Goal: Task Accomplishment & Management: Manage account settings

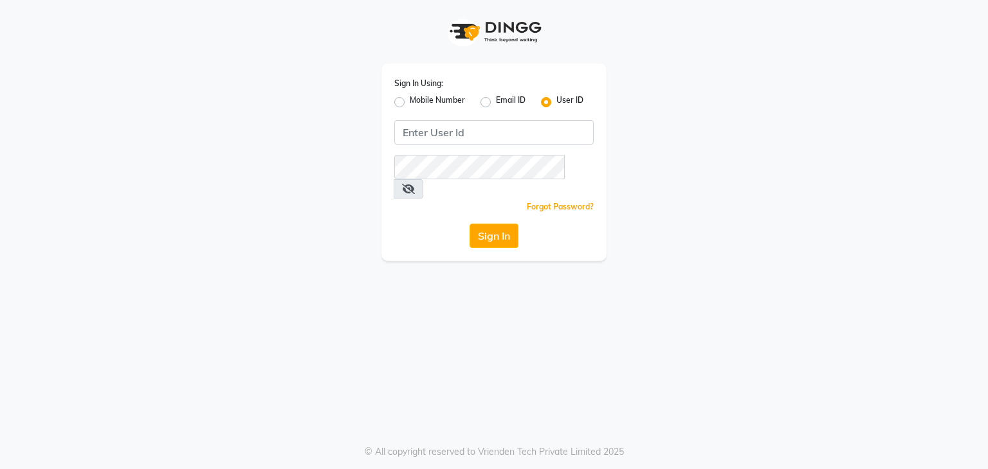
click at [405, 107] on div "Mobile Number" at bounding box center [429, 102] width 71 height 15
click at [410, 104] on label "Mobile Number" at bounding box center [437, 102] width 55 height 15
click at [410, 103] on input "Mobile Number" at bounding box center [414, 99] width 8 height 8
radio input "true"
radio input "false"
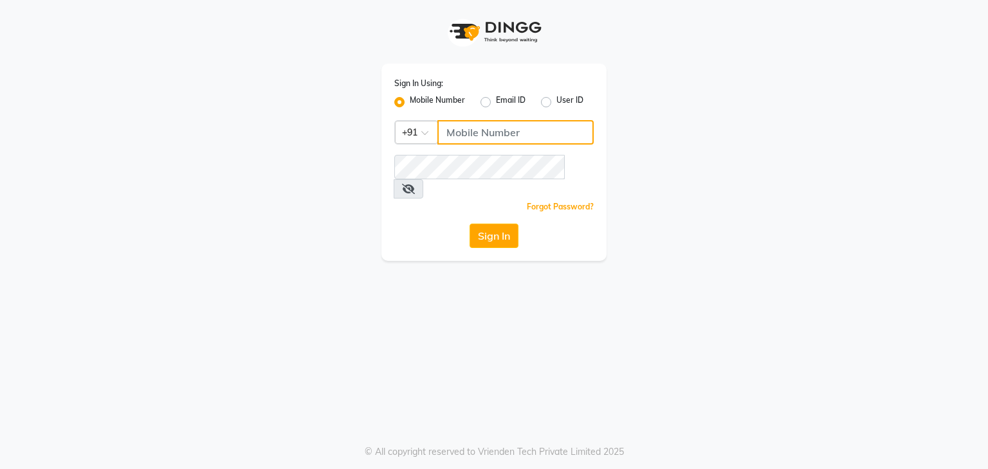
click at [534, 122] on input "Username" at bounding box center [515, 132] width 156 height 24
type input "9892607969"
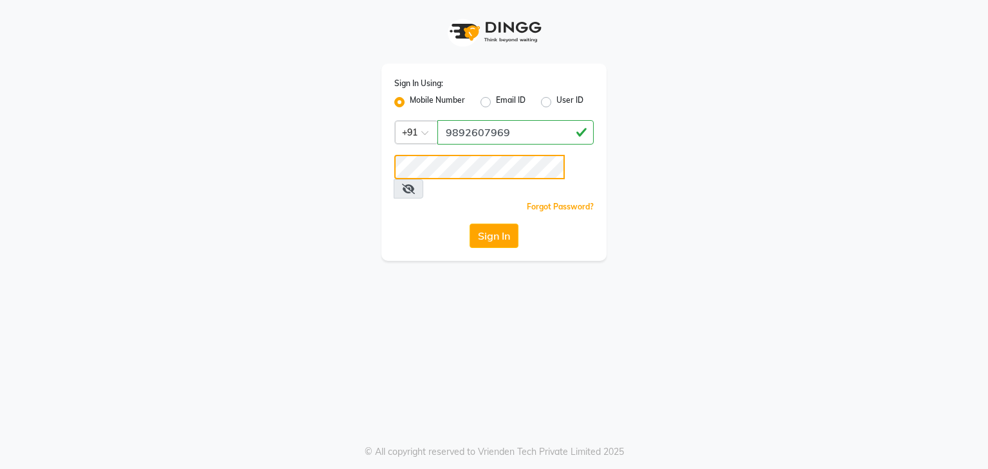
click at [469, 224] on button "Sign In" at bounding box center [493, 236] width 49 height 24
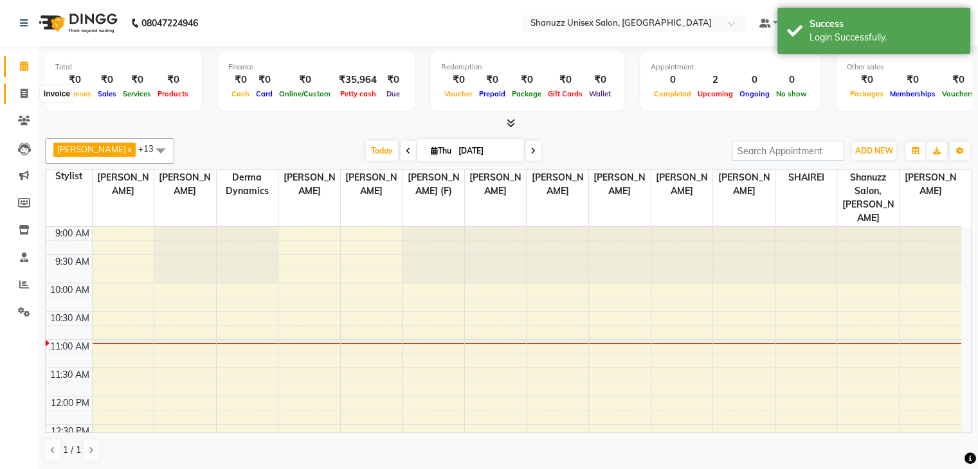
click at [21, 99] on span at bounding box center [24, 94] width 23 height 15
select select "7102"
select select "service"
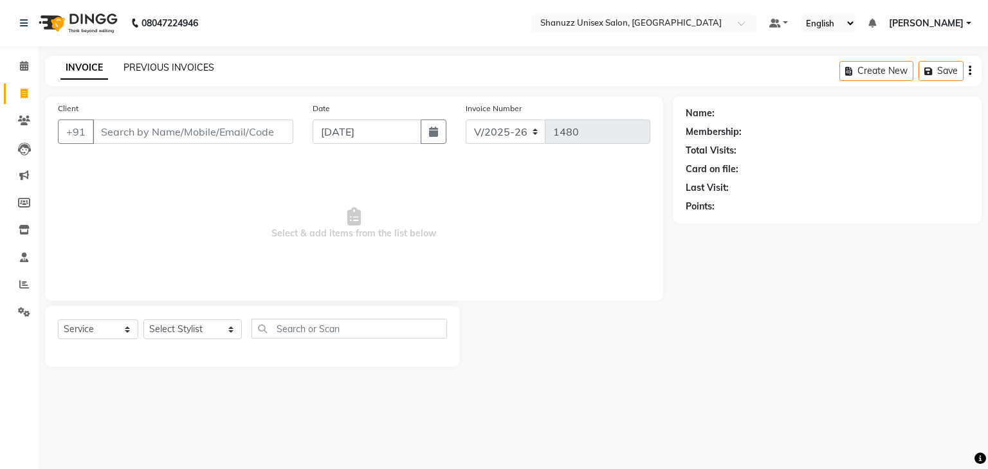
click at [170, 67] on link "PREVIOUS INVOICES" at bounding box center [168, 68] width 91 height 12
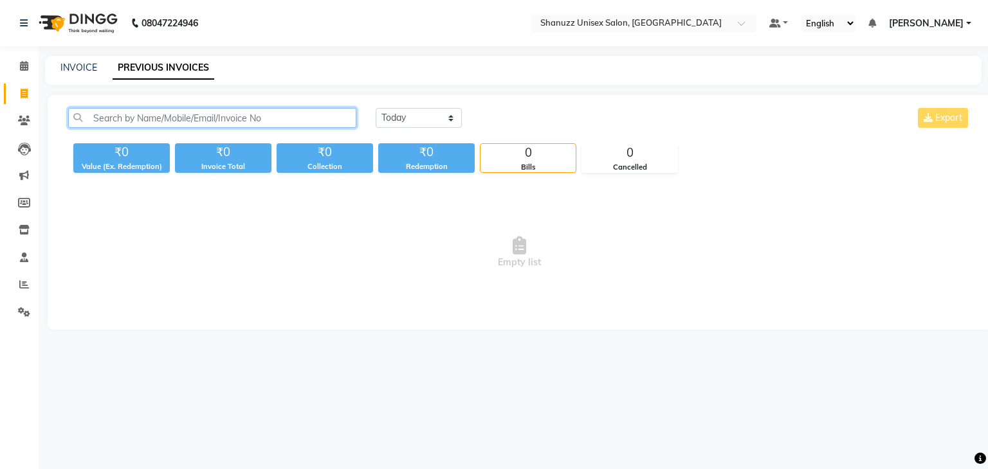
click at [214, 120] on input "text" at bounding box center [212, 118] width 288 height 20
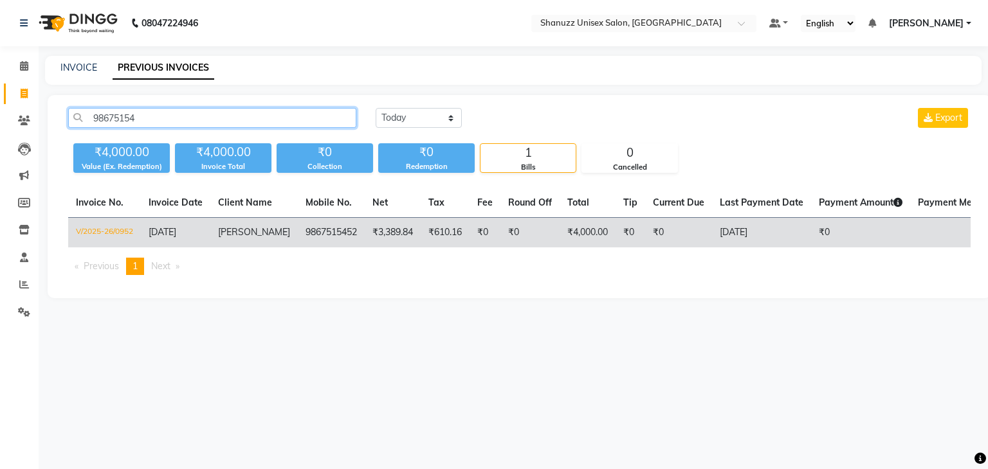
type input "98675154"
click at [247, 228] on span "[PERSON_NAME]" at bounding box center [254, 232] width 72 height 12
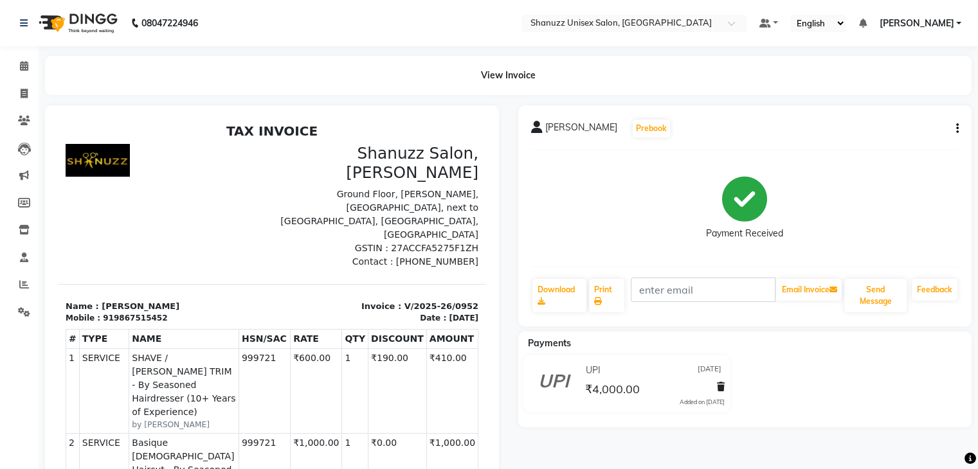
click at [956, 129] on icon "button" at bounding box center [957, 129] width 3 height 1
click at [888, 109] on div "Split Service Amount" at bounding box center [872, 113] width 132 height 16
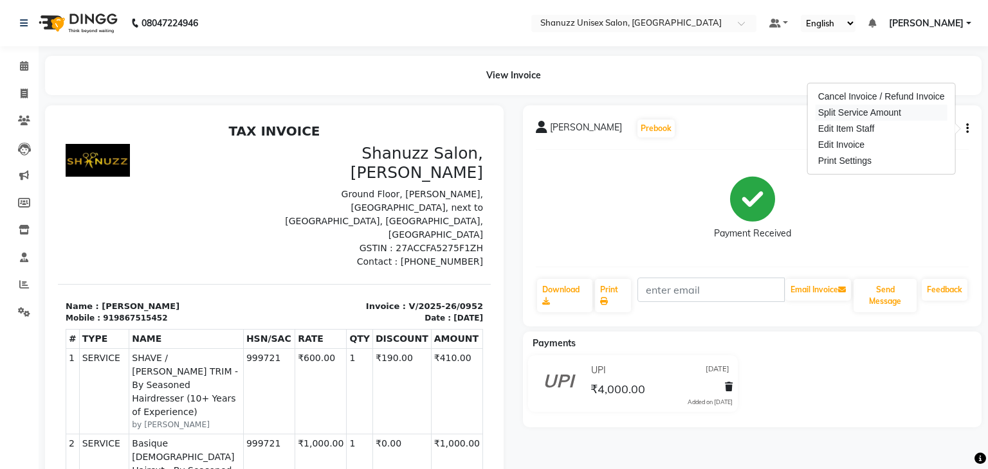
select select "85364"
select select "59594"
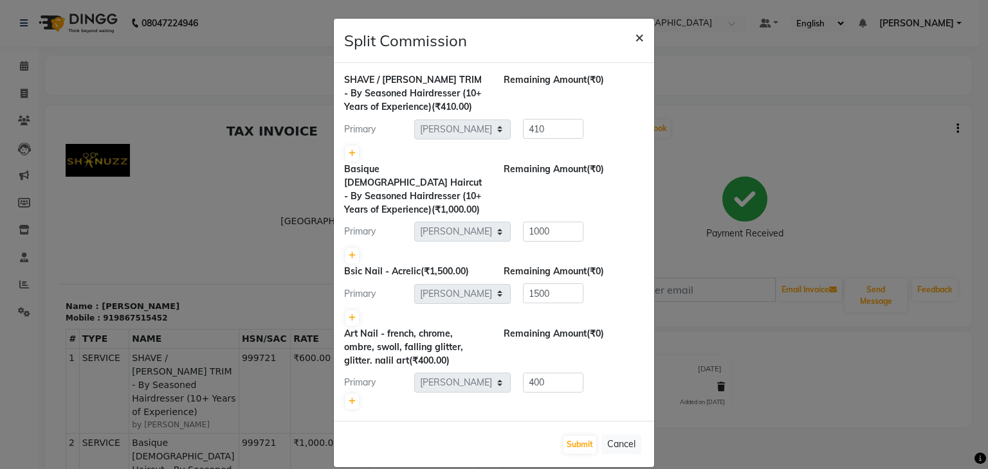
click at [635, 37] on span "×" at bounding box center [639, 36] width 9 height 19
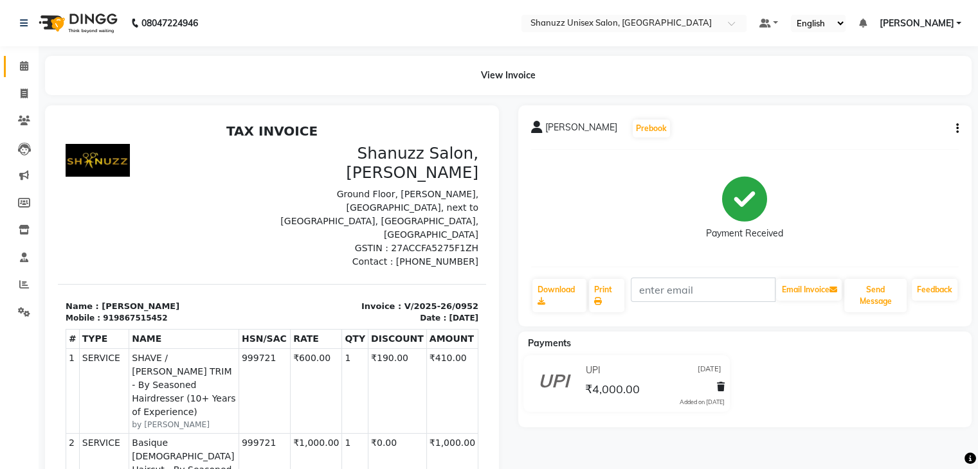
click at [26, 57] on link "Calendar" at bounding box center [19, 66] width 31 height 21
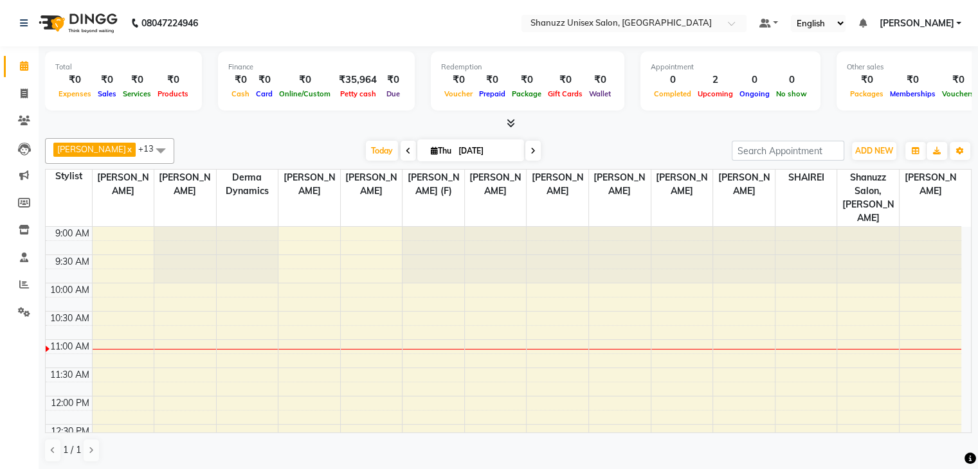
click at [436, 147] on span "Thu" at bounding box center [441, 151] width 27 height 10
select select "9"
select select "2025"
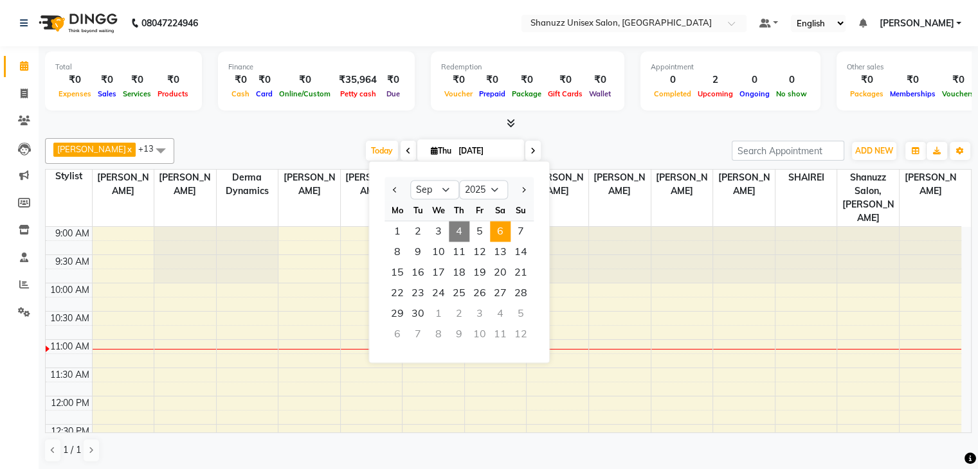
click at [504, 235] on span "6" at bounding box center [500, 231] width 21 height 21
type input "[DATE]"
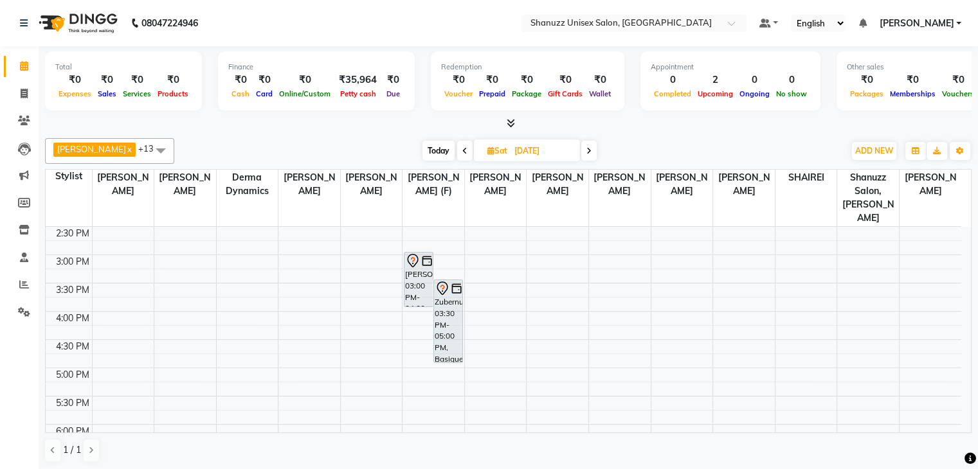
scroll to position [311, 0]
click at [411, 354] on div "9:00 AM 9:30 AM 10:00 AM 10:30 AM 11:00 AM 11:30 AM 12:00 PM 12:30 PM 1:00 PM 1…" at bounding box center [504, 255] width 916 height 678
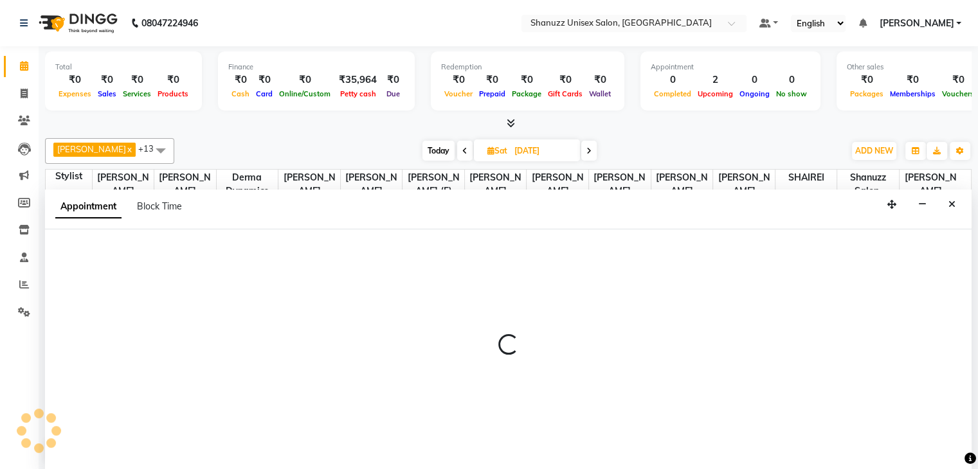
scroll to position [1, 0]
select select "59304"
select select "1020"
select select "tentative"
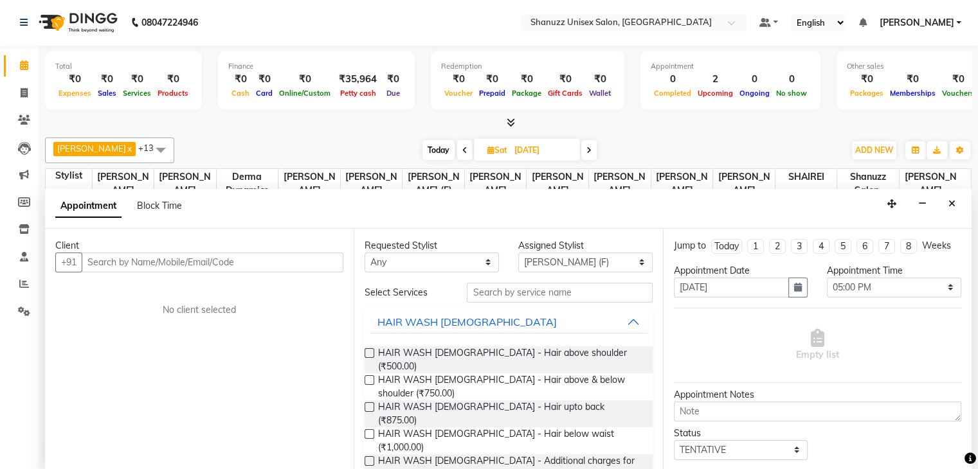
click at [219, 253] on input "text" at bounding box center [213, 263] width 262 height 20
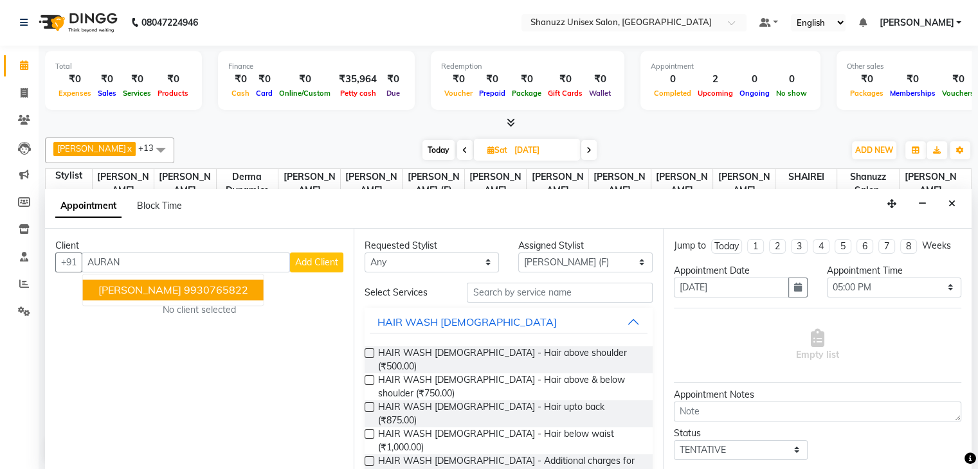
click at [213, 285] on ngb-highlight "9930765822" at bounding box center [216, 290] width 64 height 13
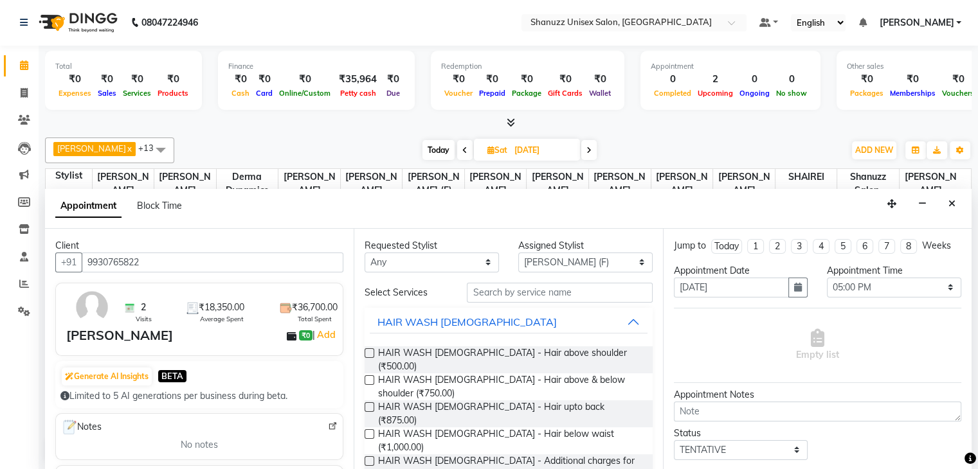
type input "9930765822"
click at [501, 286] on input "text" at bounding box center [559, 293] width 185 height 20
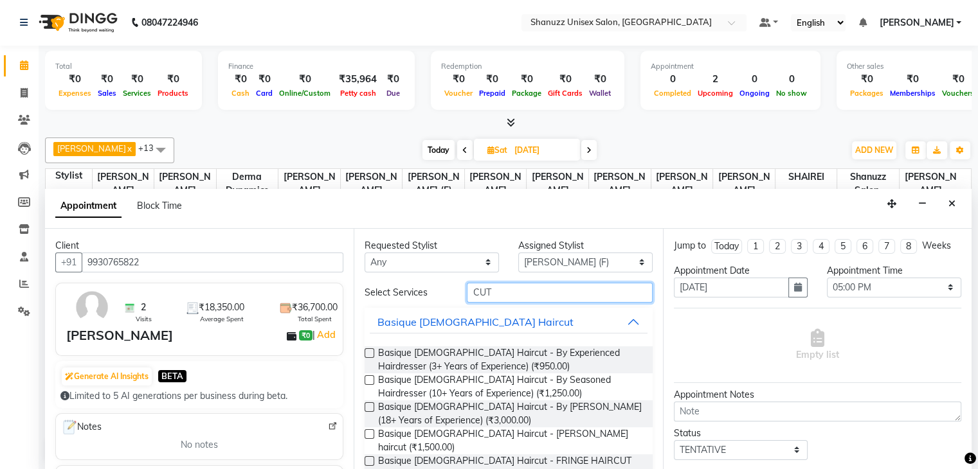
scroll to position [82, 0]
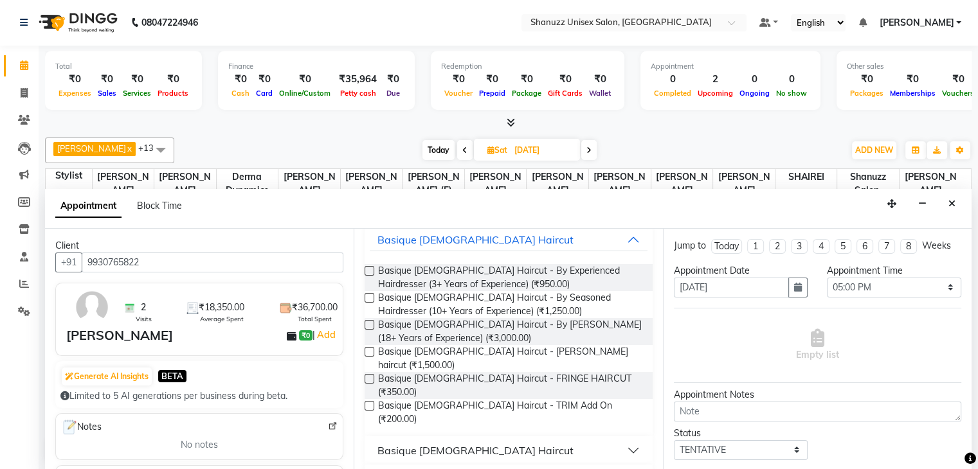
type input "CUT"
click at [434, 443] on div "Basique [DEMOGRAPHIC_DATA] Haircut" at bounding box center [476, 450] width 196 height 15
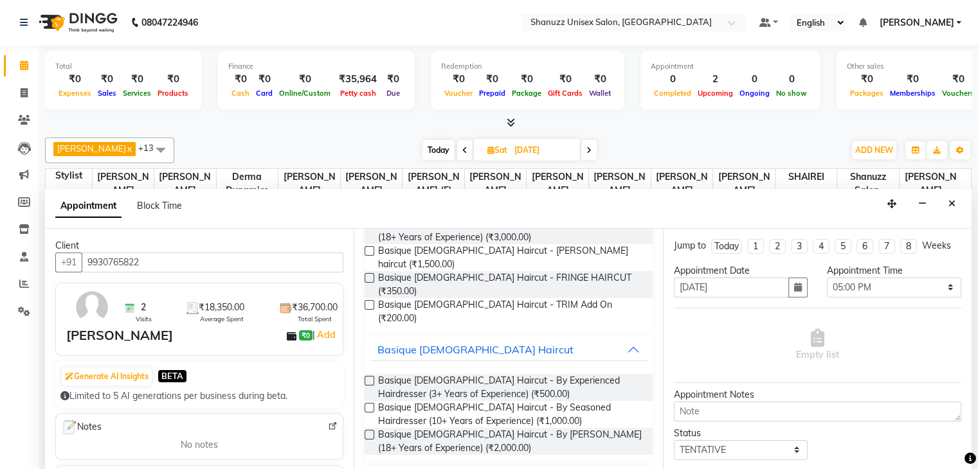
click at [369, 430] on label at bounding box center [370, 435] width 10 height 10
click at [369, 432] on input "checkbox" at bounding box center [369, 436] width 8 height 8
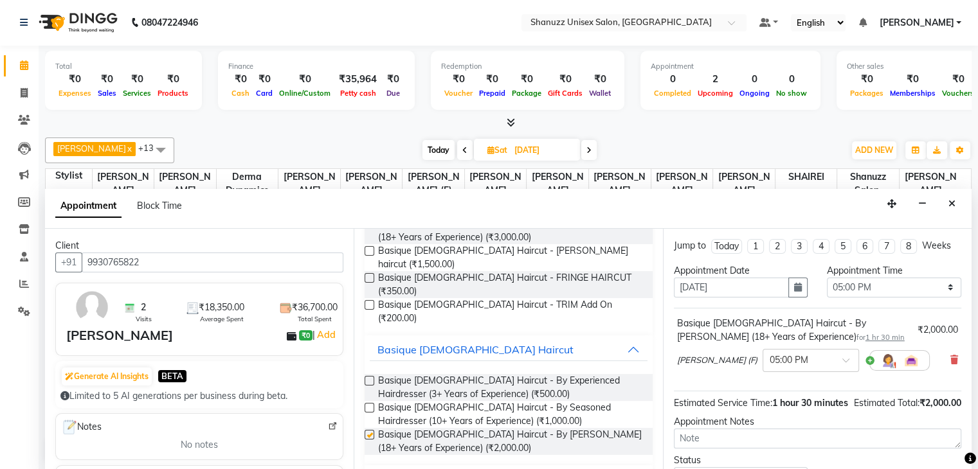
checkbox input "false"
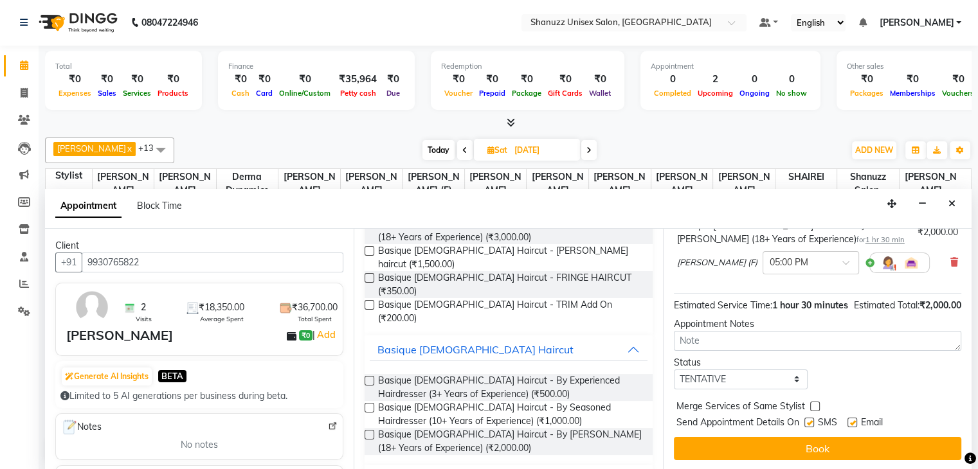
click at [806, 422] on label at bounding box center [810, 423] width 10 height 10
click at [806, 422] on input "checkbox" at bounding box center [809, 424] width 8 height 8
checkbox input "false"
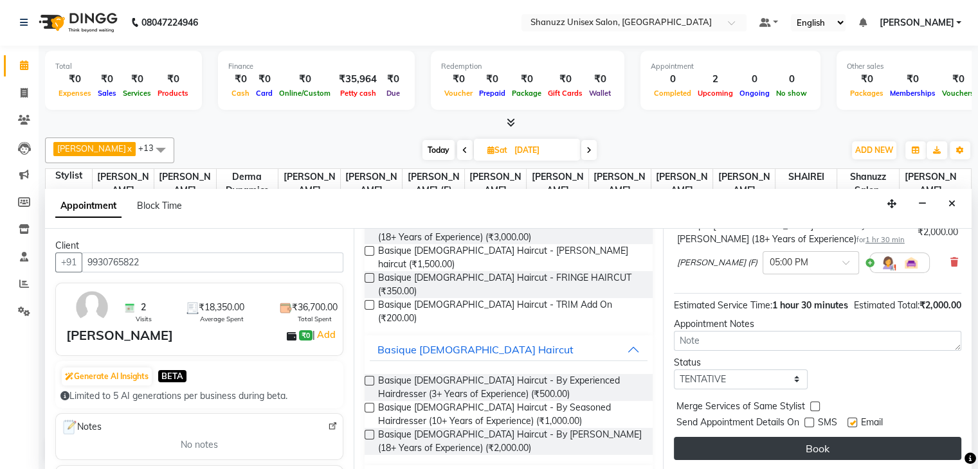
click at [761, 449] on button "Book" at bounding box center [817, 448] width 287 height 23
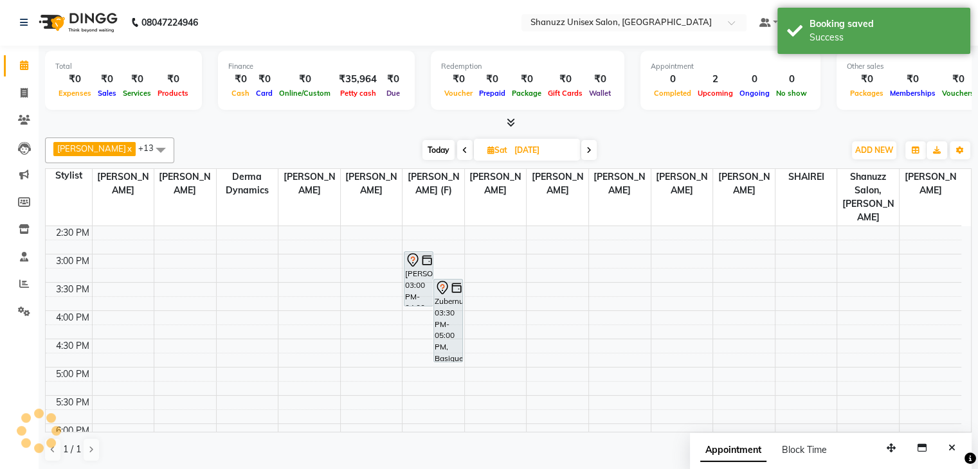
scroll to position [0, 0]
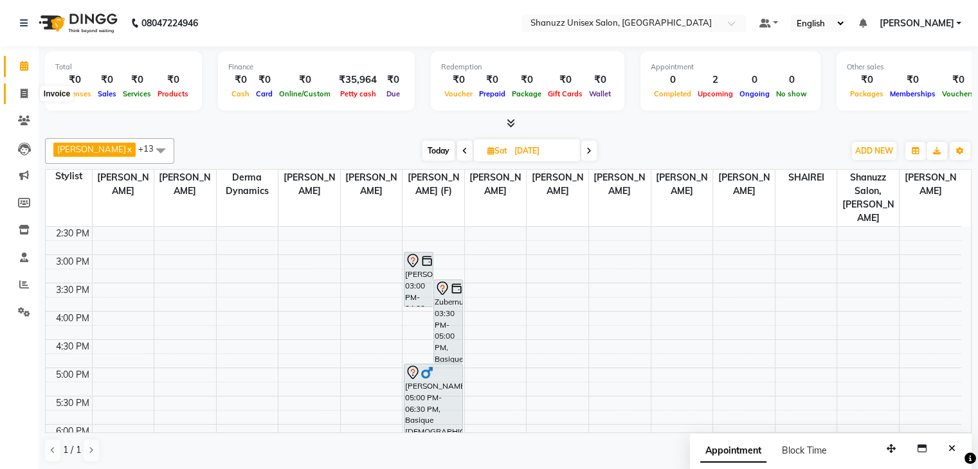
click at [26, 95] on icon at bounding box center [24, 94] width 7 height 10
select select "service"
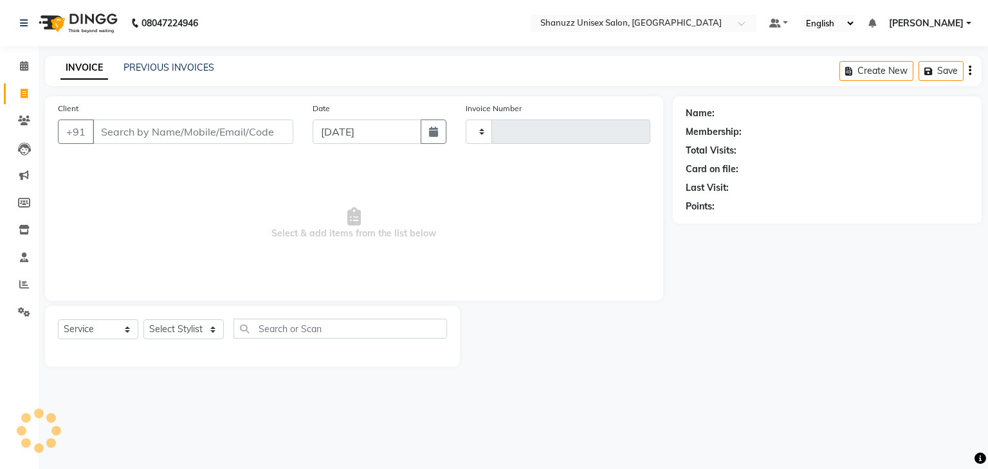
type input "1480"
select select "7102"
click at [138, 67] on link "PREVIOUS INVOICES" at bounding box center [168, 68] width 91 height 12
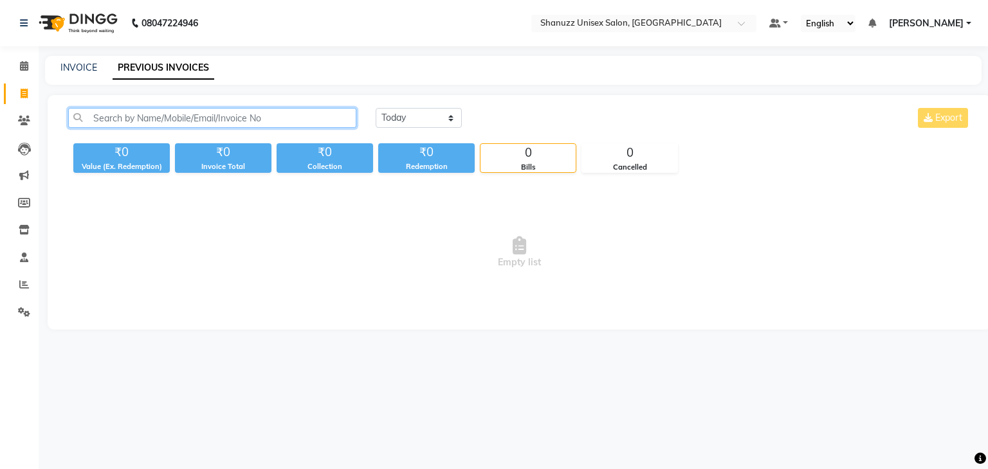
click at [129, 119] on input "text" at bounding box center [212, 118] width 288 height 20
click at [100, 113] on input "text" at bounding box center [212, 118] width 288 height 20
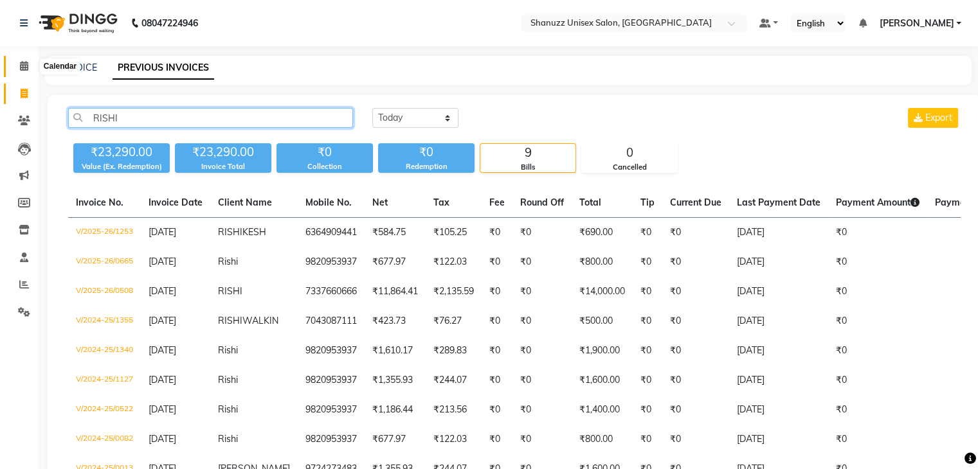
type input "RISHI"
click at [20, 59] on span at bounding box center [24, 66] width 23 height 15
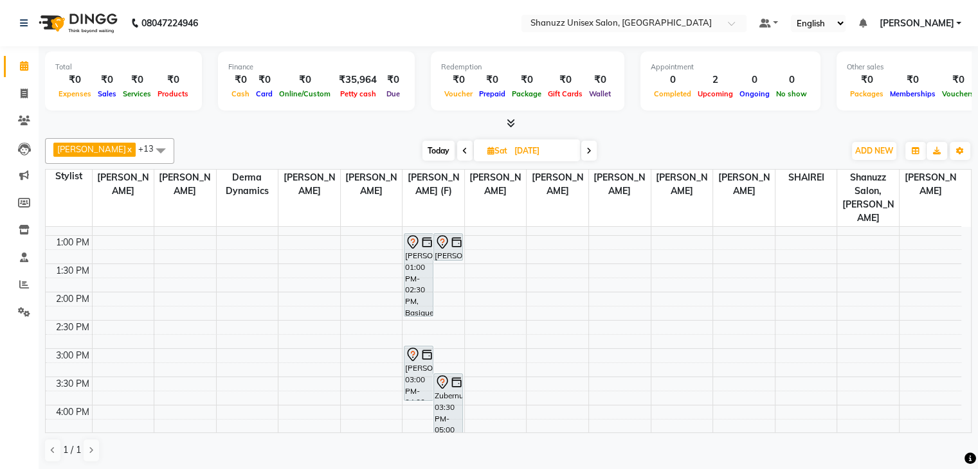
scroll to position [225, 0]
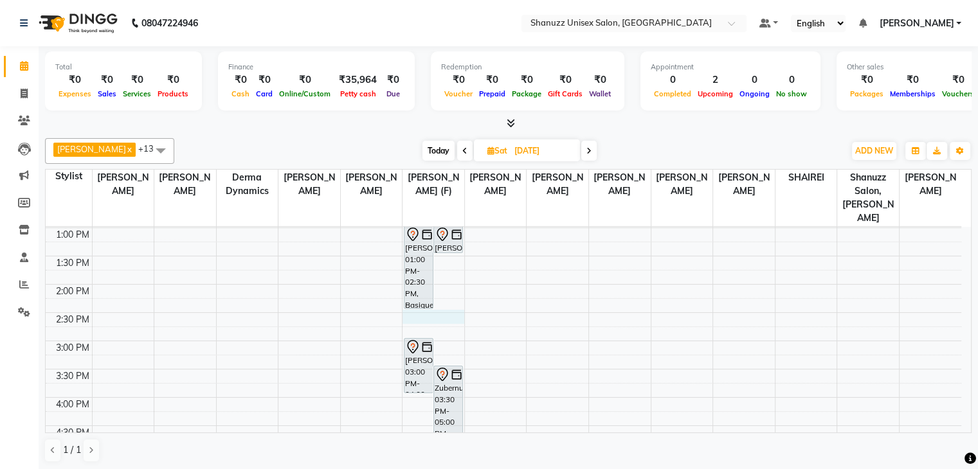
click at [428, 300] on div "9:00 AM 9:30 AM 10:00 AM 10:30 AM 11:00 AM 11:30 AM 12:00 PM 12:30 PM 1:00 PM 1…" at bounding box center [504, 341] width 916 height 678
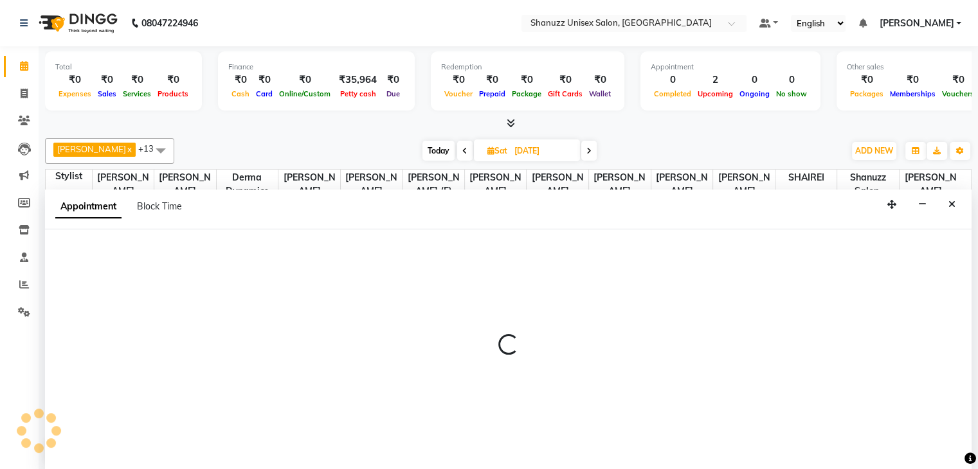
scroll to position [1, 0]
select select "59304"
select select "tentative"
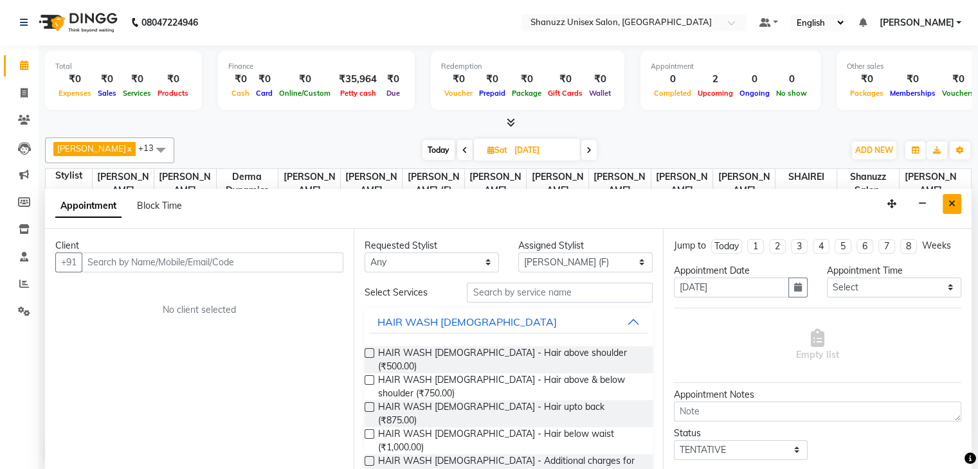
click at [947, 196] on button "Close" at bounding box center [952, 204] width 19 height 20
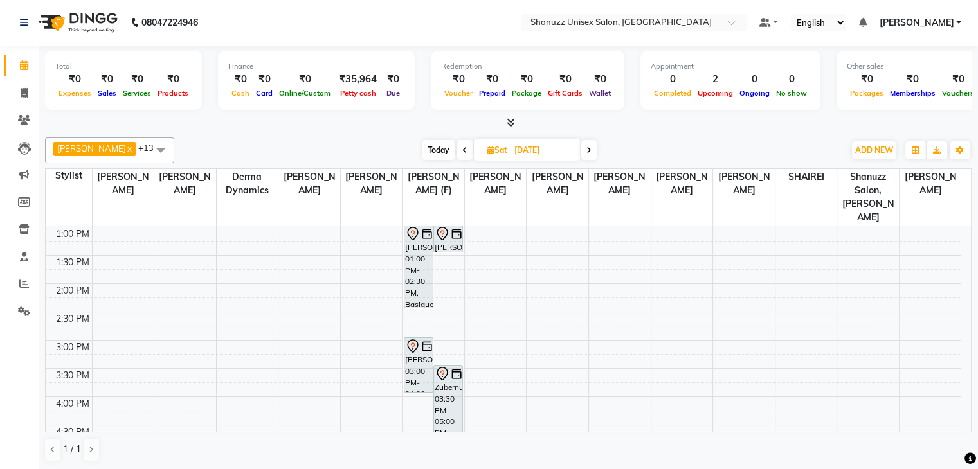
click at [437, 141] on span "Today" at bounding box center [439, 150] width 32 height 20
type input "[DATE]"
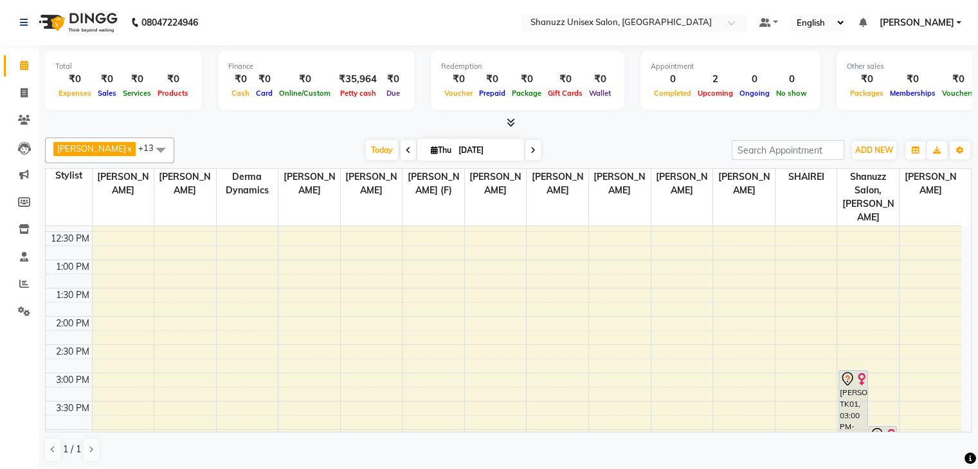
scroll to position [204, 0]
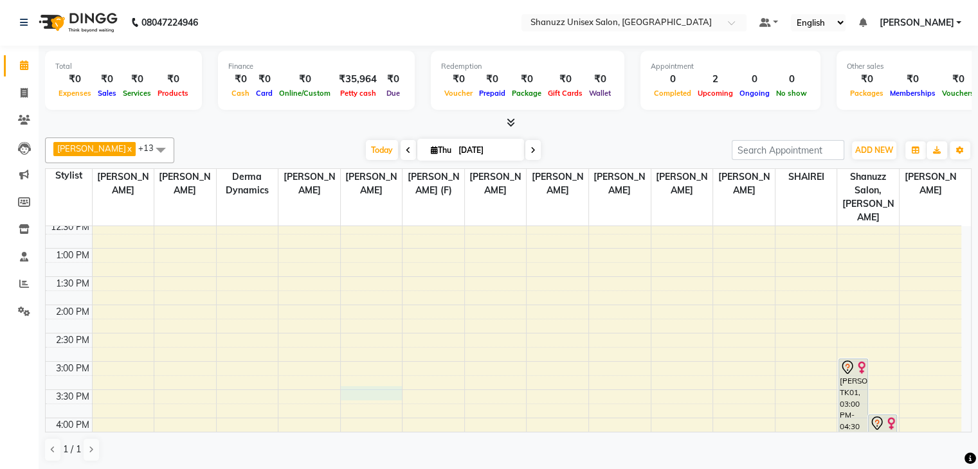
click at [376, 376] on div "9:00 AM 9:30 AM 10:00 AM 10:30 AM 11:00 AM 11:30 AM 12:00 PM 12:30 PM 1:00 PM 1…" at bounding box center [504, 362] width 916 height 678
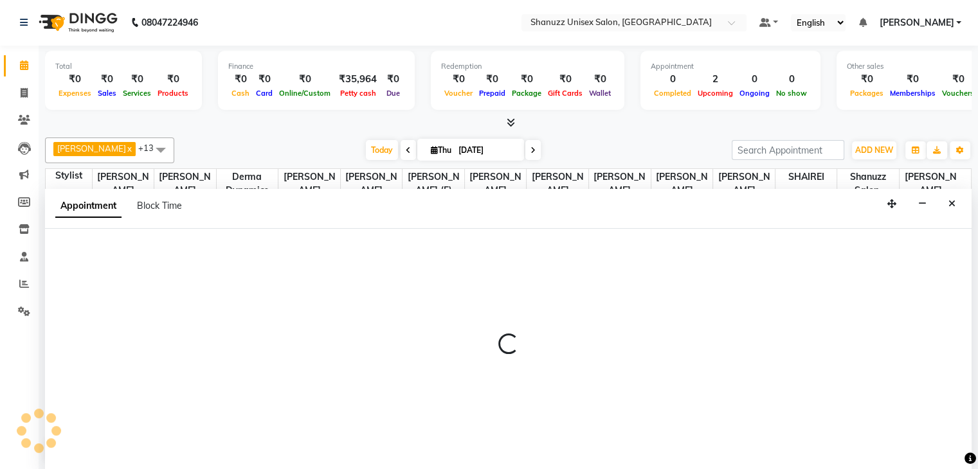
select select "59231"
select select "tentative"
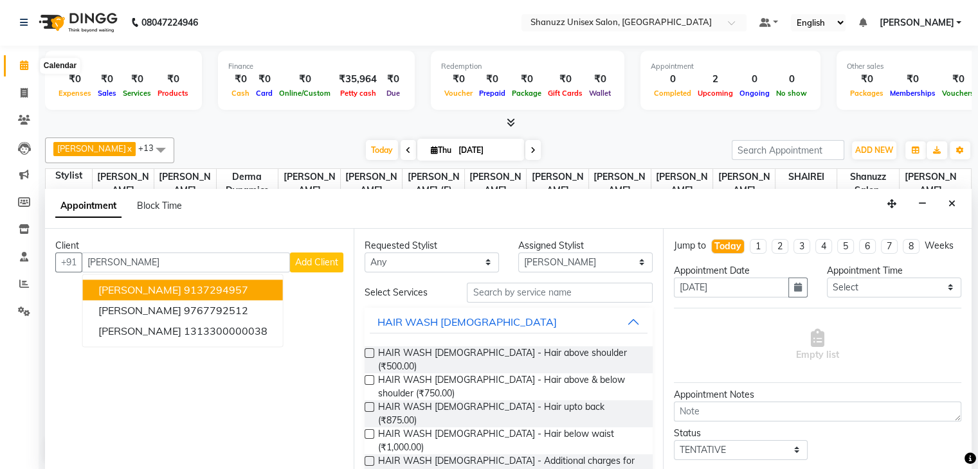
type input "[PERSON_NAME]"
click at [23, 60] on icon at bounding box center [24, 65] width 8 height 10
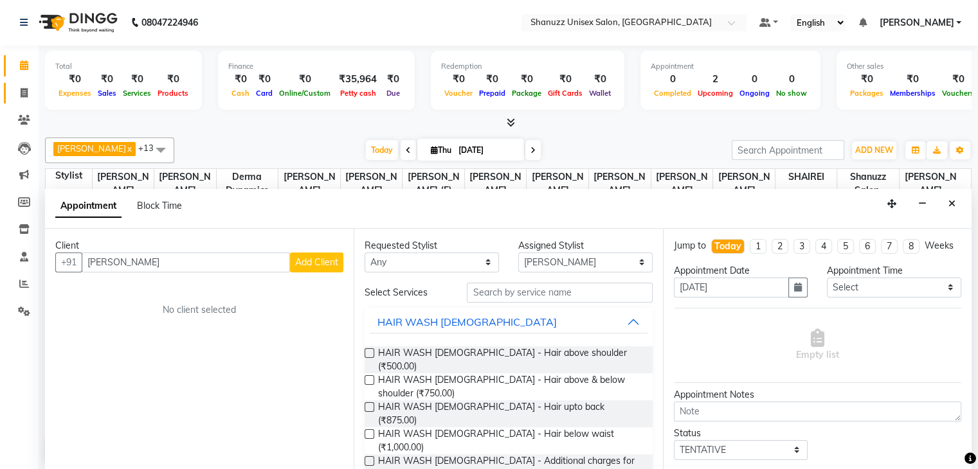
click at [25, 84] on link "Invoice" at bounding box center [19, 93] width 31 height 21
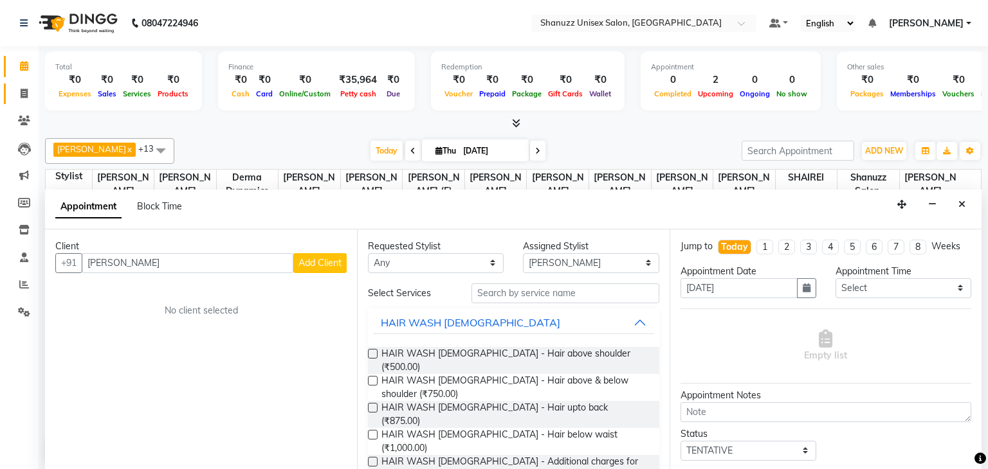
select select "7102"
select select "service"
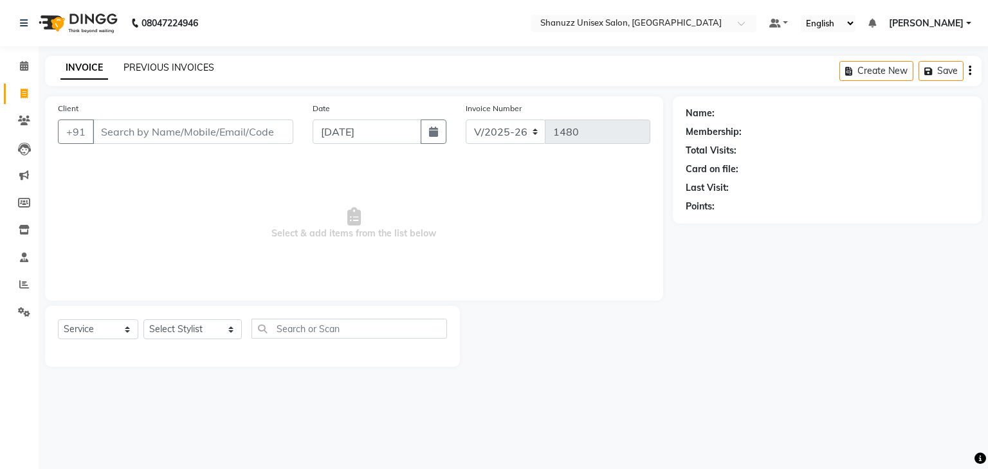
click at [136, 71] on link "PREVIOUS INVOICES" at bounding box center [168, 68] width 91 height 12
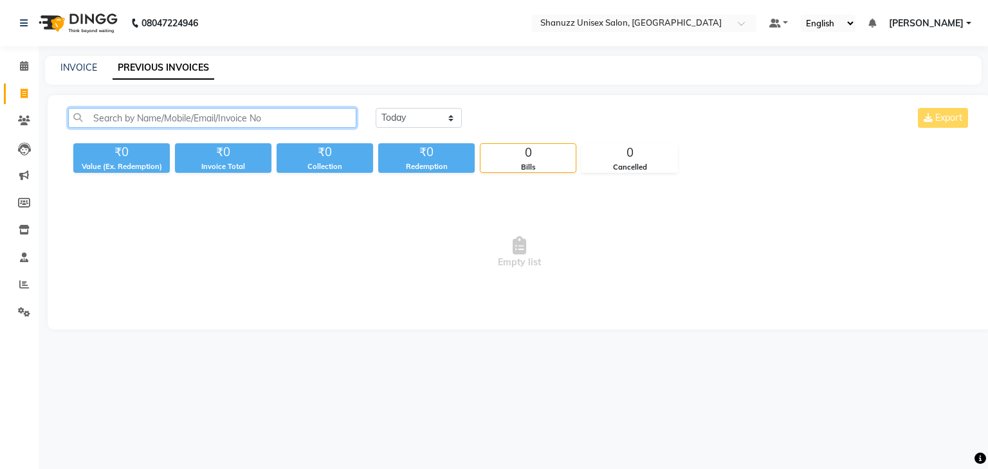
click at [118, 116] on input "text" at bounding box center [212, 118] width 288 height 20
click at [168, 113] on input "70890115000" at bounding box center [212, 118] width 288 height 20
type input "70890"
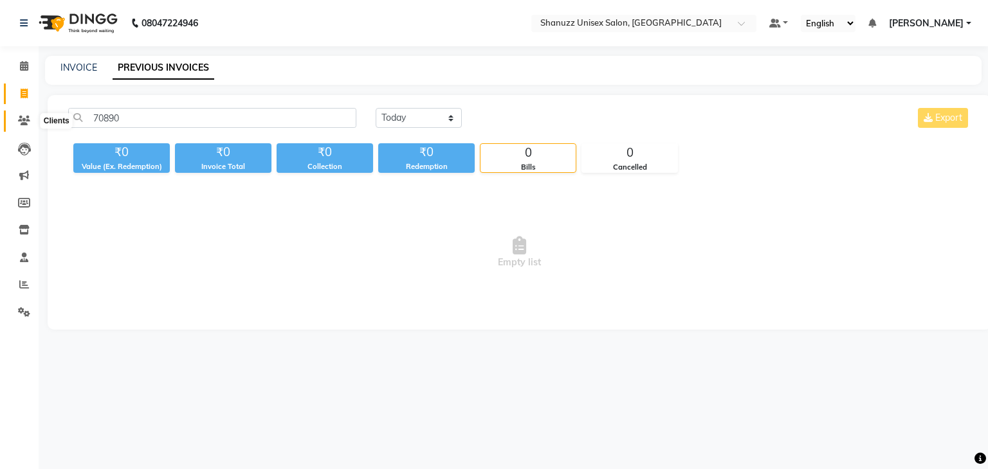
click at [20, 127] on span at bounding box center [24, 121] width 23 height 15
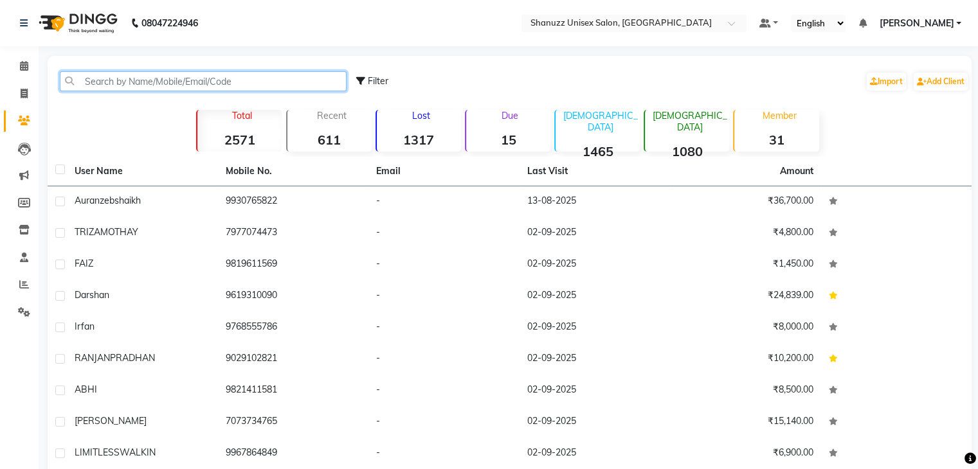
click at [134, 77] on input "text" at bounding box center [203, 81] width 287 height 20
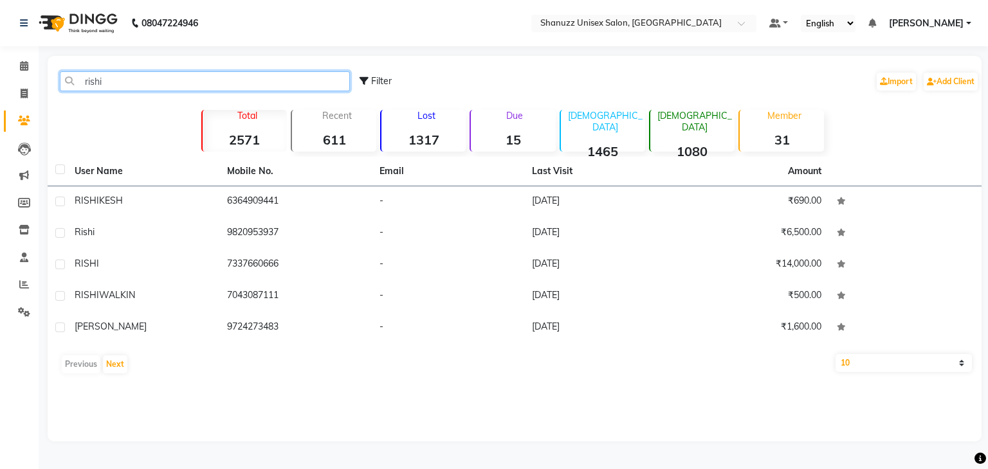
click at [272, 75] on input "rishi" at bounding box center [205, 81] width 290 height 20
type input "r"
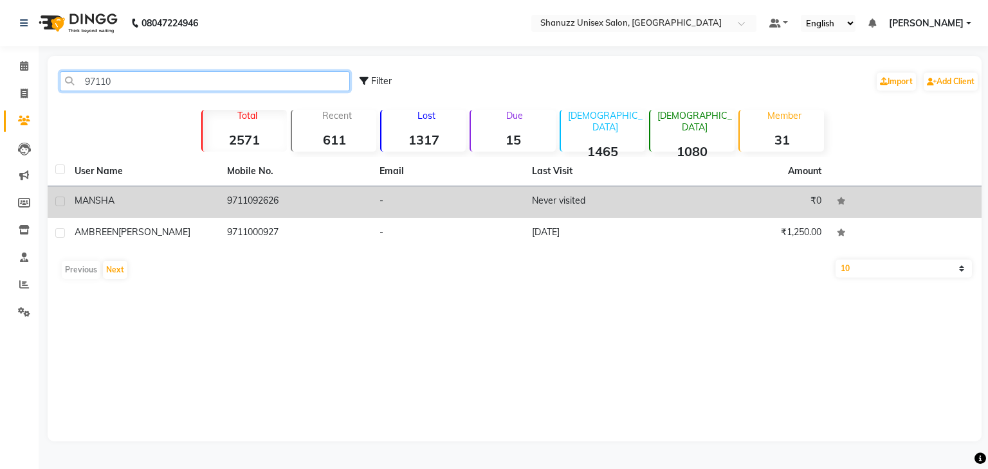
type input "97110"
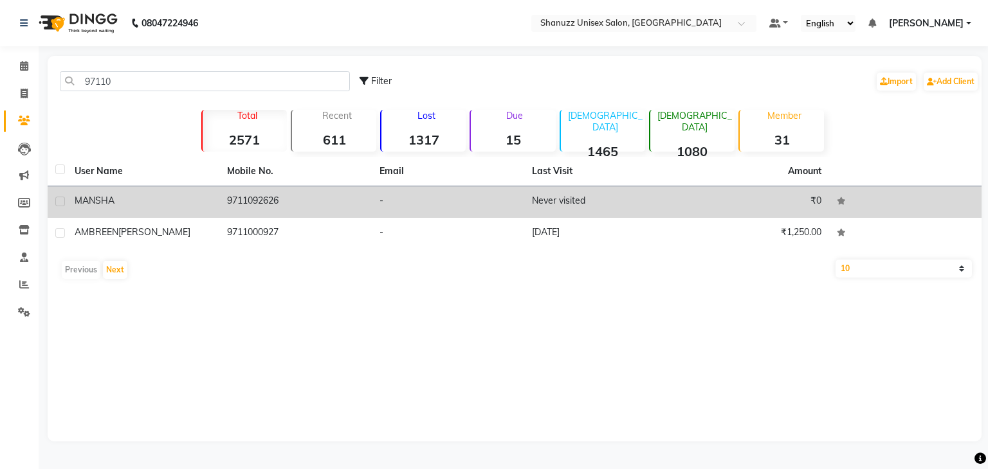
click at [203, 194] on div "MANSHA" at bounding box center [143, 201] width 137 height 14
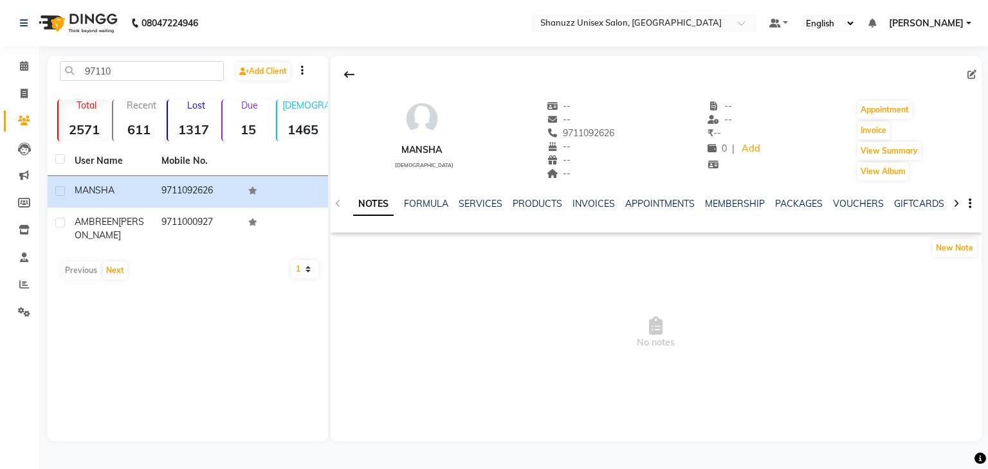
click at [550, 127] on div "9711092626" at bounding box center [581, 134] width 68 height 14
drag, startPoint x: 550, startPoint y: 126, endPoint x: 553, endPoint y: 134, distance: 9.0
click at [553, 134] on div "9711092626" at bounding box center [581, 134] width 68 height 14
copy span "9711092626"
click at [32, 62] on span at bounding box center [24, 66] width 23 height 15
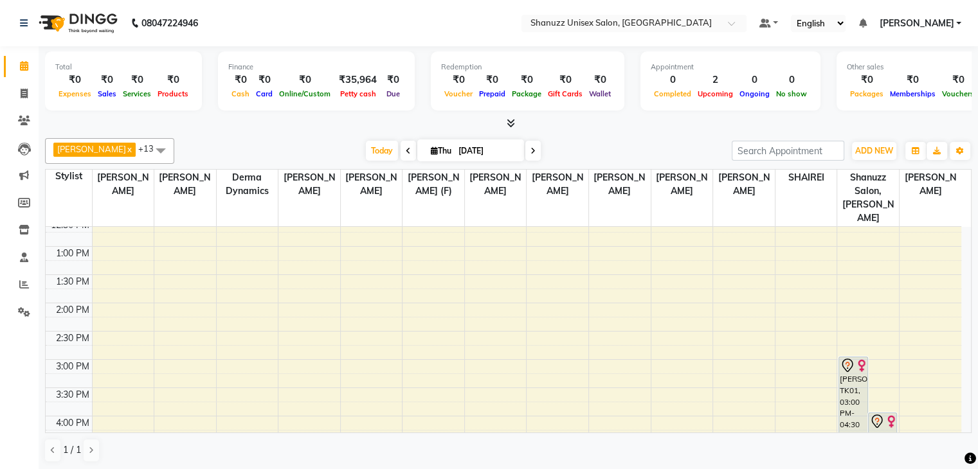
scroll to position [206, 0]
click at [28, 99] on span at bounding box center [24, 94] width 23 height 15
select select "service"
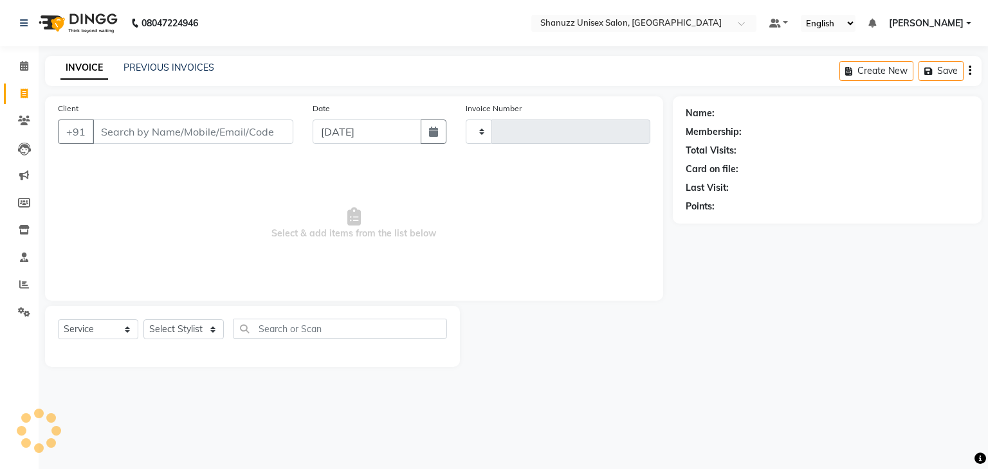
type input "1480"
select select "7102"
click at [193, 66] on link "PREVIOUS INVOICES" at bounding box center [168, 68] width 91 height 12
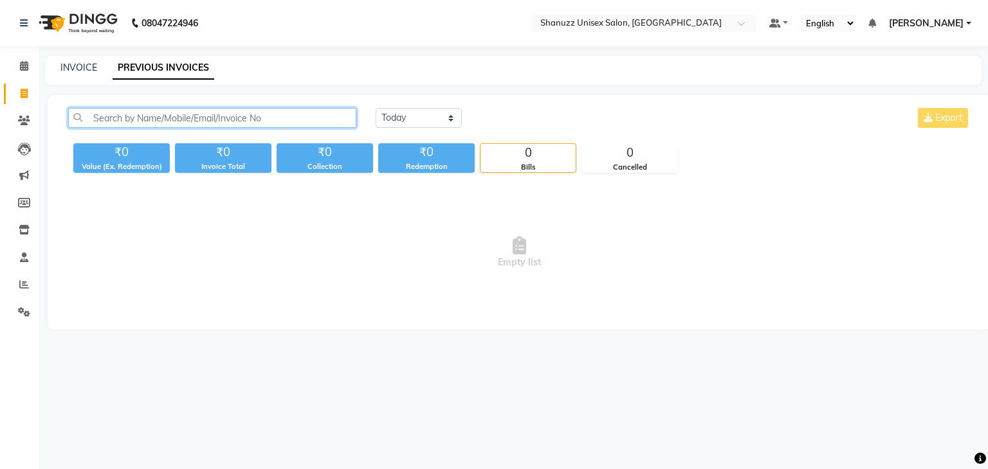
click at [163, 121] on input "text" at bounding box center [212, 118] width 288 height 20
click at [29, 65] on span at bounding box center [24, 66] width 23 height 15
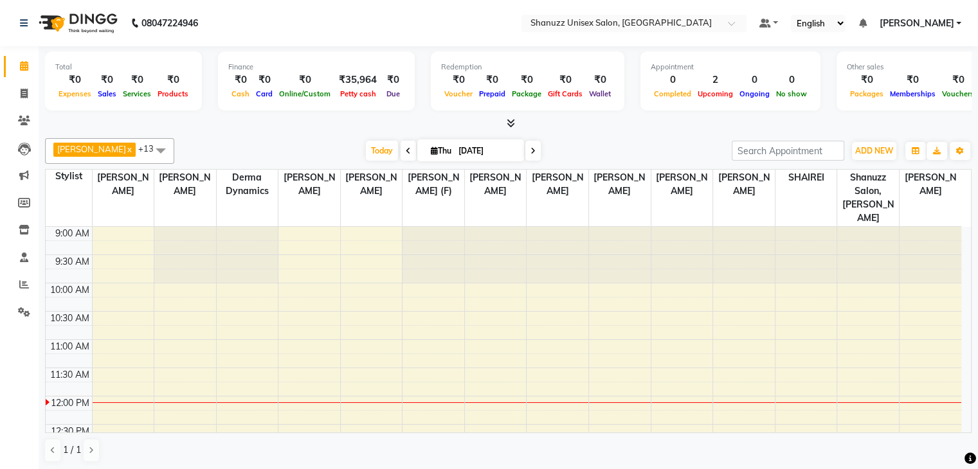
click at [442, 152] on span "Thu" at bounding box center [441, 151] width 27 height 10
select select "9"
select select "2025"
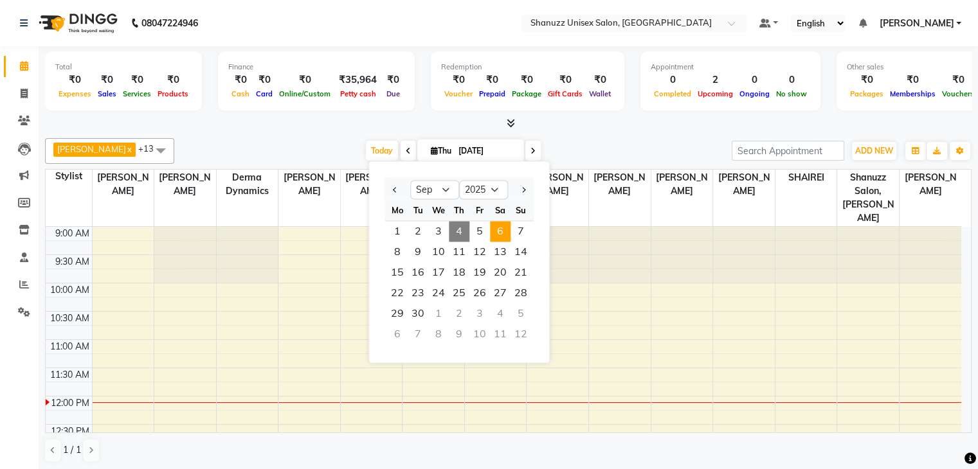
click at [502, 224] on span "6" at bounding box center [500, 231] width 21 height 21
type input "[DATE]"
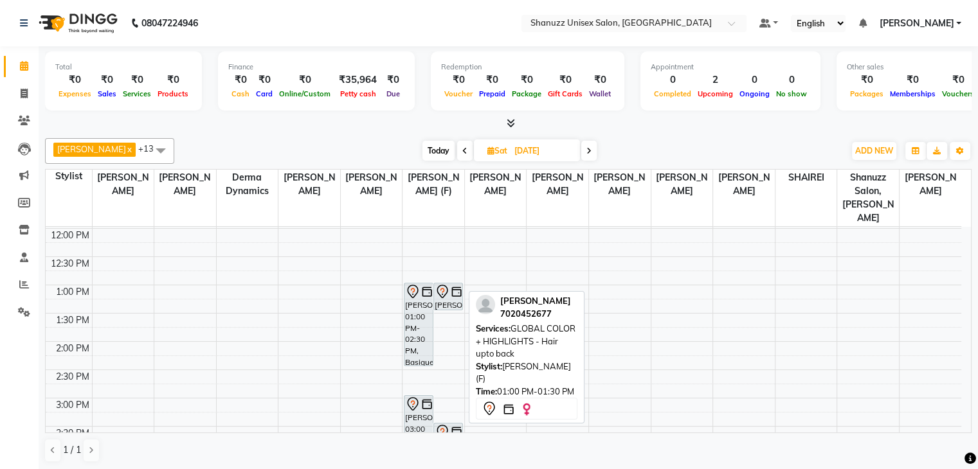
scroll to position [172, 0]
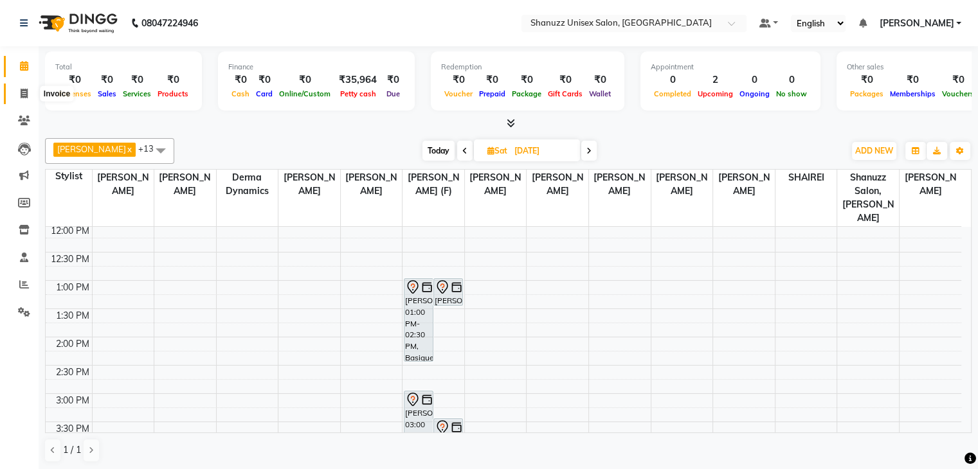
click at [28, 91] on span at bounding box center [24, 94] width 23 height 15
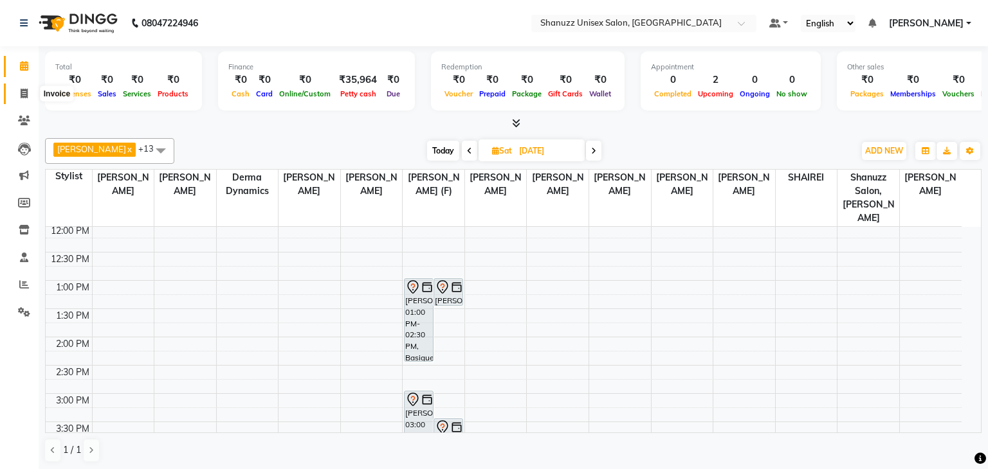
select select "service"
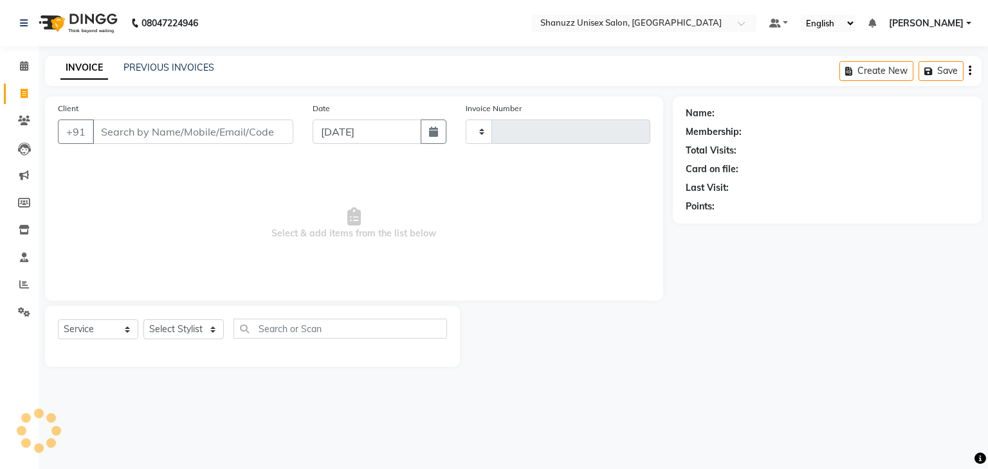
type input "1480"
select select "7102"
click at [170, 72] on link "PREVIOUS INVOICES" at bounding box center [168, 68] width 91 height 12
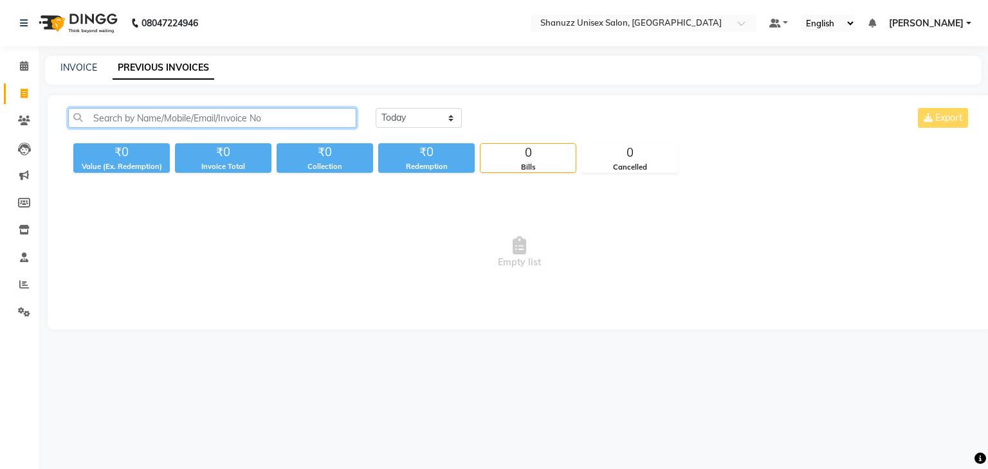
click at [134, 121] on input "text" at bounding box center [212, 118] width 288 height 20
click at [88, 110] on input "9152048823" at bounding box center [212, 118] width 288 height 20
click at [154, 110] on input "9152048823" at bounding box center [212, 118] width 288 height 20
click at [162, 125] on input "9152048823" at bounding box center [212, 118] width 288 height 20
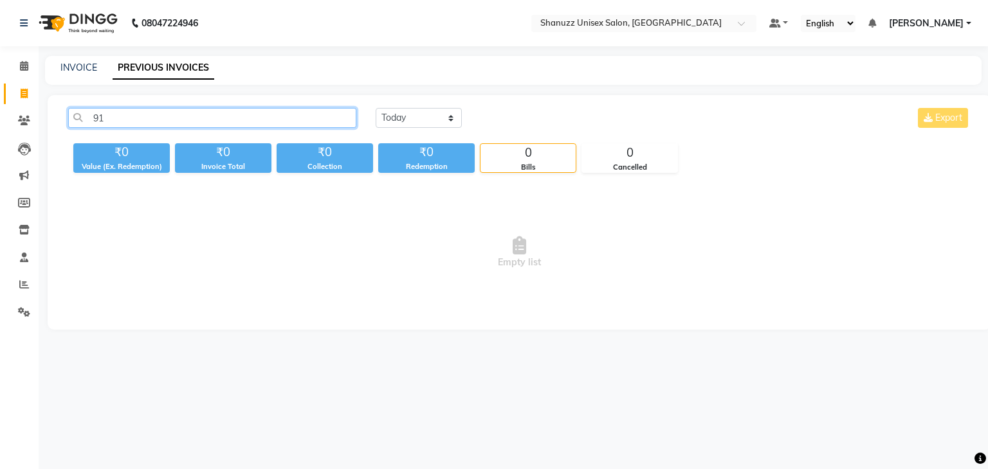
type input "9"
click at [141, 118] on input "text" at bounding box center [212, 118] width 288 height 20
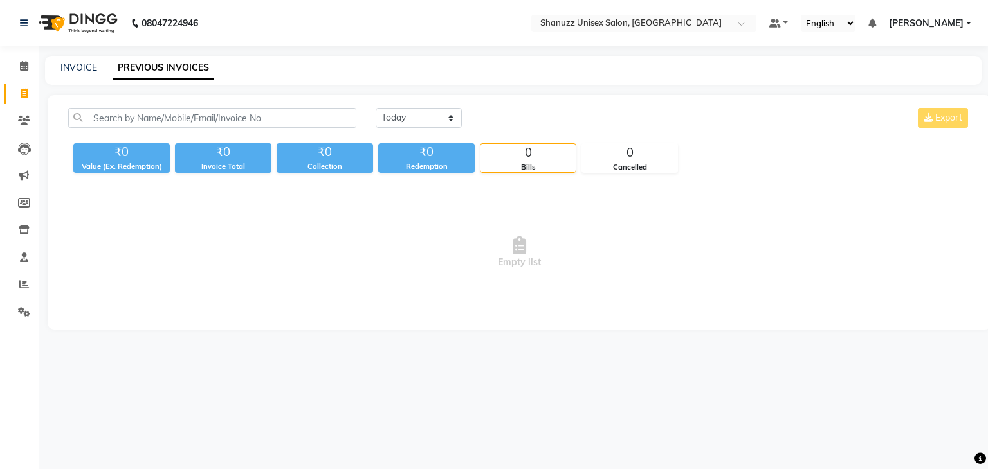
click at [23, 78] on li "Calendar" at bounding box center [19, 67] width 39 height 28
click at [10, 71] on link "Calendar" at bounding box center [19, 66] width 31 height 21
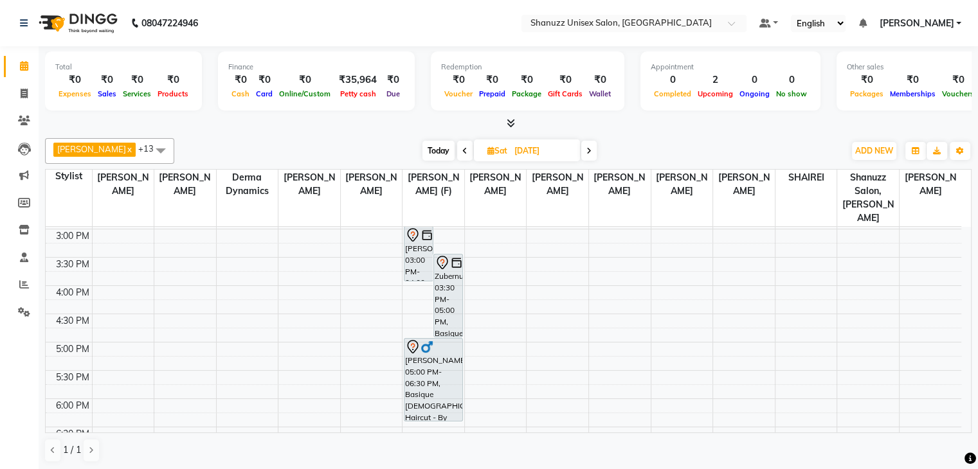
scroll to position [339, 0]
click at [407, 271] on div "9:00 AM 9:30 AM 10:00 AM 10:30 AM 11:00 AM 11:30 AM 12:00 PM 12:30 PM 1:00 PM 1…" at bounding box center [504, 227] width 916 height 678
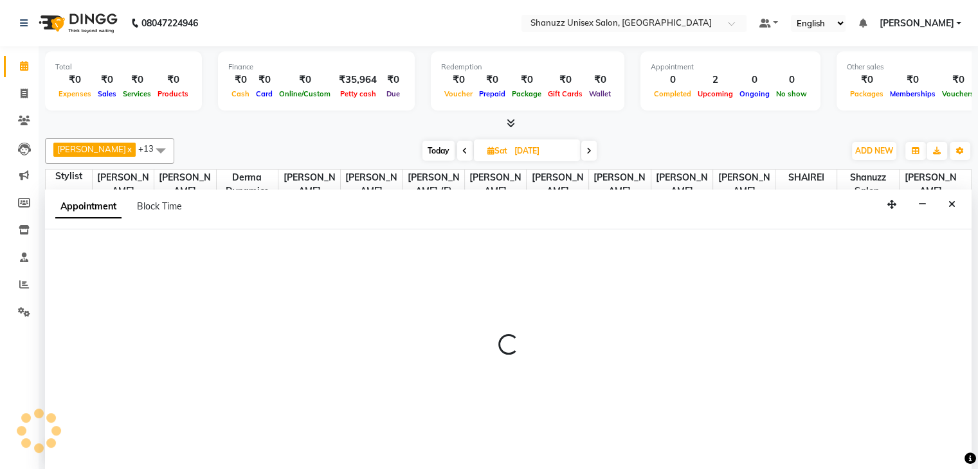
scroll to position [1, 0]
select select "59304"
select select "960"
select select "tentative"
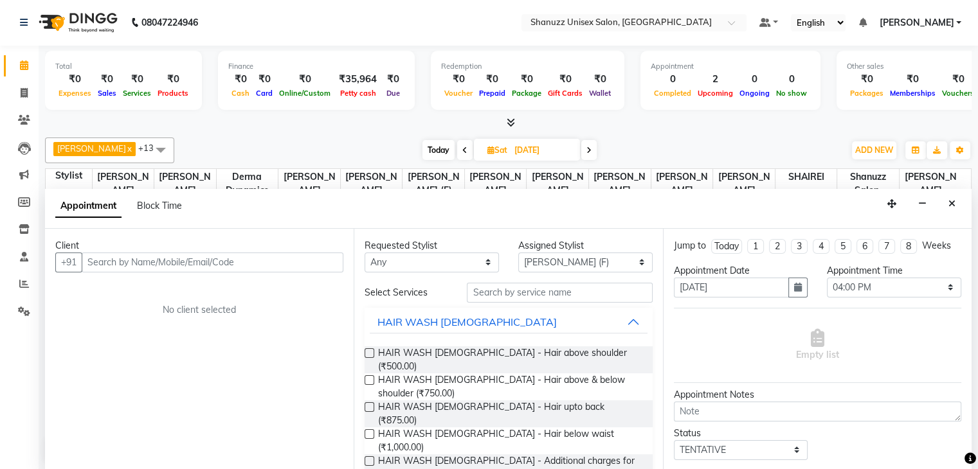
click at [170, 296] on div "Client +91 No client selected" at bounding box center [199, 350] width 309 height 242
click at [163, 264] on input "text" at bounding box center [213, 263] width 262 height 20
paste input "9152048823"
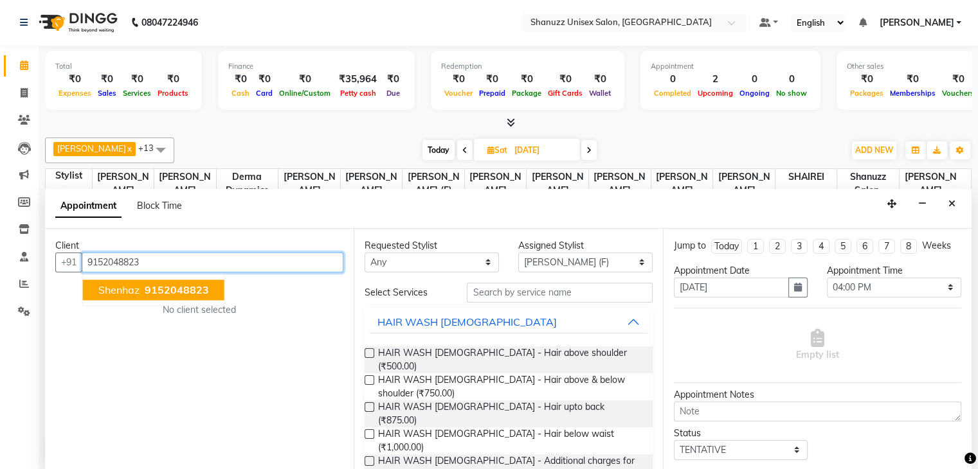
click at [163, 284] on span "9152048823" at bounding box center [177, 290] width 64 height 13
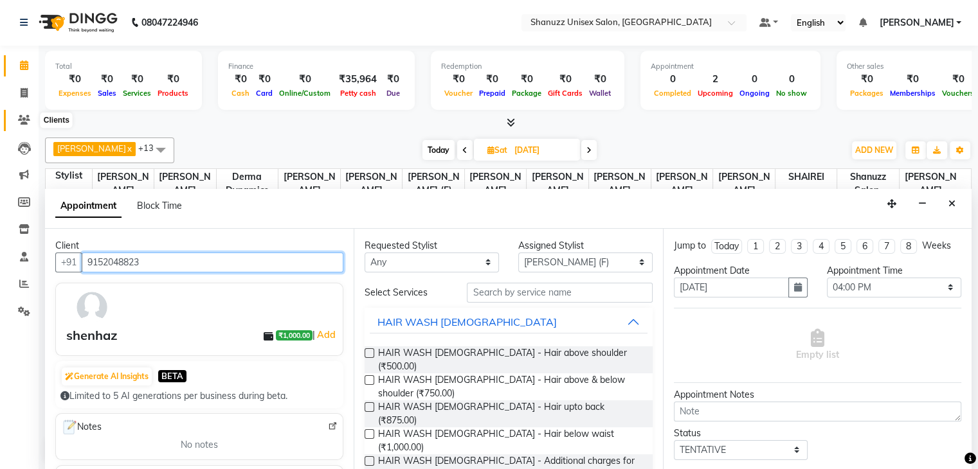
type input "9152048823"
click at [17, 114] on span at bounding box center [24, 120] width 23 height 15
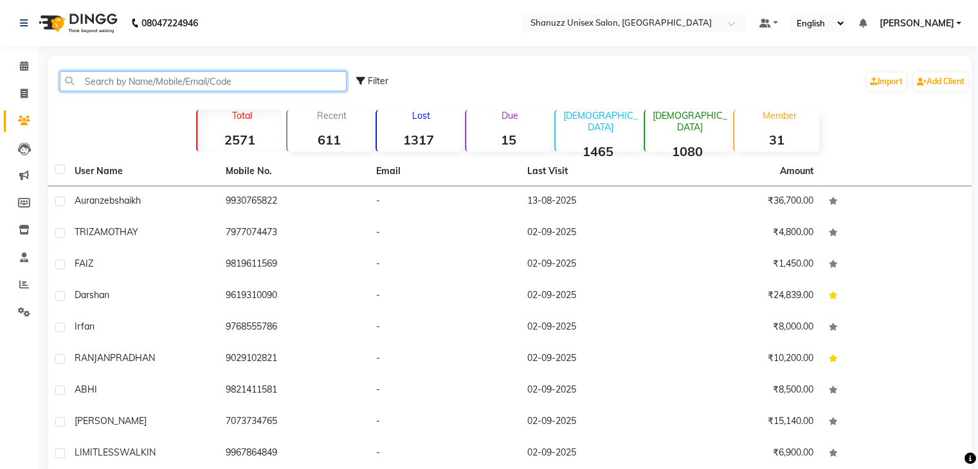
click at [113, 79] on input "text" at bounding box center [203, 81] width 287 height 20
paste input "9152048823"
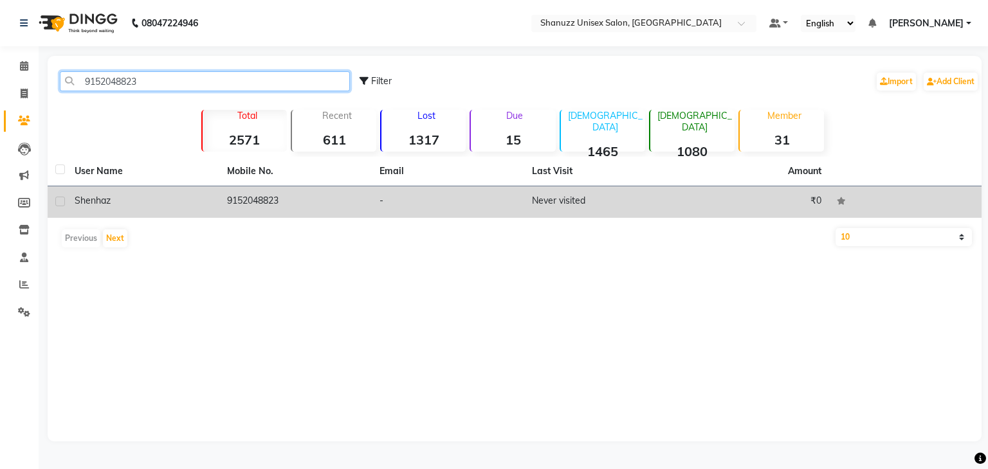
type input "9152048823"
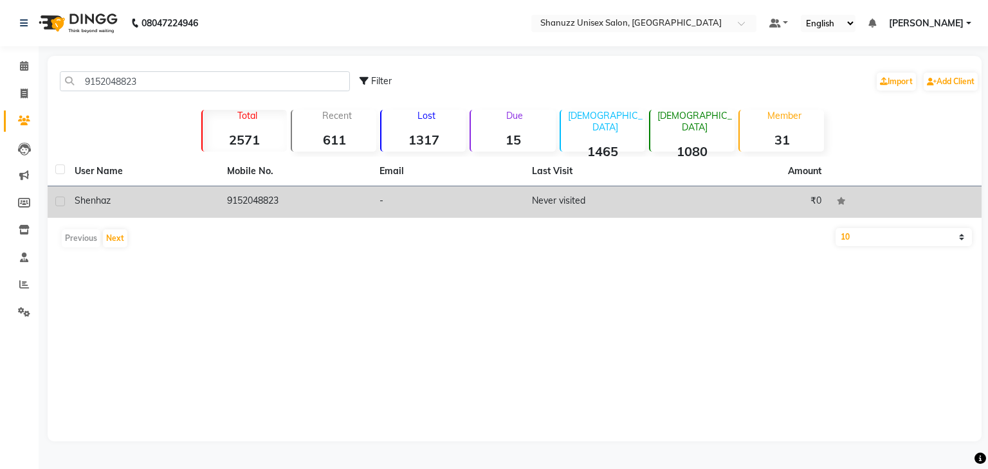
click at [175, 217] on td "shenhaz" at bounding box center [143, 203] width 152 height 32
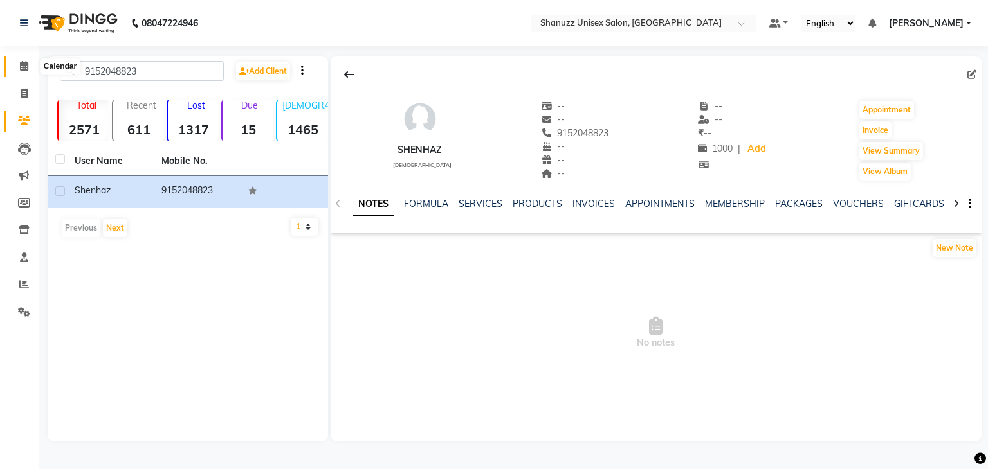
click at [21, 70] on icon at bounding box center [24, 66] width 8 height 10
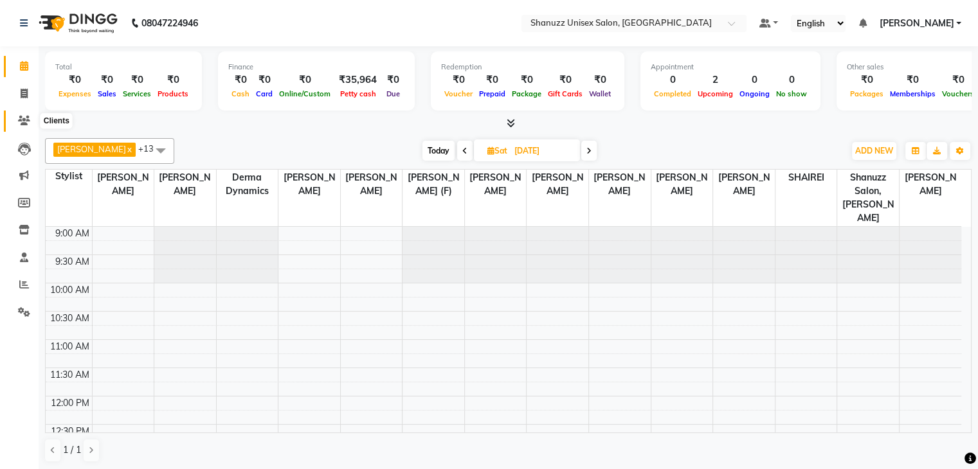
click at [18, 117] on icon at bounding box center [24, 121] width 12 height 10
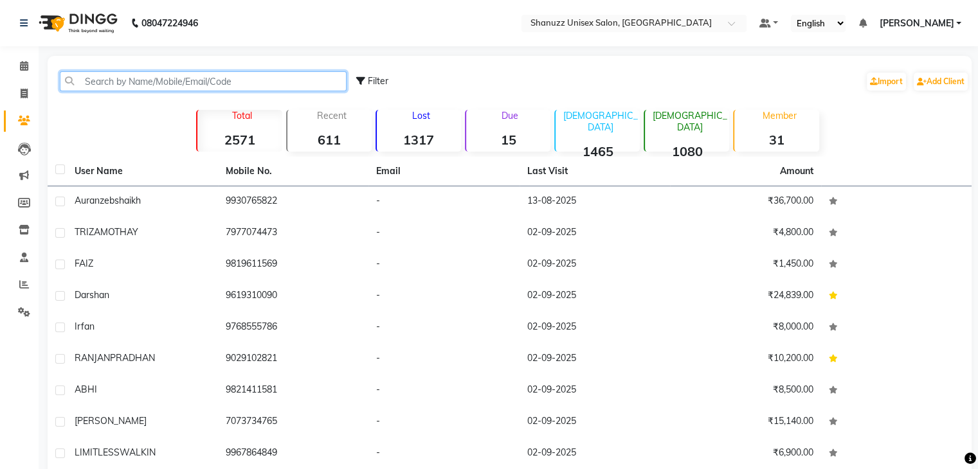
click at [107, 76] on input "text" at bounding box center [203, 81] width 287 height 20
paste input "9152048823"
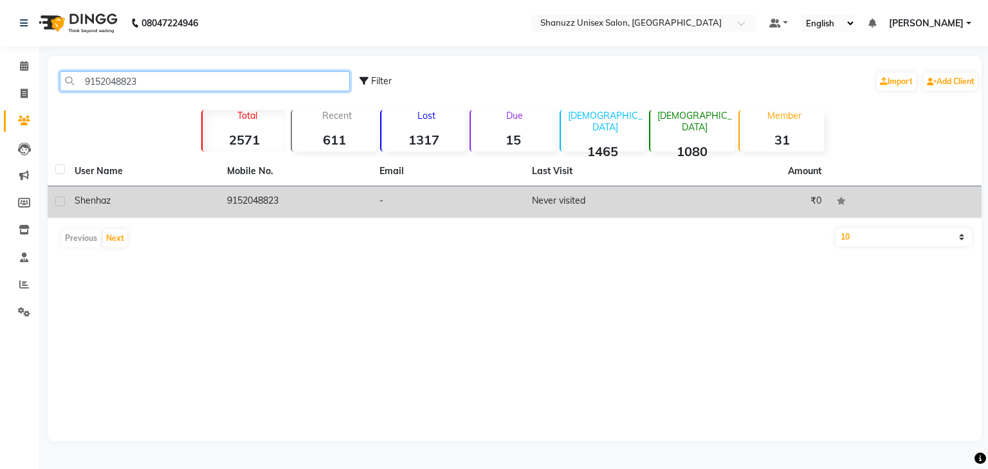
type input "9152048823"
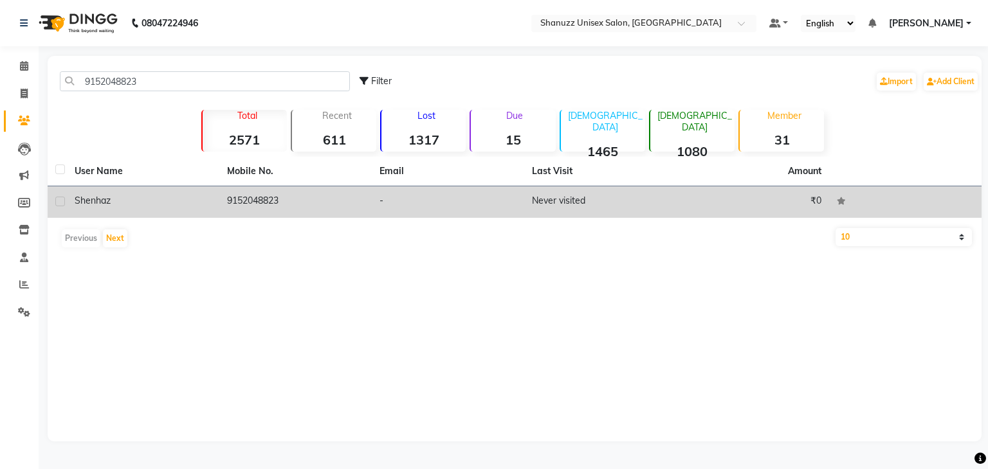
click at [311, 204] on td "9152048823" at bounding box center [295, 203] width 152 height 32
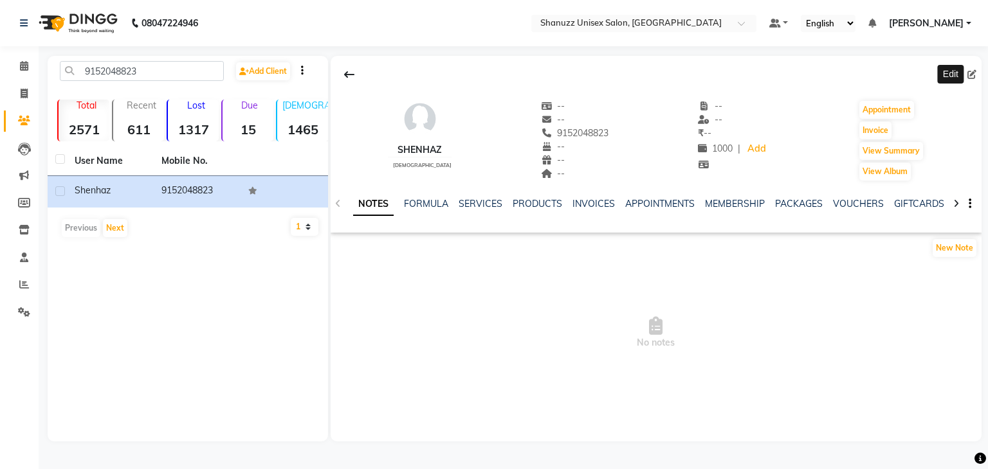
click at [971, 76] on icon at bounding box center [971, 74] width 9 height 9
select select "female"
select select "49174"
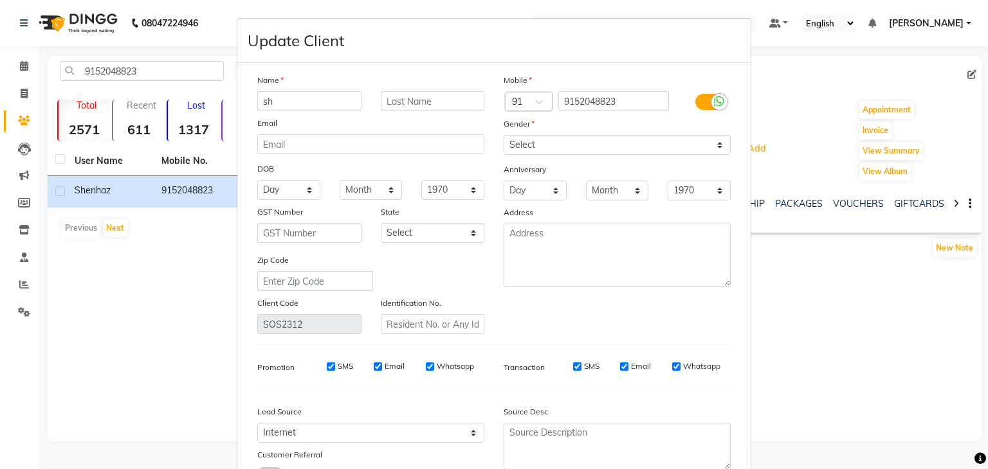
type input "s"
type input "abdul"
click at [406, 96] on input "text" at bounding box center [433, 101] width 104 height 20
type input "ahad"
click at [265, 98] on input "abdul" at bounding box center [309, 101] width 104 height 20
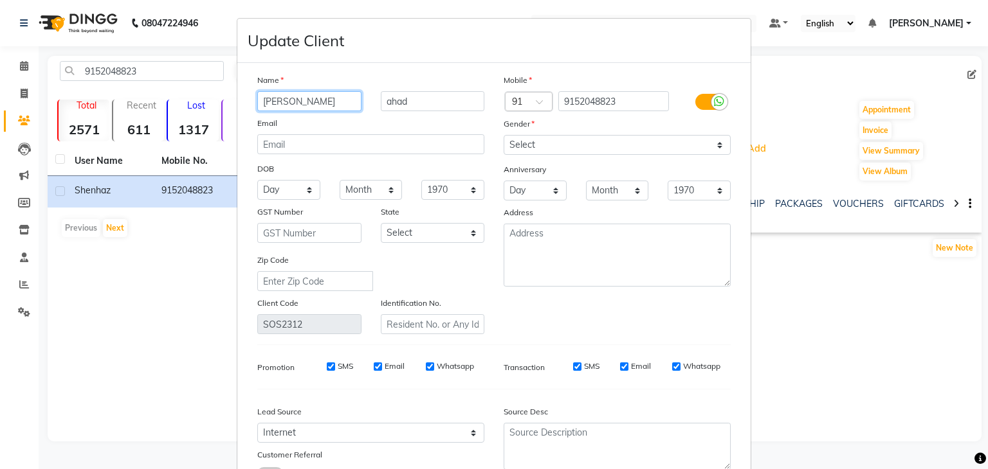
type input "Abdul"
click at [386, 100] on input "ahad" at bounding box center [433, 101] width 104 height 20
type input "Ahad khan"
click at [545, 157] on div "Mobile Country Code × 91 9152048823 Gender Select Male Female Other Prefer Not …" at bounding box center [617, 203] width 246 height 261
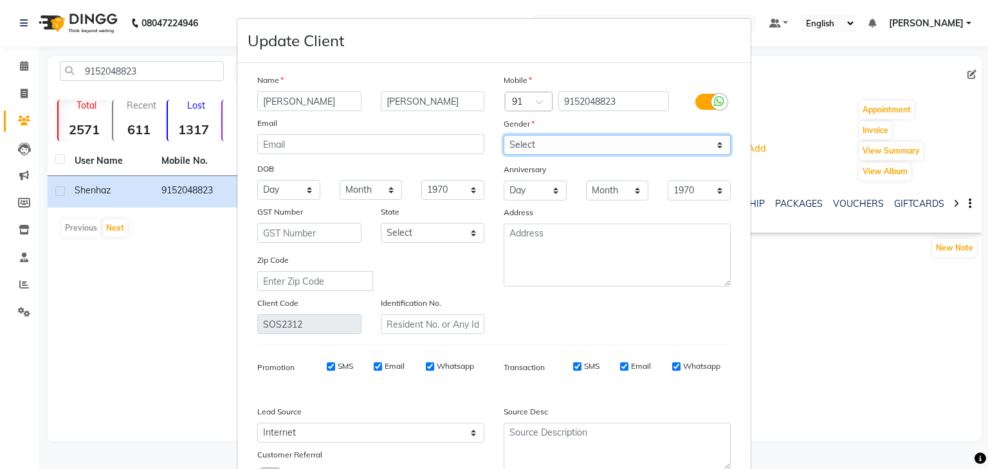
click at [544, 147] on select "Select [DEMOGRAPHIC_DATA] [DEMOGRAPHIC_DATA] Other Prefer Not To Say" at bounding box center [617, 145] width 227 height 20
select select "[DEMOGRAPHIC_DATA]"
click at [504, 136] on select "Select [DEMOGRAPHIC_DATA] [DEMOGRAPHIC_DATA] Other Prefer Not To Say" at bounding box center [617, 145] width 227 height 20
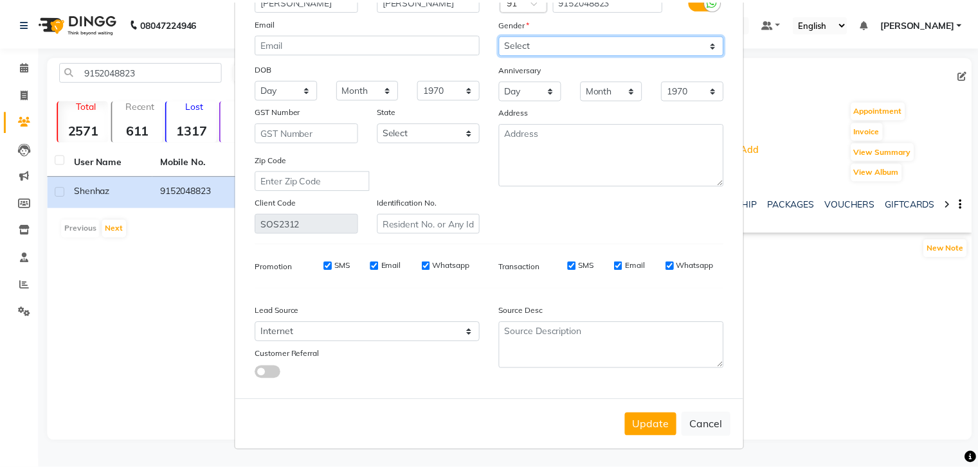
scroll to position [107, 0]
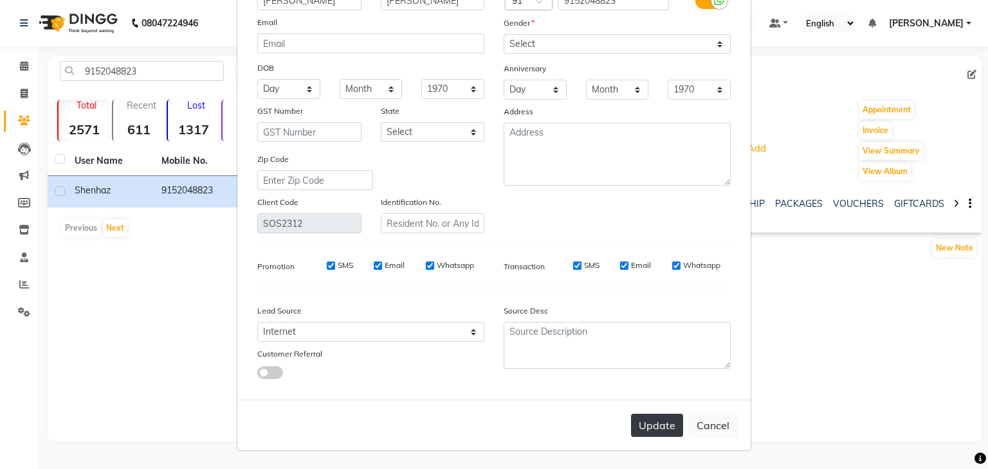
click at [649, 433] on button "Update" at bounding box center [657, 425] width 52 height 23
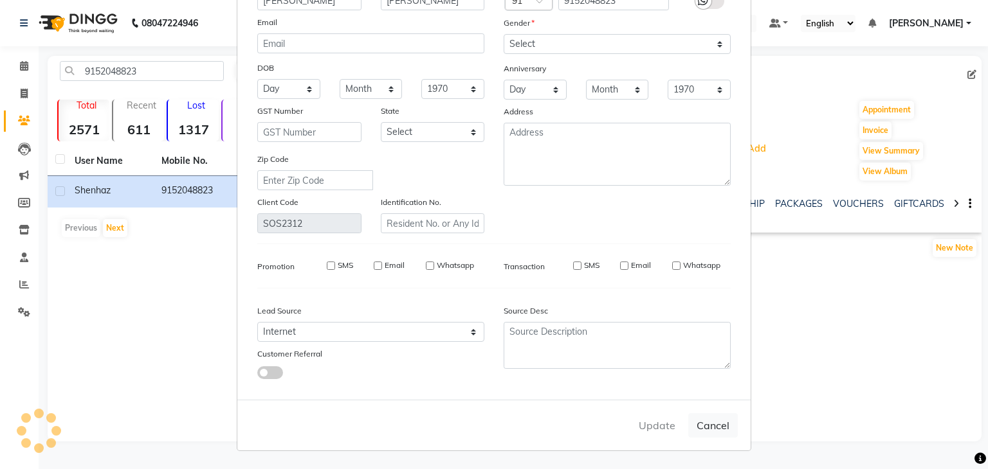
select select
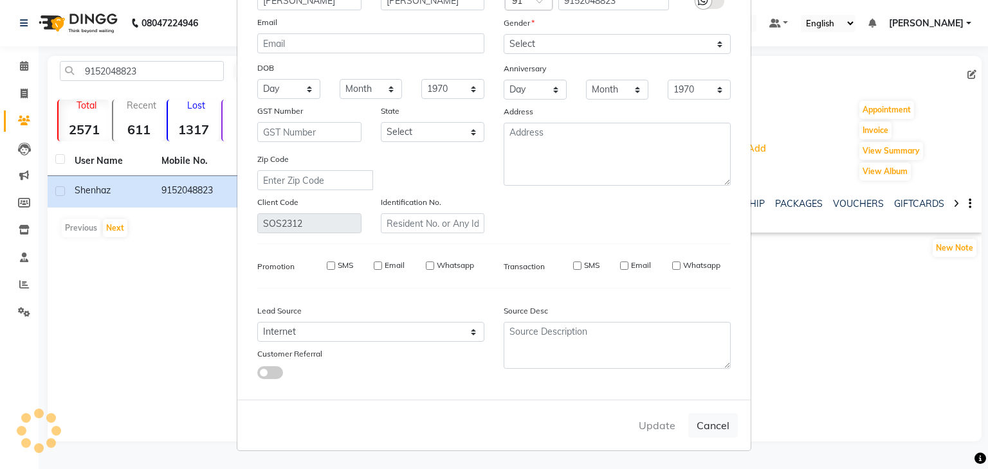
select select
checkbox input "false"
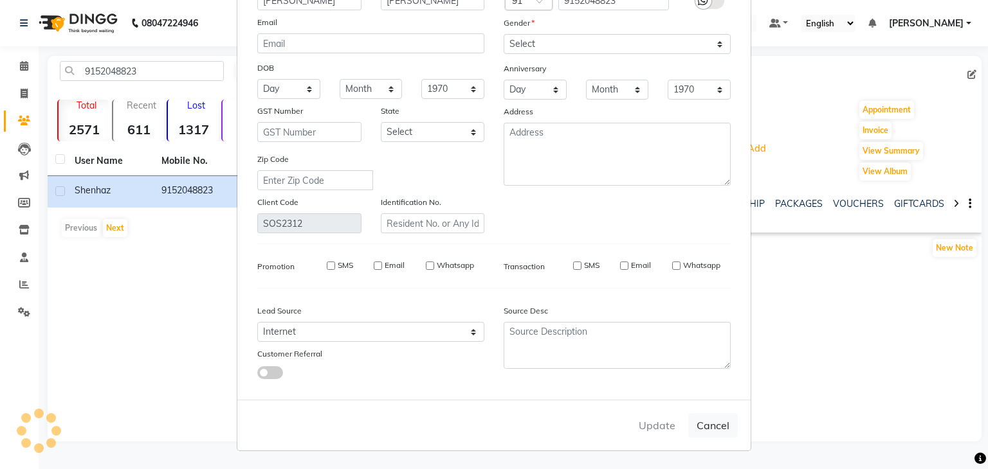
checkbox input "false"
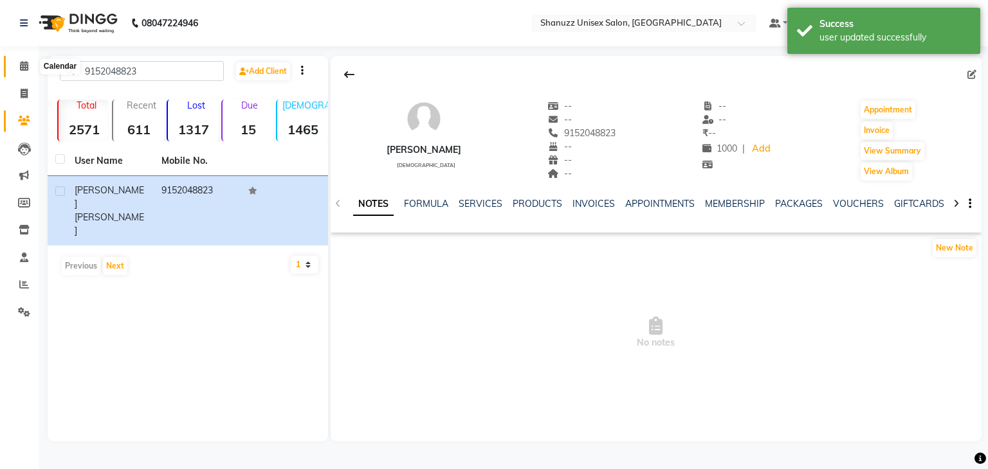
click at [28, 73] on span at bounding box center [24, 66] width 23 height 15
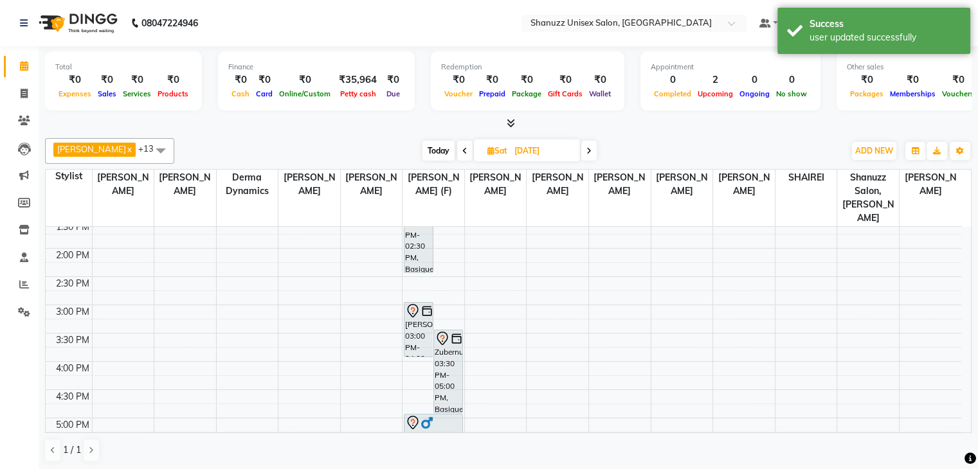
scroll to position [262, 0]
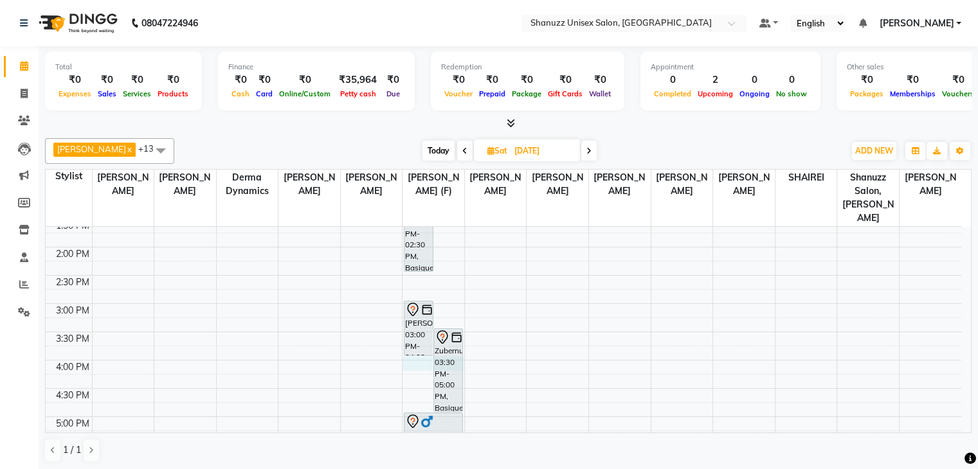
click at [412, 351] on div "9:00 AM 9:30 AM 10:00 AM 10:30 AM 11:00 AM 11:30 AM 12:00 PM 12:30 PM 1:00 PM 1…" at bounding box center [504, 304] width 916 height 678
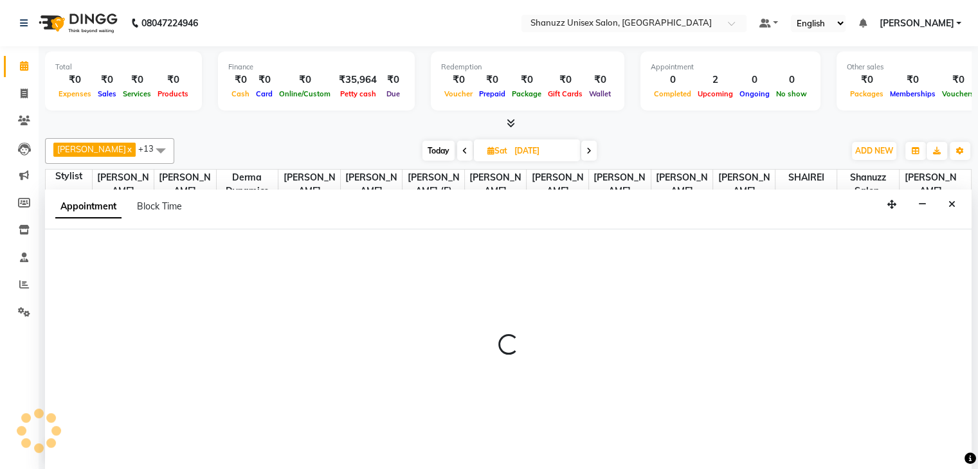
scroll to position [1, 0]
select select "59304"
select select "960"
select select "tentative"
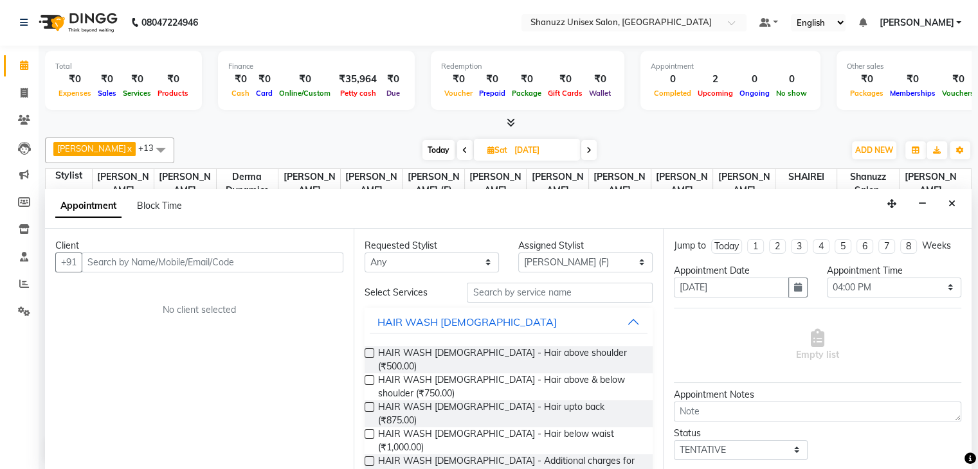
click at [158, 259] on input "text" at bounding box center [213, 263] width 262 height 20
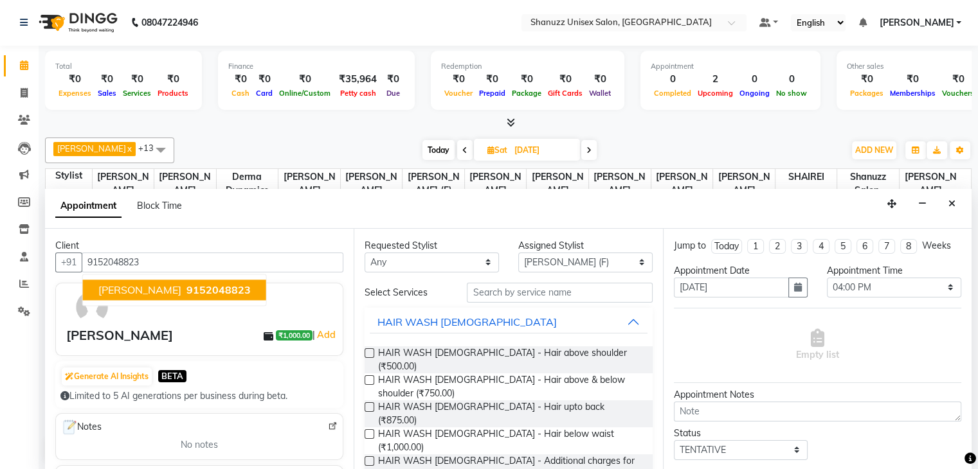
type input "9152048823"
drag, startPoint x: 158, startPoint y: 259, endPoint x: 496, endPoint y: 287, distance: 339.5
click at [496, 287] on input "text" at bounding box center [559, 293] width 185 height 20
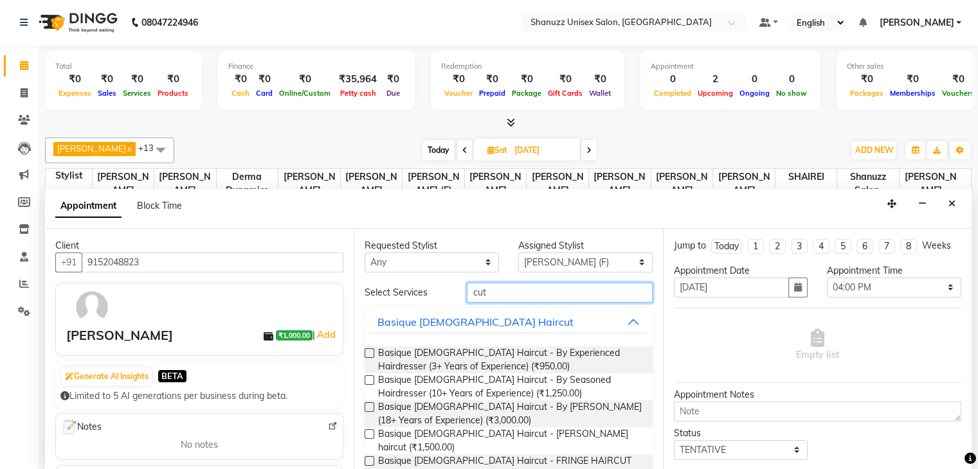
scroll to position [82, 0]
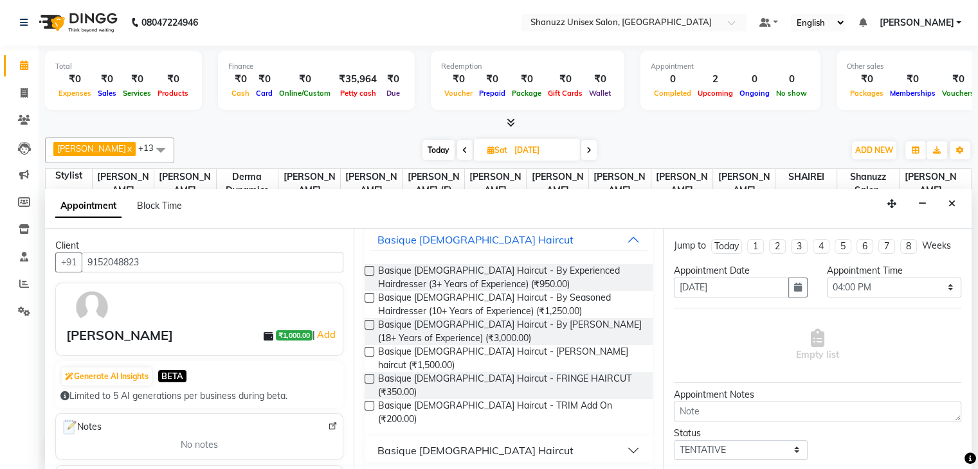
type input "cut"
click at [430, 443] on div "Basique [DEMOGRAPHIC_DATA] Haircut" at bounding box center [476, 450] width 196 height 15
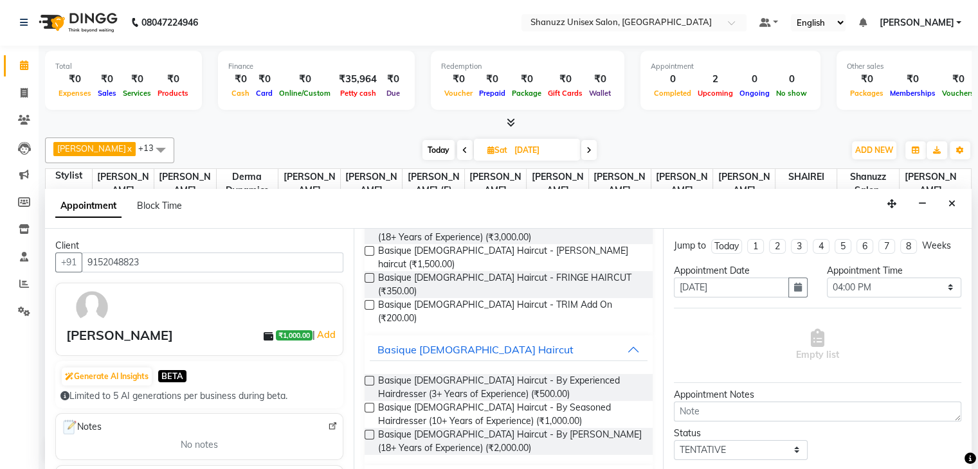
click at [365, 430] on label at bounding box center [370, 435] width 10 height 10
click at [365, 432] on input "checkbox" at bounding box center [369, 436] width 8 height 8
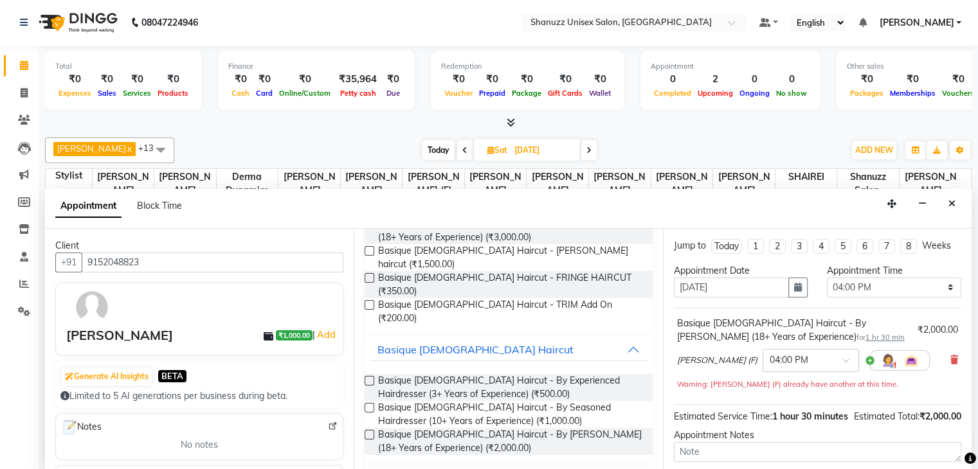
click at [369, 430] on label at bounding box center [370, 435] width 10 height 10
click at [369, 432] on input "checkbox" at bounding box center [369, 436] width 8 height 8
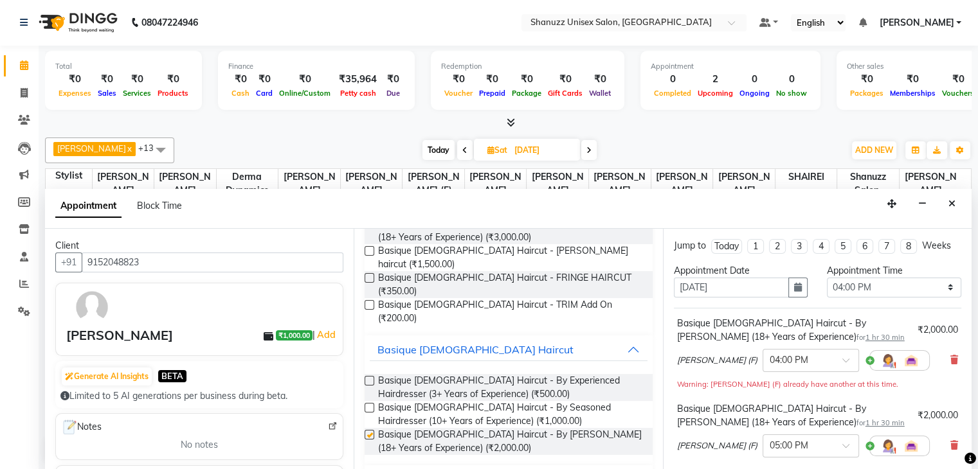
checkbox input "false"
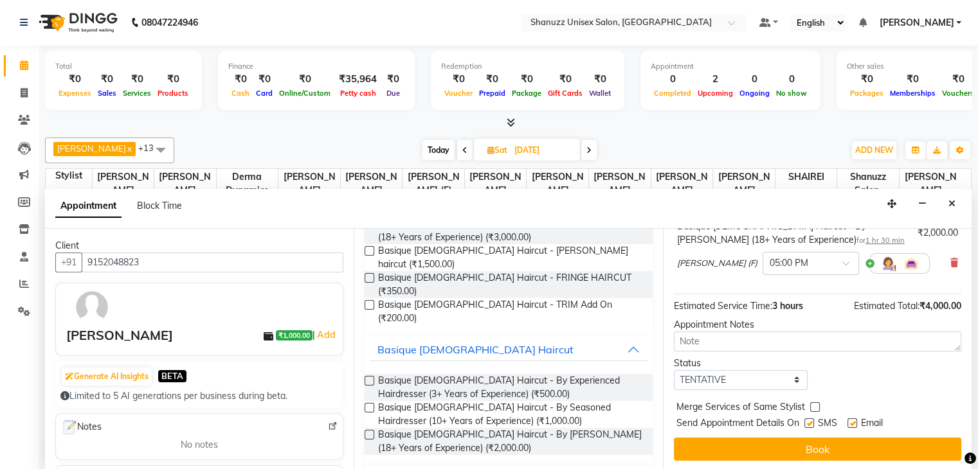
click at [810, 421] on label at bounding box center [810, 424] width 10 height 10
click at [810, 421] on input "checkbox" at bounding box center [809, 425] width 8 height 8
checkbox input "false"
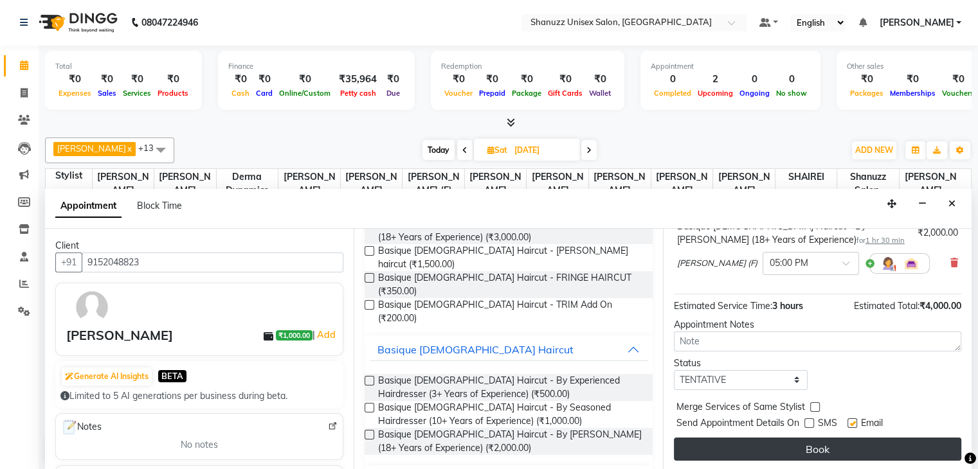
click at [802, 438] on button "Book" at bounding box center [817, 449] width 287 height 23
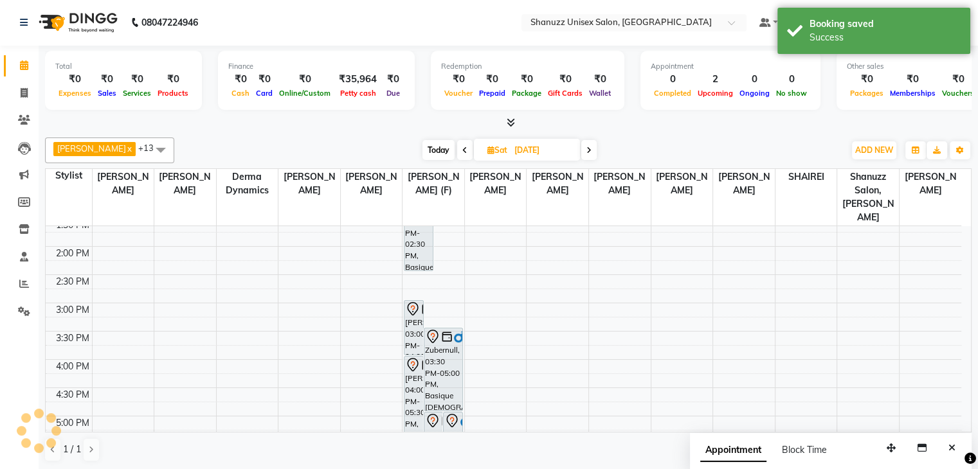
scroll to position [0, 0]
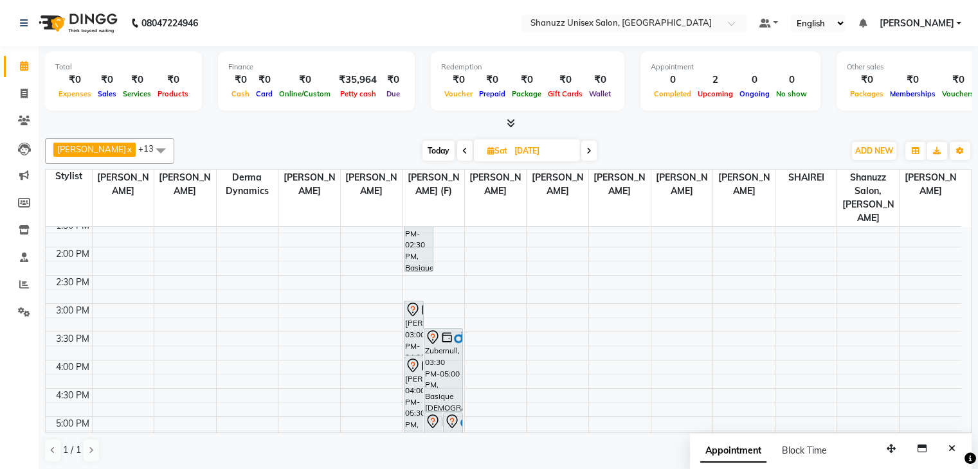
click at [443, 145] on span "Today" at bounding box center [439, 151] width 32 height 20
type input "[DATE]"
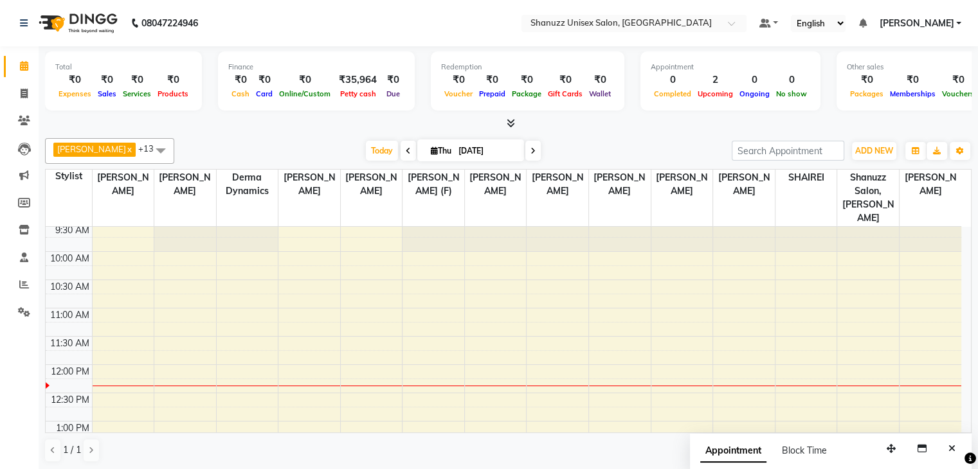
scroll to position [28, 0]
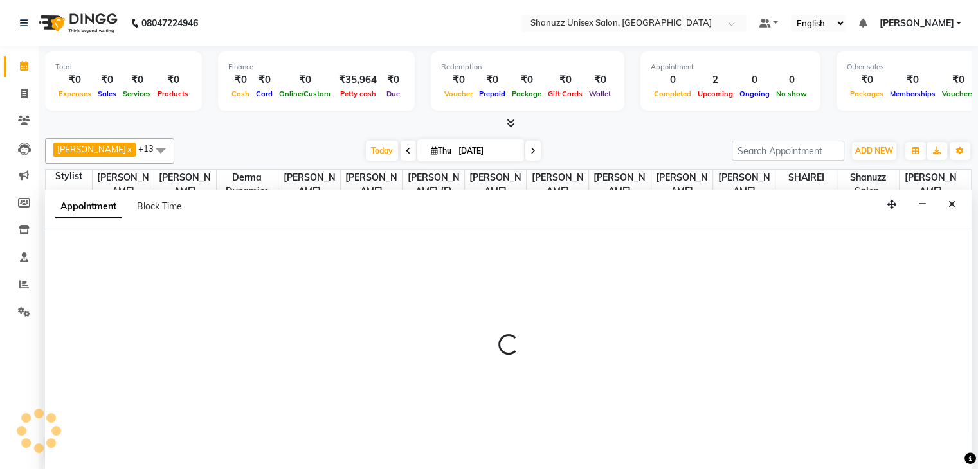
scroll to position [1, 0]
select select "84401"
select select "tentative"
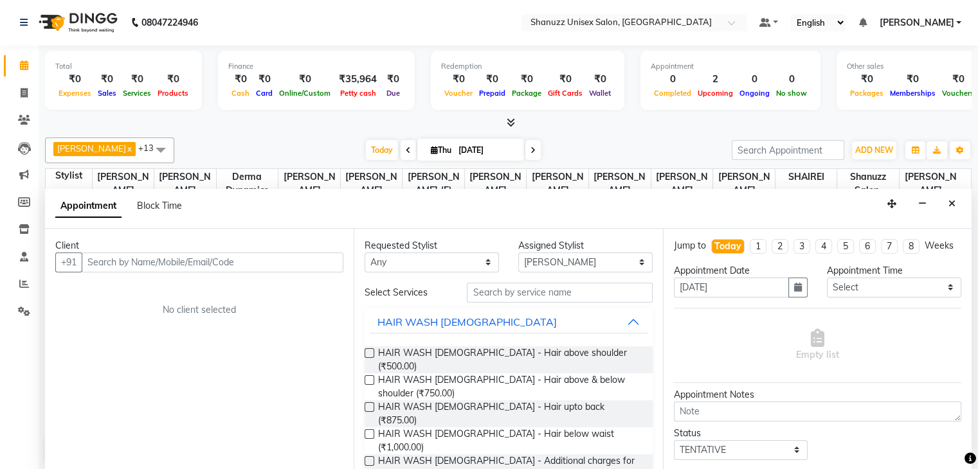
click at [129, 265] on input "text" at bounding box center [213, 263] width 262 height 20
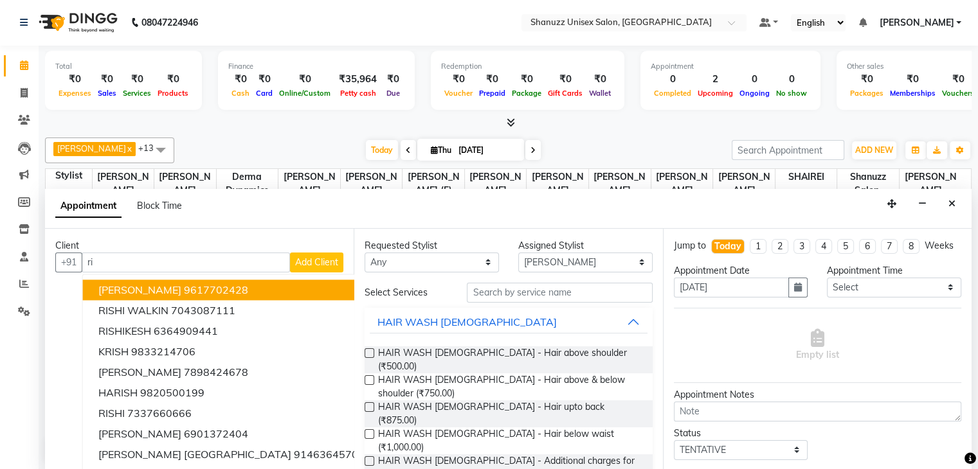
type input "r"
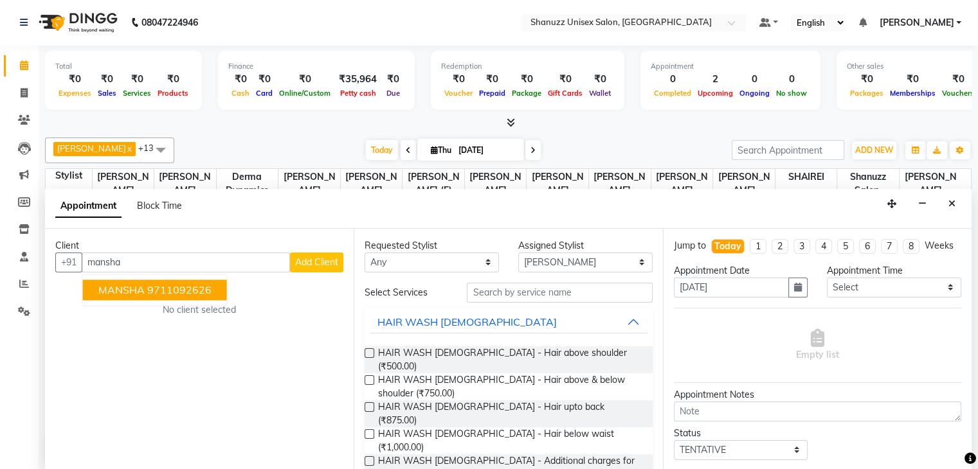
click at [129, 293] on span "MANSHA" at bounding box center [121, 290] width 46 height 13
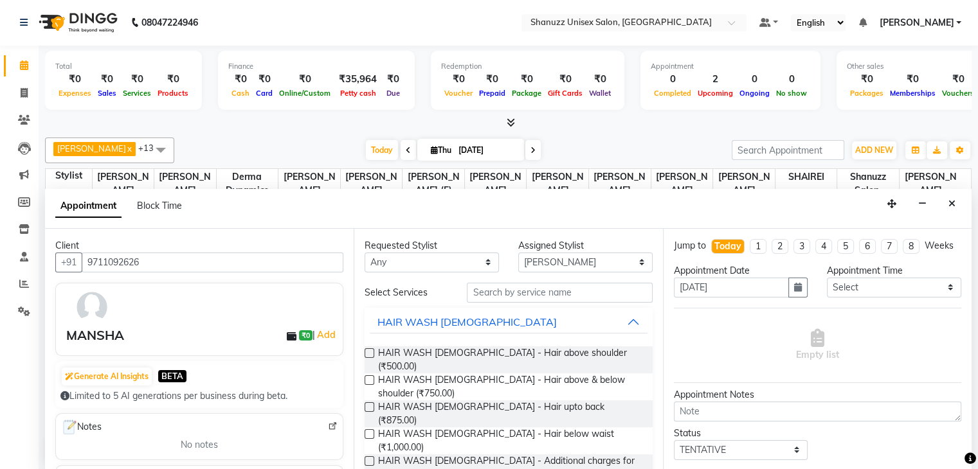
type input "9711092626"
click at [498, 288] on input "text" at bounding box center [559, 293] width 185 height 20
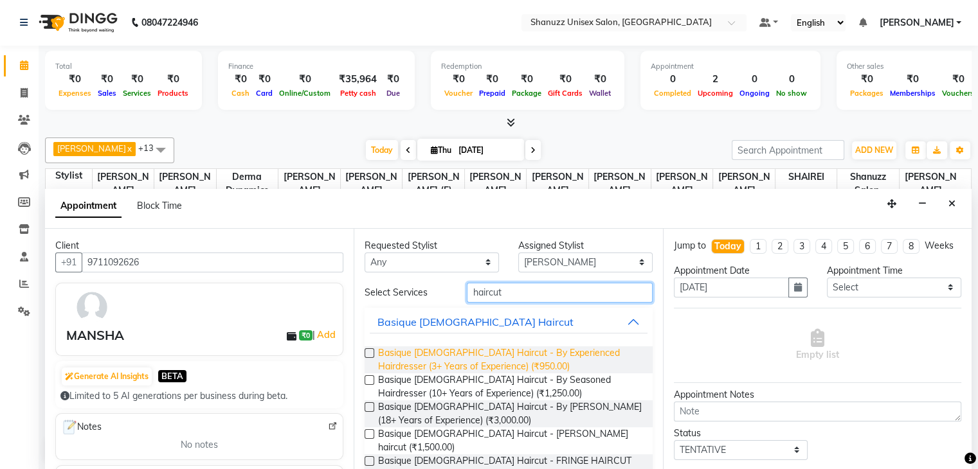
scroll to position [54, 0]
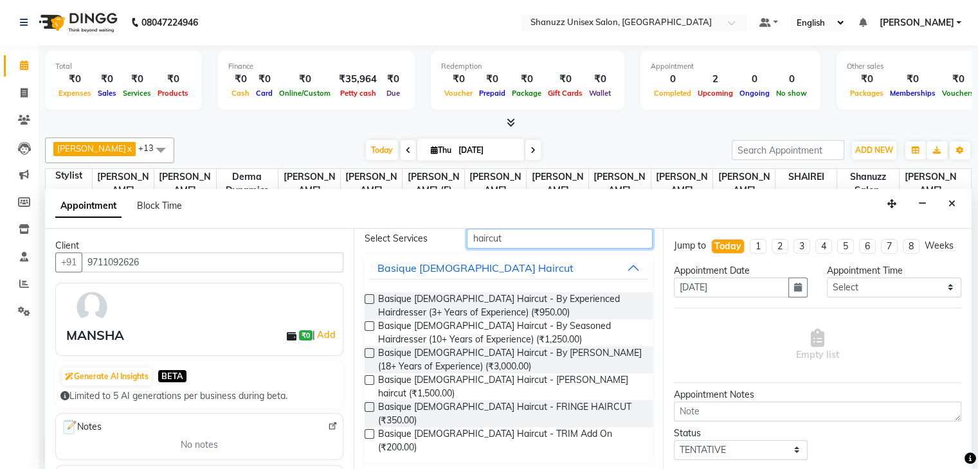
type input "haircut"
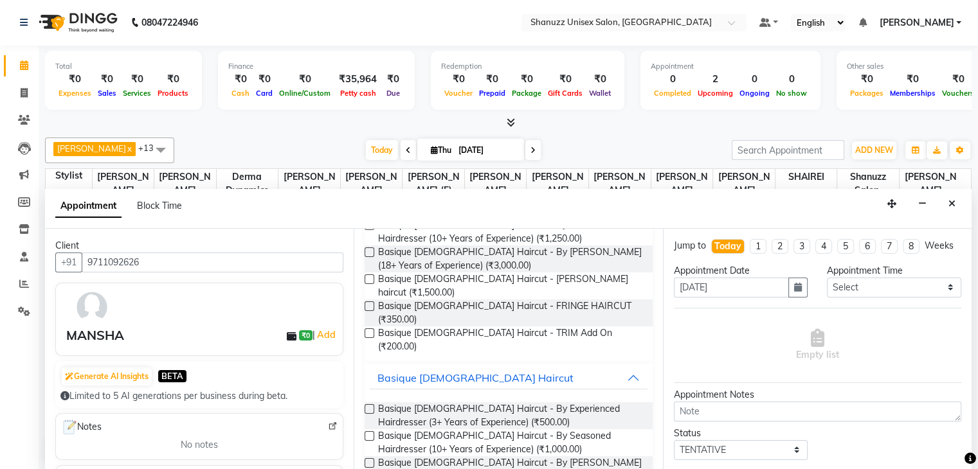
click at [374, 405] on label at bounding box center [370, 410] width 10 height 10
click at [373, 406] on input "checkbox" at bounding box center [369, 410] width 8 height 8
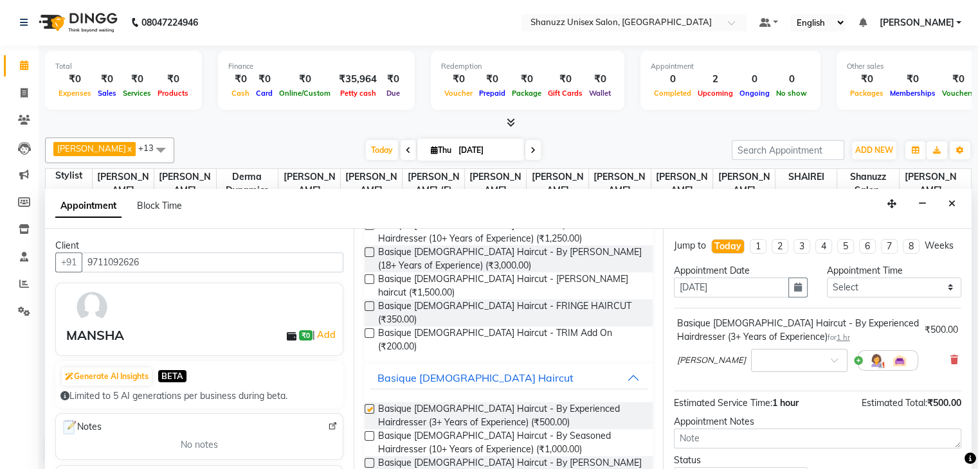
checkbox input "false"
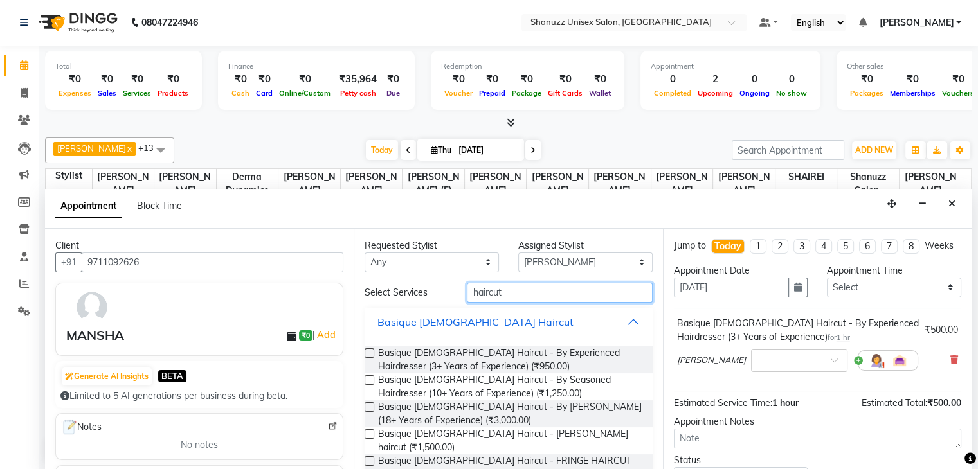
click at [505, 295] on input "haircut" at bounding box center [559, 293] width 185 height 20
type input "h"
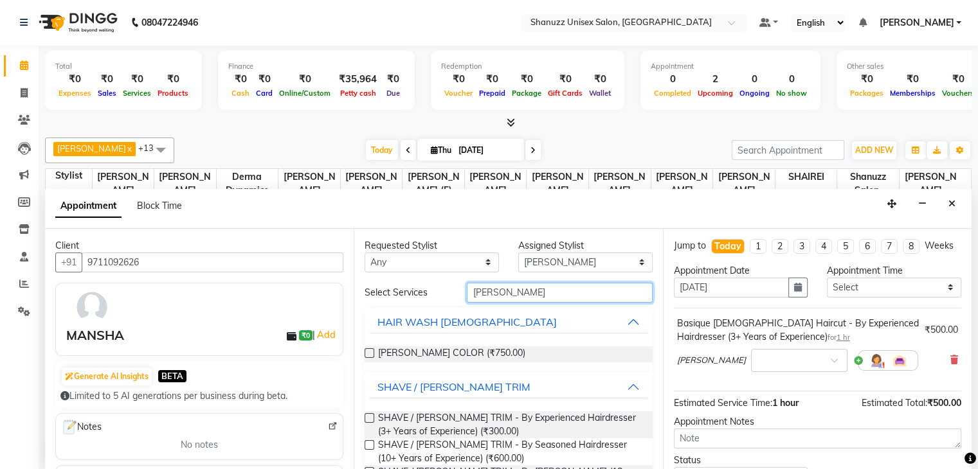
type input "beard"
click at [369, 415] on label at bounding box center [370, 419] width 10 height 10
click at [369, 415] on input "checkbox" at bounding box center [369, 419] width 8 height 8
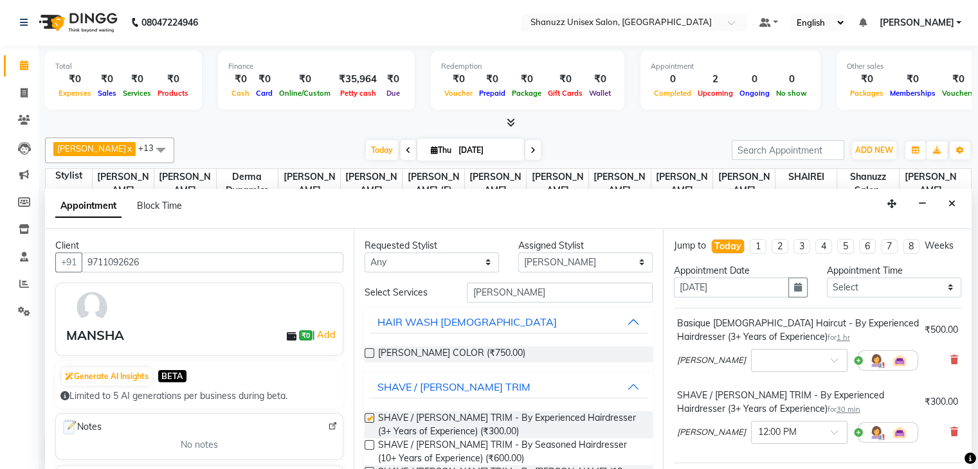
checkbox input "false"
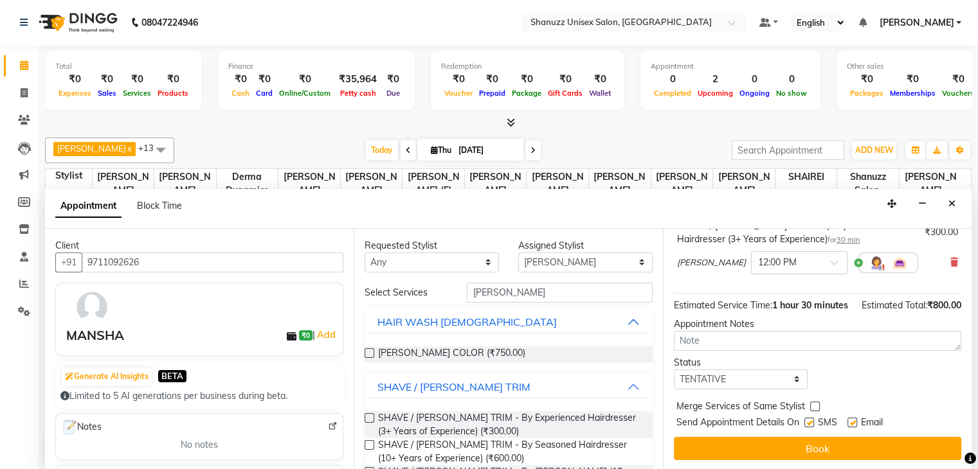
click at [808, 422] on label at bounding box center [810, 423] width 10 height 10
click at [808, 422] on input "checkbox" at bounding box center [809, 424] width 8 height 8
checkbox input "false"
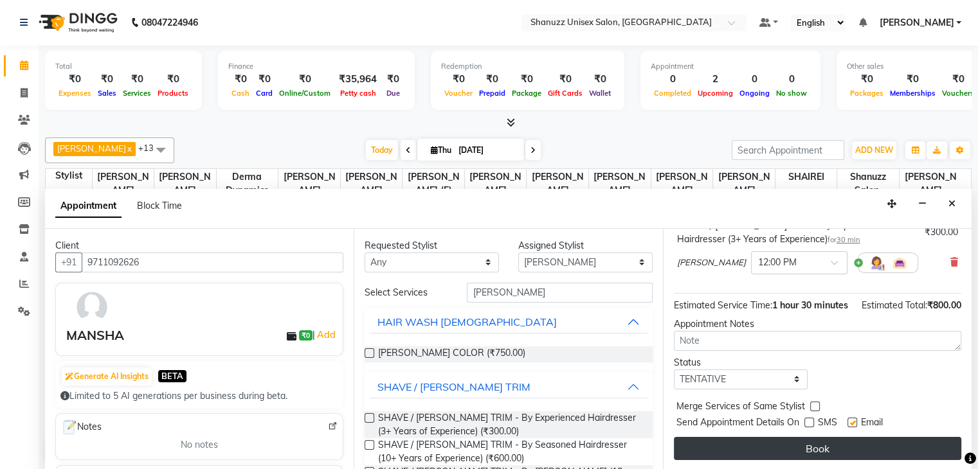
click at [805, 439] on button "Book" at bounding box center [817, 448] width 287 height 23
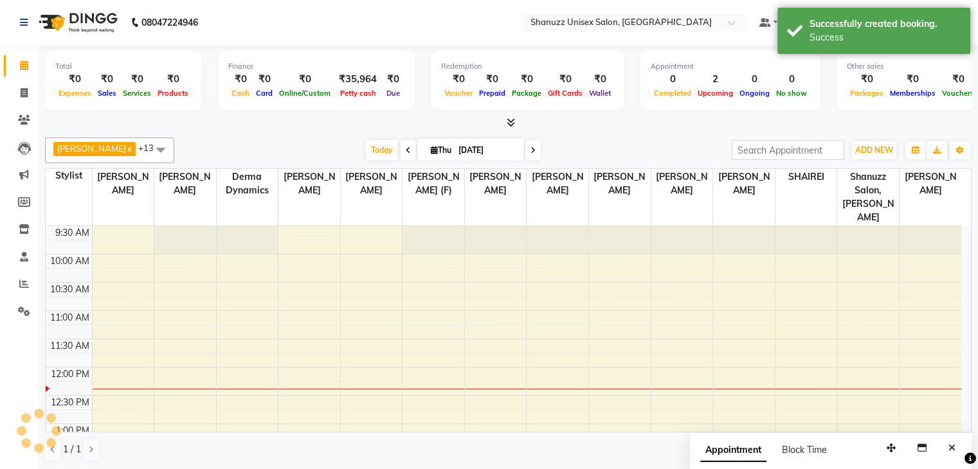
scroll to position [0, 0]
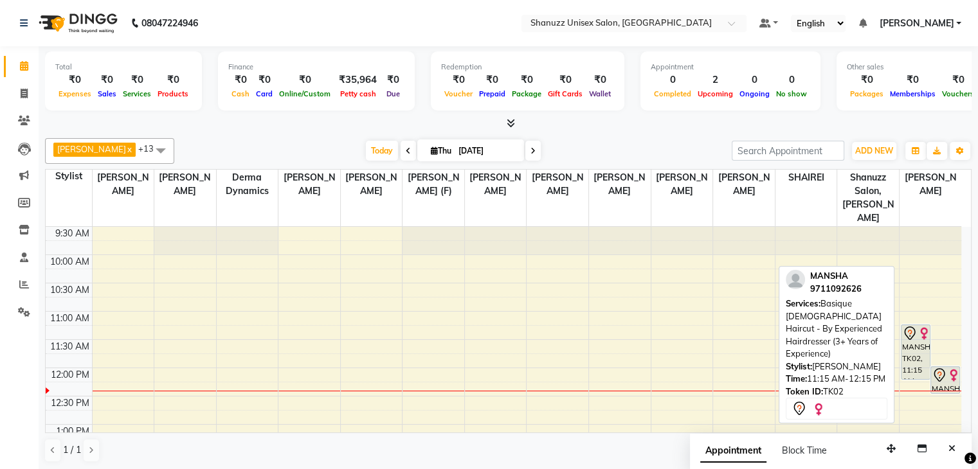
click at [920, 340] on div "MANSHA, TK02, 11:15 AM-12:15 PM, Basique [DEMOGRAPHIC_DATA] Haircut - By Experi…" at bounding box center [916, 352] width 28 height 54
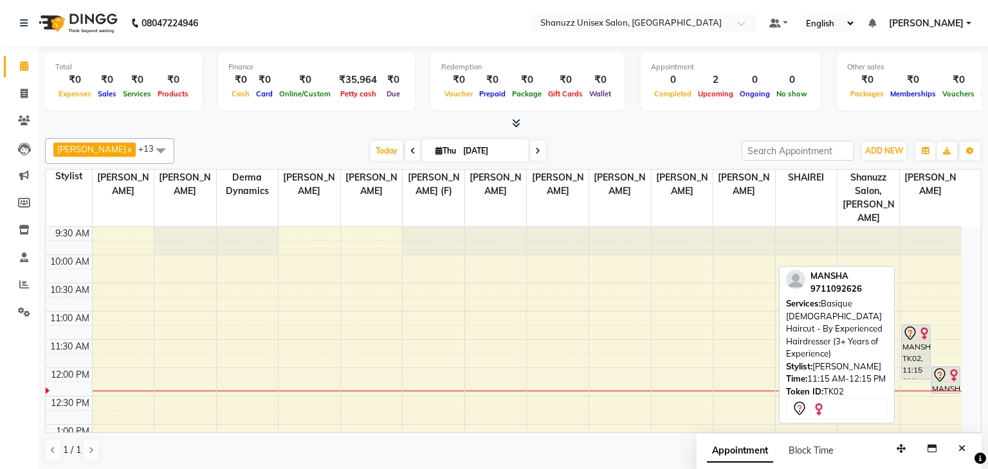
select select "7"
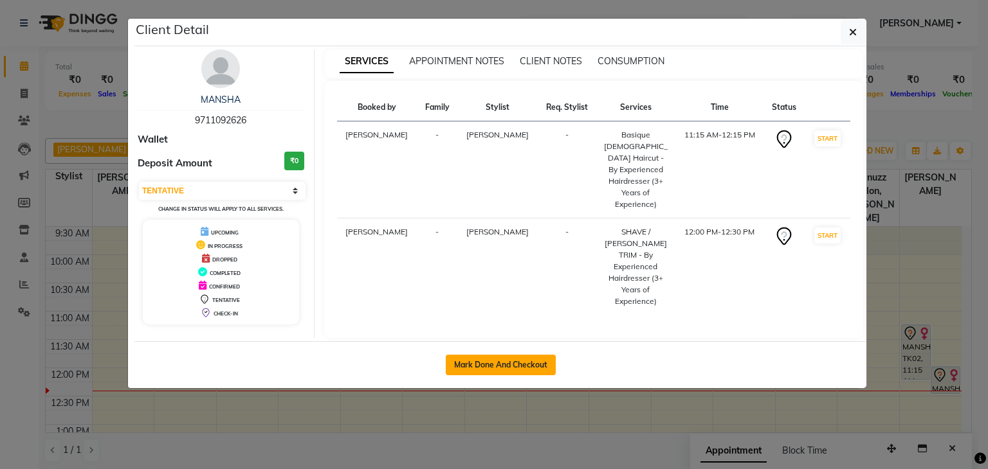
click at [471, 355] on button "Mark Done And Checkout" at bounding box center [501, 365] width 110 height 21
select select "7102"
select select "service"
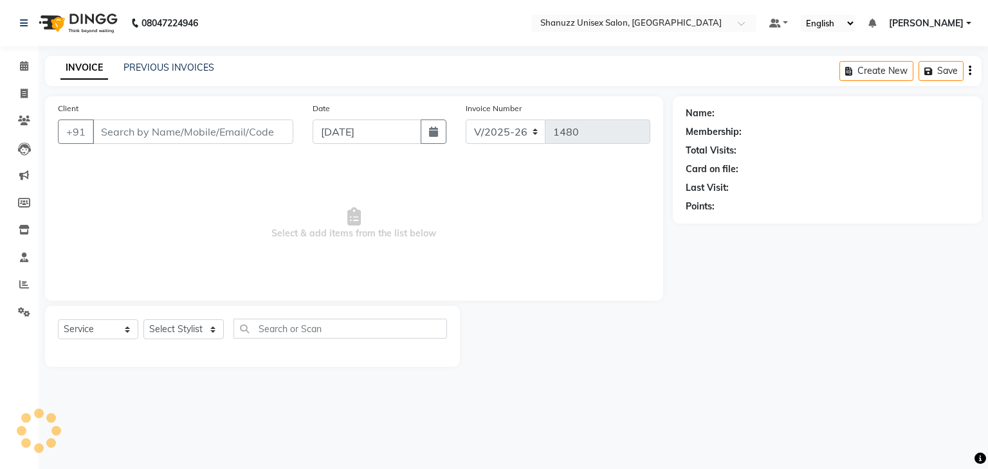
type input "9711092626"
select select "84401"
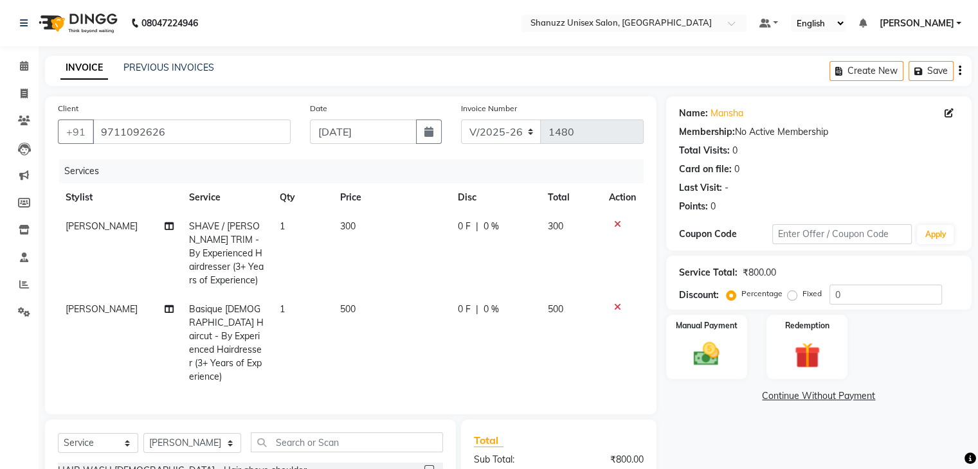
scroll to position [152, 0]
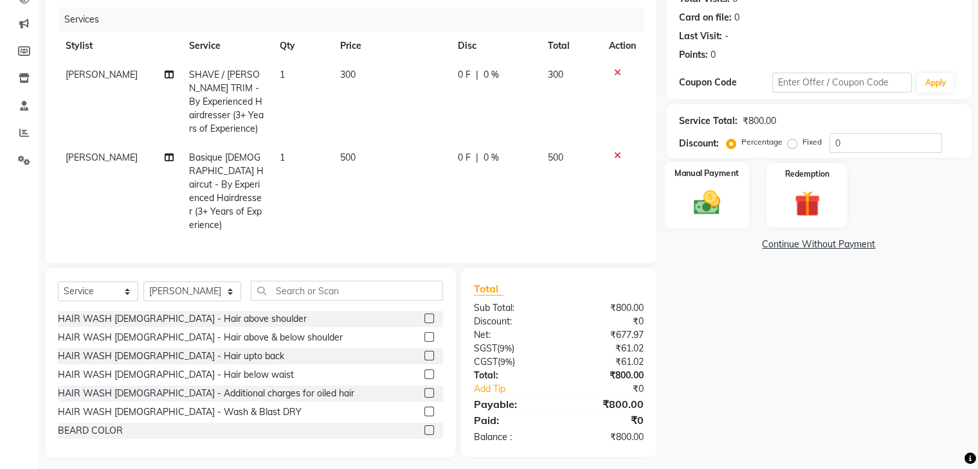
click at [710, 195] on img at bounding box center [706, 203] width 43 height 31
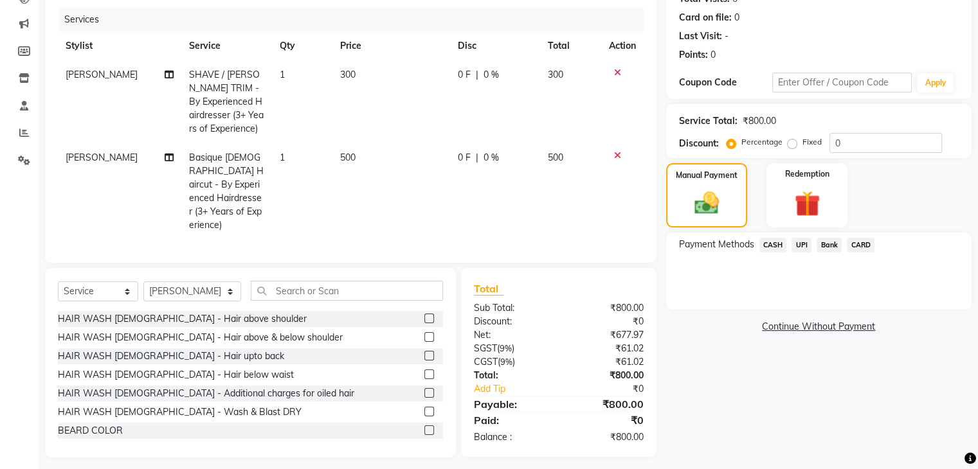
click at [797, 241] on span "UPI" at bounding box center [802, 245] width 20 height 15
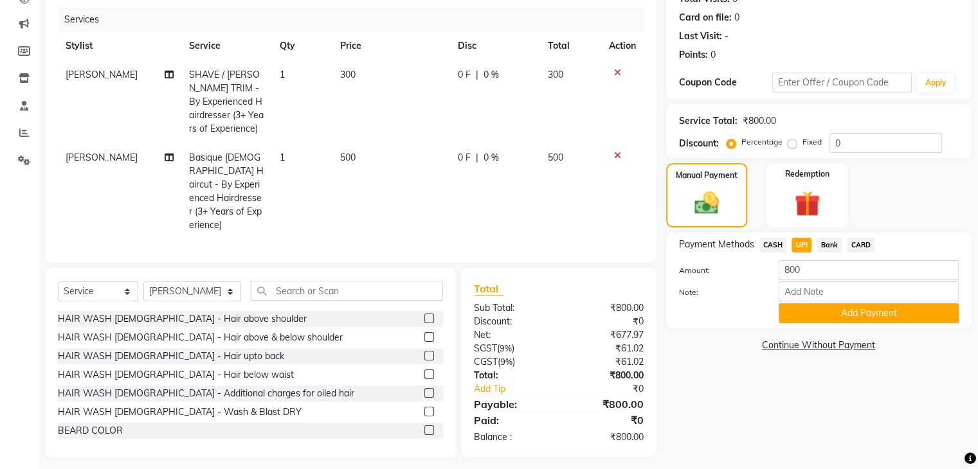
scroll to position [156, 0]
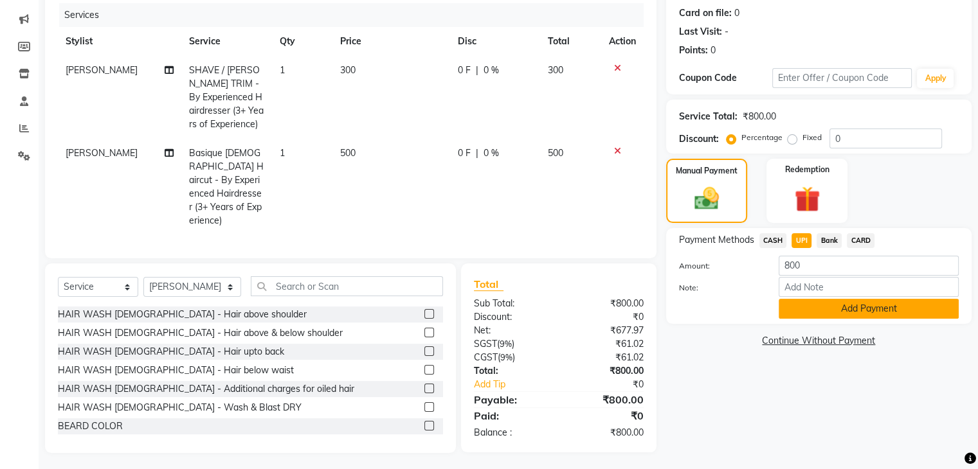
click at [810, 317] on button "Add Payment" at bounding box center [869, 309] width 180 height 20
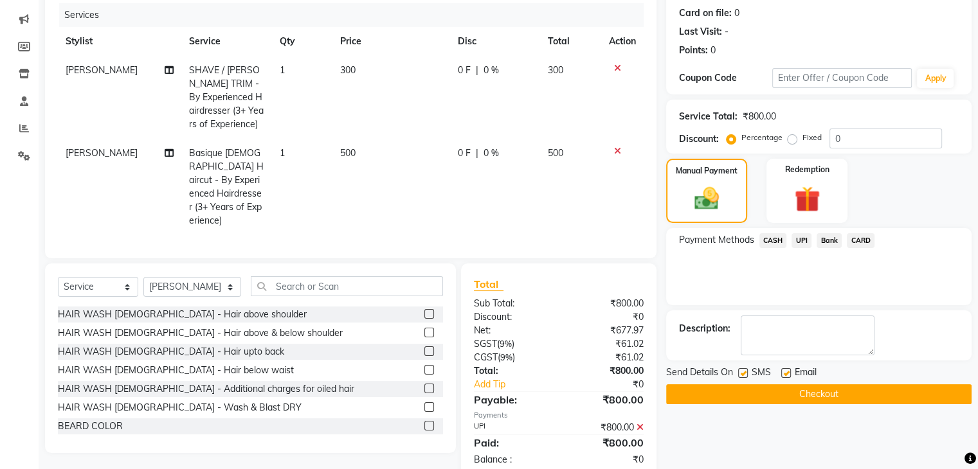
click at [747, 371] on label at bounding box center [743, 374] width 10 height 10
click at [747, 371] on input "checkbox" at bounding box center [742, 374] width 8 height 8
checkbox input "false"
click at [741, 402] on button "Checkout" at bounding box center [818, 395] width 305 height 20
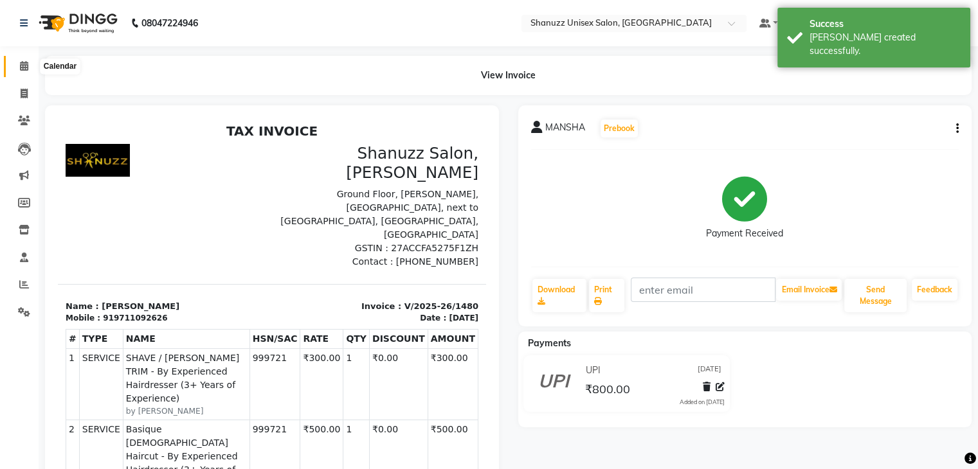
click at [18, 65] on span at bounding box center [24, 66] width 23 height 15
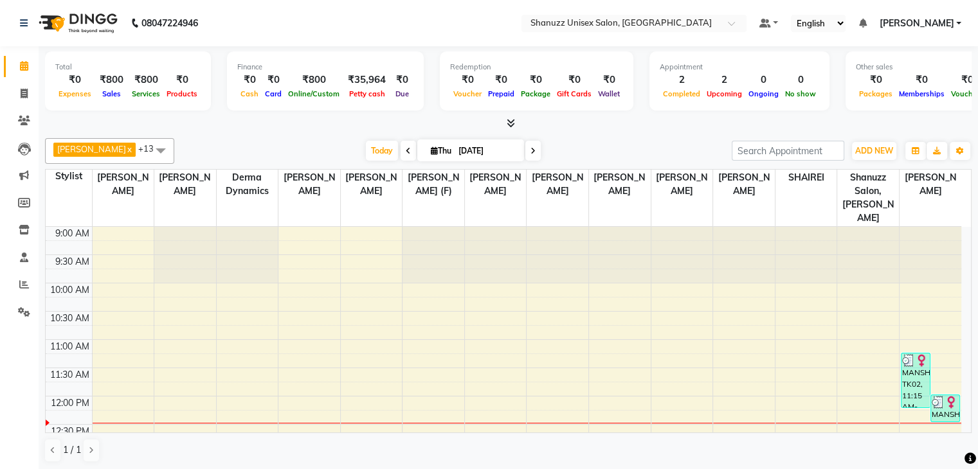
click at [433, 152] on span "Thu" at bounding box center [441, 151] width 27 height 10
select select "9"
select select "2025"
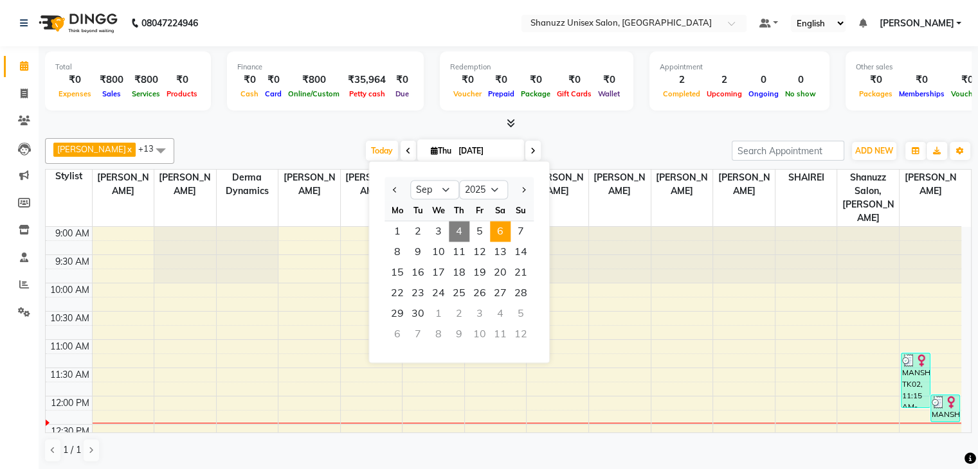
click at [492, 226] on span "6" at bounding box center [500, 231] width 21 height 21
type input "[DATE]"
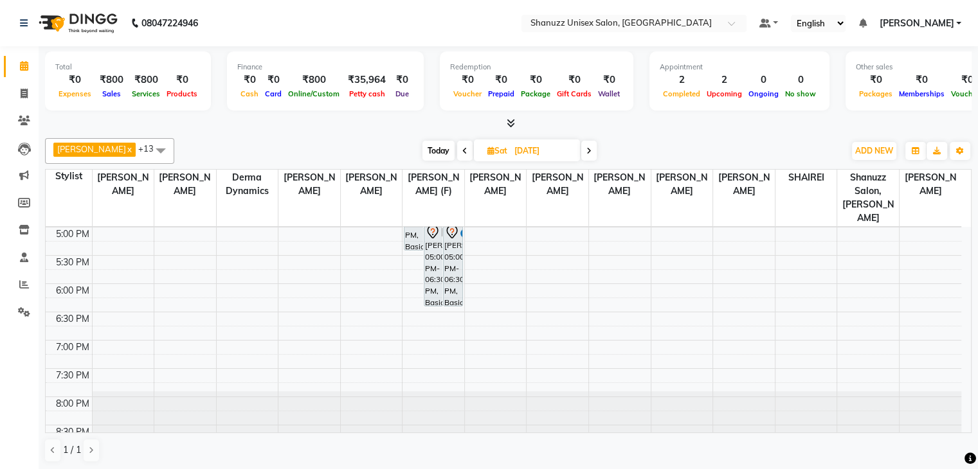
scroll to position [453, 0]
click at [408, 297] on div "9:00 AM 9:30 AM 10:00 AM 10:30 AM 11:00 AM 11:30 AM 12:00 PM 12:30 PM 1:00 PM 1…" at bounding box center [504, 113] width 916 height 678
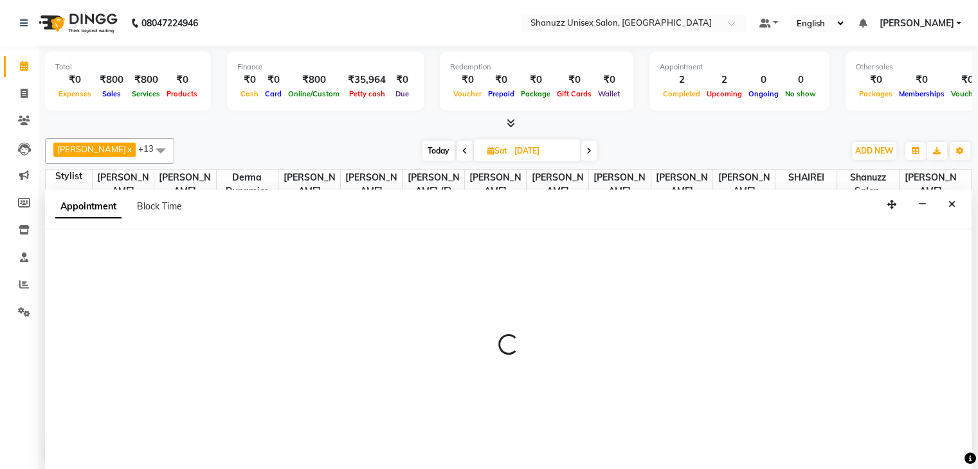
scroll to position [1, 0]
select select "59304"
select select "tentative"
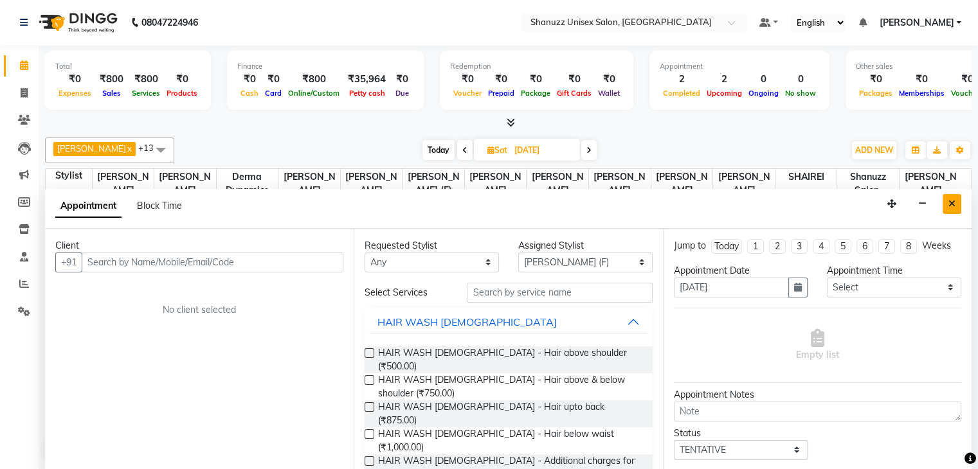
click at [948, 201] on button "Close" at bounding box center [952, 204] width 19 height 20
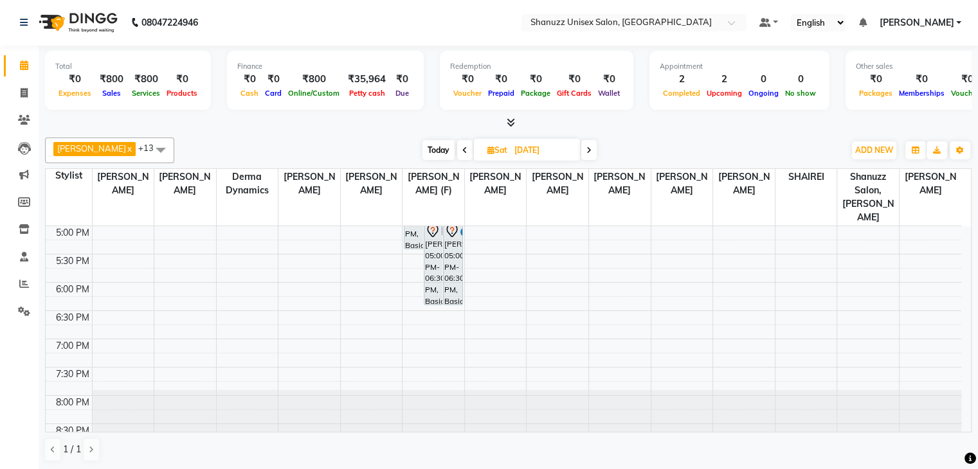
click at [445, 143] on span "Today" at bounding box center [439, 150] width 32 height 20
type input "[DATE]"
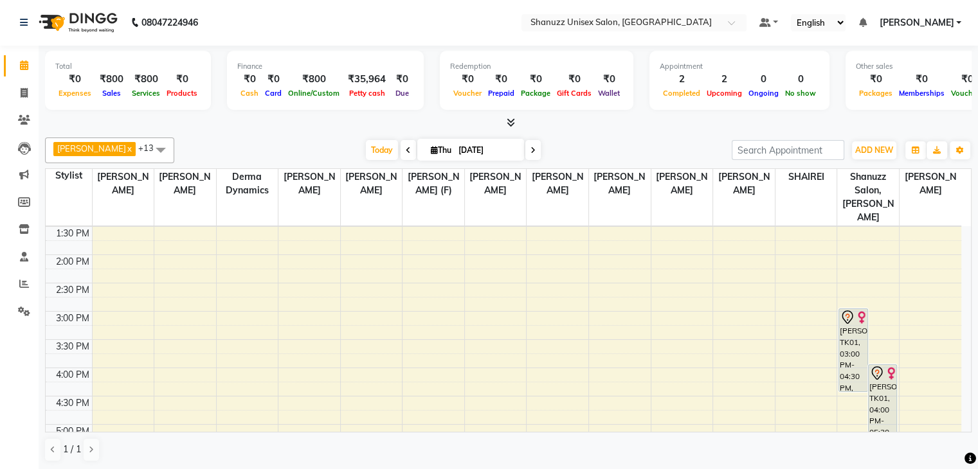
scroll to position [284, 0]
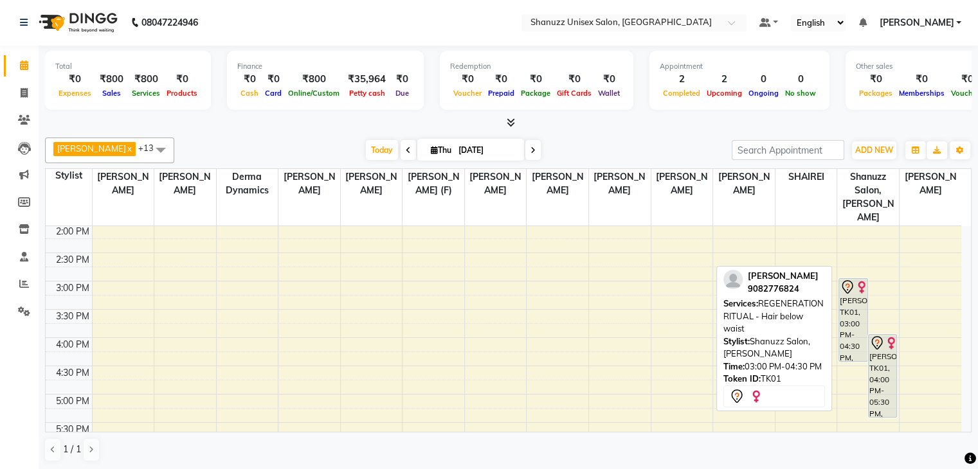
click at [851, 296] on div "AYESHA KHAN, TK01, 03:00 PM-04:30 PM, REGENERATION RITUAL - Hair below waist" at bounding box center [853, 320] width 28 height 82
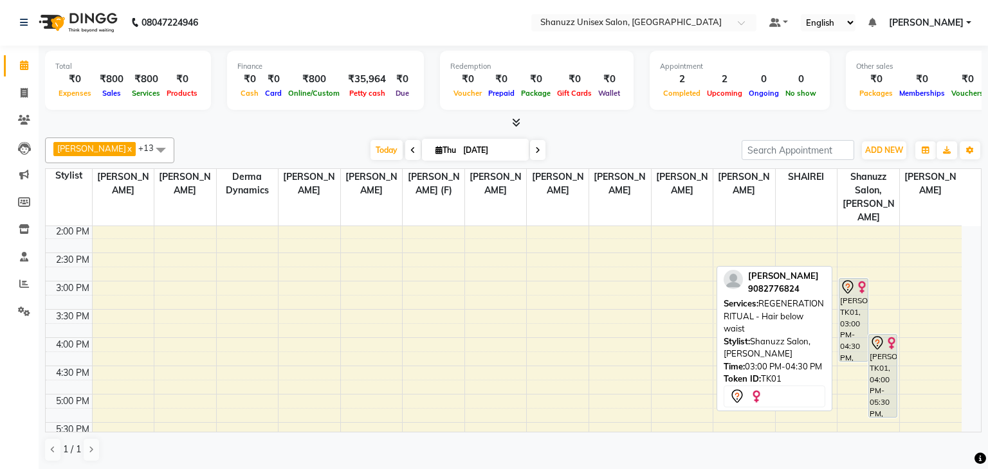
select select "7"
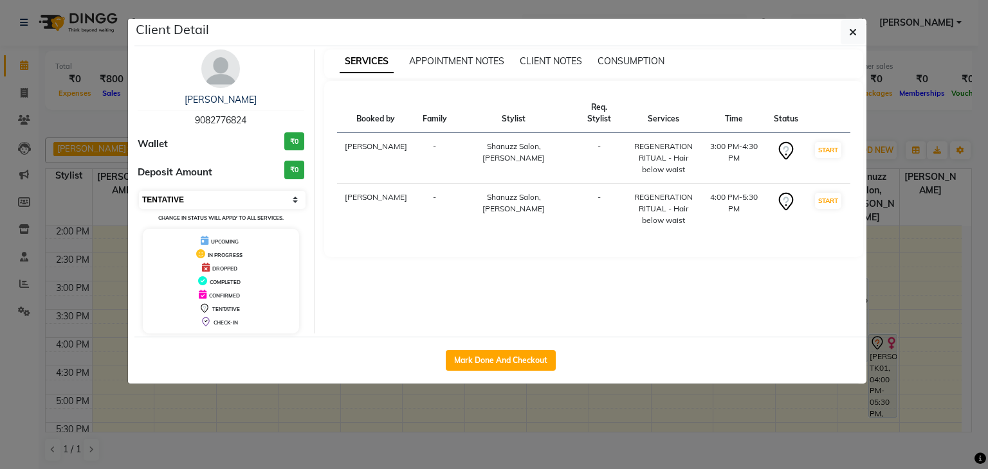
click at [221, 206] on select "Select IN SERVICE CONFIRMED TENTATIVE CHECK IN MARK DONE DROPPED UPCOMING" at bounding box center [222, 200] width 167 height 18
click at [848, 26] on button "button" at bounding box center [853, 32] width 24 height 24
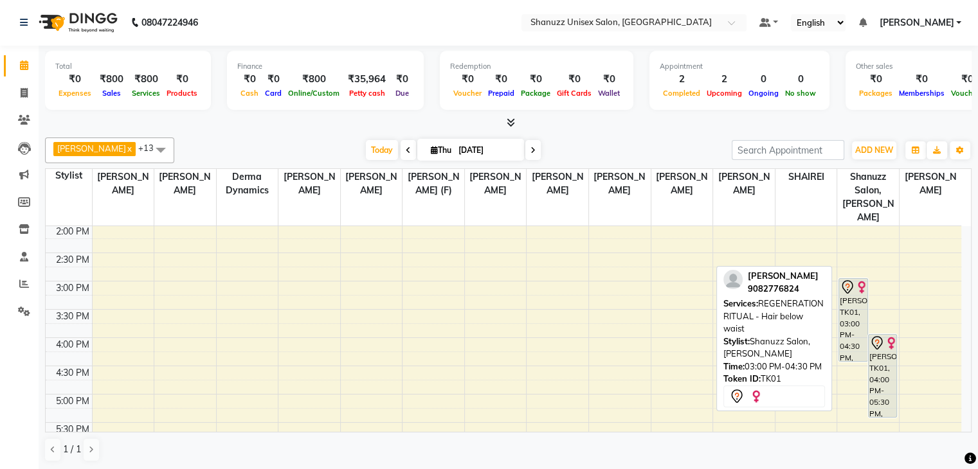
click at [853, 298] on div "AYESHA KHAN, TK01, 03:00 PM-04:30 PM, REGENERATION RITUAL - Hair below waist" at bounding box center [853, 320] width 28 height 82
select select "7"
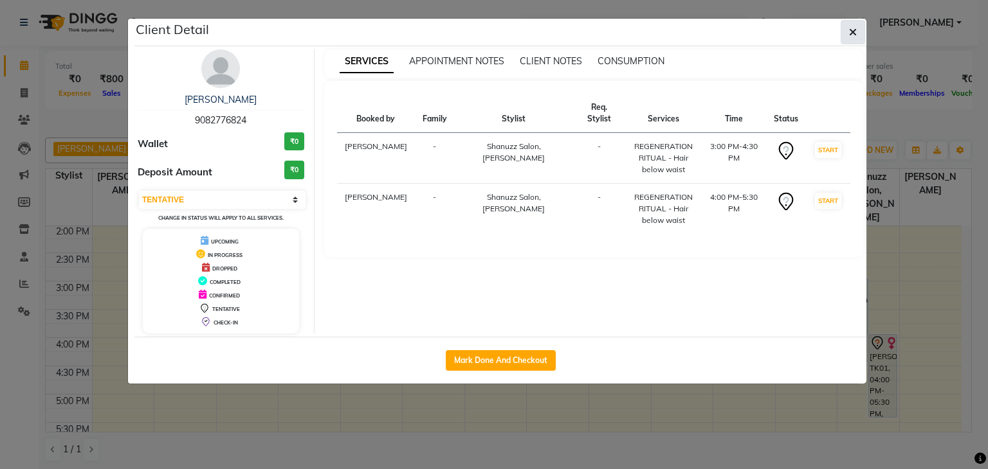
click at [844, 42] on button "button" at bounding box center [853, 32] width 24 height 24
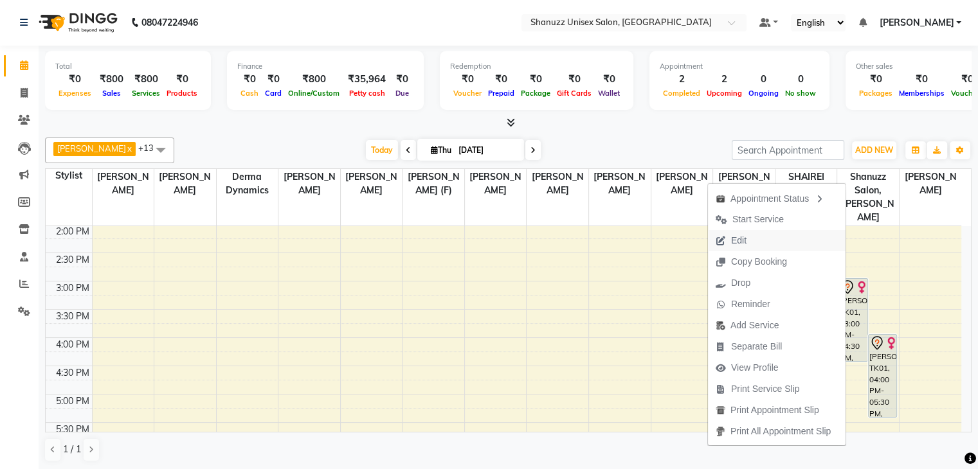
click at [746, 232] on span "Edit" at bounding box center [731, 240] width 46 height 21
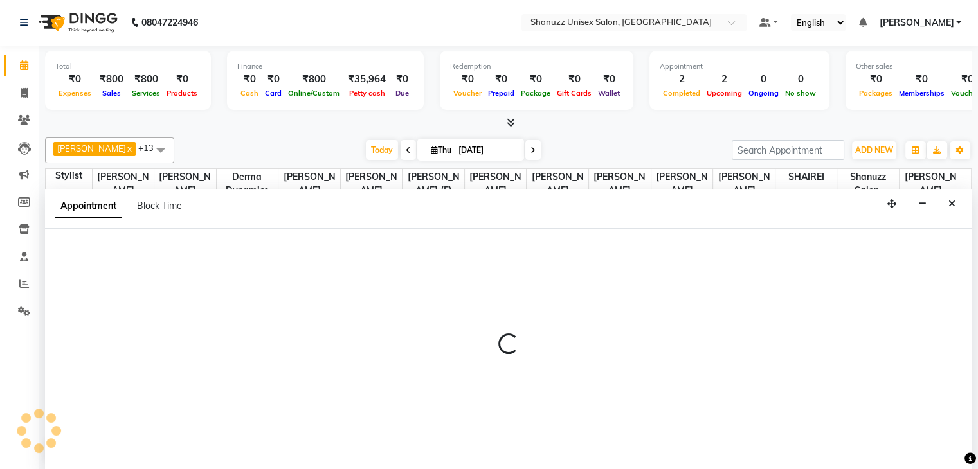
select select "tentative"
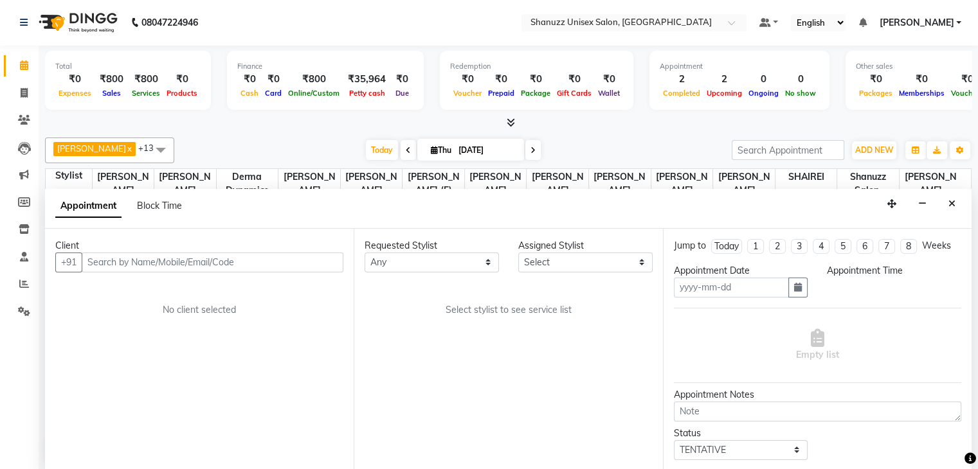
type input "[DATE]"
select select "70702"
select select "900"
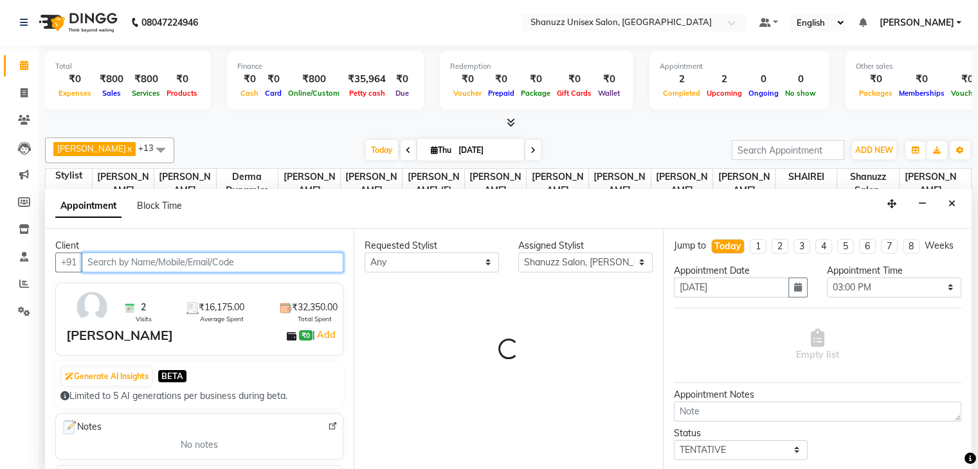
scroll to position [169, 0]
select select "3563"
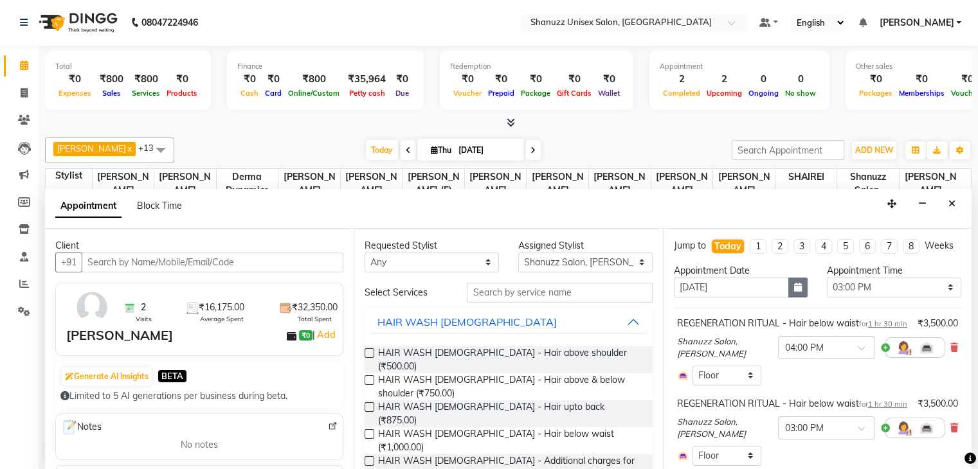
click at [797, 292] on icon "button" at bounding box center [798, 287] width 8 height 9
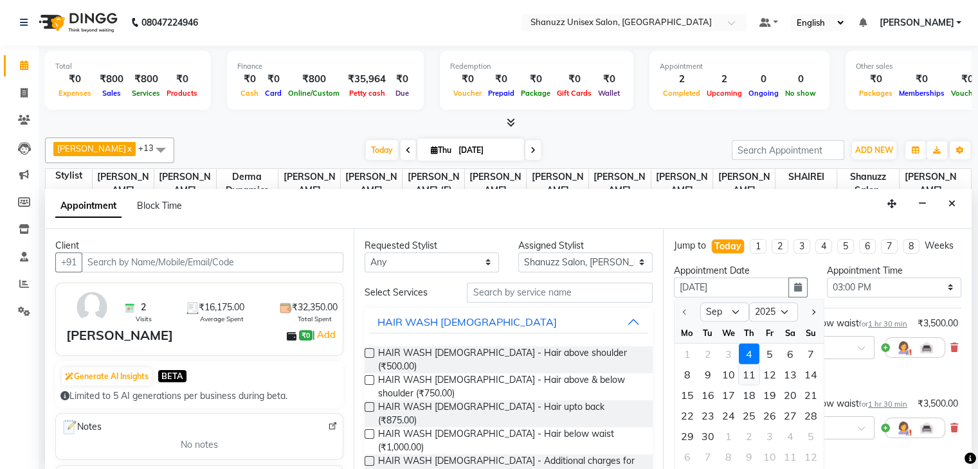
click at [754, 385] on div "11" at bounding box center [749, 375] width 21 height 21
type input "11-09-2025"
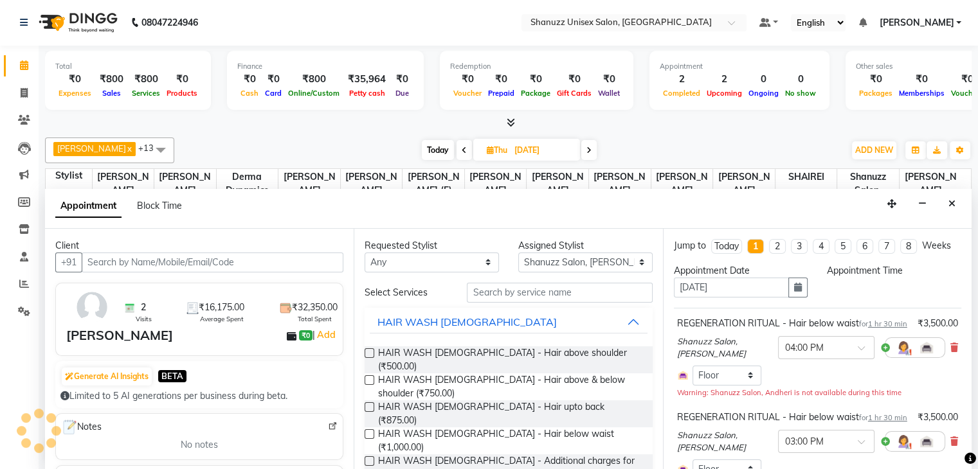
scroll to position [0, 0]
select select "900"
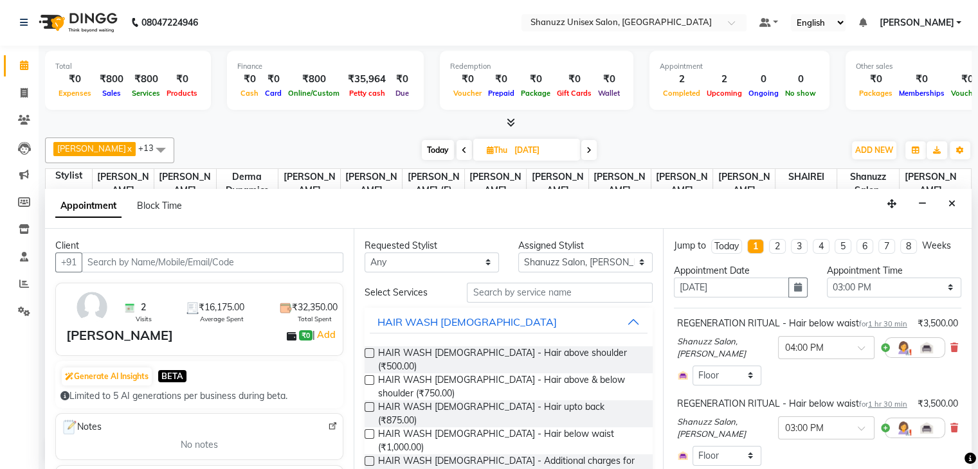
scroll to position [175, 0]
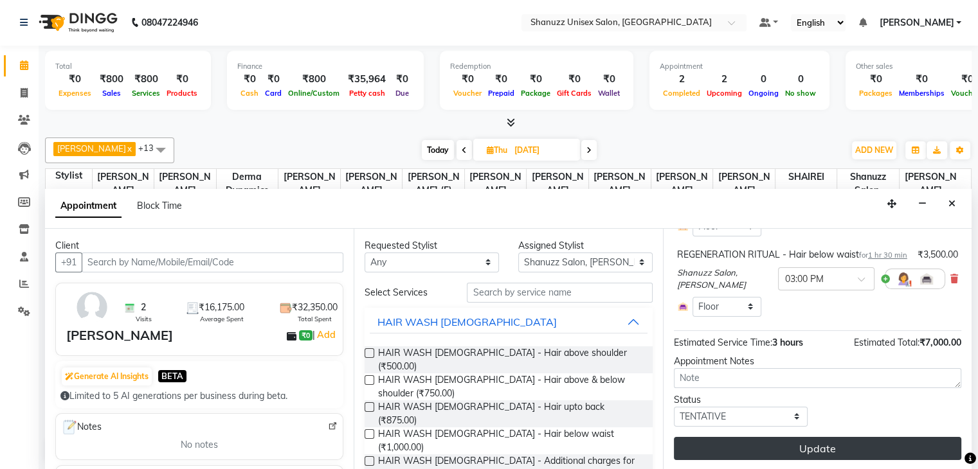
click at [756, 439] on button "Update" at bounding box center [817, 448] width 287 height 23
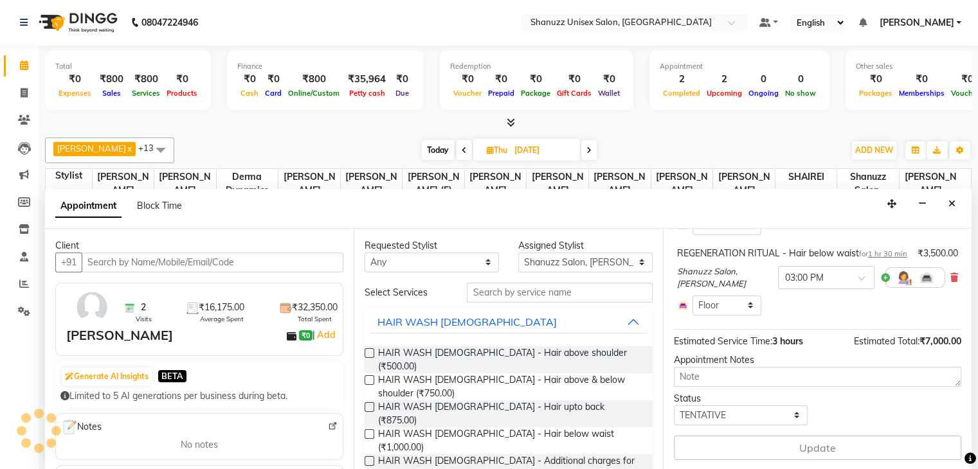
scroll to position [0, 0]
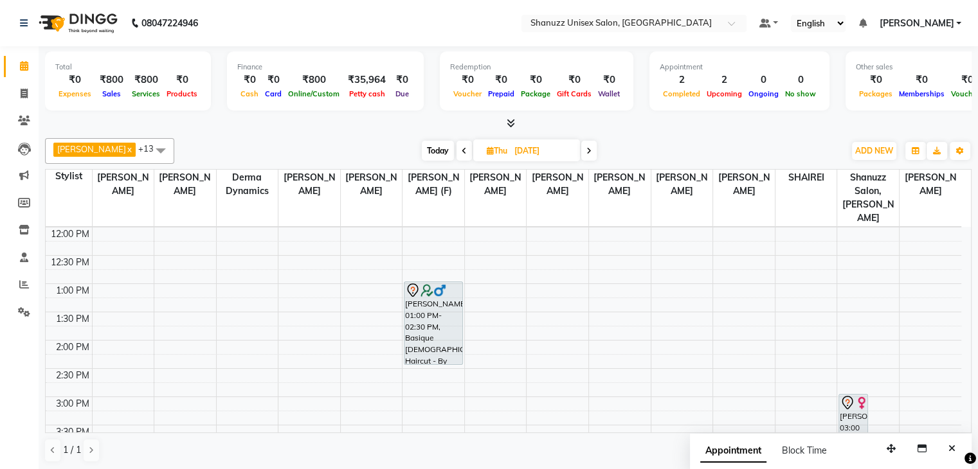
click at [435, 147] on span "Today" at bounding box center [438, 151] width 32 height 20
type input "[DATE]"
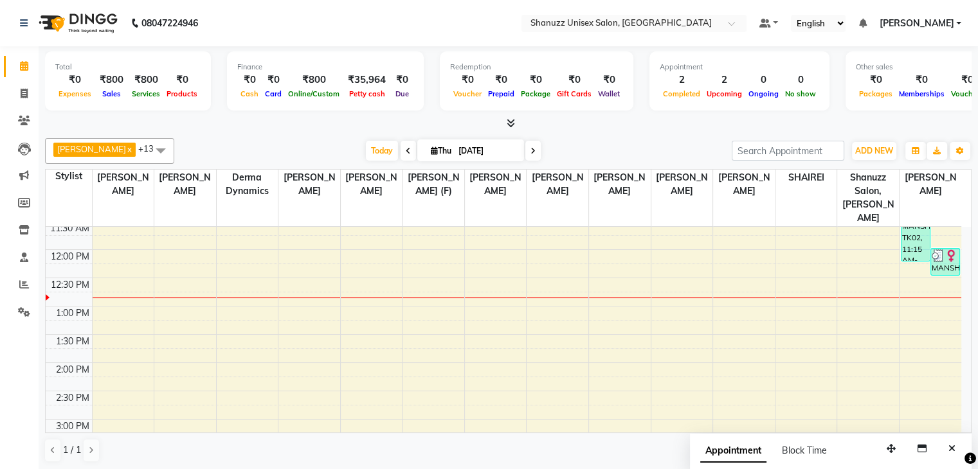
scroll to position [149, 0]
click at [18, 91] on span at bounding box center [24, 94] width 23 height 15
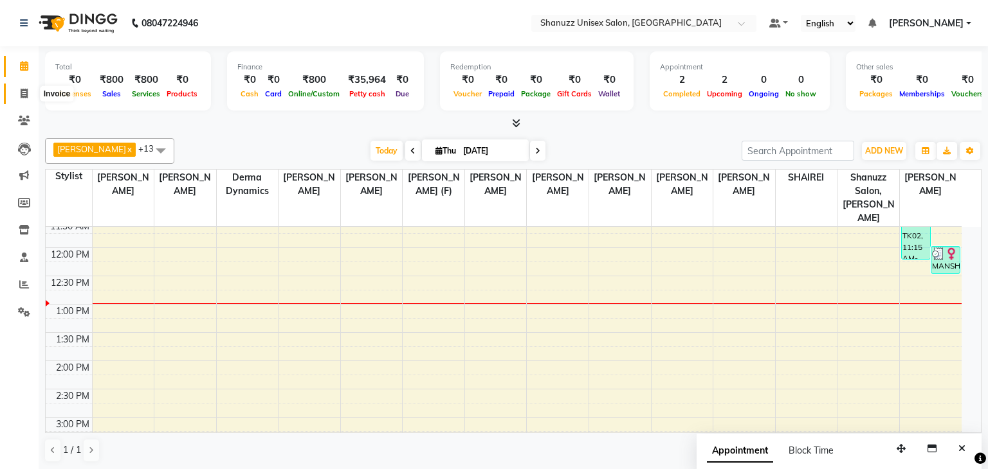
select select "7102"
select select "service"
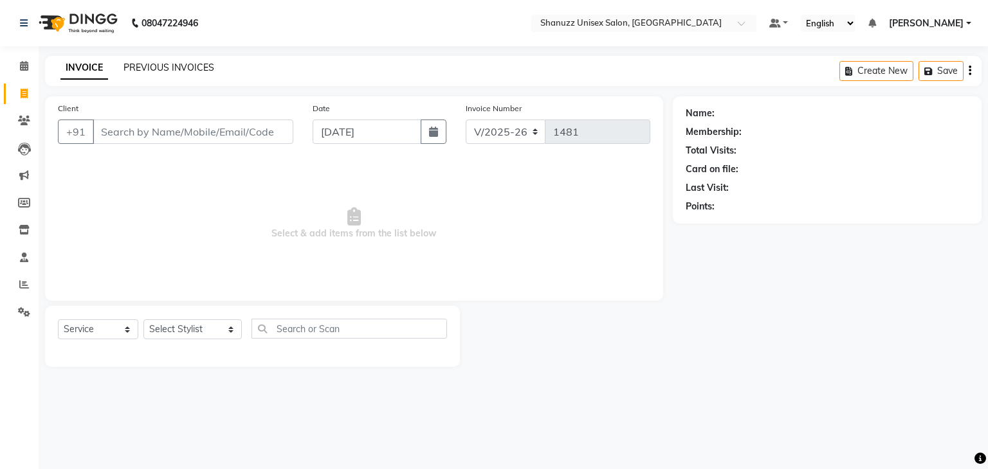
click at [132, 69] on link "PREVIOUS INVOICES" at bounding box center [168, 68] width 91 height 12
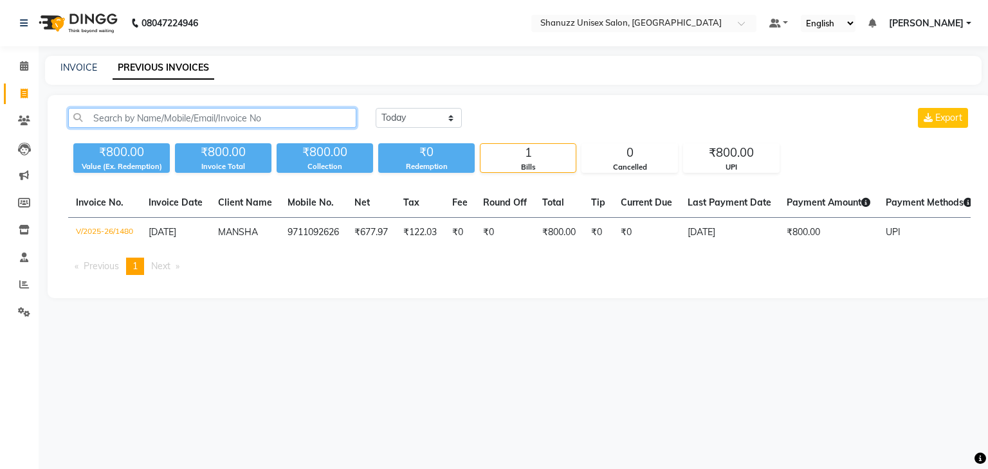
click at [132, 123] on input "text" at bounding box center [212, 118] width 288 height 20
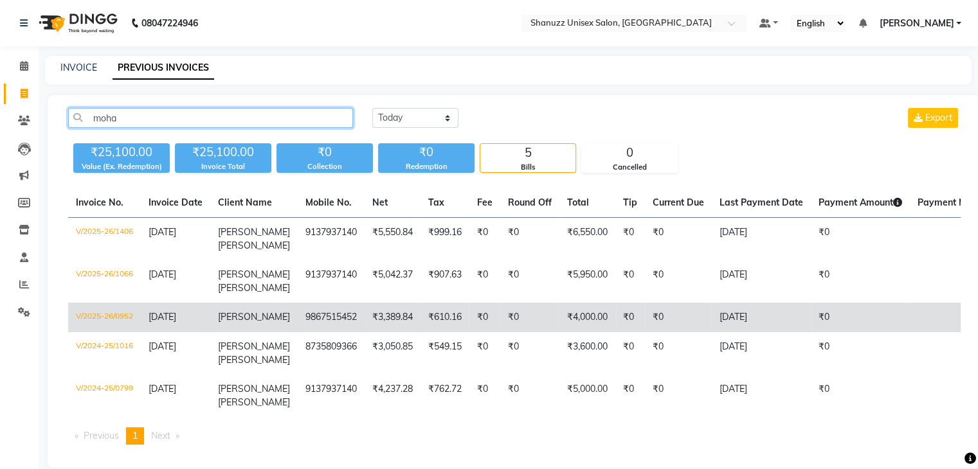
type input "moha"
click at [341, 314] on td "9867515452" at bounding box center [331, 318] width 67 height 30
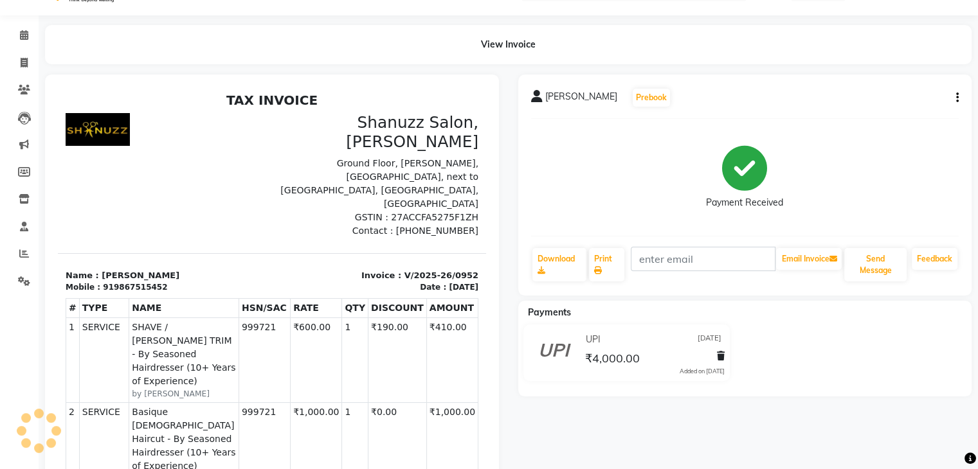
scroll to position [28, 0]
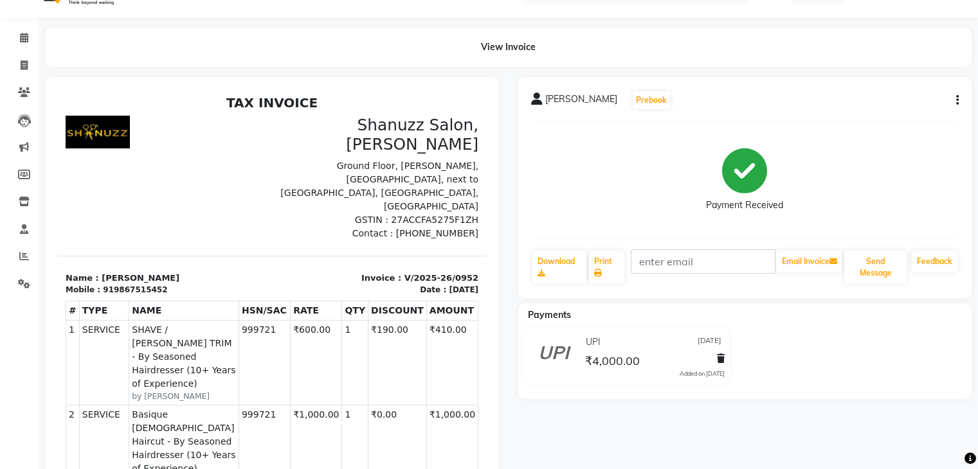
click at [105, 284] on div "919867515452" at bounding box center [135, 290] width 64 height 12
copy div "919867515452"
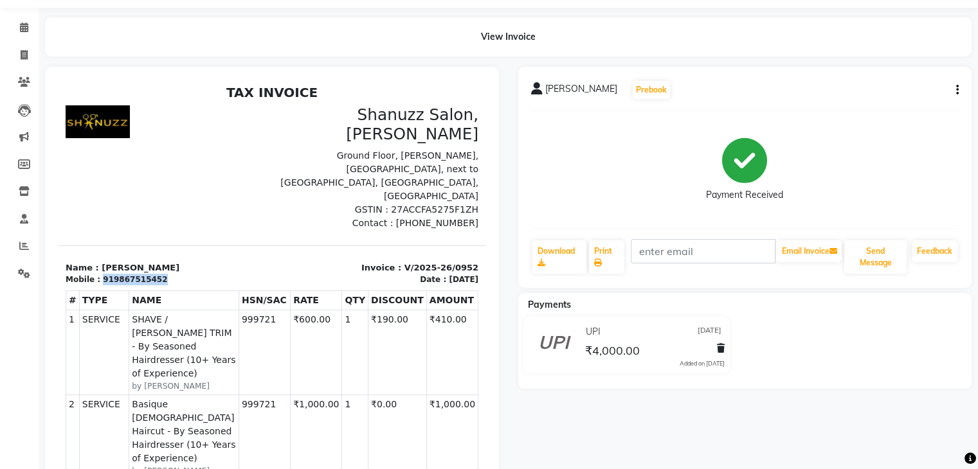
scroll to position [39, 0]
click at [33, 22] on span at bounding box center [24, 28] width 23 height 15
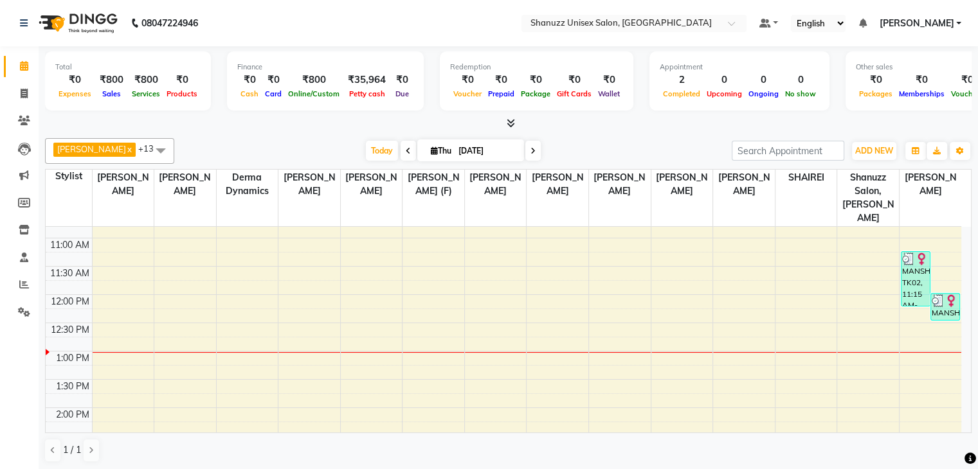
scroll to position [90, 0]
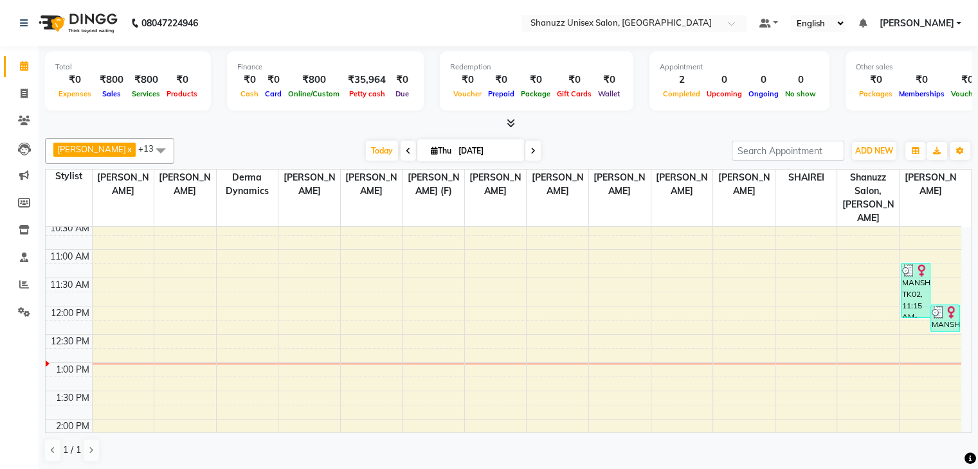
click at [537, 269] on div "9:00 AM 9:30 AM 10:00 AM 10:30 AM 11:00 AM 11:30 AM 12:00 PM 12:30 PM 1:00 PM 1…" at bounding box center [504, 476] width 916 height 678
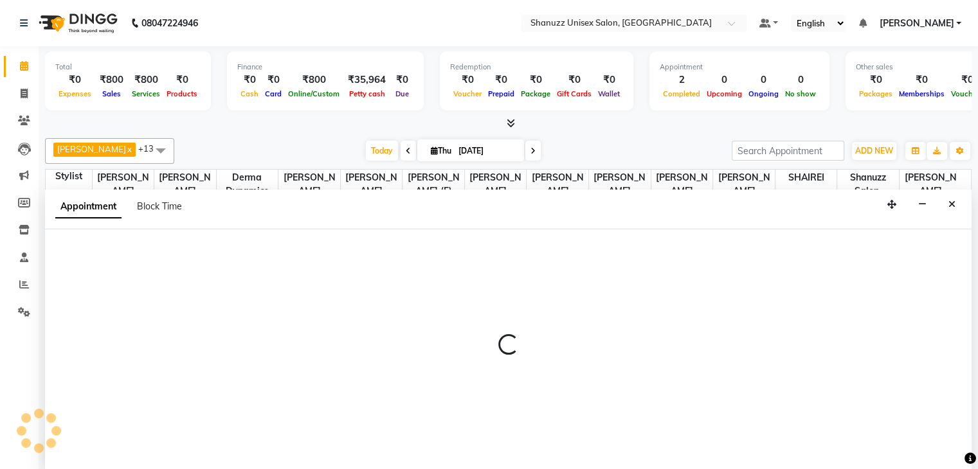
scroll to position [1, 0]
select select "85364"
select select "tentative"
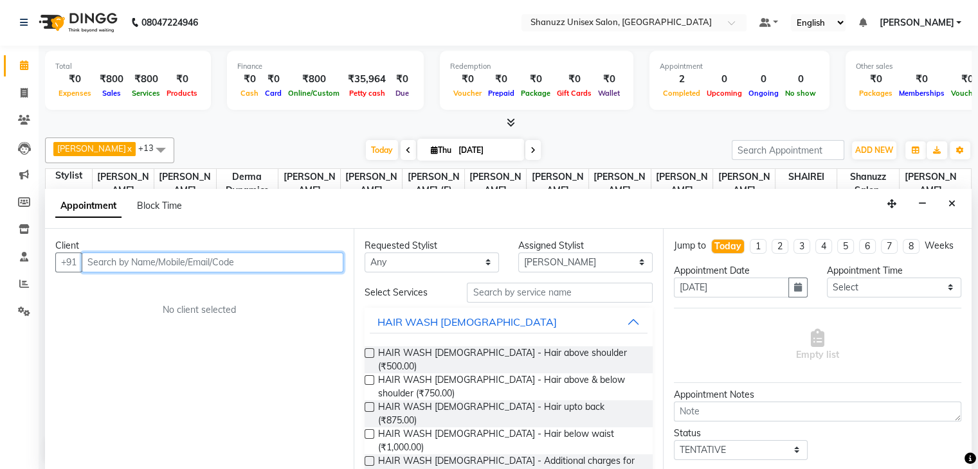
click at [212, 266] on input "text" at bounding box center [213, 263] width 262 height 20
click at [211, 266] on input "text" at bounding box center [213, 263] width 262 height 20
paste input "919867515452"
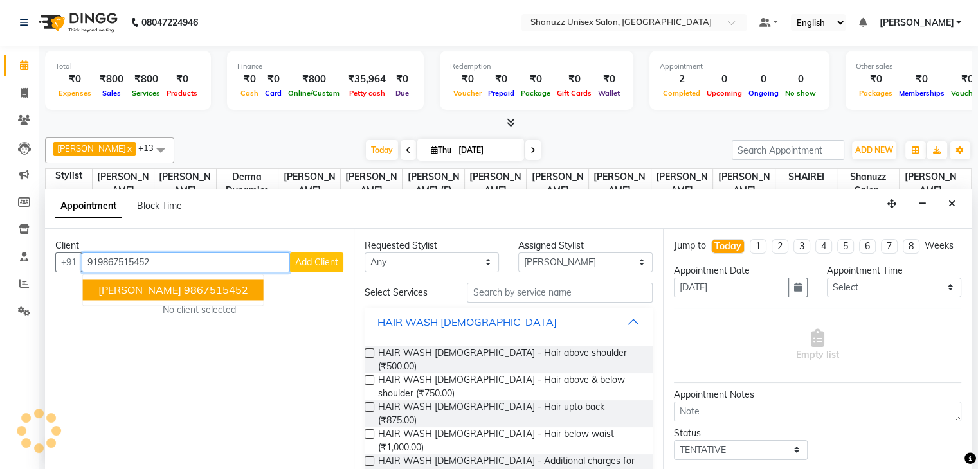
click at [204, 291] on ngb-highlight "9867515452" at bounding box center [216, 290] width 64 height 13
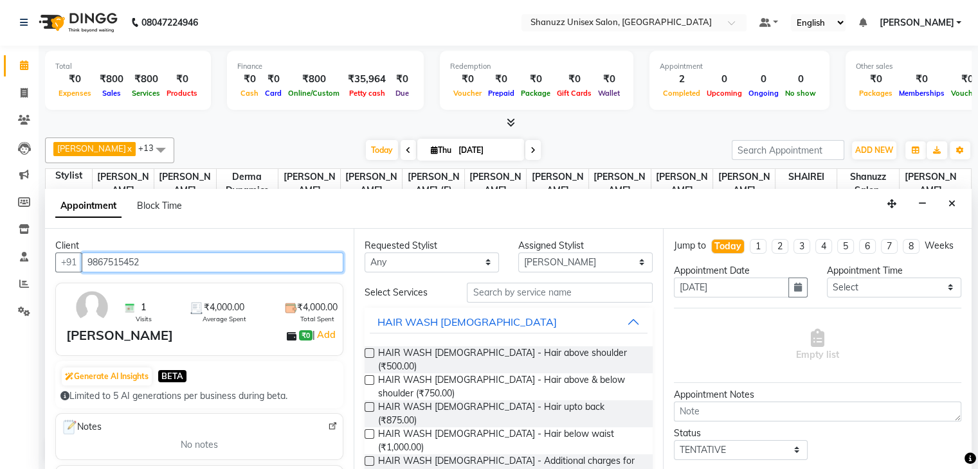
type input "9867515452"
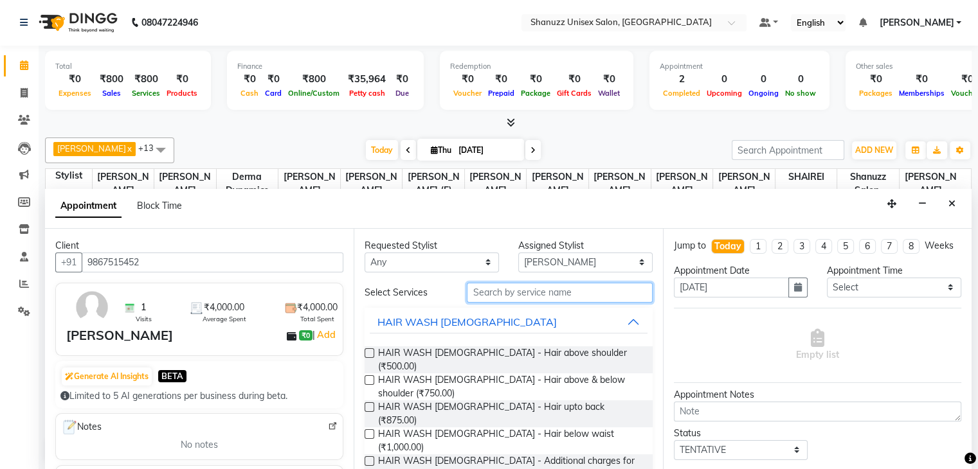
click at [504, 291] on input "text" at bounding box center [559, 293] width 185 height 20
click at [594, 293] on input "text" at bounding box center [559, 293] width 185 height 20
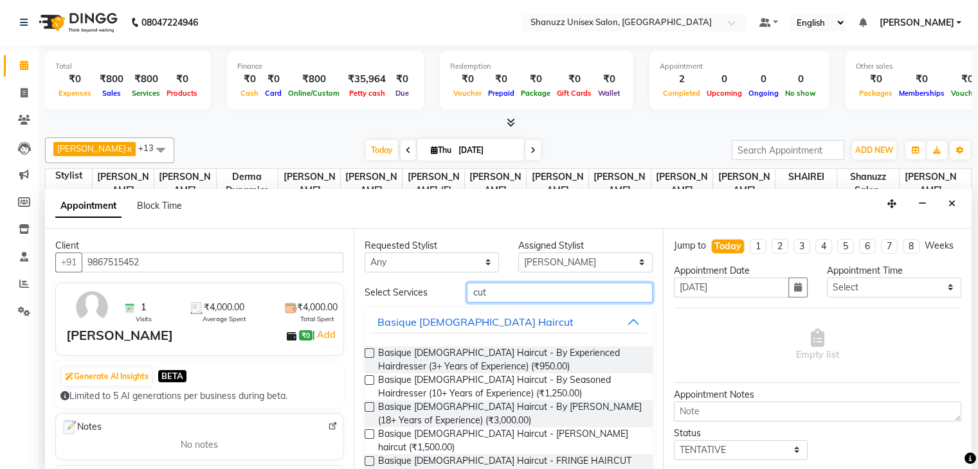
scroll to position [82, 0]
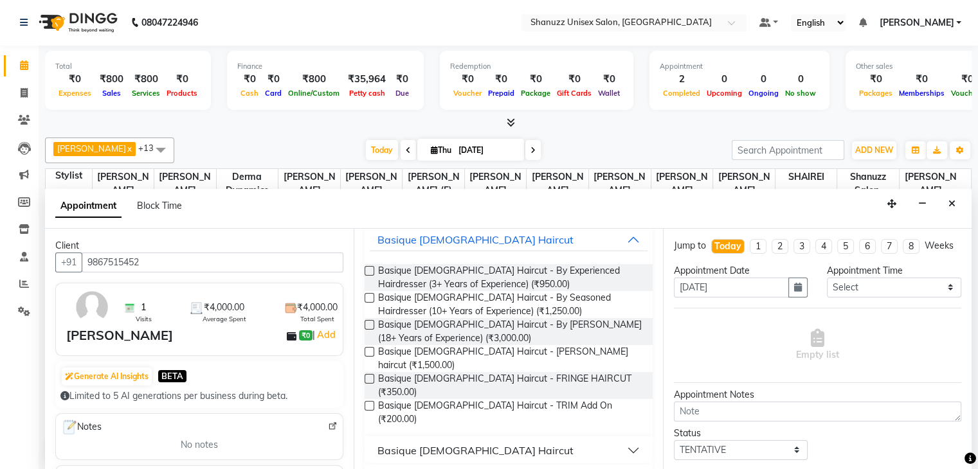
type input "cut"
click at [511, 439] on button "Basique [DEMOGRAPHIC_DATA] Haircut" at bounding box center [508, 450] width 277 height 23
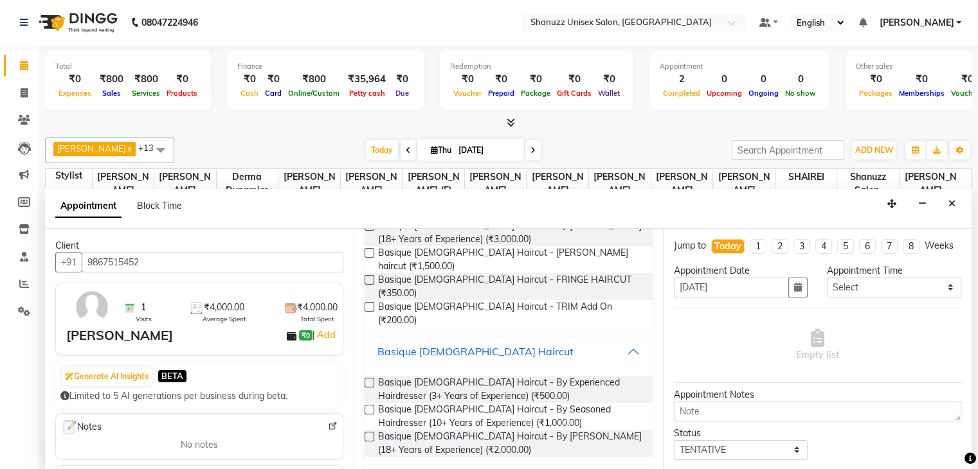
scroll to position [183, 0]
click at [368, 404] on label at bounding box center [370, 409] width 10 height 10
click at [368, 406] on input "checkbox" at bounding box center [369, 410] width 8 height 8
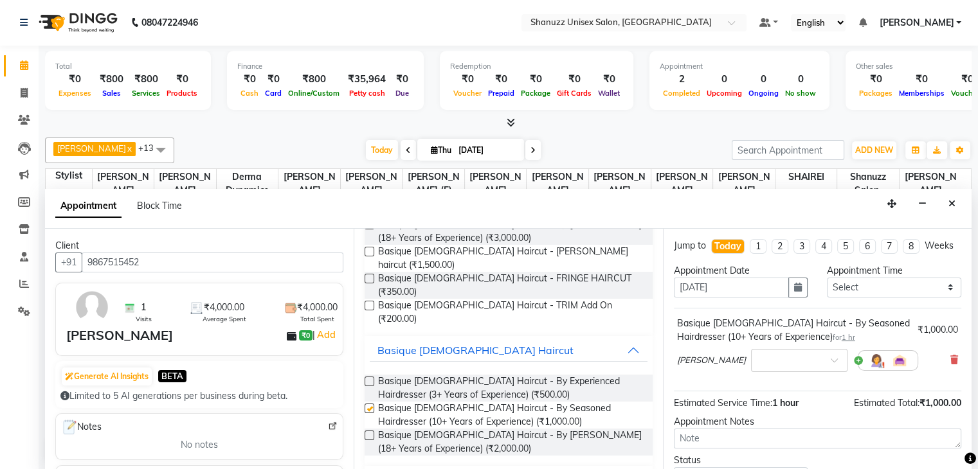
checkbox input "false"
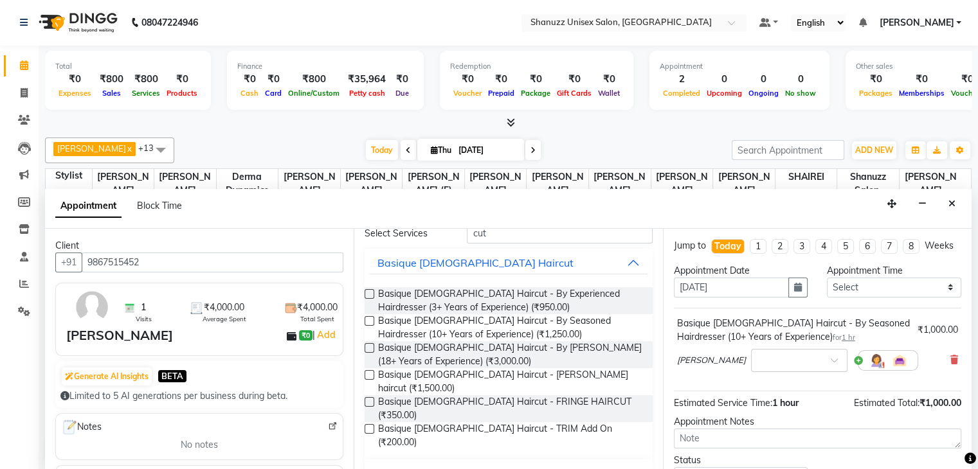
scroll to position [0, 0]
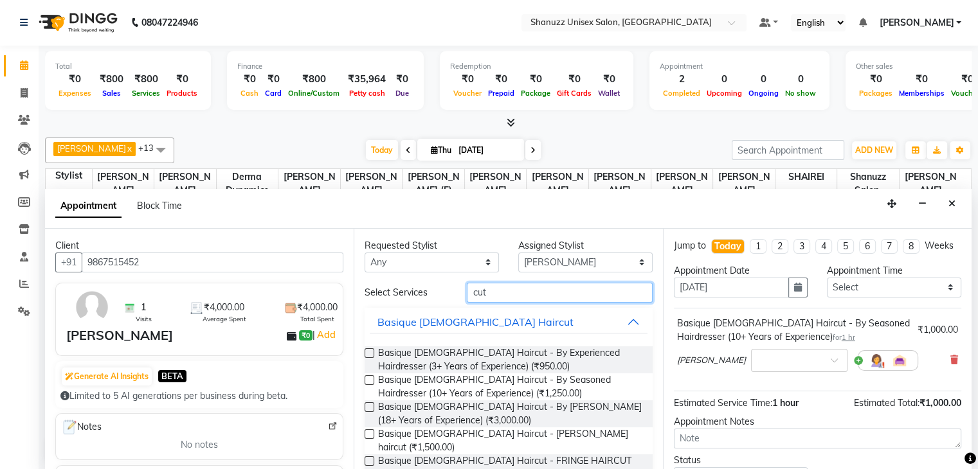
click at [489, 292] on input "cut" at bounding box center [559, 293] width 185 height 20
click at [599, 301] on input "cut" at bounding box center [559, 293] width 185 height 20
type input "c"
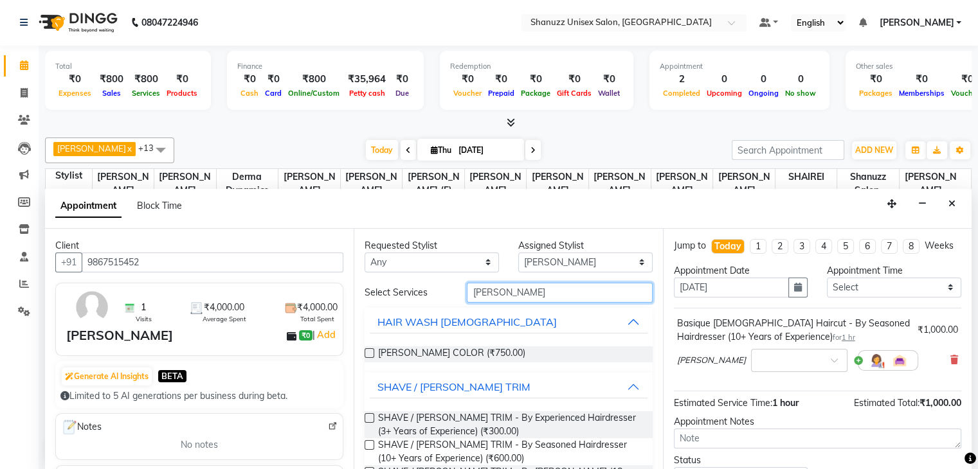
scroll to position [42, 0]
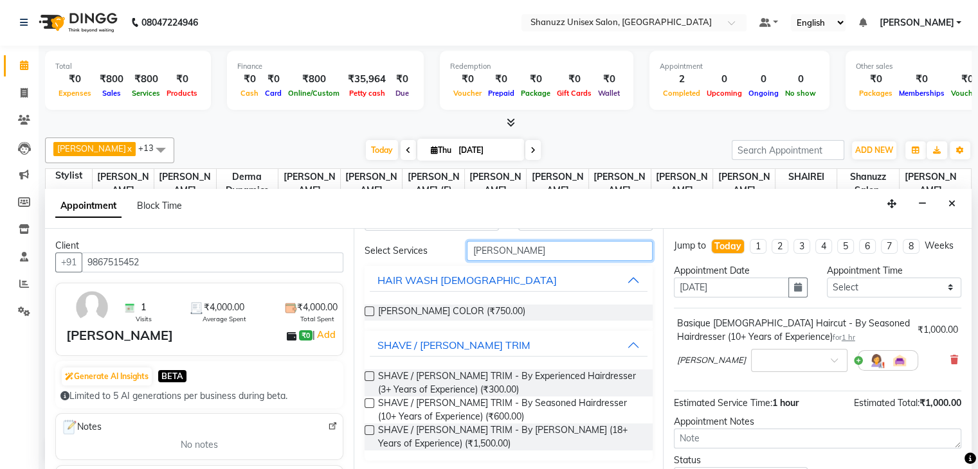
type input "beard"
click at [369, 401] on label at bounding box center [370, 404] width 10 height 10
click at [369, 401] on input "checkbox" at bounding box center [369, 405] width 8 height 8
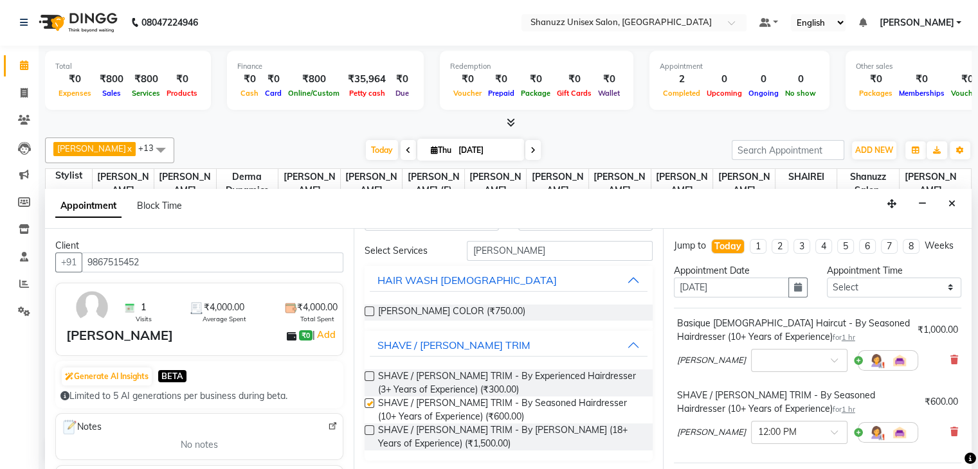
checkbox input "false"
click at [560, 241] on input "beard" at bounding box center [559, 251] width 185 height 20
type input "b"
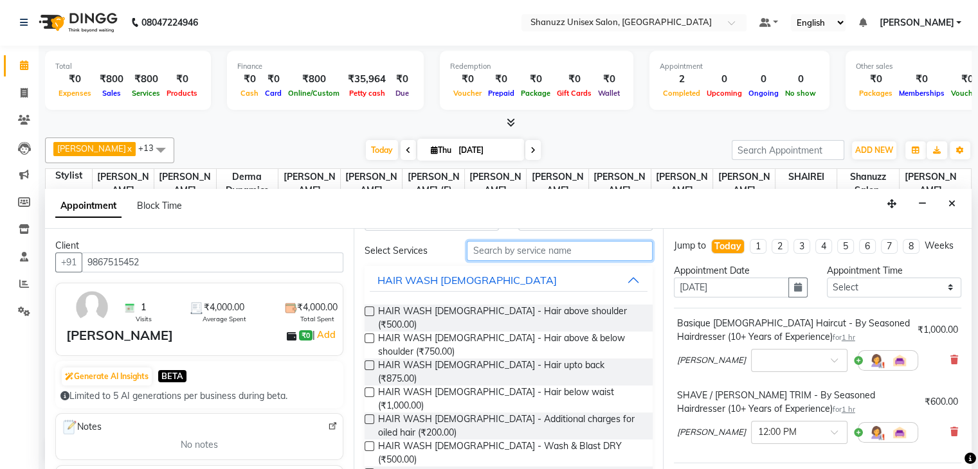
click at [560, 241] on input "text" at bounding box center [559, 251] width 185 height 20
click at [525, 248] on input "text" at bounding box center [559, 251] width 185 height 20
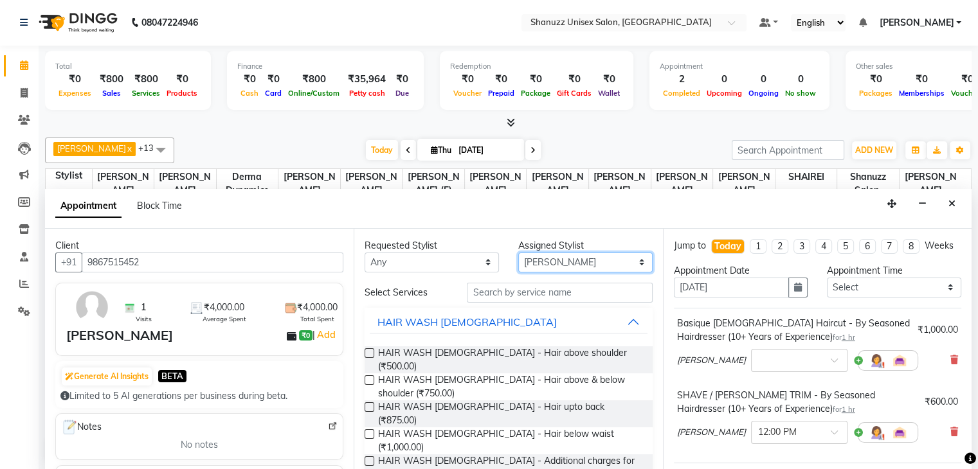
click at [553, 260] on select "Select ADNAN ANSARI AFZAN ANSARI ARVIND SURYAWANSHI ASMA SHAIKH Derma Dynamics …" at bounding box center [585, 263] width 134 height 20
select select "80487"
click at [518, 253] on select "Select ADNAN ANSARI AFZAN ANSARI ARVIND SURYAWANSHI ASMA SHAIKH Derma Dynamics …" at bounding box center [585, 263] width 134 height 20
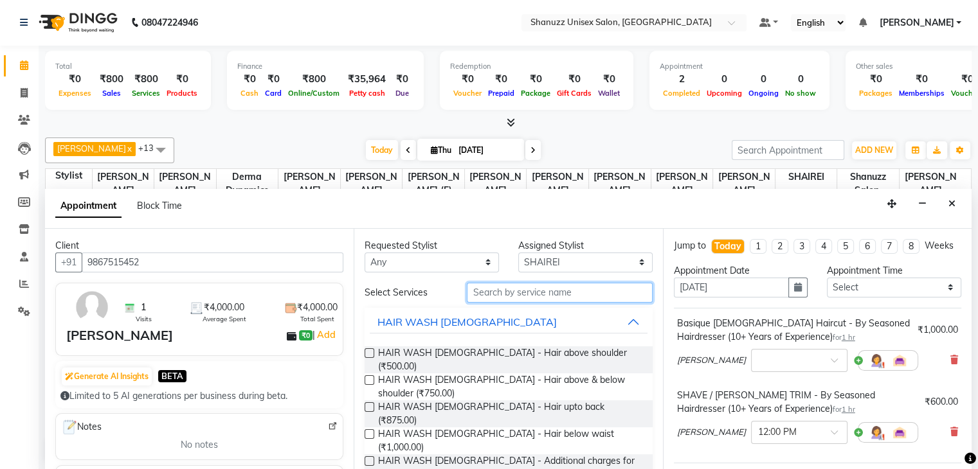
click at [520, 289] on input "text" at bounding box center [559, 293] width 185 height 20
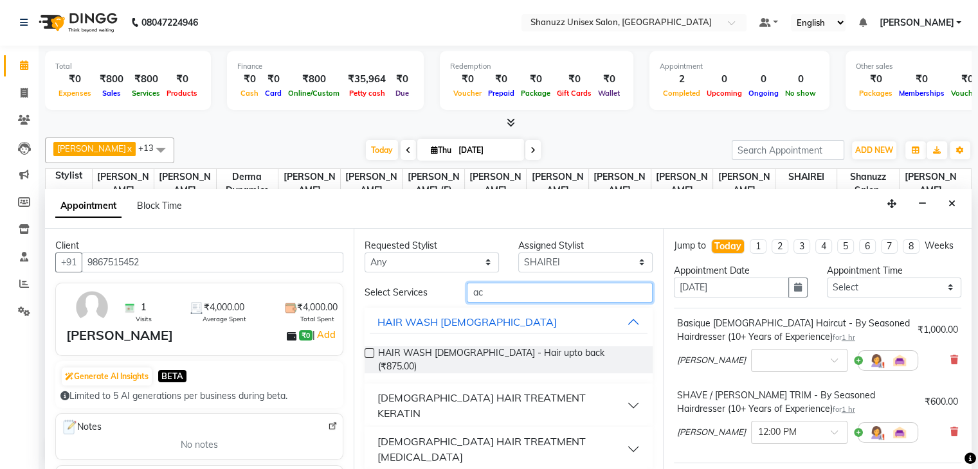
type input "a"
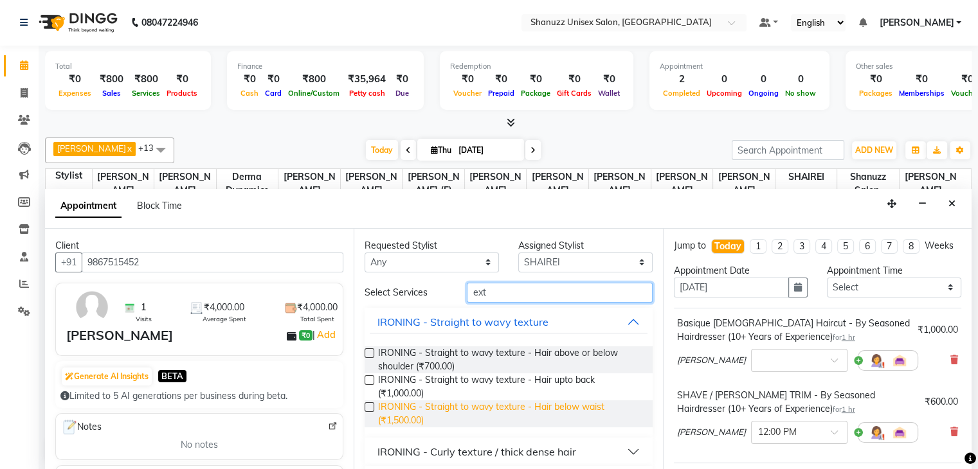
scroll to position [33, 0]
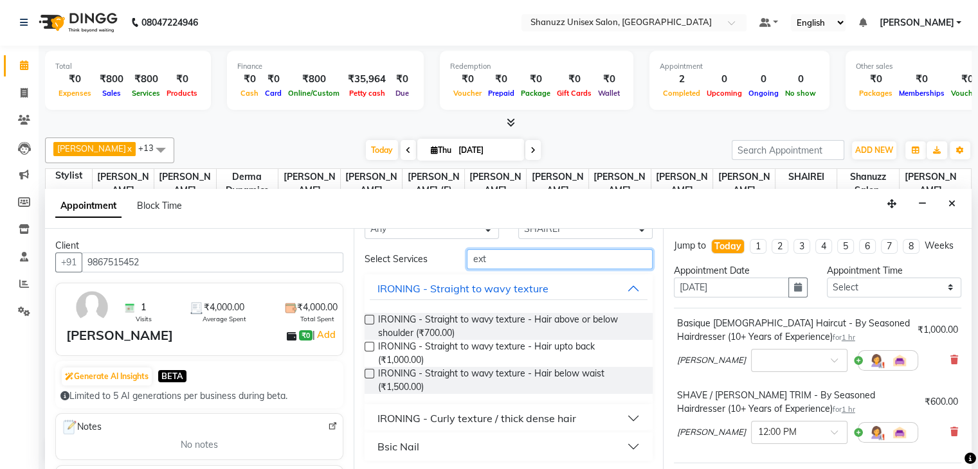
type input "ext"
click at [412, 442] on div "Bsic Nail" at bounding box center [399, 446] width 42 height 15
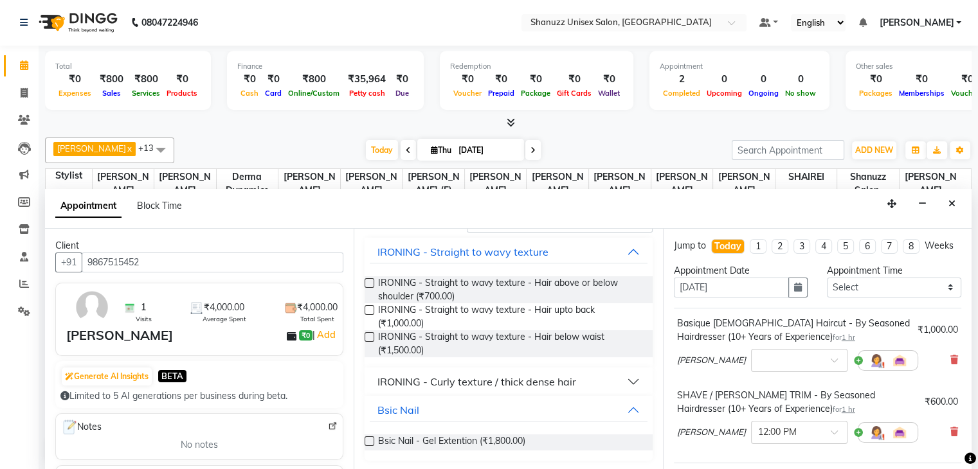
click at [370, 438] on label at bounding box center [370, 442] width 10 height 10
click at [370, 439] on input "checkbox" at bounding box center [369, 443] width 8 height 8
checkbox input "false"
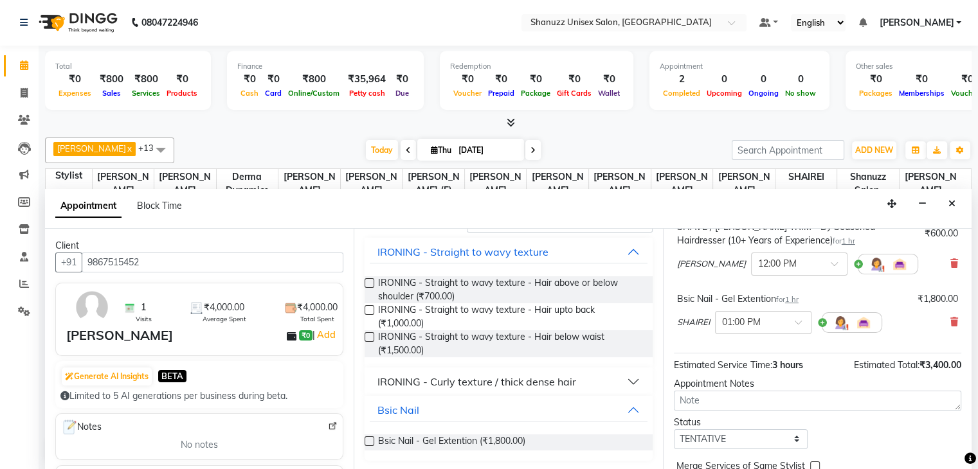
scroll to position [240, 0]
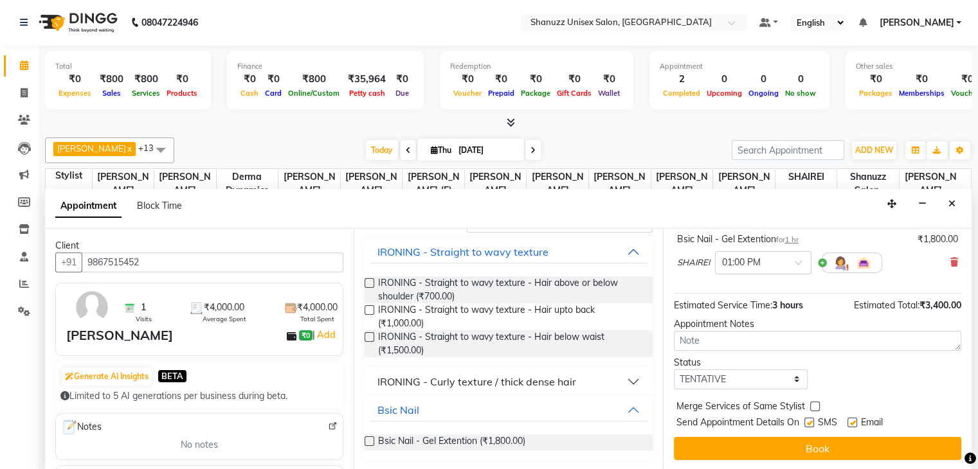
click at [808, 421] on label at bounding box center [810, 423] width 10 height 10
click at [808, 421] on input "checkbox" at bounding box center [809, 424] width 8 height 8
checkbox input "false"
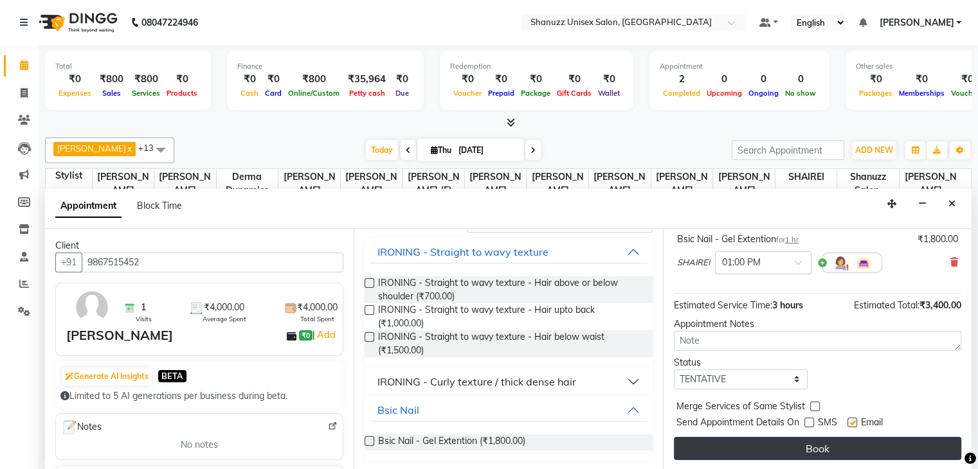
click at [794, 454] on button "Book" at bounding box center [817, 448] width 287 height 23
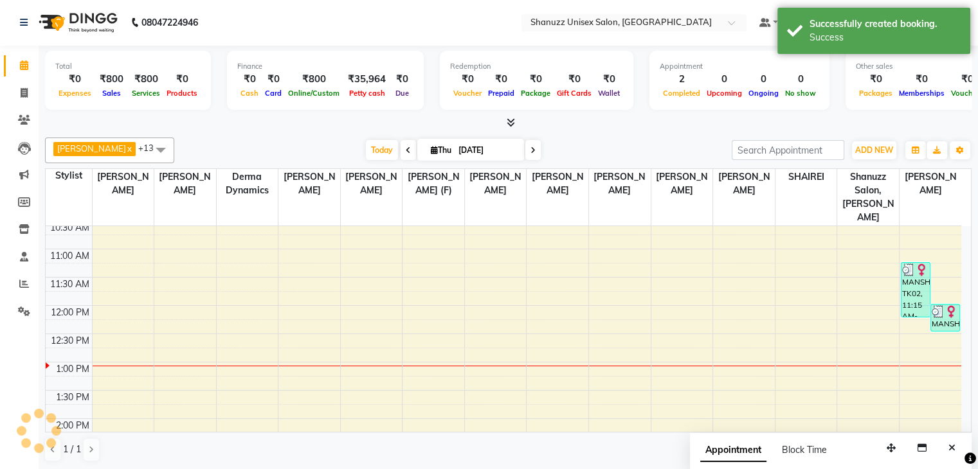
scroll to position [0, 0]
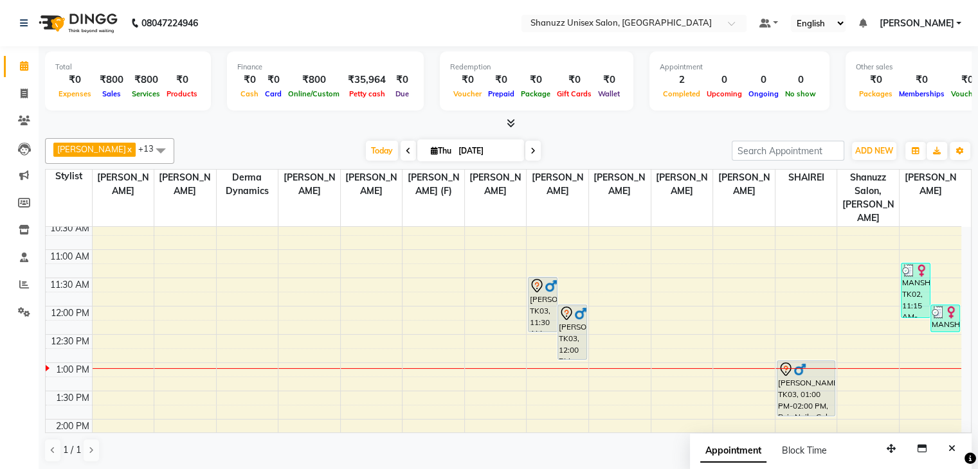
click at [443, 146] on span "Thu" at bounding box center [441, 151] width 27 height 10
select select "9"
select select "2025"
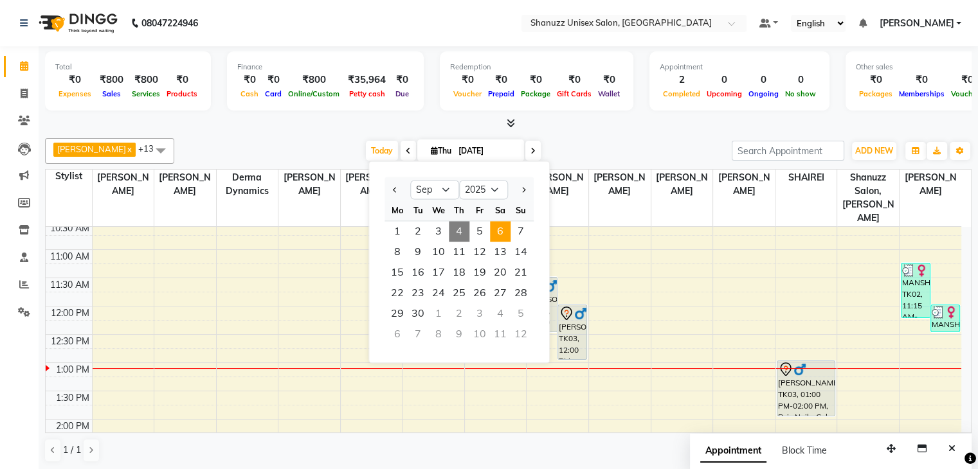
click at [503, 235] on span "6" at bounding box center [500, 231] width 21 height 21
type input "[DATE]"
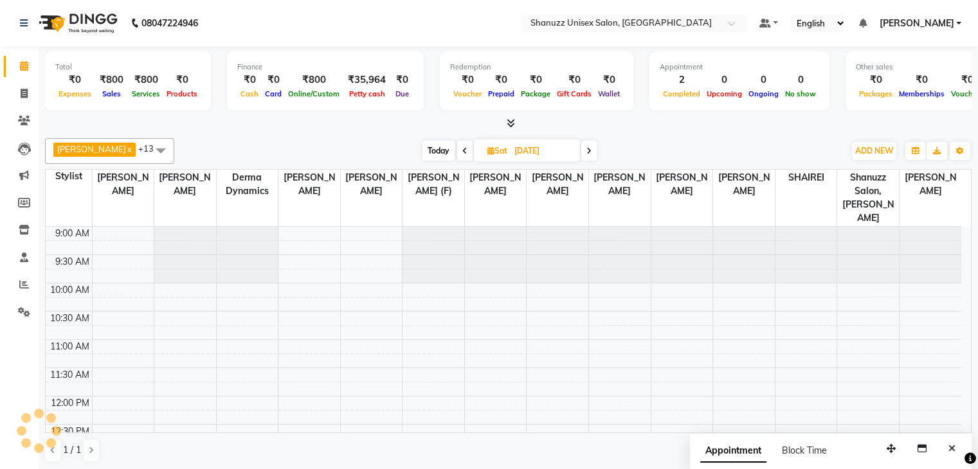
scroll to position [225, 0]
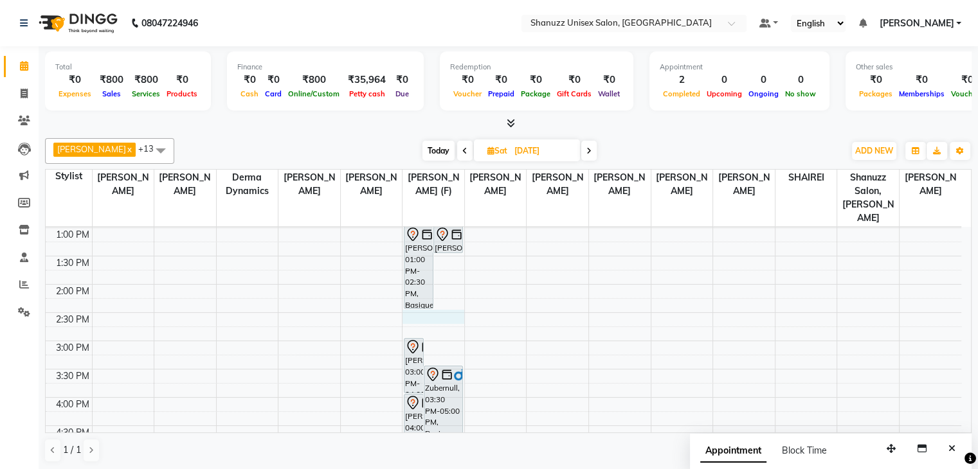
click at [421, 302] on div "9:00 AM 9:30 AM 10:00 AM 10:30 AM 11:00 AM 11:30 AM 12:00 PM 12:30 PM 1:00 PM 1…" at bounding box center [504, 341] width 916 height 678
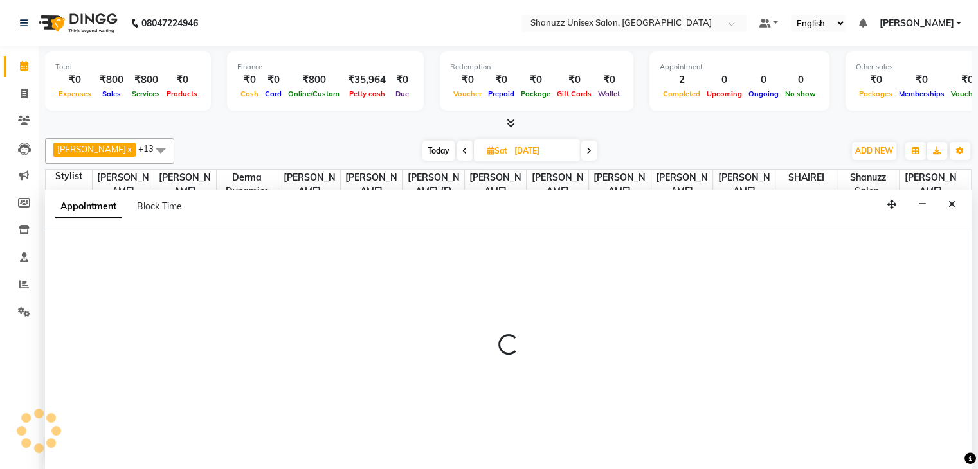
scroll to position [1, 0]
select select "59304"
select select "tentative"
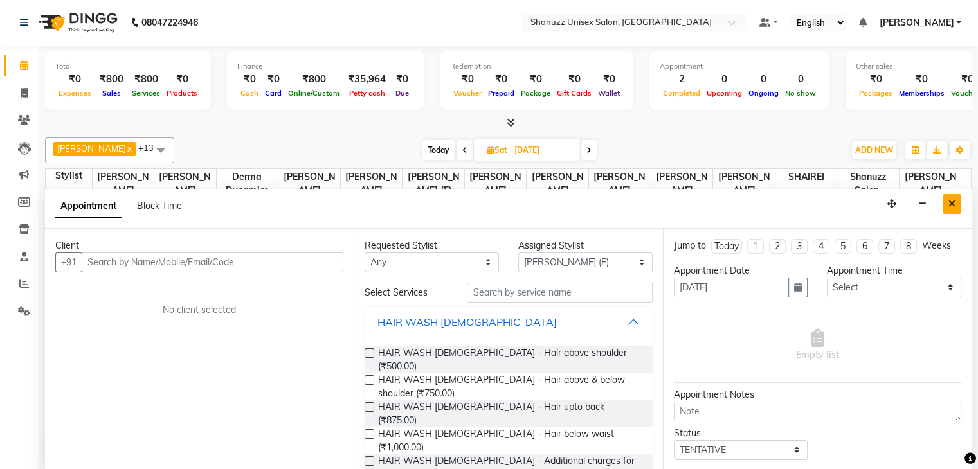
click at [949, 202] on icon "Close" at bounding box center [952, 203] width 7 height 9
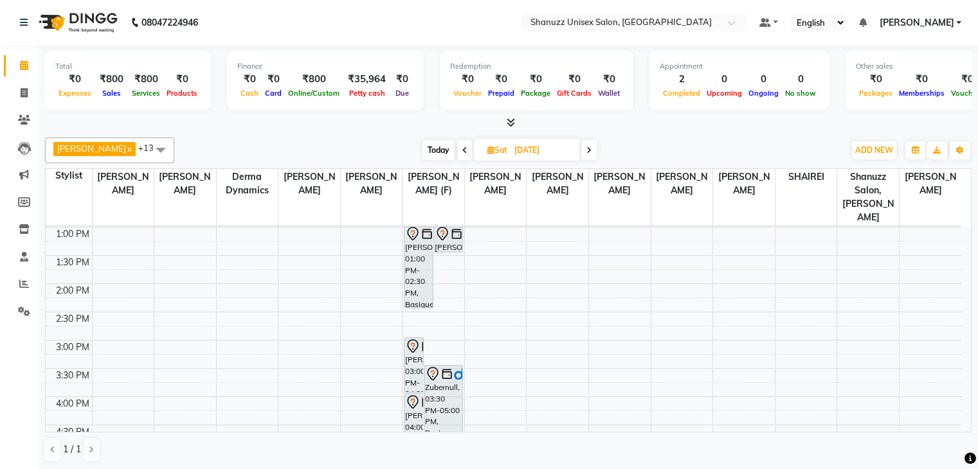
click at [585, 142] on span at bounding box center [588, 150] width 15 height 20
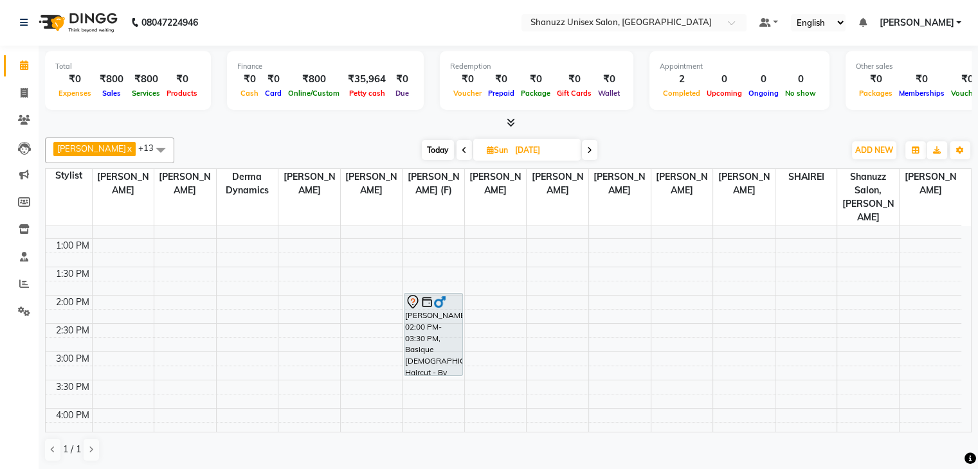
scroll to position [219, 0]
click at [465, 147] on span at bounding box center [464, 150] width 15 height 20
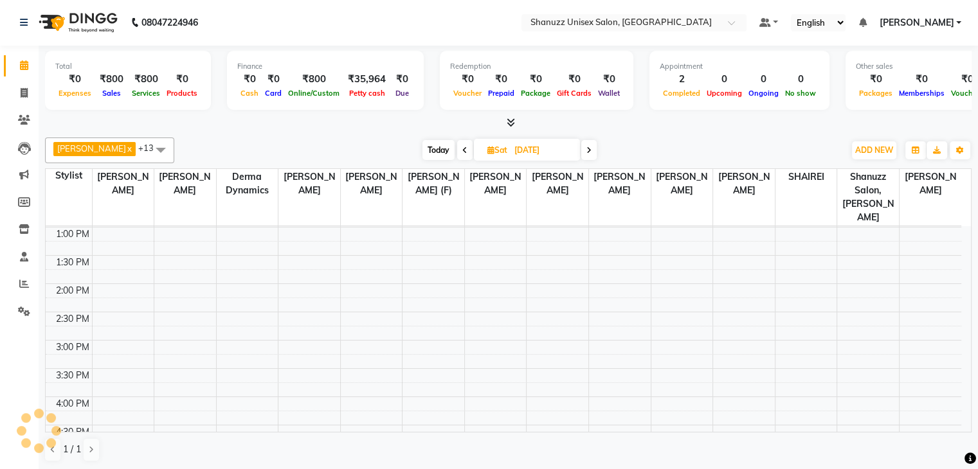
scroll to position [226, 0]
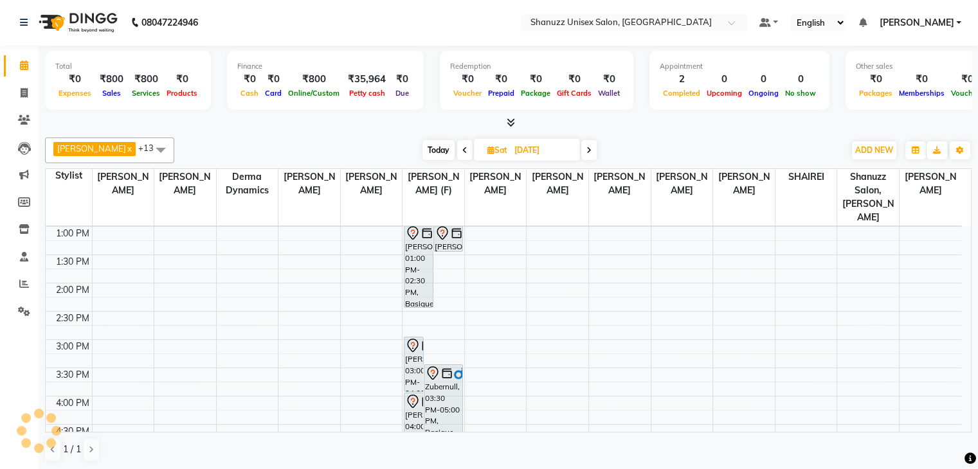
click at [446, 154] on span "Today" at bounding box center [439, 150] width 32 height 20
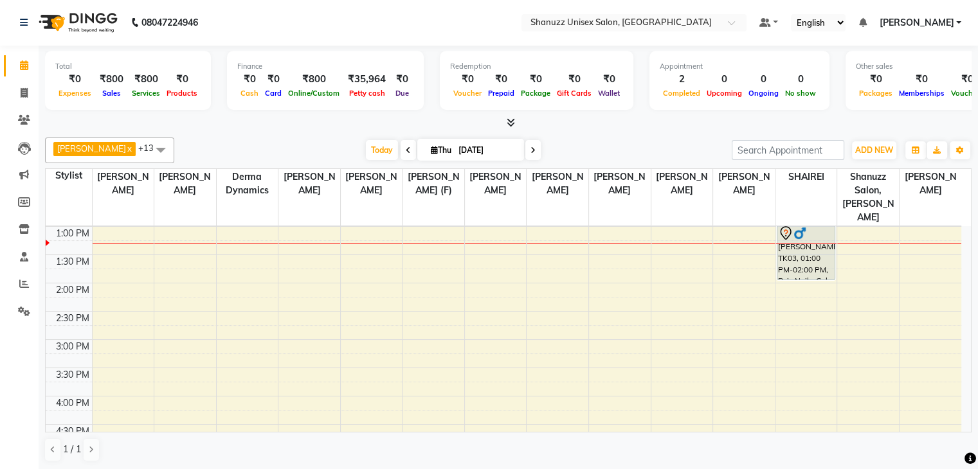
click at [527, 148] on span at bounding box center [532, 150] width 15 height 20
type input "05-09-2025"
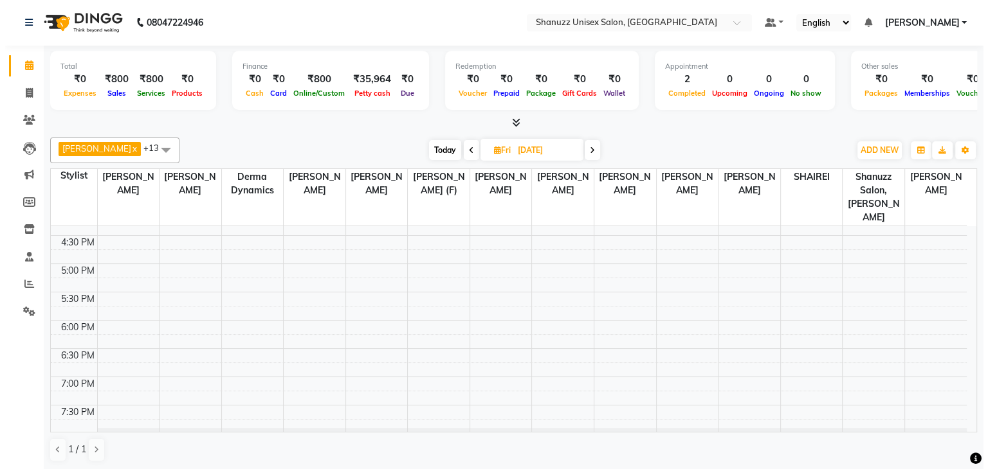
scroll to position [419, 0]
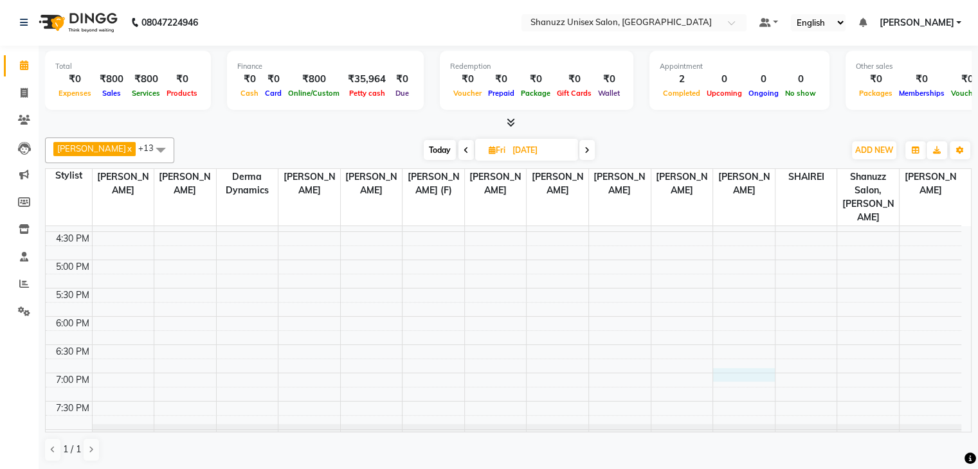
click at [724, 362] on div "9:00 AM 9:30 AM 10:00 AM 10:30 AM 11:00 AM 11:30 AM 12:00 PM 12:30 PM 1:00 PM 1…" at bounding box center [504, 147] width 916 height 678
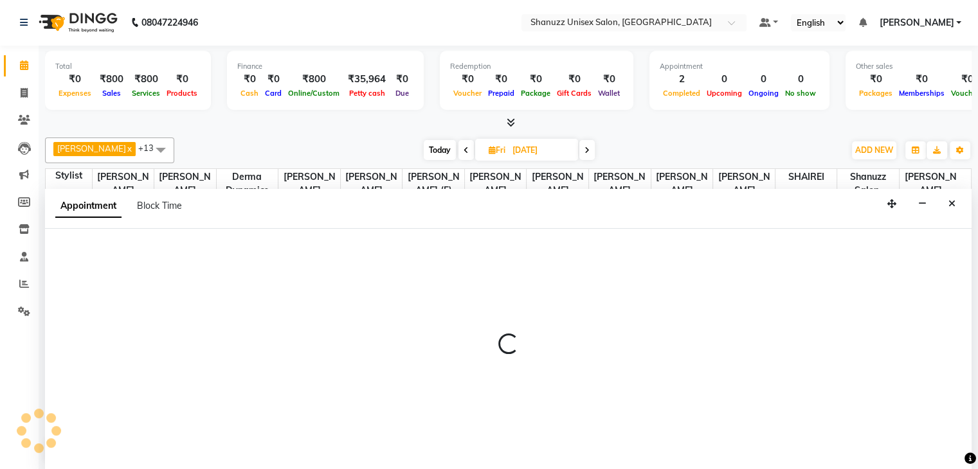
select select "78152"
select select "1140"
select select "tentative"
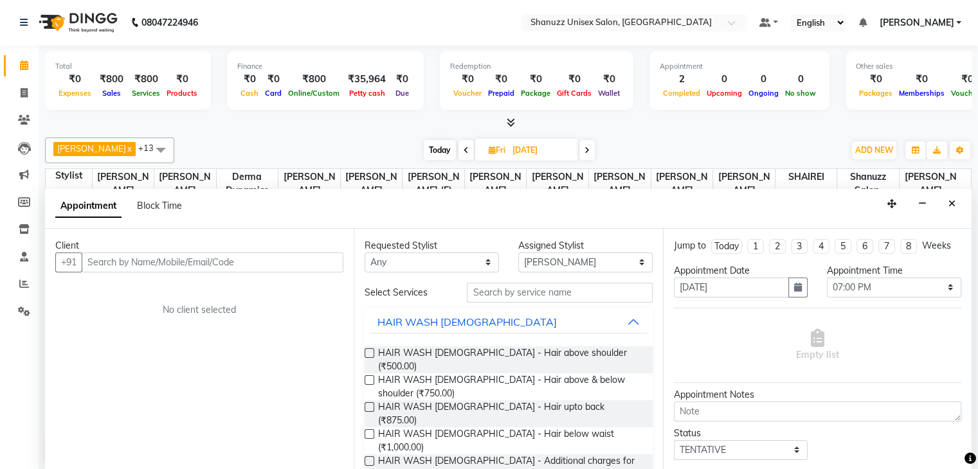
click at [152, 259] on input "text" at bounding box center [213, 263] width 262 height 20
click at [912, 203] on div "Appointment Block Time" at bounding box center [508, 209] width 927 height 40
click at [921, 204] on icon "button" at bounding box center [922, 203] width 8 height 9
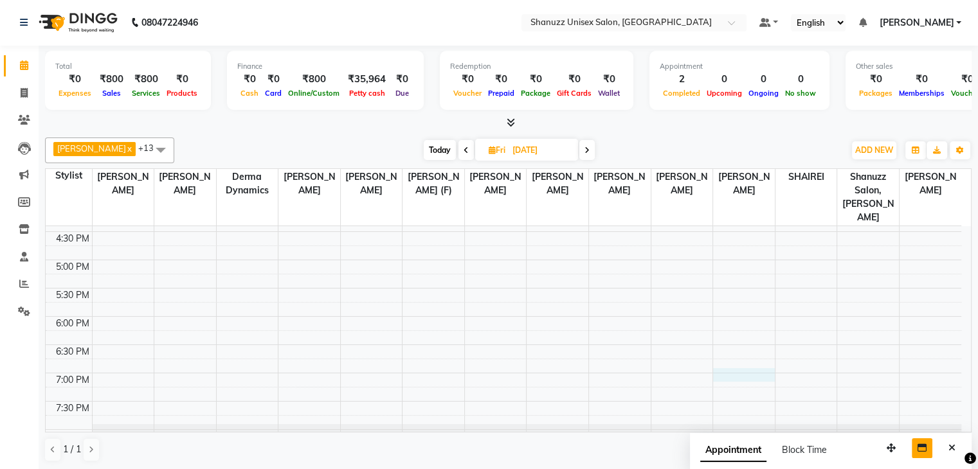
click at [735, 358] on div "9:00 AM 9:30 AM 10:00 AM 10:30 AM 11:00 AM 11:30 AM 12:00 PM 12:30 PM 1:00 PM 1…" at bounding box center [504, 147] width 916 height 678
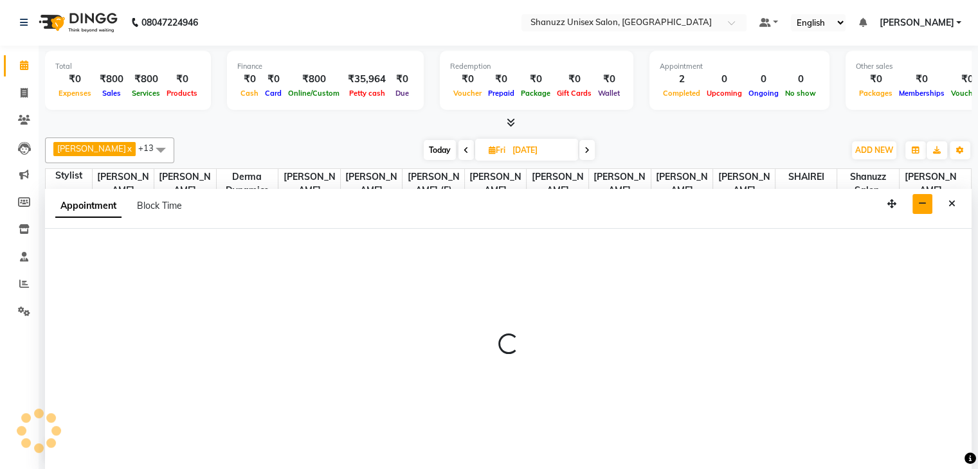
select select "78152"
select select "tentative"
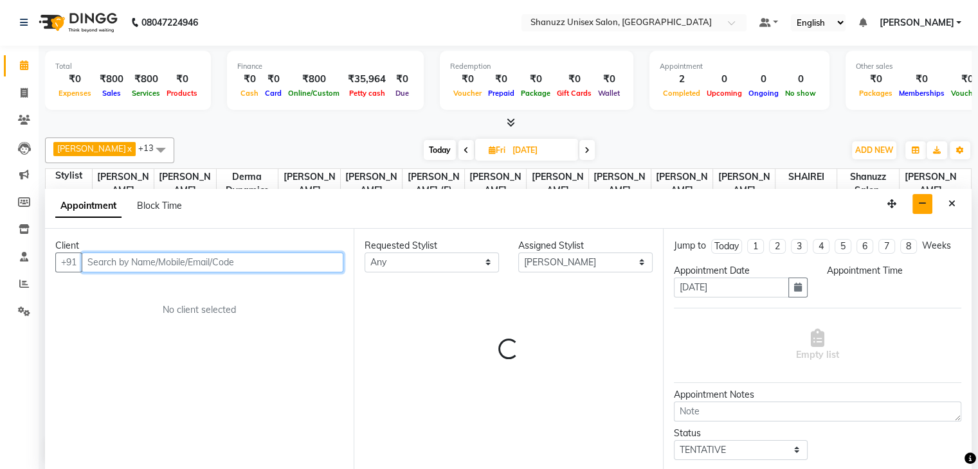
select select "1140"
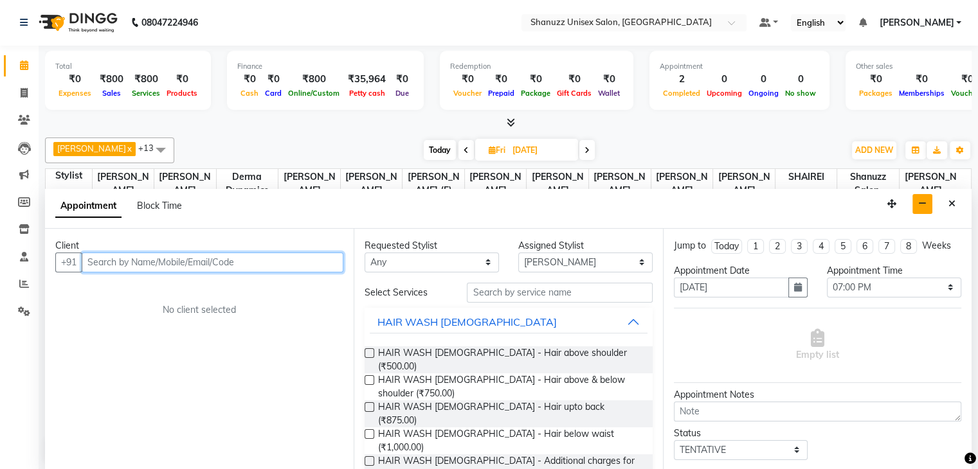
click at [234, 256] on input "text" at bounding box center [213, 263] width 262 height 20
type input "9930010658"
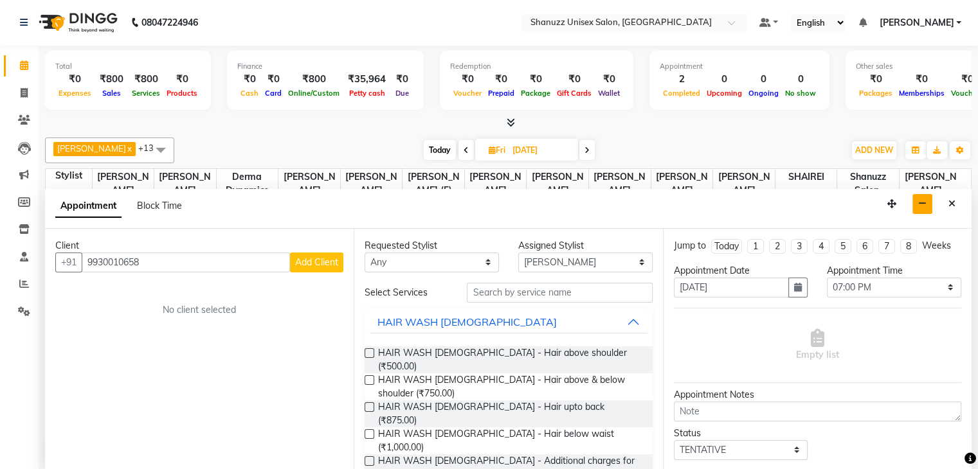
click at [318, 265] on span "Add Client" at bounding box center [316, 263] width 43 height 12
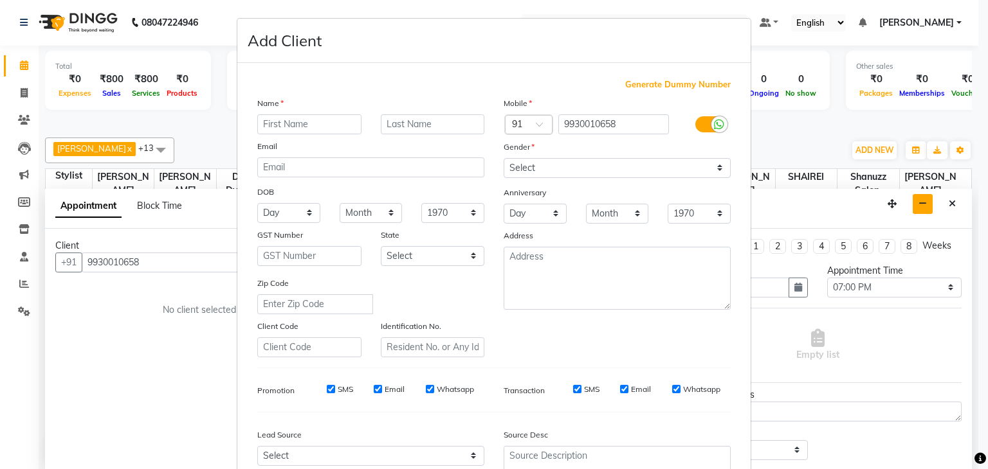
click at [315, 119] on input "text" at bounding box center [309, 124] width 104 height 20
click at [262, 120] on input "brendon" at bounding box center [309, 124] width 104 height 20
type input "Brendon"
click at [432, 123] on input "text" at bounding box center [433, 124] width 104 height 20
type input "Barretto"
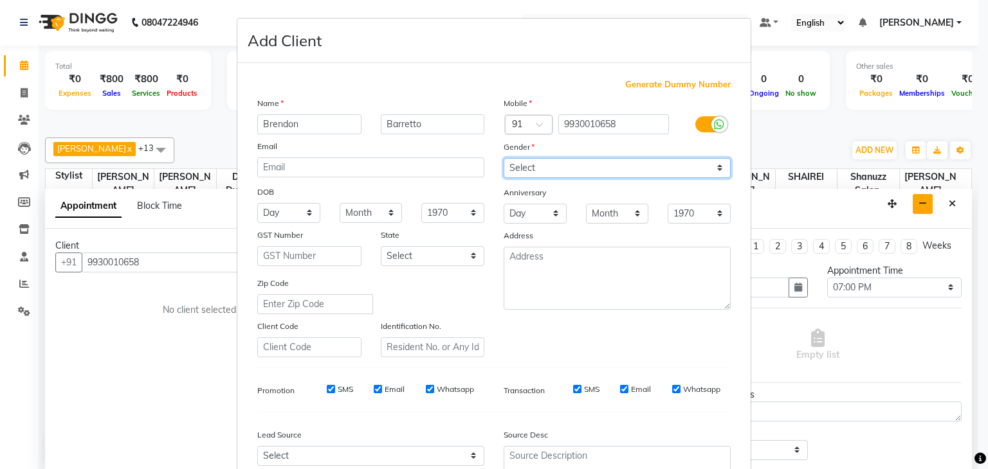
click at [545, 164] on select "Select [DEMOGRAPHIC_DATA] [DEMOGRAPHIC_DATA] Other Prefer Not To Say" at bounding box center [617, 168] width 227 height 20
select select "[DEMOGRAPHIC_DATA]"
click at [504, 159] on select "Select [DEMOGRAPHIC_DATA] [DEMOGRAPHIC_DATA] Other Prefer Not To Say" at bounding box center [617, 168] width 227 height 20
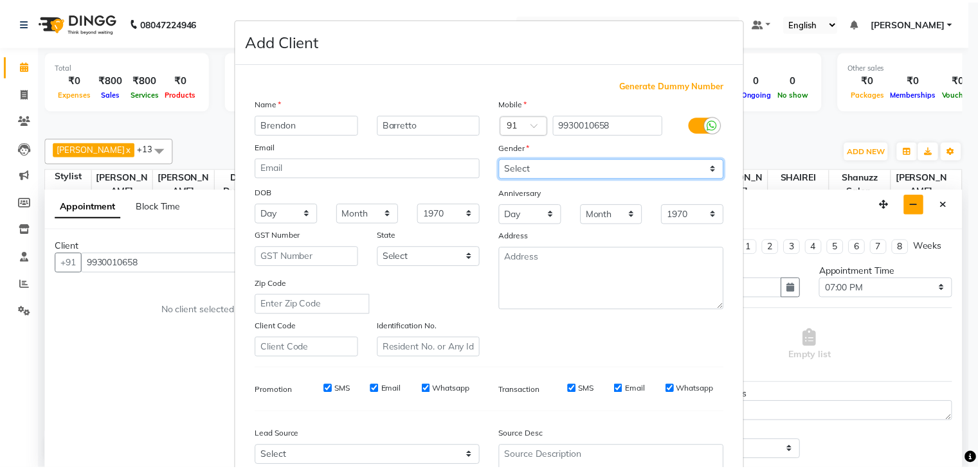
scroll to position [131, 0]
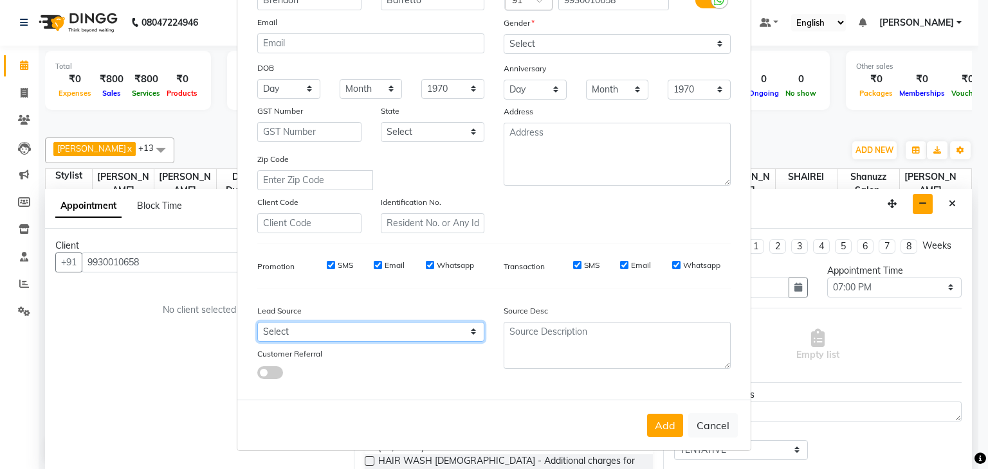
click at [390, 327] on select "Select Walk-in Referral Internet Friend Word of Mouth Advertisement Facebook Ju…" at bounding box center [370, 332] width 227 height 20
select select "49174"
click at [257, 322] on select "Select Walk-in Referral Internet Friend Word of Mouth Advertisement Facebook Ju…" at bounding box center [370, 332] width 227 height 20
click at [663, 431] on button "Add" at bounding box center [665, 425] width 36 height 23
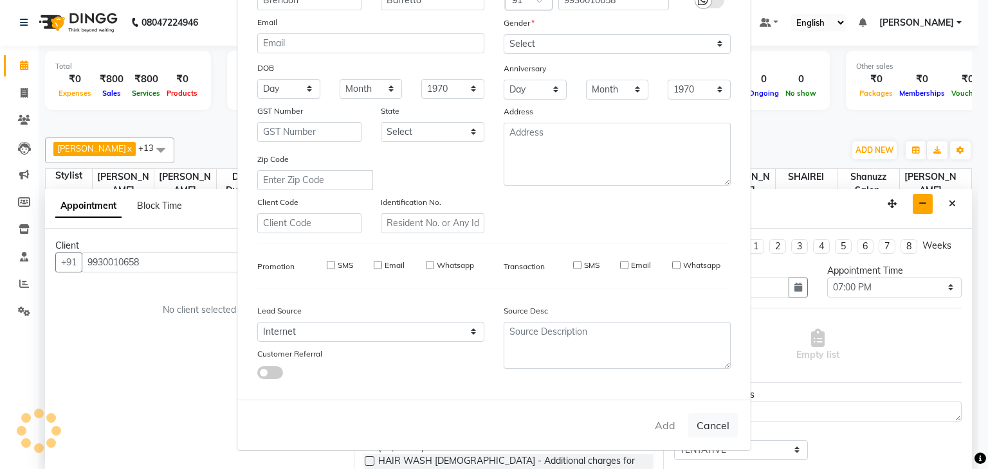
select select
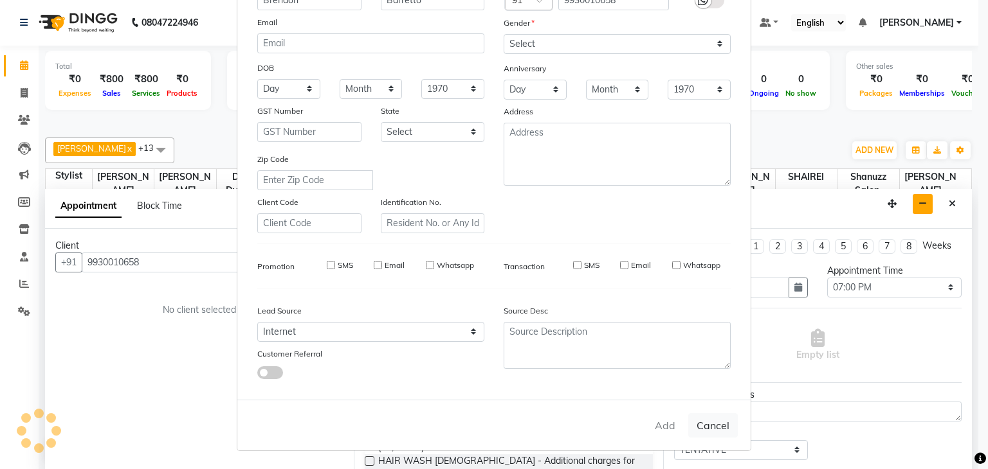
select select
checkbox input "false"
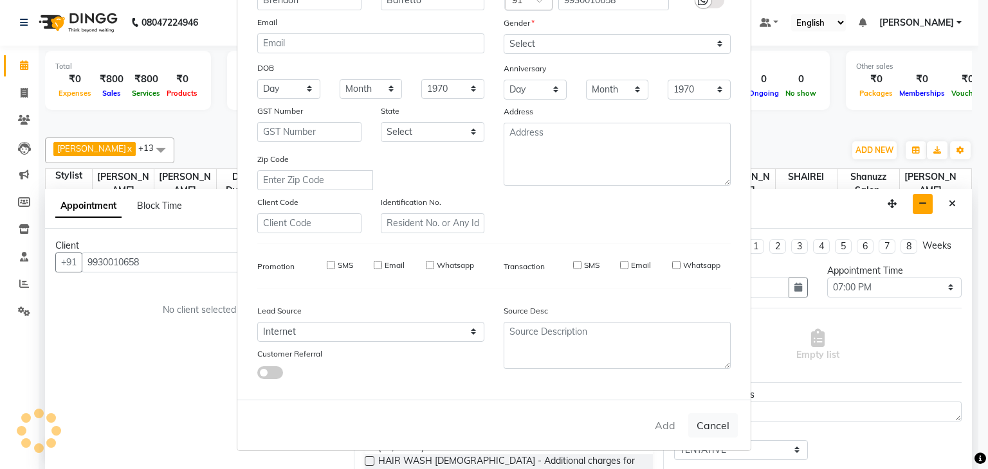
checkbox input "false"
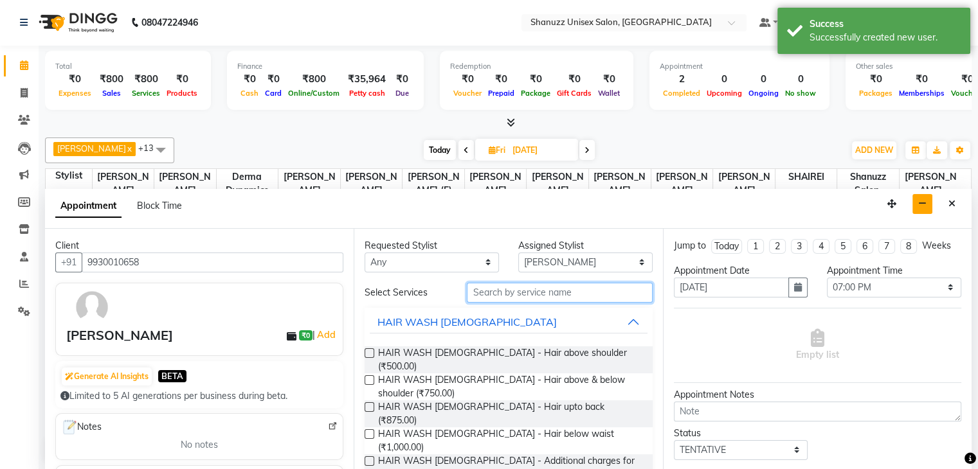
click at [531, 289] on input "text" at bounding box center [559, 293] width 185 height 20
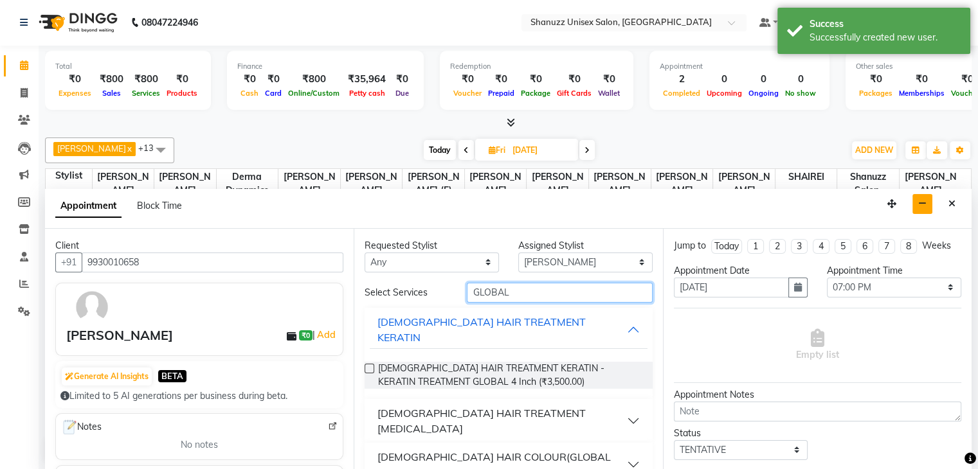
scroll to position [36, 0]
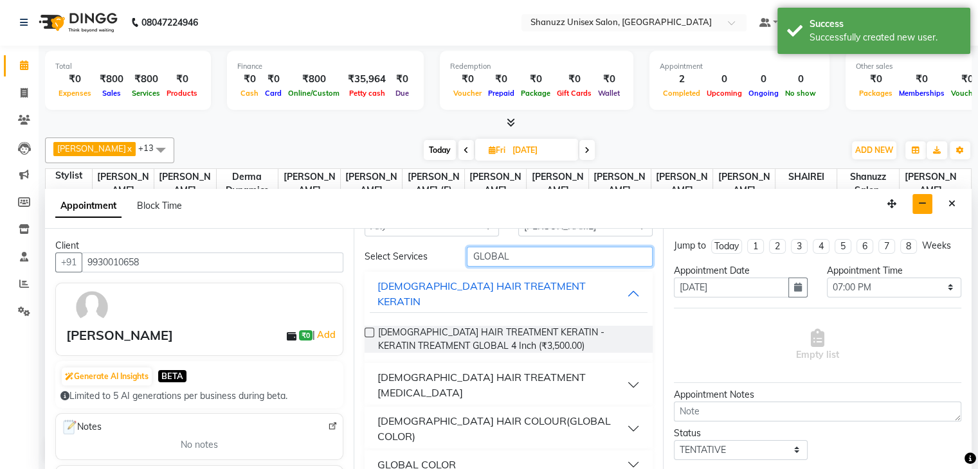
type input "GLOBAL"
drag, startPoint x: 486, startPoint y: 412, endPoint x: 452, endPoint y: 396, distance: 37.7
click at [452, 414] on div "[DEMOGRAPHIC_DATA] HAIR COLOUR(GLOBAL COLOR)" at bounding box center [502, 429] width 249 height 31
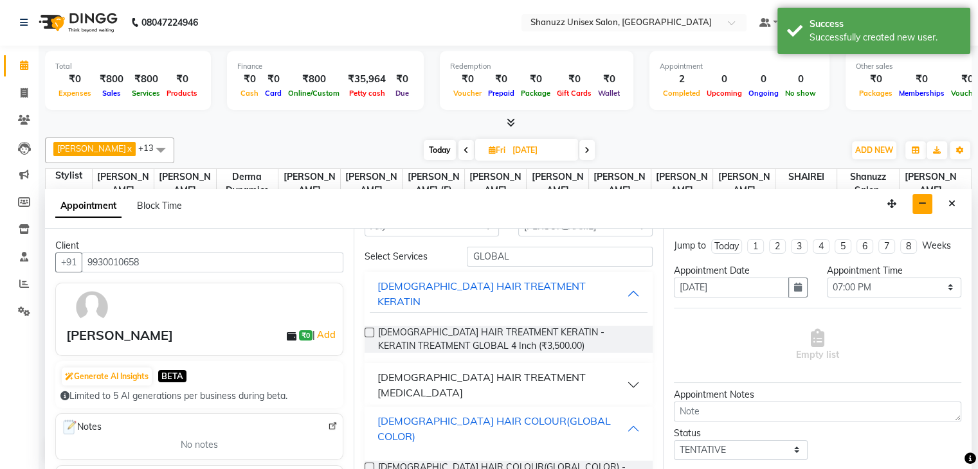
scroll to position [116, 0]
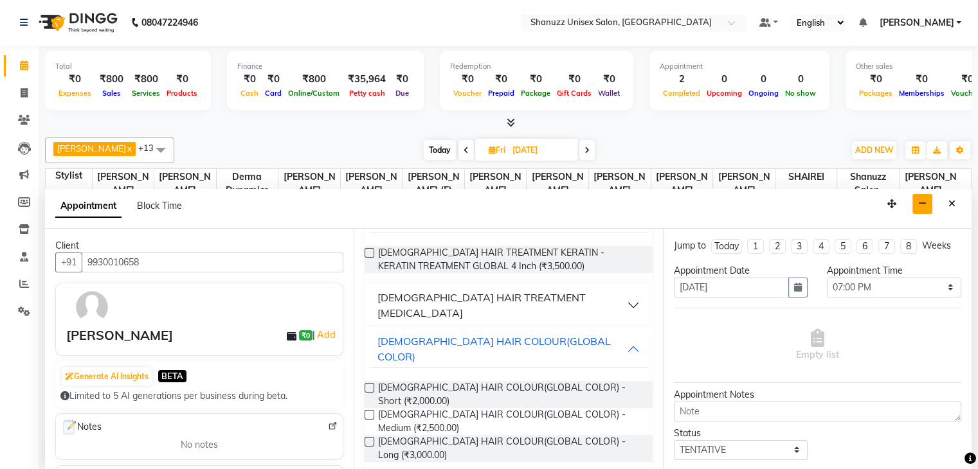
click at [367, 437] on label at bounding box center [370, 442] width 10 height 10
click at [367, 439] on input "checkbox" at bounding box center [369, 443] width 8 height 8
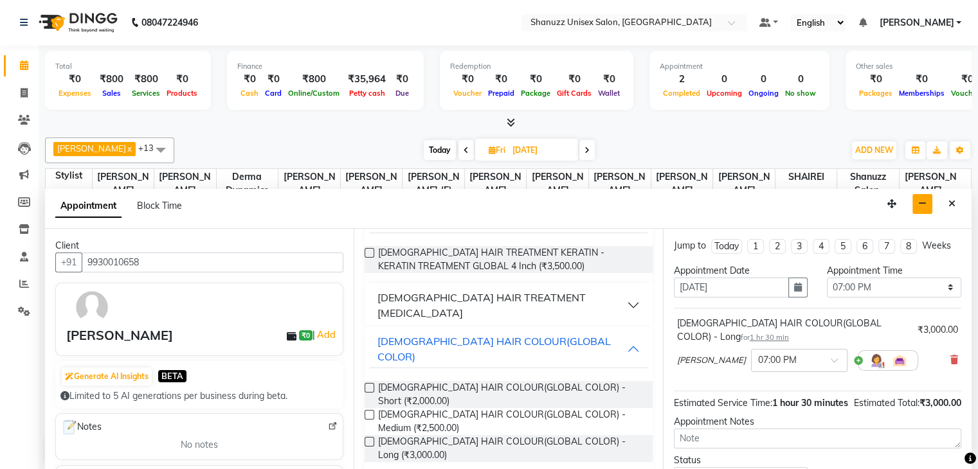
click at [367, 437] on label at bounding box center [370, 442] width 10 height 10
click at [367, 439] on input "checkbox" at bounding box center [369, 443] width 8 height 8
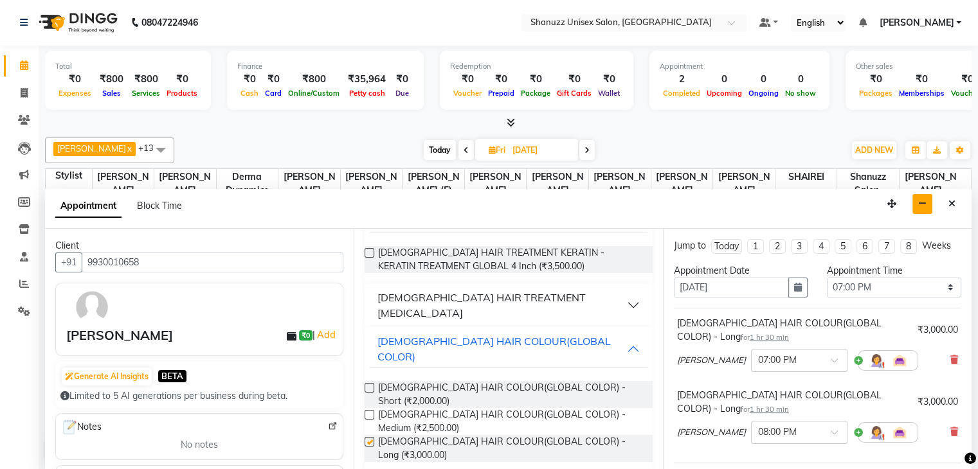
checkbox input "false"
click at [937, 431] on div "SAMSHER ANSARI × 08:00 PM" at bounding box center [817, 432] width 281 height 33
click at [949, 431] on div "MALE HAIR COLOUR(GLOBAL COLOR) - Long for 1 hr 30 min ₹3,000.00 SAMSHER ANSARI …" at bounding box center [817, 419] width 287 height 67
click at [951, 431] on icon at bounding box center [955, 432] width 8 height 9
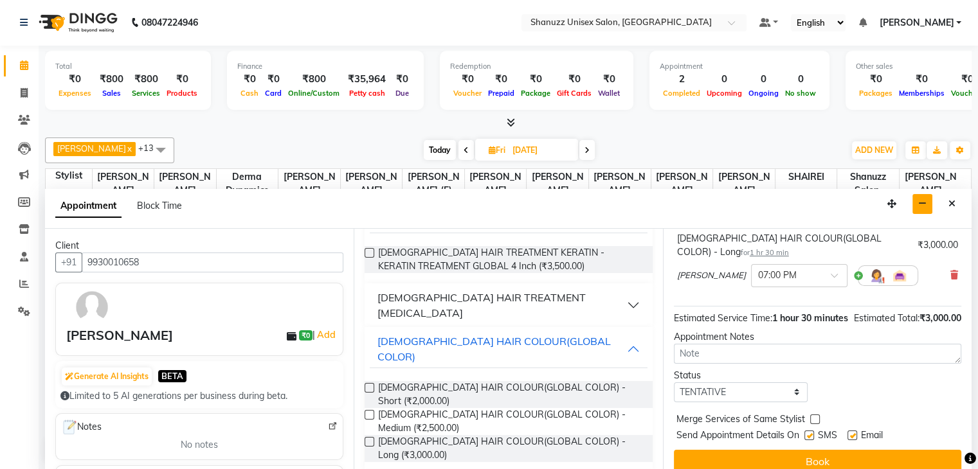
scroll to position [111, 0]
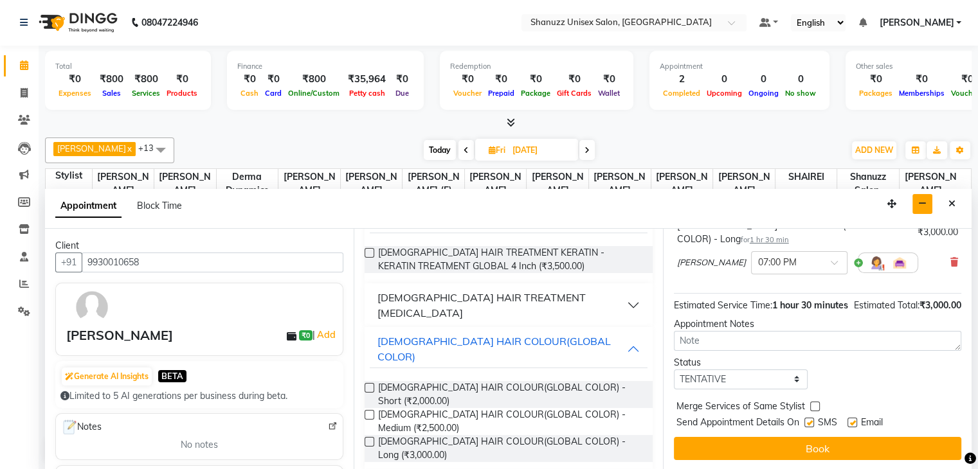
click at [808, 418] on label at bounding box center [810, 423] width 10 height 10
click at [808, 420] on input "checkbox" at bounding box center [809, 424] width 8 height 8
checkbox input "false"
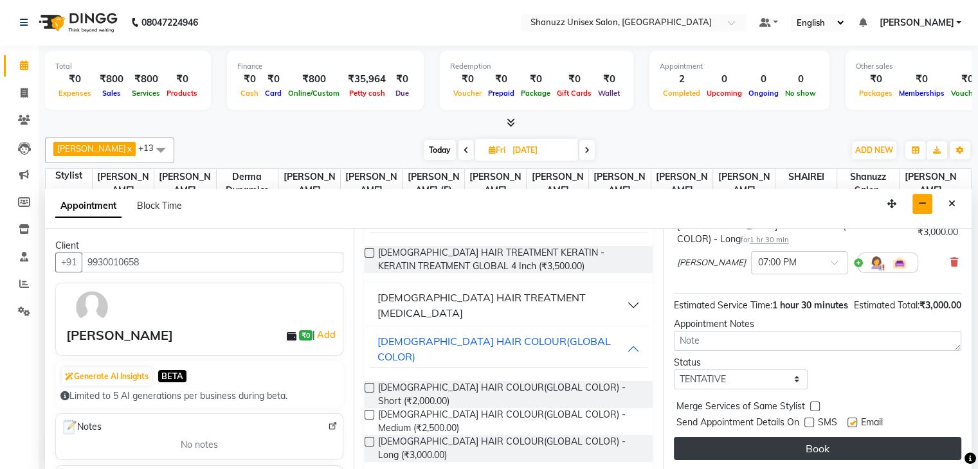
click at [800, 445] on button "Book" at bounding box center [817, 448] width 287 height 23
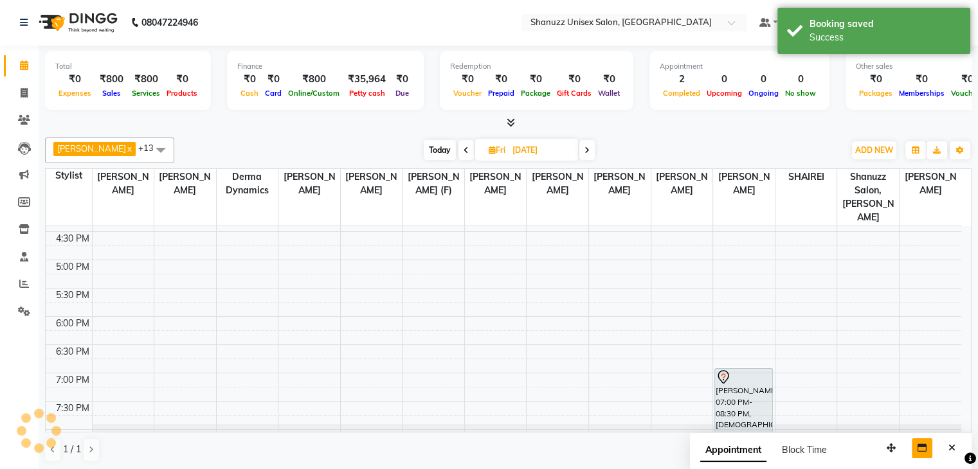
scroll to position [0, 0]
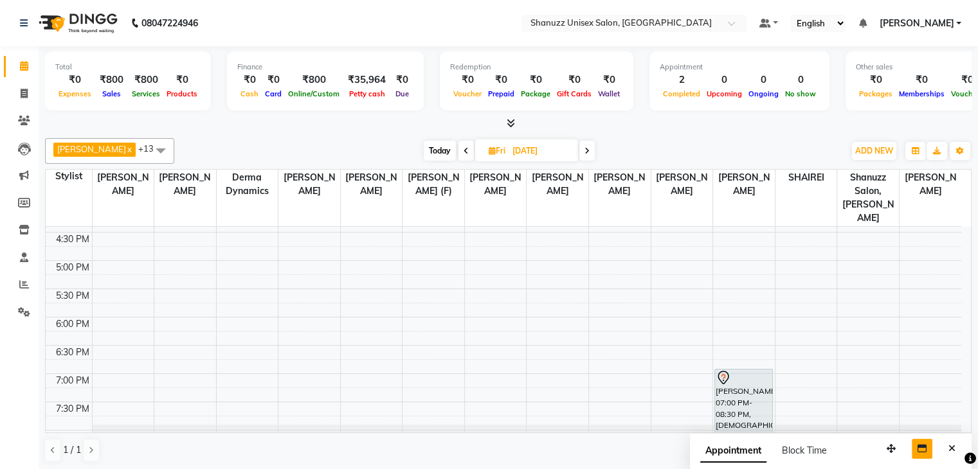
click at [442, 136] on div "ADNAN ANSARI x ASMA SHAIKH x Gufran Mansuri x IMRAN MANSOORI x Shanu Sir (F) x …" at bounding box center [508, 300] width 927 height 335
click at [433, 141] on span "Today" at bounding box center [440, 151] width 32 height 20
type input "[DATE]"
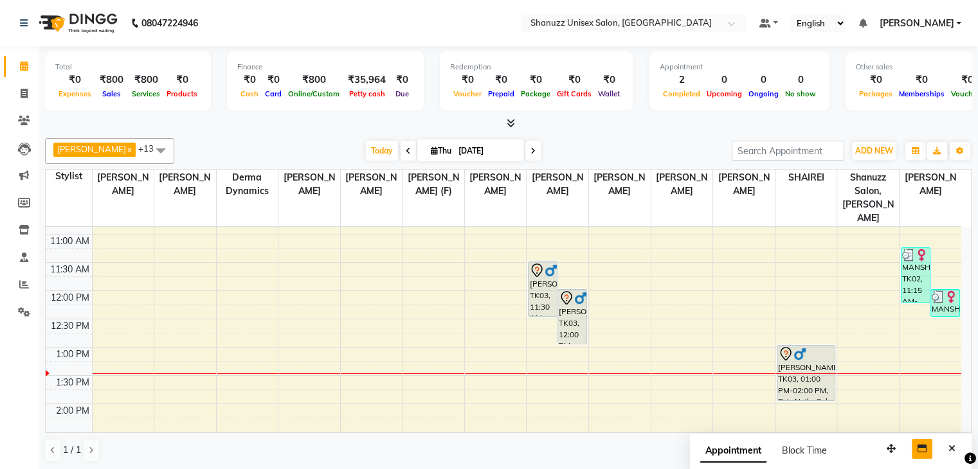
scroll to position [107, 0]
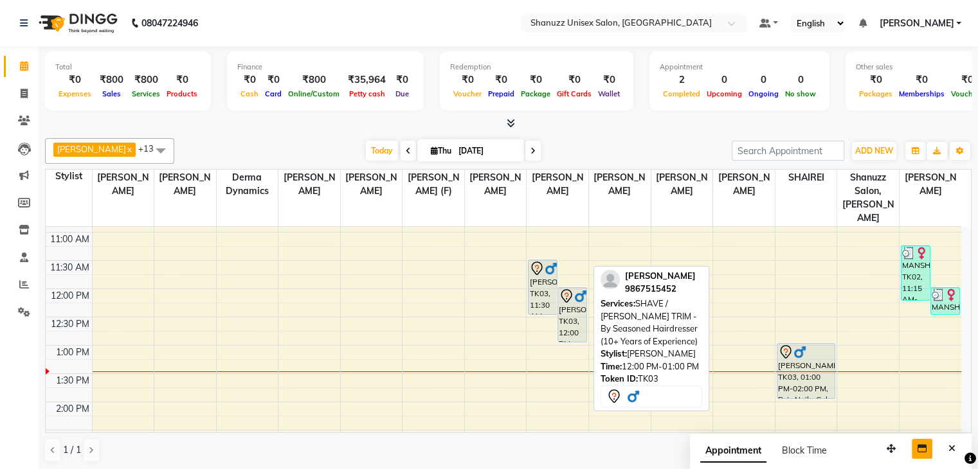
click at [560, 289] on div "[PERSON_NAME], TK03, 12:00 PM-01:00 PM, SHAVE / [PERSON_NAME] TRIM - By Seasone…" at bounding box center [572, 315] width 28 height 54
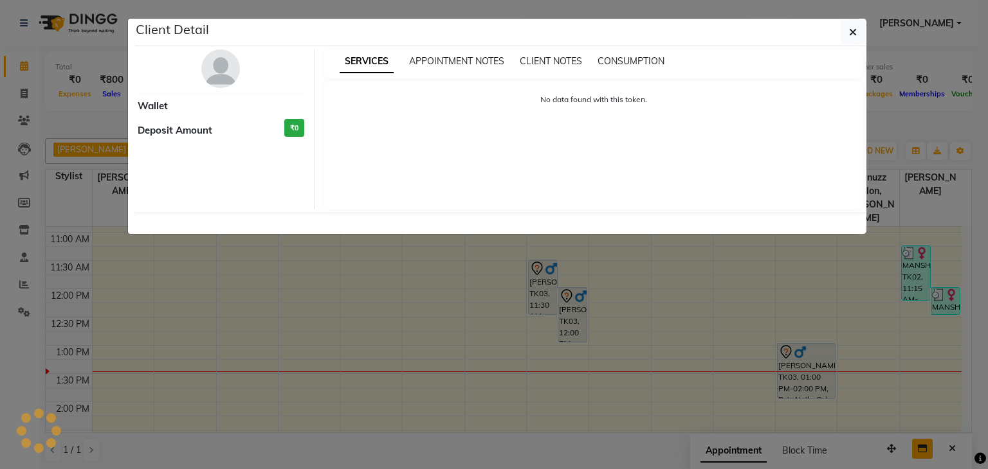
select select "7"
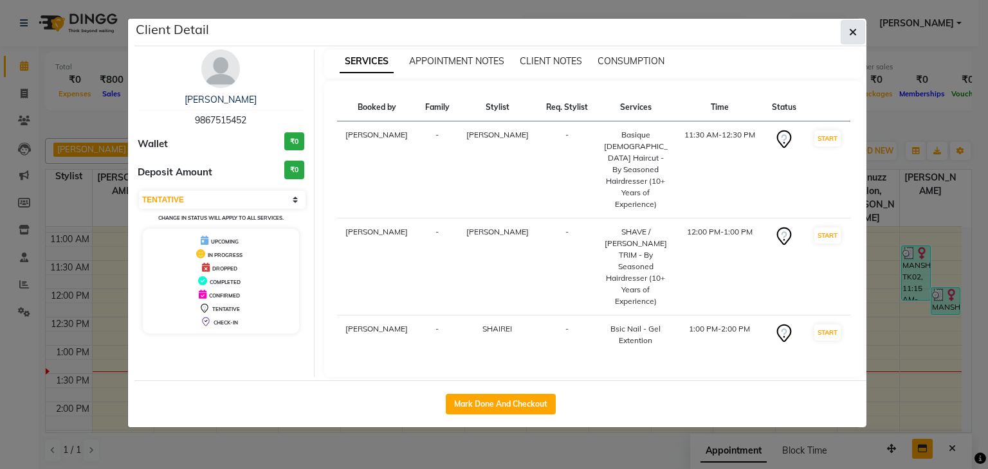
click at [855, 32] on icon "button" at bounding box center [853, 32] width 8 height 10
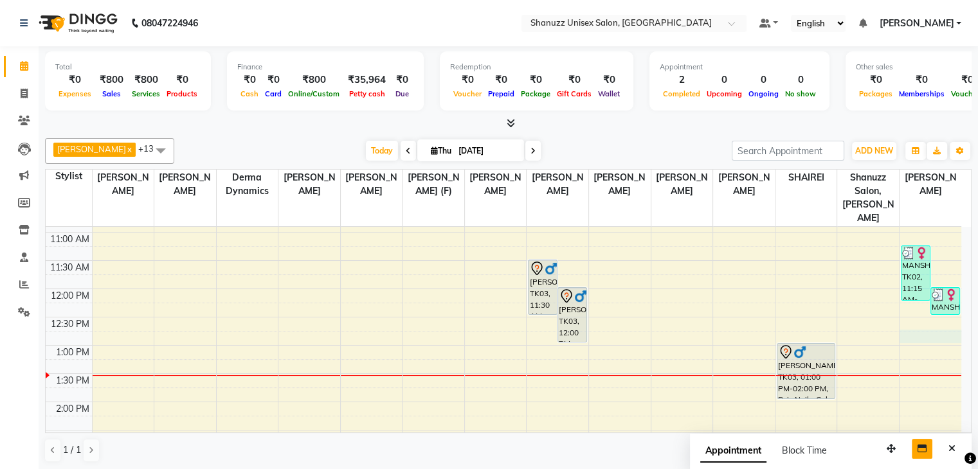
click at [909, 320] on div "9:00 AM 9:30 AM 10:00 AM 10:30 AM 11:00 AM 11:30 AM 12:00 PM 12:30 PM 1:00 PM 1…" at bounding box center [504, 459] width 916 height 678
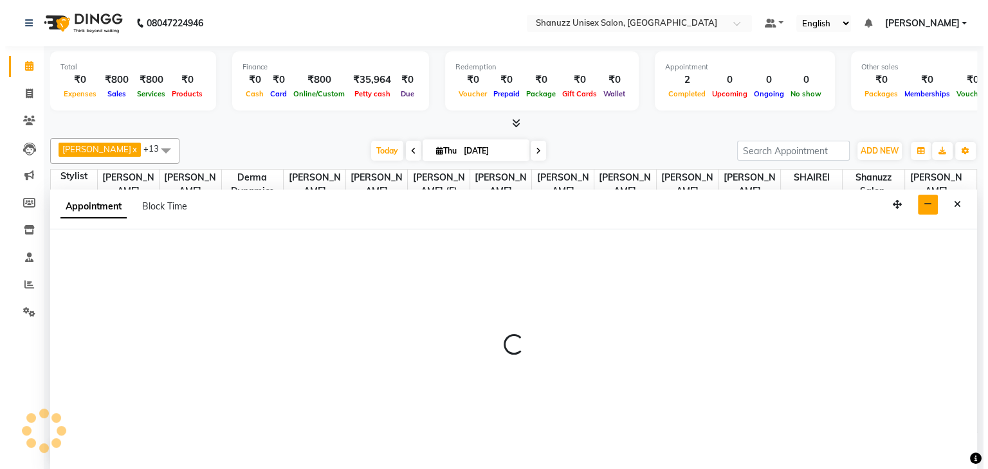
scroll to position [1, 0]
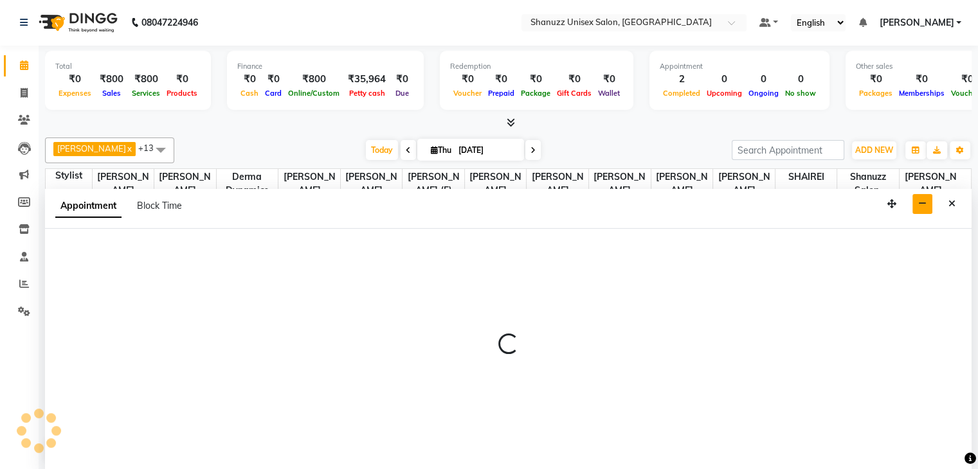
select select "84401"
select select "tentative"
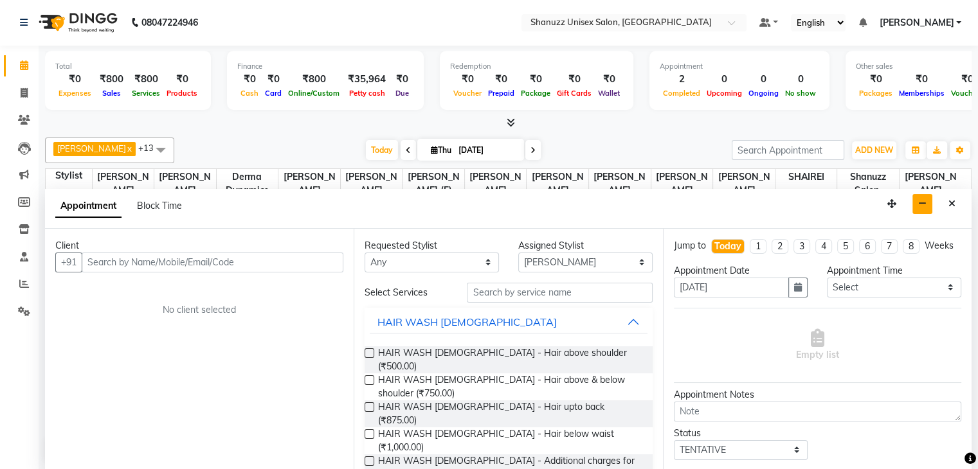
click at [184, 257] on input "text" at bounding box center [213, 263] width 262 height 20
click at [138, 259] on input "text" at bounding box center [213, 263] width 262 height 20
click at [87, 260] on input "9167119436" at bounding box center [186, 263] width 208 height 20
type input "9167119436"
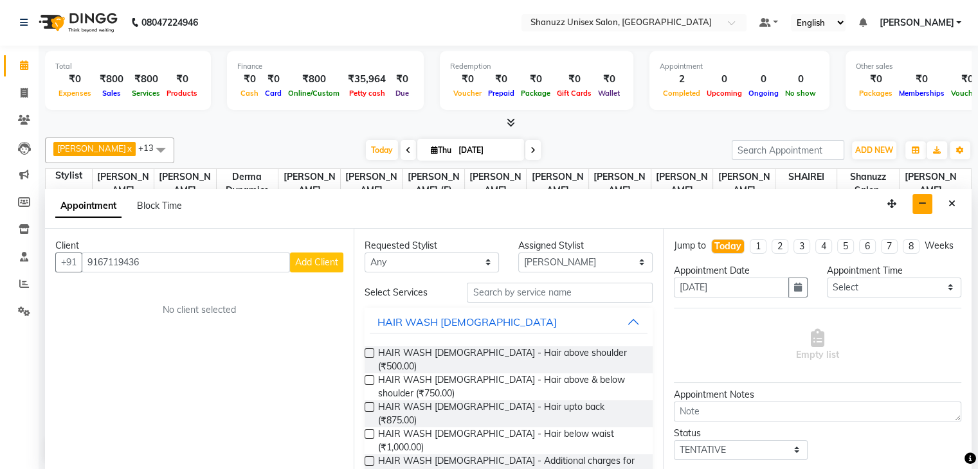
click at [308, 262] on span "Add Client" at bounding box center [316, 263] width 43 height 12
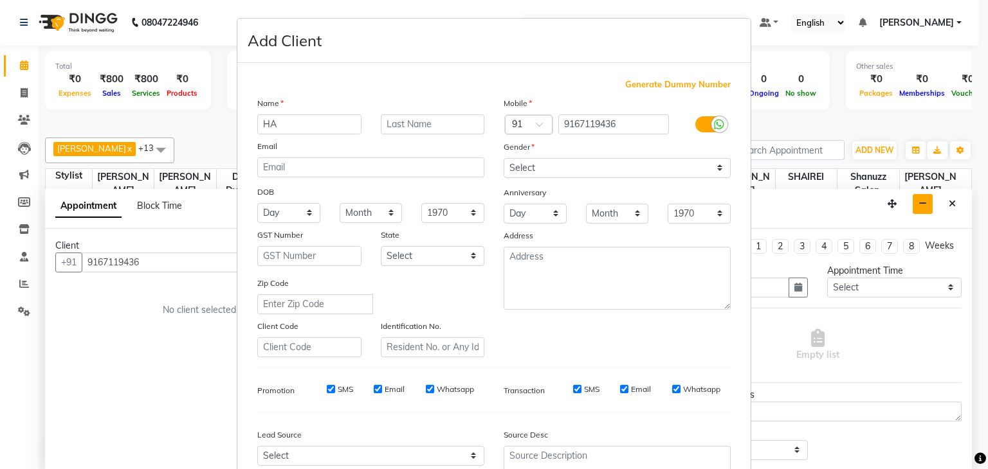
click at [306, 122] on input "HA" at bounding box center [309, 124] width 104 height 20
type input "[PERSON_NAME]"
click at [581, 170] on select "Select [DEMOGRAPHIC_DATA] [DEMOGRAPHIC_DATA] Other Prefer Not To Say" at bounding box center [617, 168] width 227 height 20
select select "[DEMOGRAPHIC_DATA]"
click at [504, 159] on select "Select [DEMOGRAPHIC_DATA] [DEMOGRAPHIC_DATA] Other Prefer Not To Say" at bounding box center [617, 168] width 227 height 20
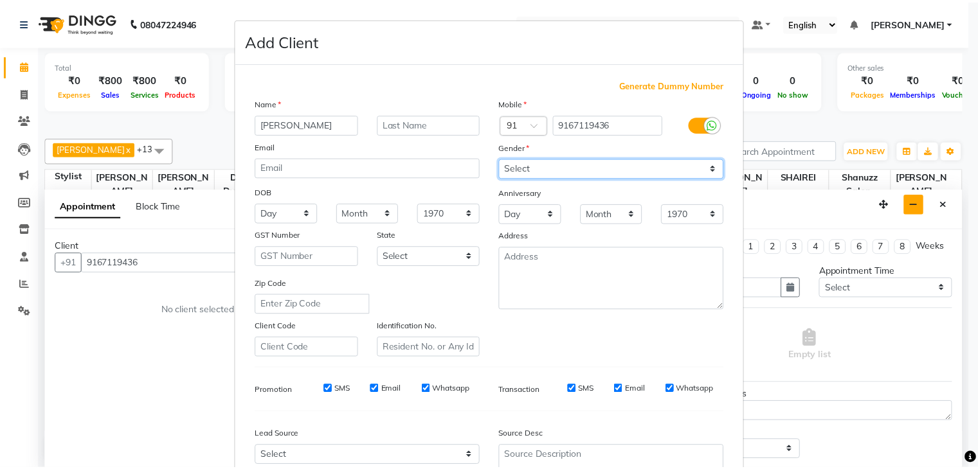
scroll to position [131, 0]
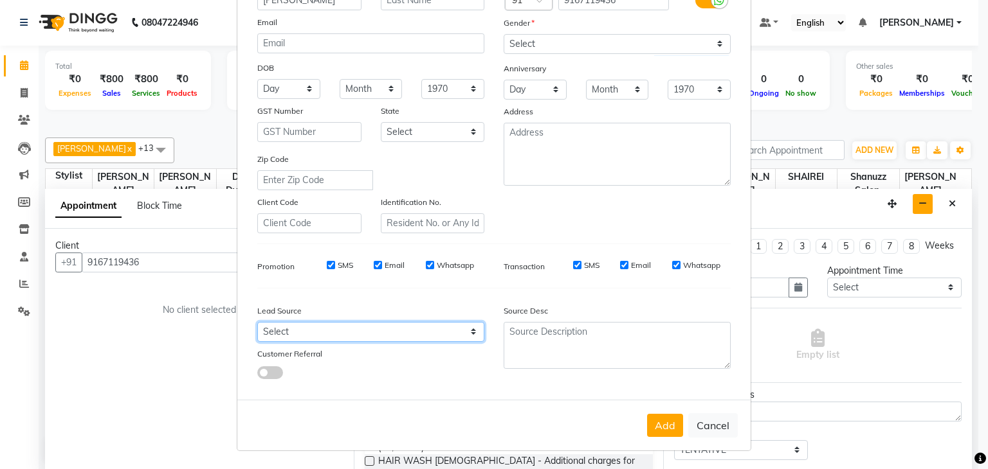
click at [399, 329] on select "Select Walk-in Referral Internet Friend Word of Mouth Advertisement Facebook Ju…" at bounding box center [370, 332] width 227 height 20
select select "49172"
click at [257, 322] on select "Select Walk-in Referral Internet Friend Word of Mouth Advertisement Facebook Ju…" at bounding box center [370, 332] width 227 height 20
click at [656, 439] on div "Add Cancel" at bounding box center [493, 425] width 513 height 51
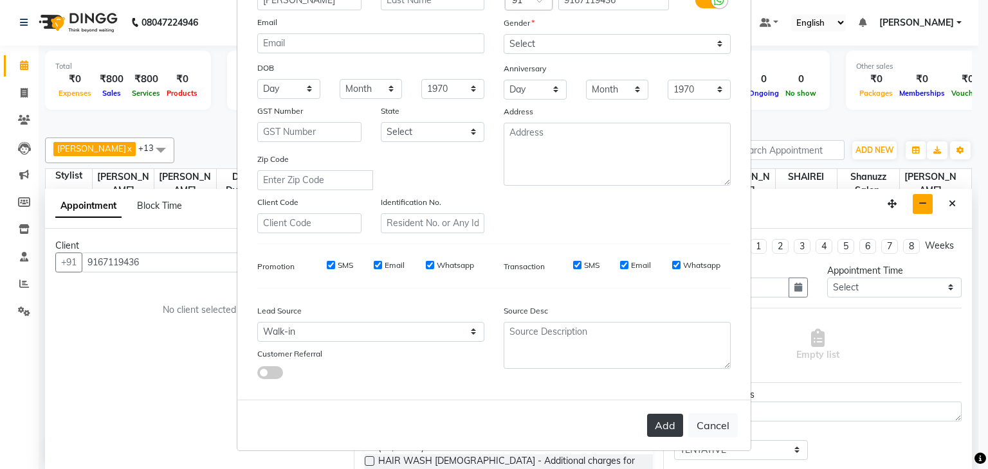
click at [654, 431] on button "Add" at bounding box center [665, 425] width 36 height 23
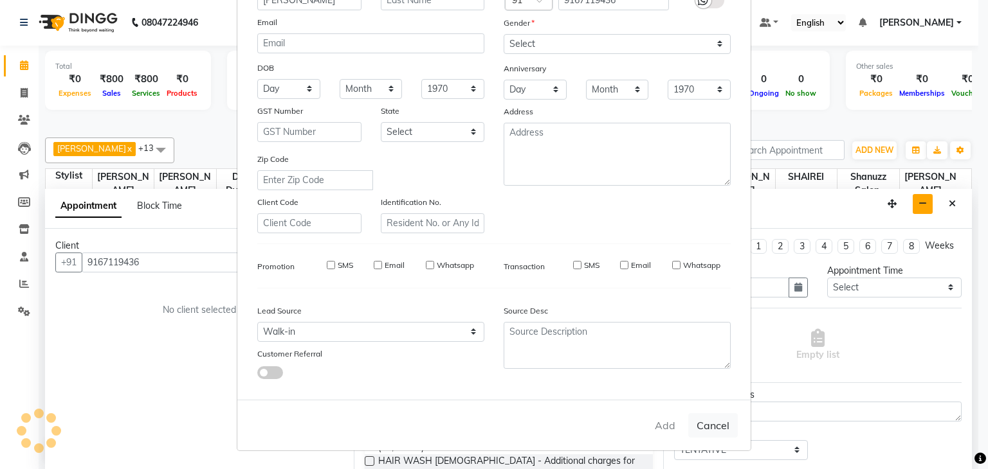
select select
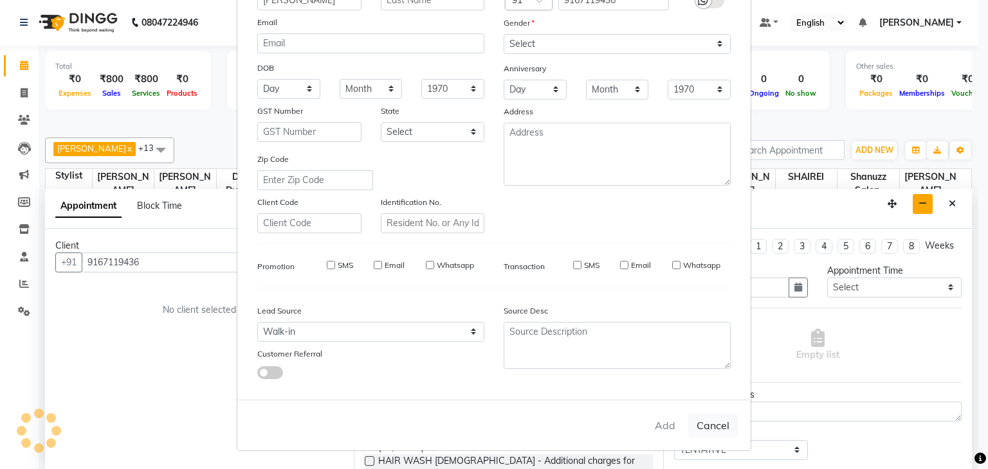
select select
checkbox input "false"
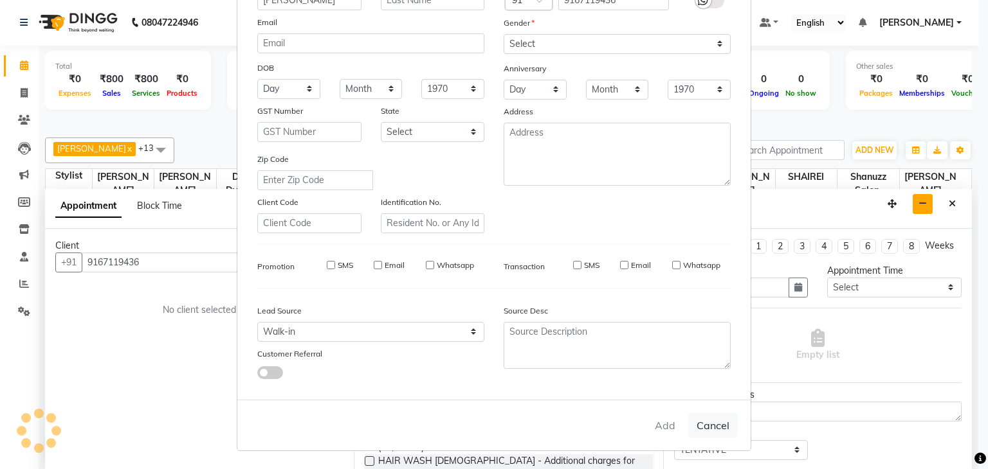
checkbox input "false"
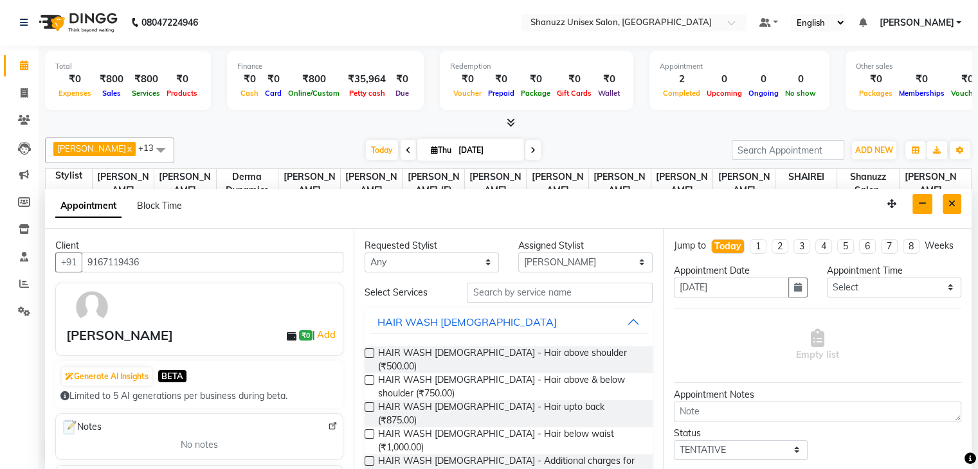
click at [953, 203] on icon "Close" at bounding box center [952, 203] width 7 height 9
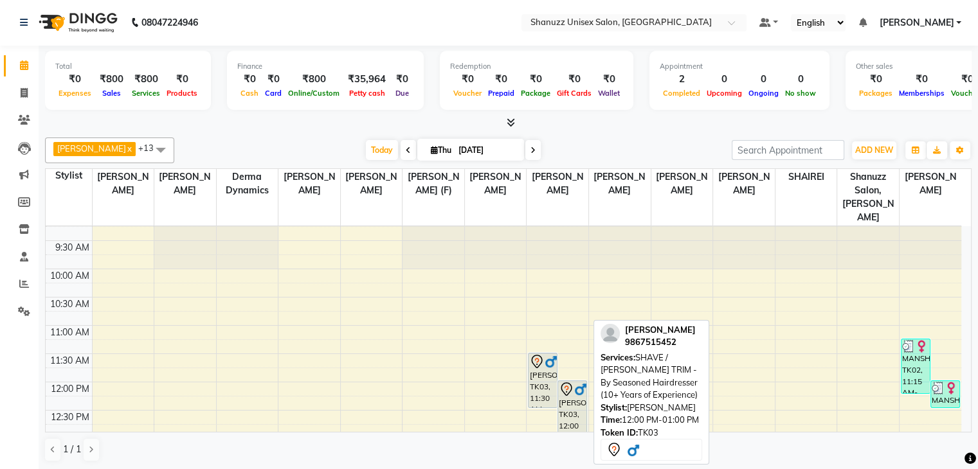
scroll to position [10, 0]
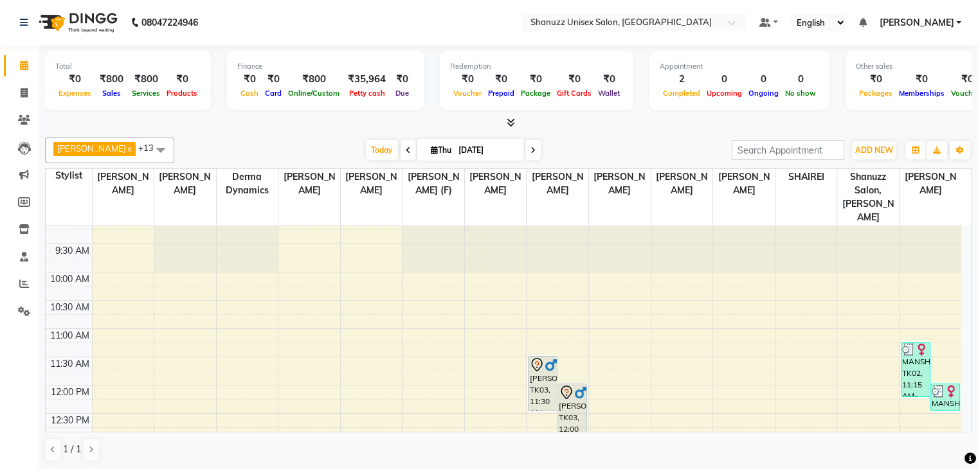
click at [455, 154] on input "[DATE]" at bounding box center [487, 150] width 64 height 19
select select "9"
select select "2025"
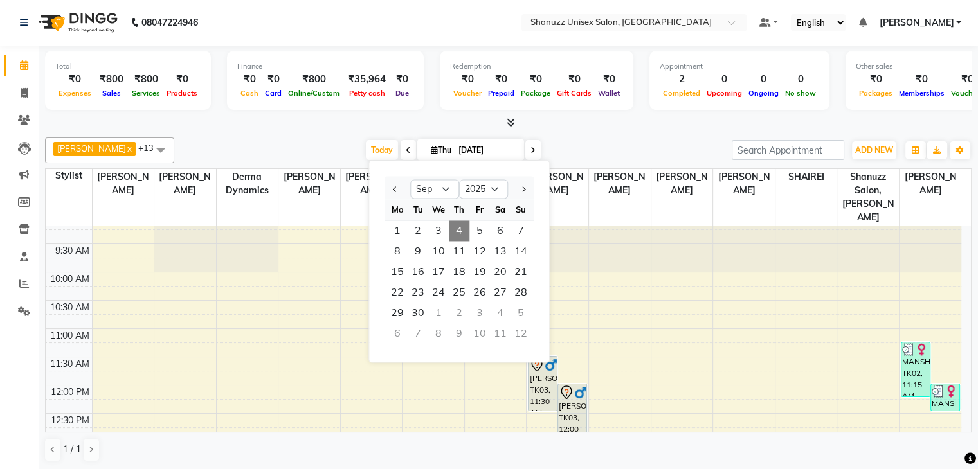
click at [579, 134] on div "ADNAN ANSARI x ASMA SHAIKH x Gufran Mansuri x IMRAN MANSOORI x Shanu Sir (F) x …" at bounding box center [508, 299] width 927 height 335
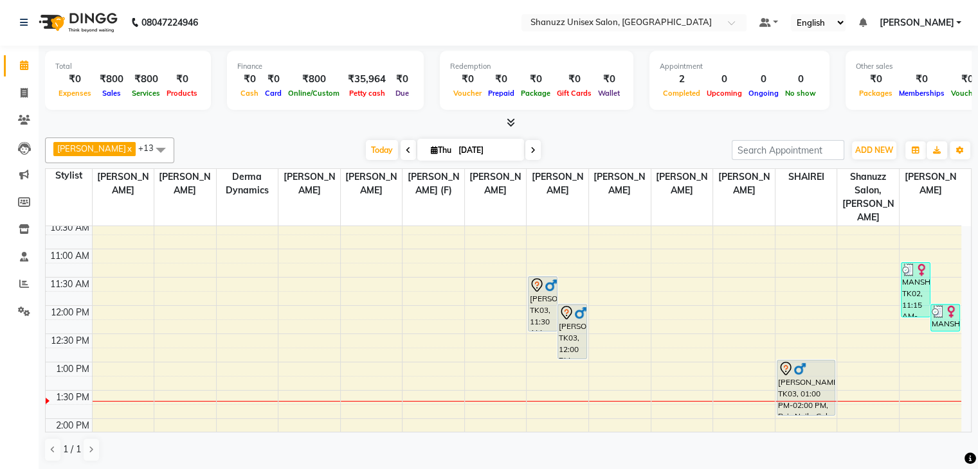
scroll to position [98, 0]
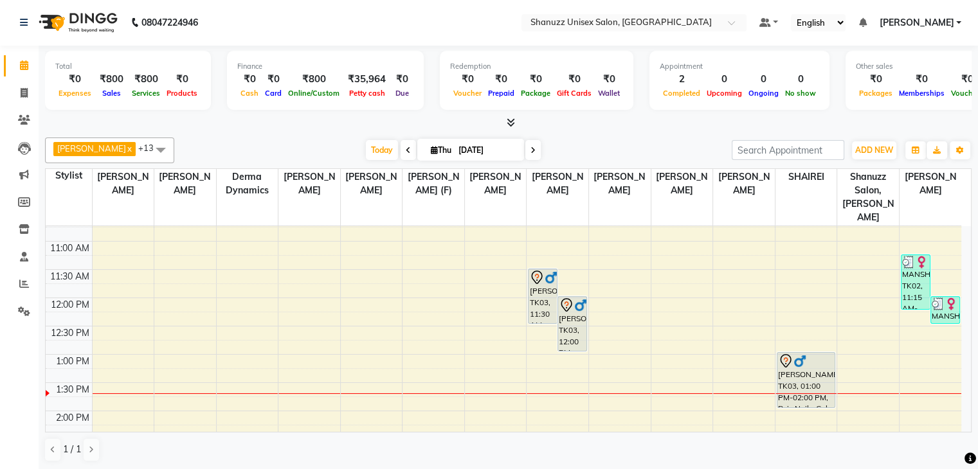
click at [406, 147] on icon at bounding box center [408, 151] width 5 height 8
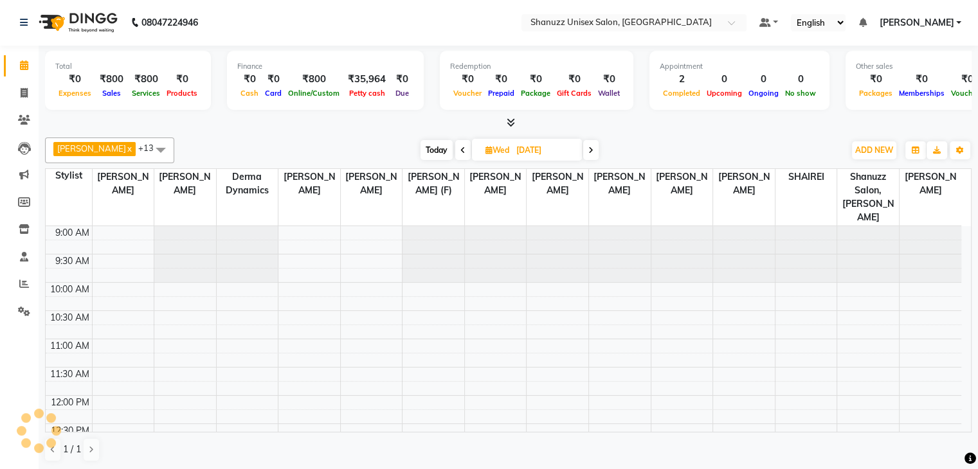
scroll to position [225, 0]
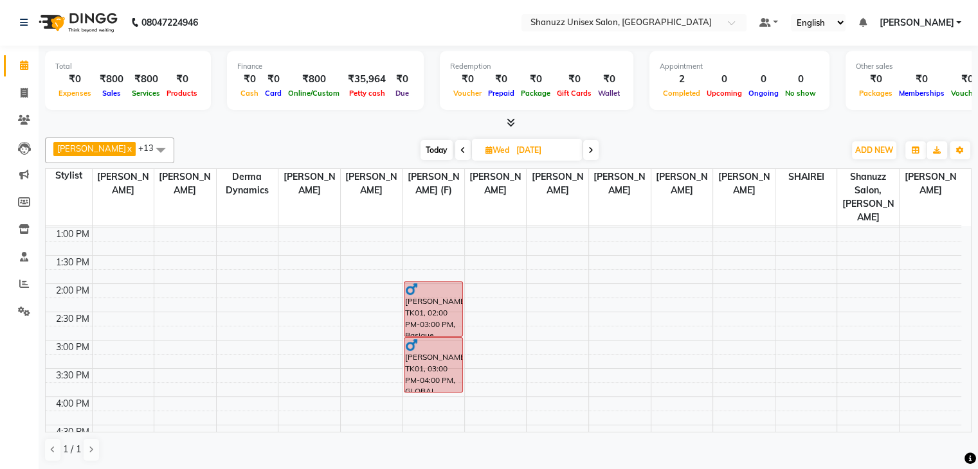
click at [592, 149] on icon at bounding box center [590, 151] width 5 height 8
type input "[DATE]"
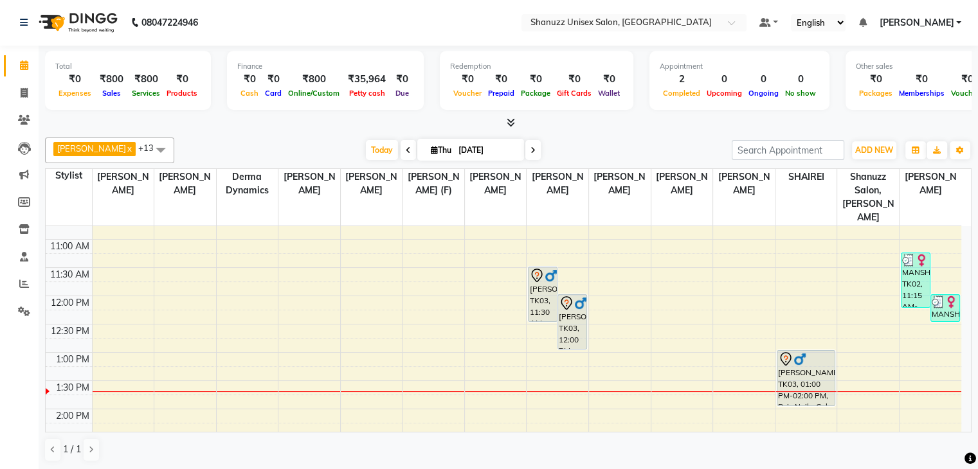
scroll to position [99, 0]
click at [456, 151] on input "[DATE]" at bounding box center [487, 150] width 64 height 19
select select "9"
select select "2025"
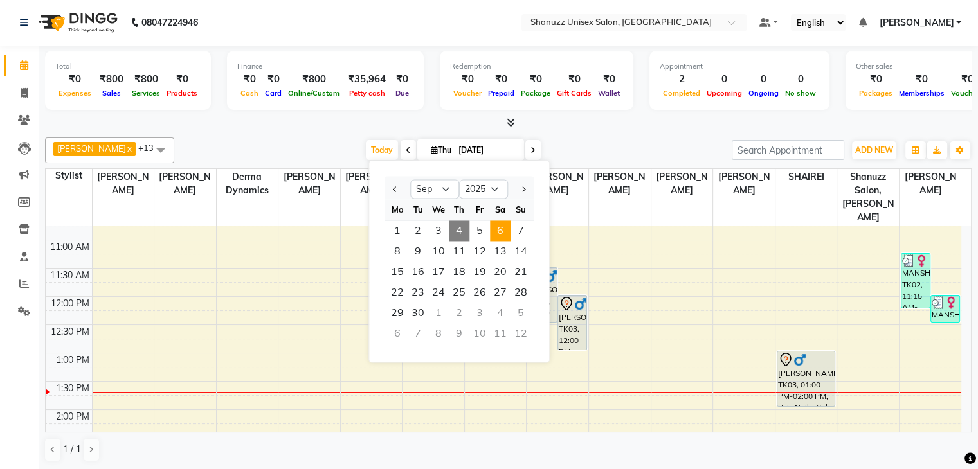
click at [499, 228] on span "6" at bounding box center [500, 231] width 21 height 21
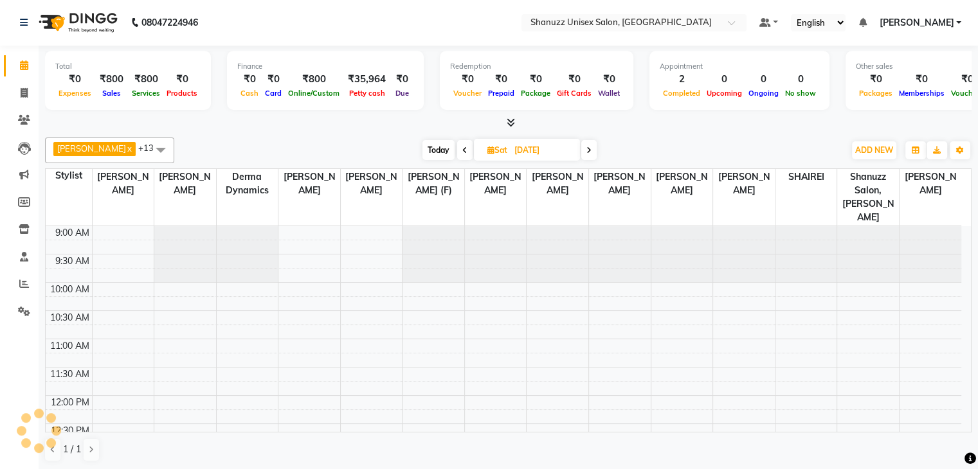
scroll to position [225, 0]
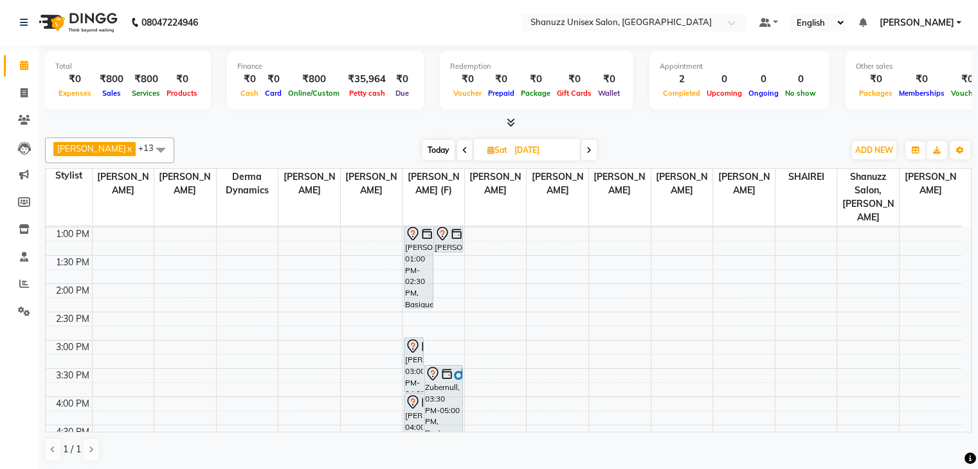
click at [588, 149] on icon at bounding box center [589, 151] width 5 height 8
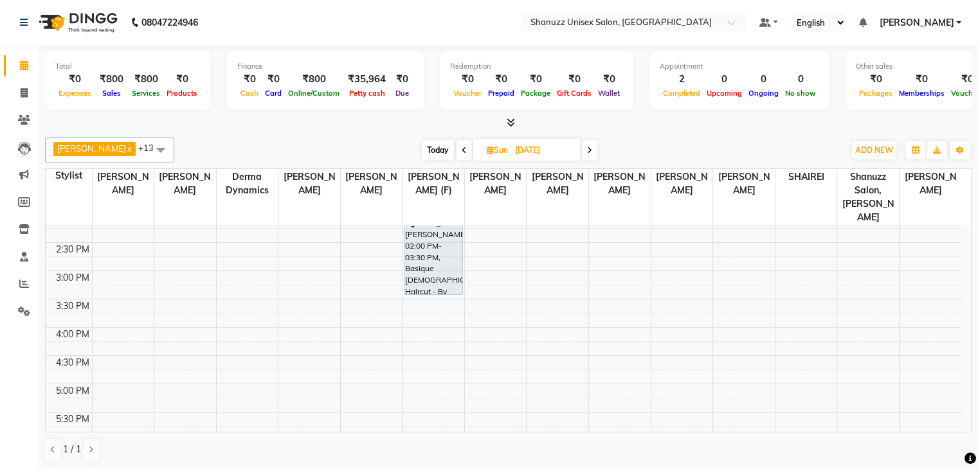
scroll to position [295, 0]
click at [464, 150] on icon at bounding box center [464, 151] width 5 height 8
type input "[DATE]"
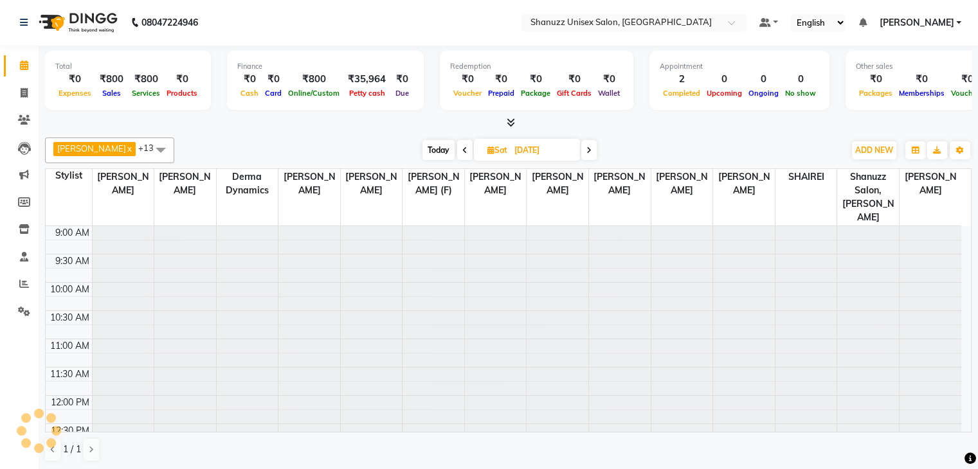
scroll to position [225, 0]
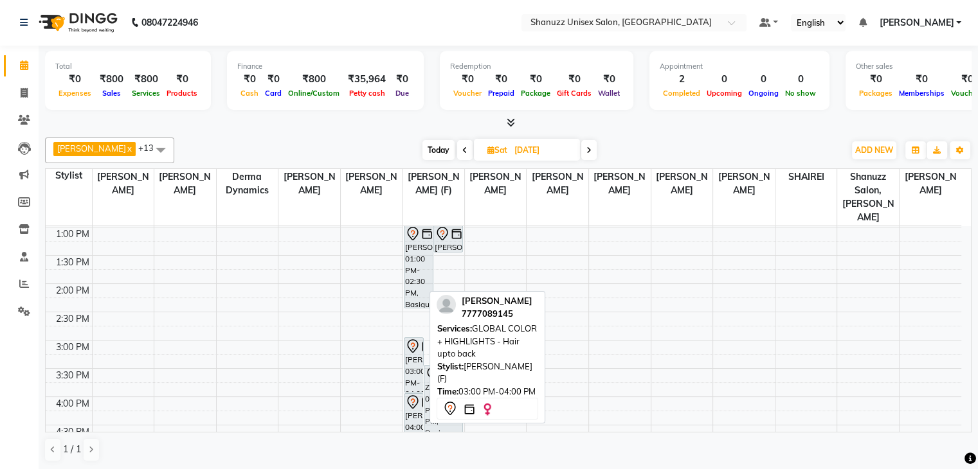
click at [414, 340] on div "Zareen Khan, 03:00 PM-04:00 PM, GLOBAL COLOR + HIGHLIGHTS - Hair upto back" at bounding box center [414, 365] width 18 height 54
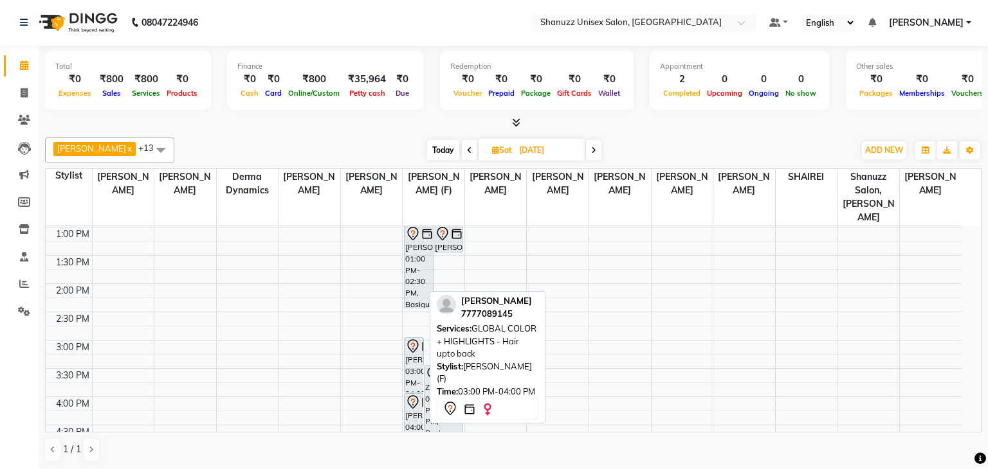
select select "7"
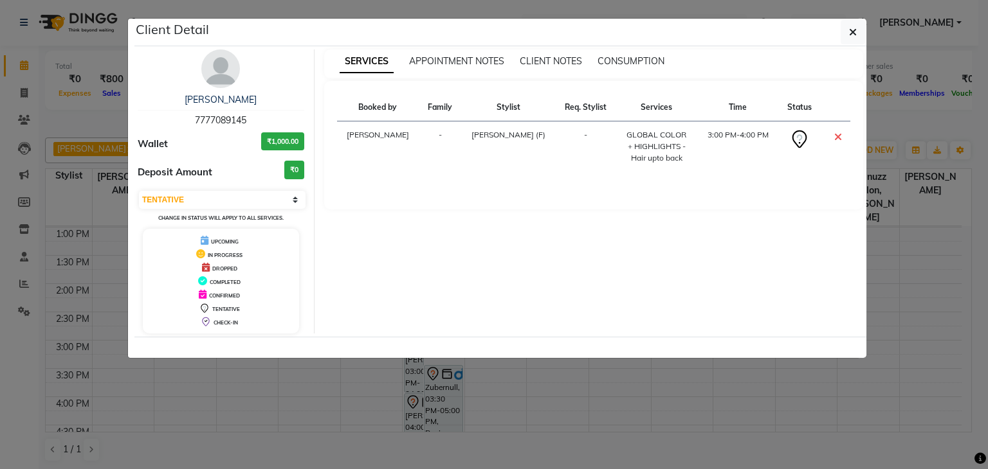
click at [404, 406] on ngb-modal-window "Client Detail Zareen Khan 7777089145 Wallet ₹1,000.00 Deposit Amount ₹0 Select …" at bounding box center [494, 234] width 988 height 469
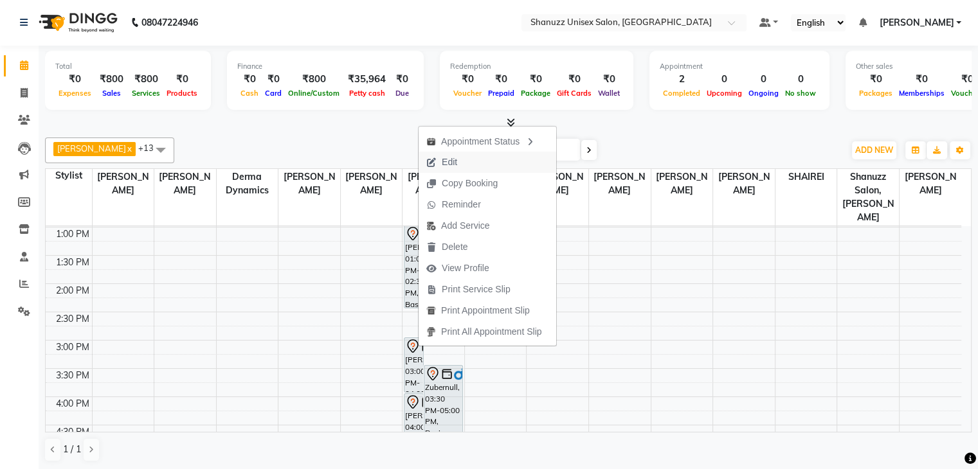
click at [466, 158] on button "Edit" at bounding box center [488, 162] width 138 height 21
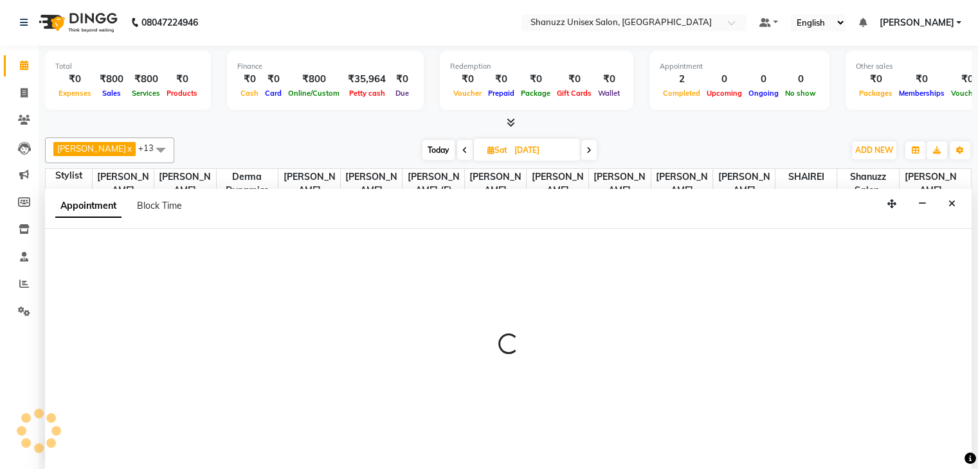
select select "tentative"
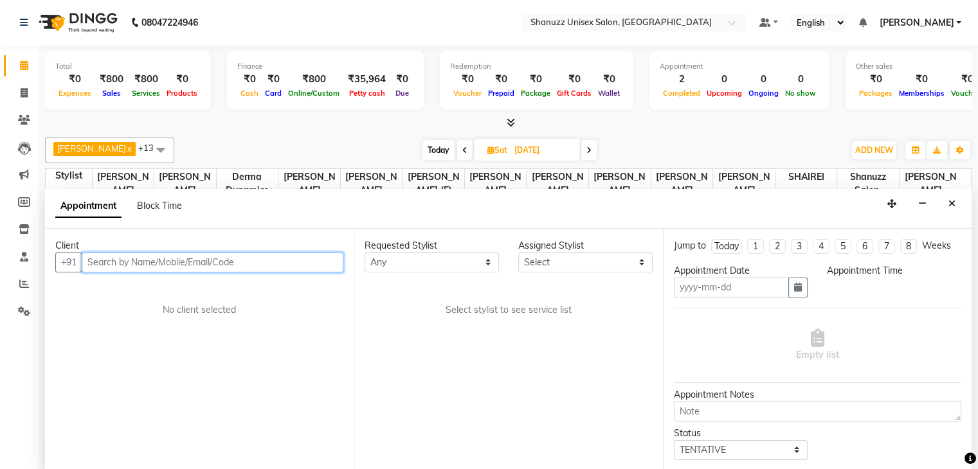
type input "[DATE]"
select select "59304"
select select "900"
select select "3563"
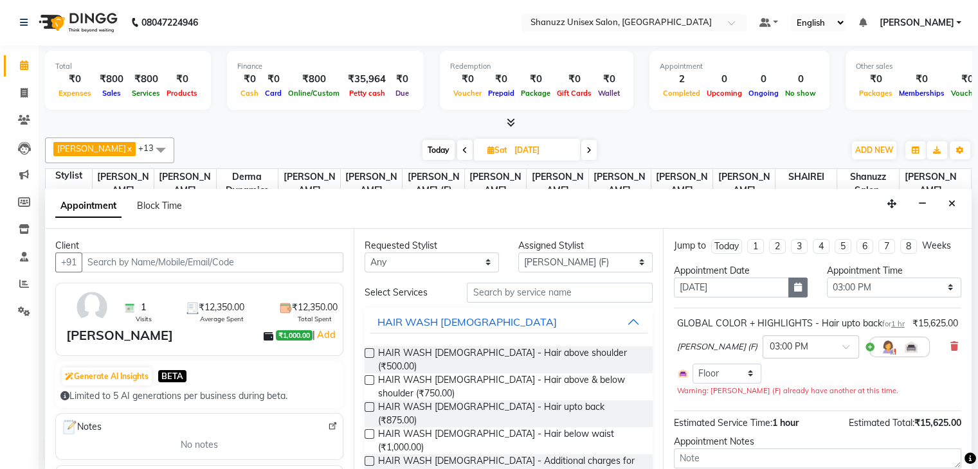
click at [794, 286] on icon "button" at bounding box center [798, 287] width 8 height 9
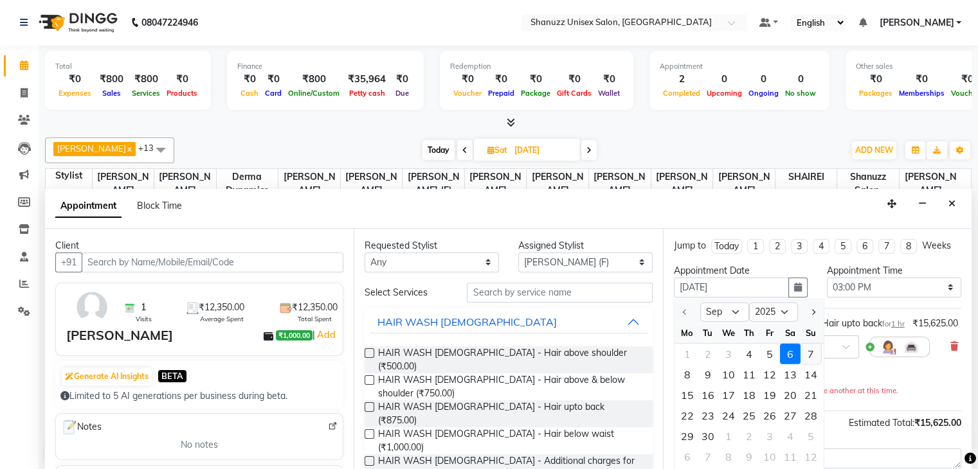
click at [808, 349] on div "7" at bounding box center [811, 354] width 21 height 21
type input "[DATE]"
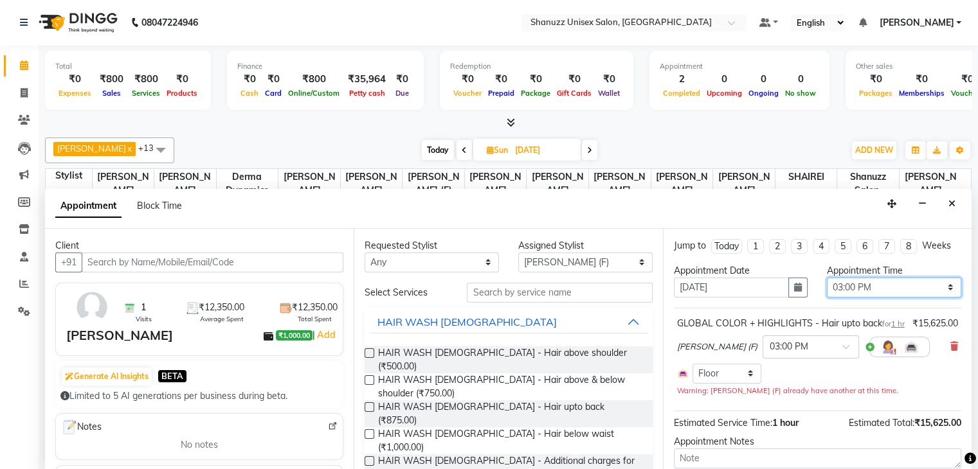
click at [908, 282] on select "Select 10:00 AM 11:00 AM 12:00 PM 01:00 PM 02:00 PM 03:00 PM 04:00 PM 05:00 PM …" at bounding box center [894, 288] width 134 height 20
select select "1020"
click at [827, 278] on select "Select 10:00 AM 11:00 AM 12:00 PM 01:00 PM 02:00 PM 03:00 PM 04:00 PM 05:00 PM …" at bounding box center [894, 288] width 134 height 20
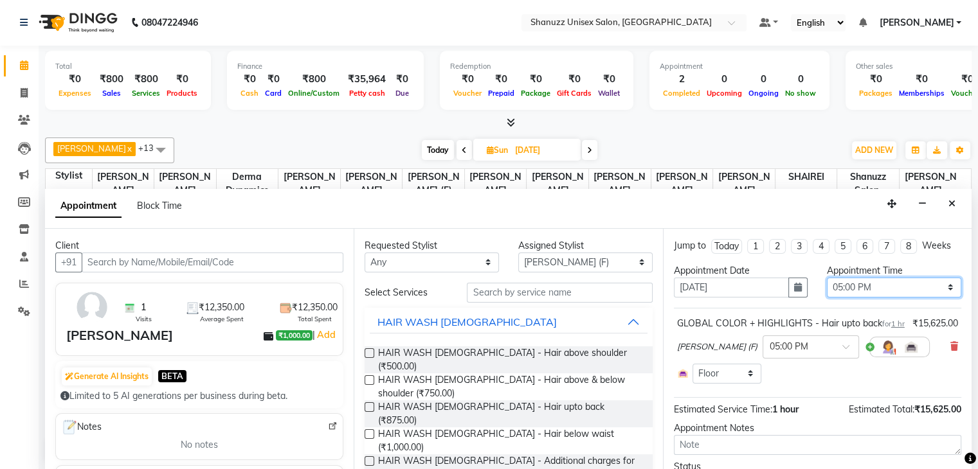
scroll to position [80, 0]
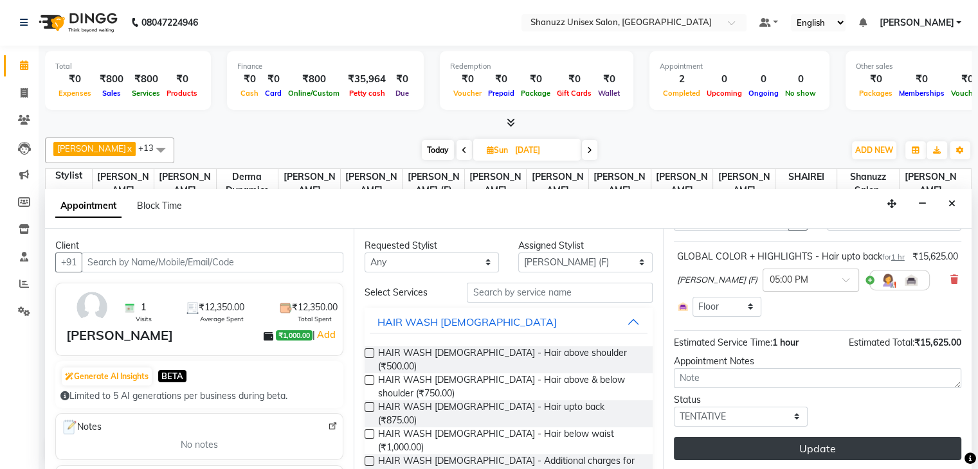
click at [864, 449] on button "Update" at bounding box center [817, 448] width 287 height 23
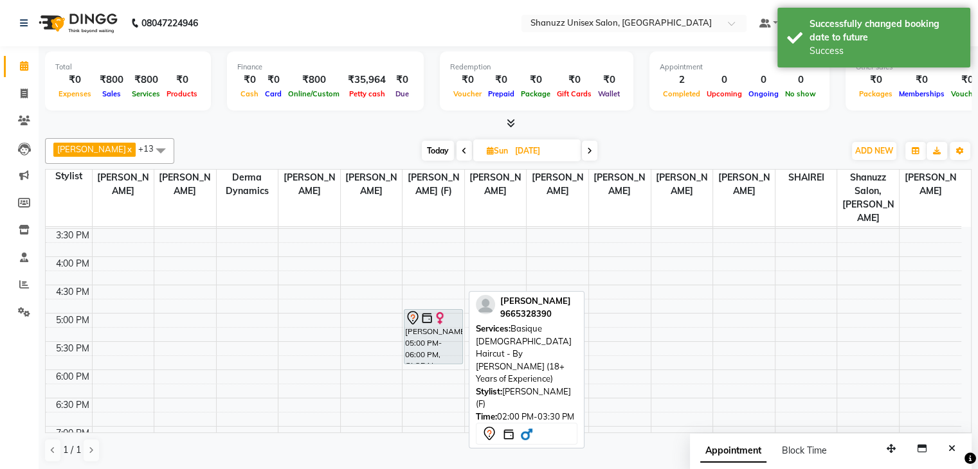
scroll to position [367, 0]
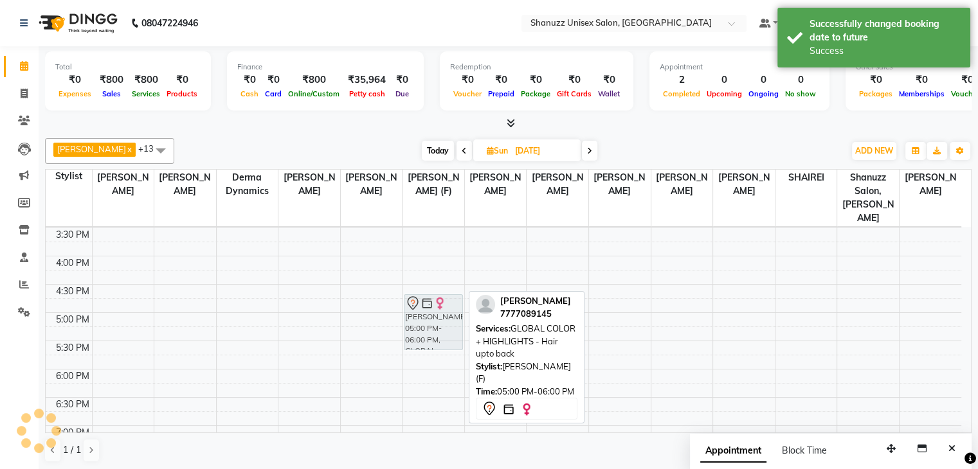
click at [430, 304] on div "Hardik Patel, 02:00 PM-03:30 PM, Basique MALE Haircut - By Shanuzz (18+ Years o…" at bounding box center [434, 199] width 62 height 678
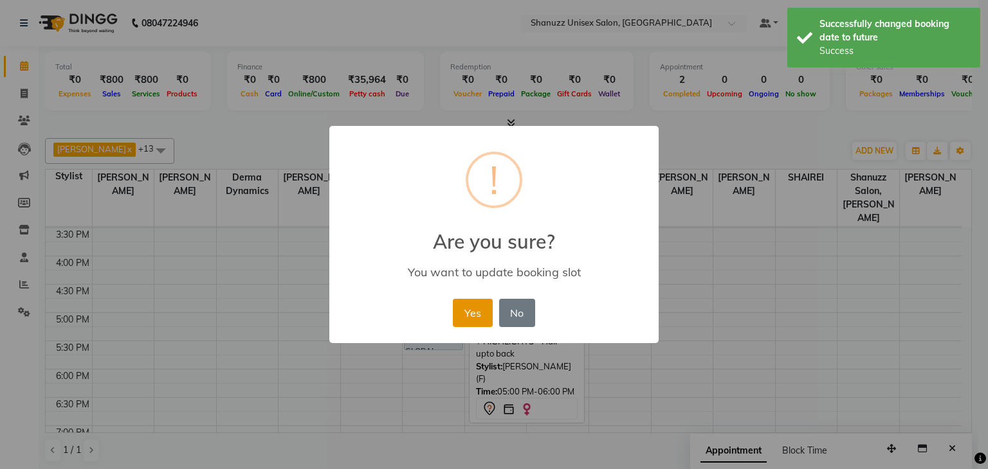
click at [461, 311] on button "Yes" at bounding box center [472, 313] width 39 height 28
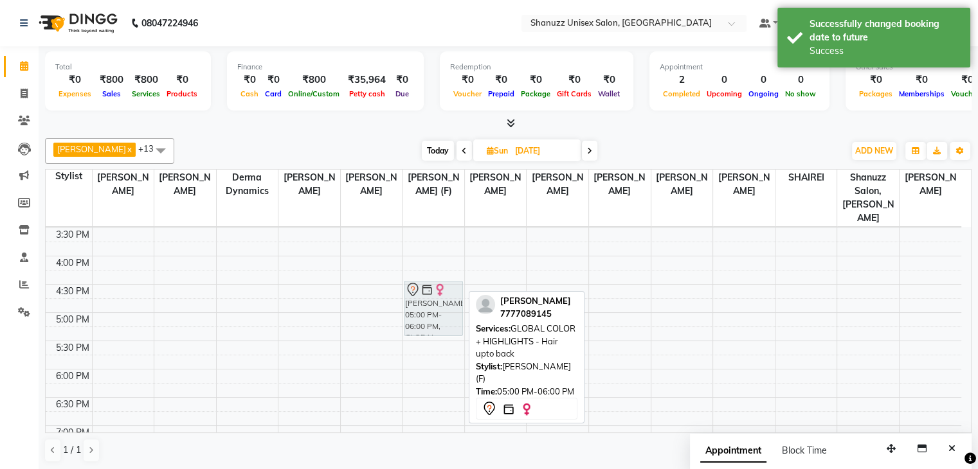
drag, startPoint x: 442, startPoint y: 304, endPoint x: 442, endPoint y: 293, distance: 11.0
click at [442, 293] on div "Hardik Patel, 02:00 PM-03:30 PM, Basique MALE Haircut - By Shanuzz (18+ Years o…" at bounding box center [434, 199] width 62 height 678
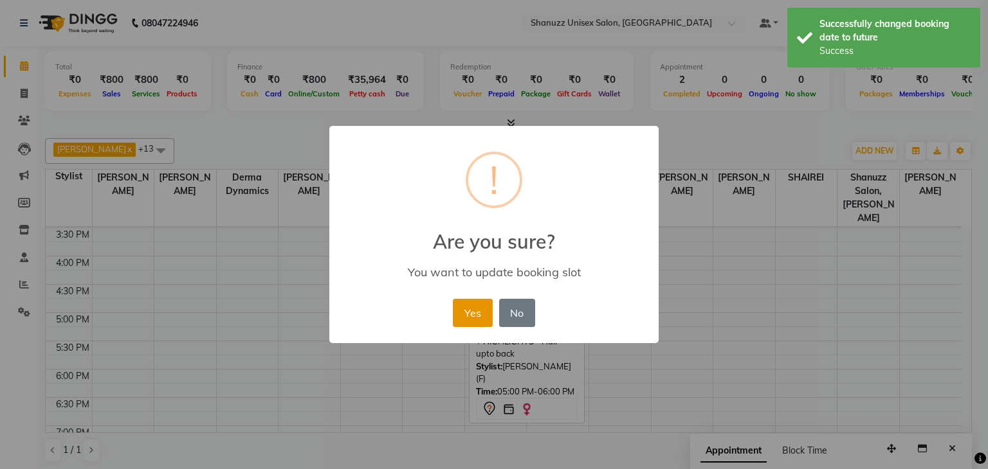
click at [462, 309] on button "Yes" at bounding box center [472, 313] width 39 height 28
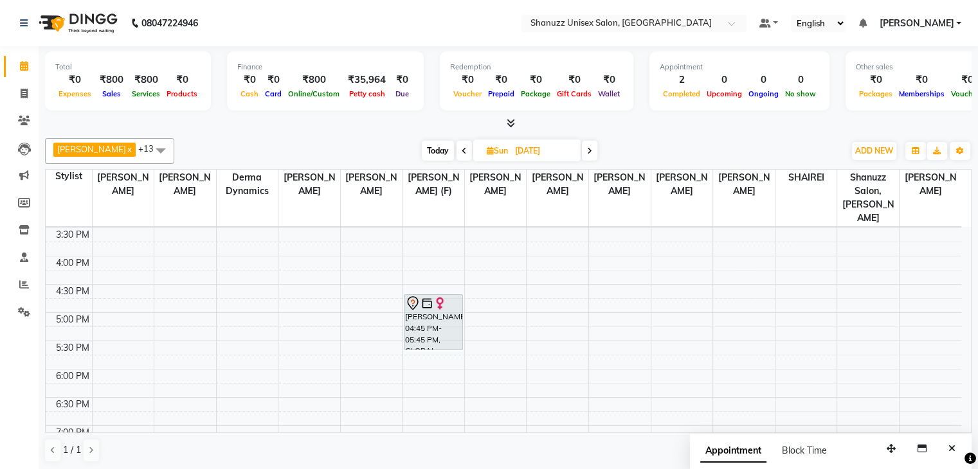
click at [464, 147] on icon at bounding box center [464, 151] width 5 height 8
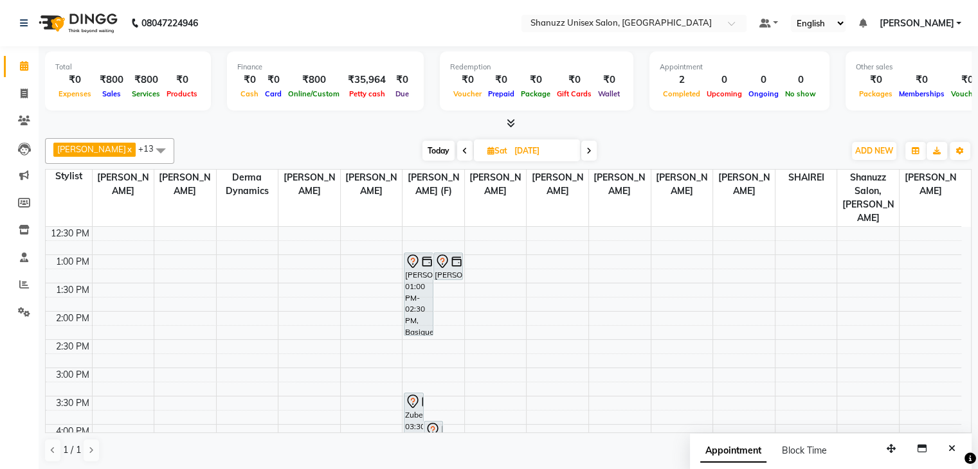
scroll to position [199, 0]
click at [589, 151] on icon at bounding box center [589, 151] width 5 height 8
type input "[DATE]"
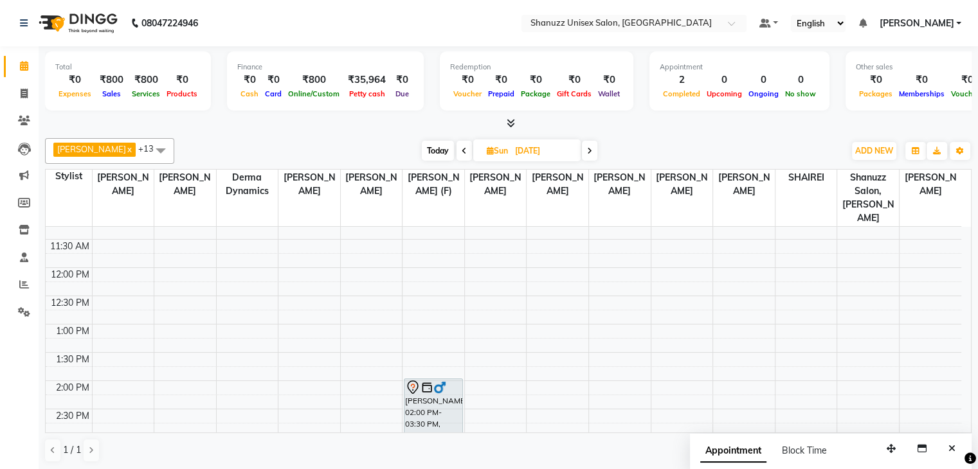
scroll to position [105, 0]
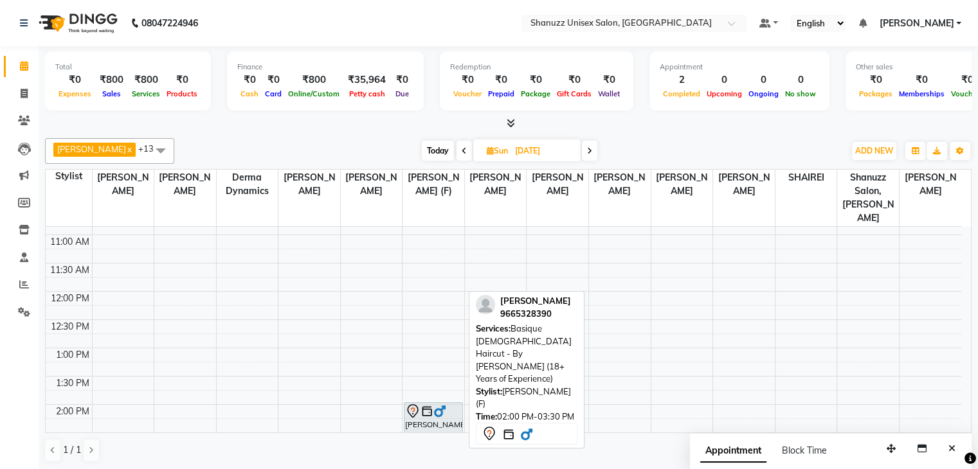
click at [426, 424] on div "[PERSON_NAME], 02:00 PM-03:30 PM, Basique [DEMOGRAPHIC_DATA] Haircut - By [PERS…" at bounding box center [433, 444] width 57 height 82
click at [418, 406] on div "[PERSON_NAME], 02:00 PM-03:30 PM, Basique [DEMOGRAPHIC_DATA] Haircut - By [PERS…" at bounding box center [433, 444] width 57 height 82
select select "7"
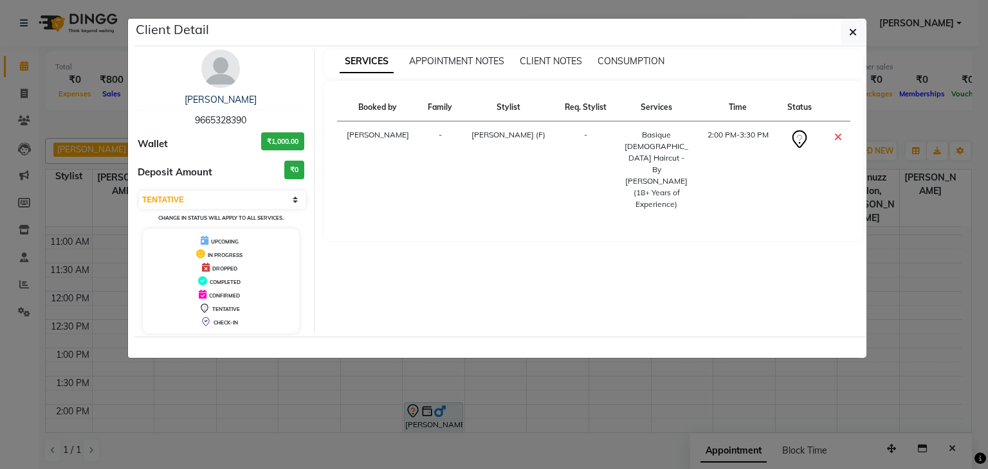
click at [352, 367] on ngb-modal-window "Client Detail Hardik Patel 9665328390 Wallet ₹1,000.00 Deposit Amount ₹0 Select…" at bounding box center [494, 234] width 988 height 469
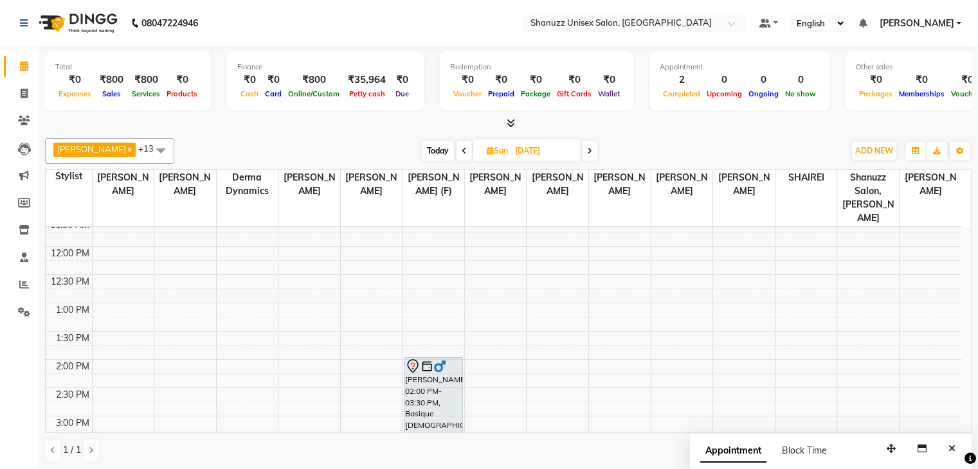
scroll to position [150, 0]
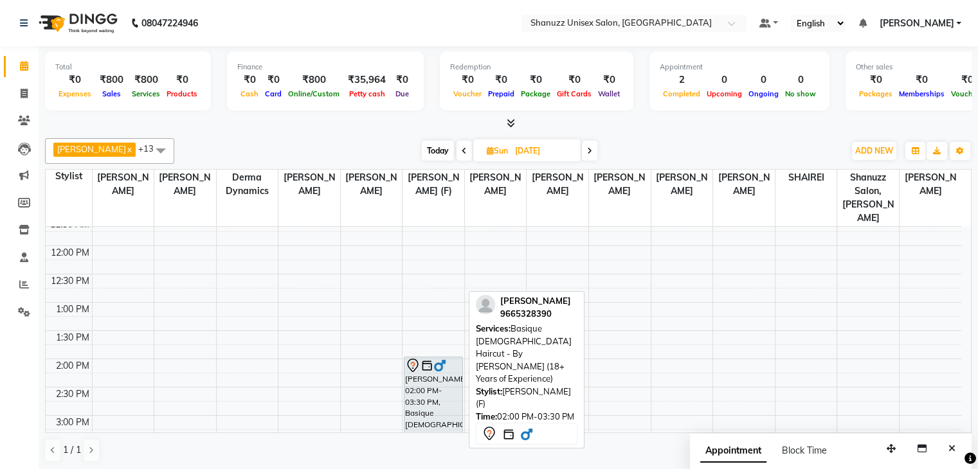
click at [418, 376] on div "[PERSON_NAME], 02:00 PM-03:30 PM, Basique [DEMOGRAPHIC_DATA] Haircut - By [PERS…" at bounding box center [433, 399] width 57 height 82
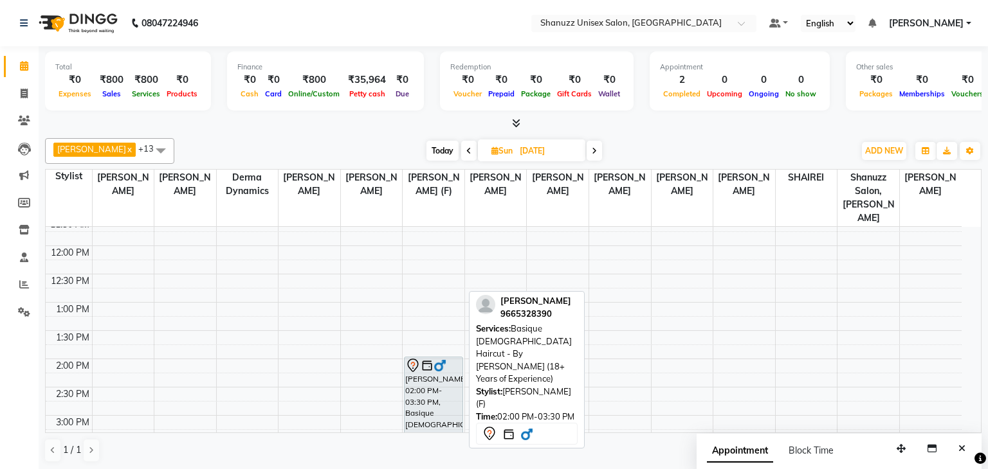
select select "7"
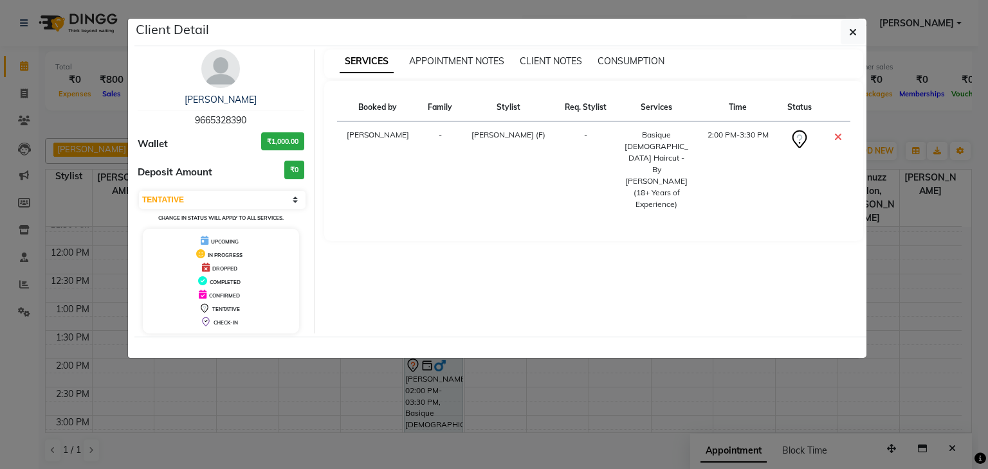
click at [214, 120] on span "9665328390" at bounding box center [220, 120] width 51 height 12
copy span "9665328390"
click at [84, 106] on ngb-modal-window "Client Detail Hardik Patel 9665328390 Wallet ₹1,000.00 Deposit Amount ₹0 Select…" at bounding box center [494, 234] width 988 height 469
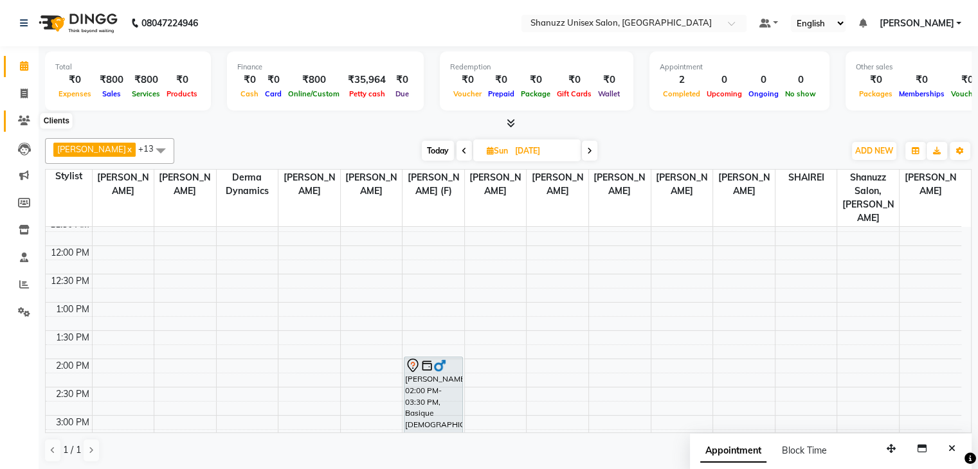
click at [19, 120] on icon at bounding box center [24, 121] width 12 height 10
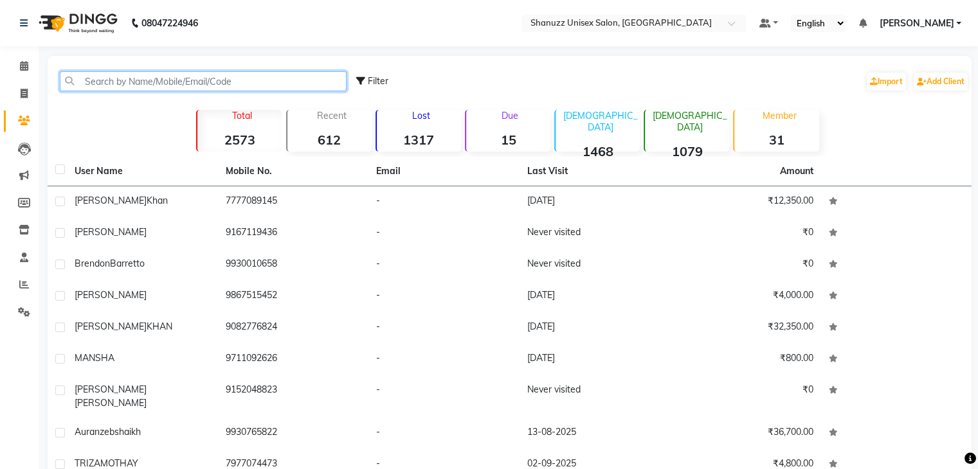
click at [171, 80] on input "text" at bounding box center [203, 81] width 287 height 20
paste input "9665328390"
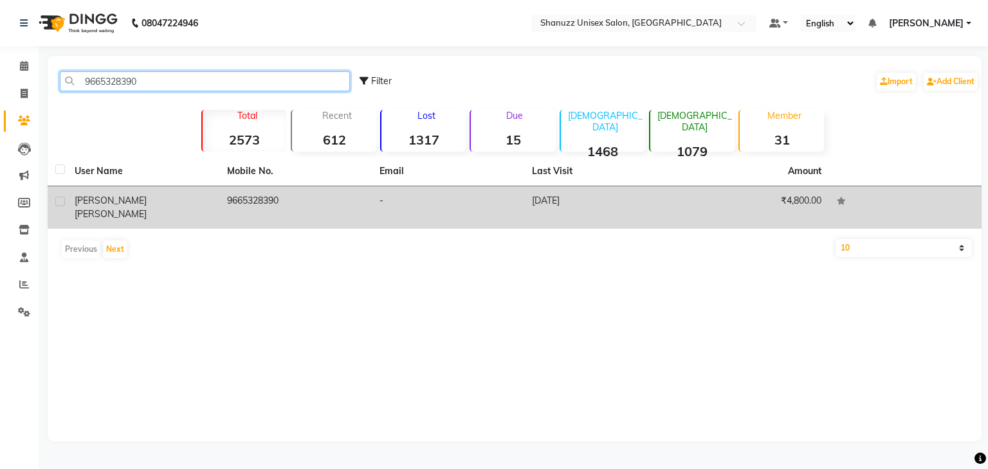
type input "9665328390"
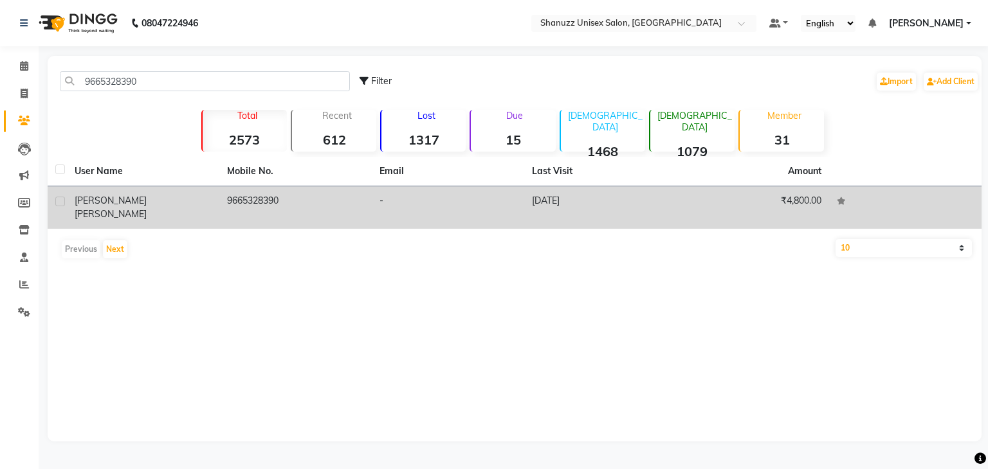
click at [262, 209] on td "9665328390" at bounding box center [295, 208] width 152 height 42
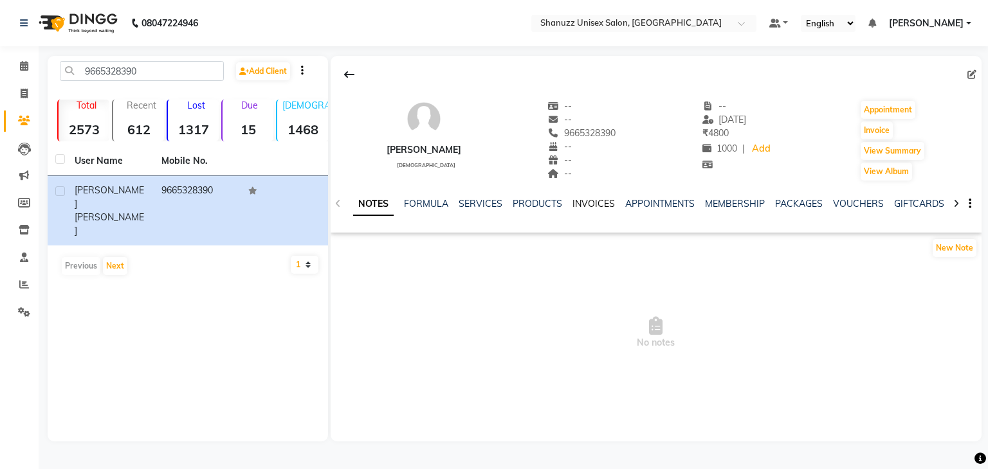
click at [592, 202] on link "INVOICES" at bounding box center [593, 204] width 42 height 12
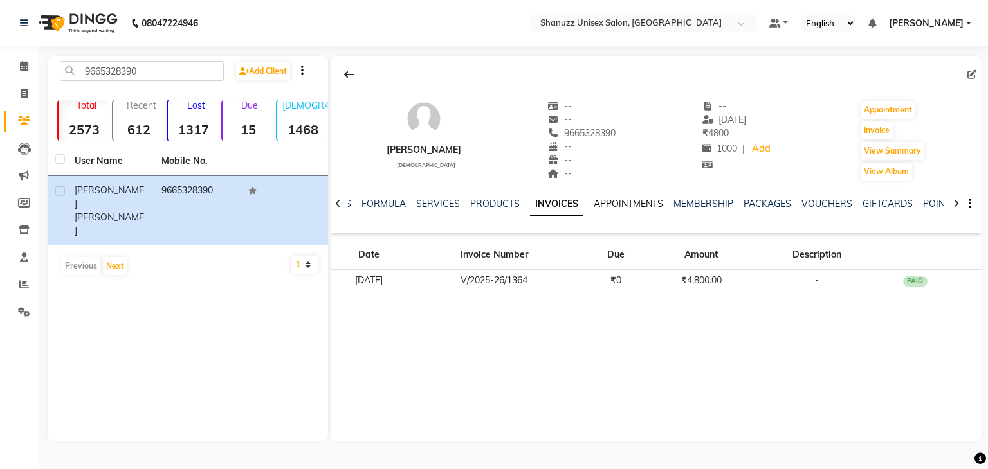
click at [603, 206] on link "APPOINTMENTS" at bounding box center [628, 204] width 69 height 12
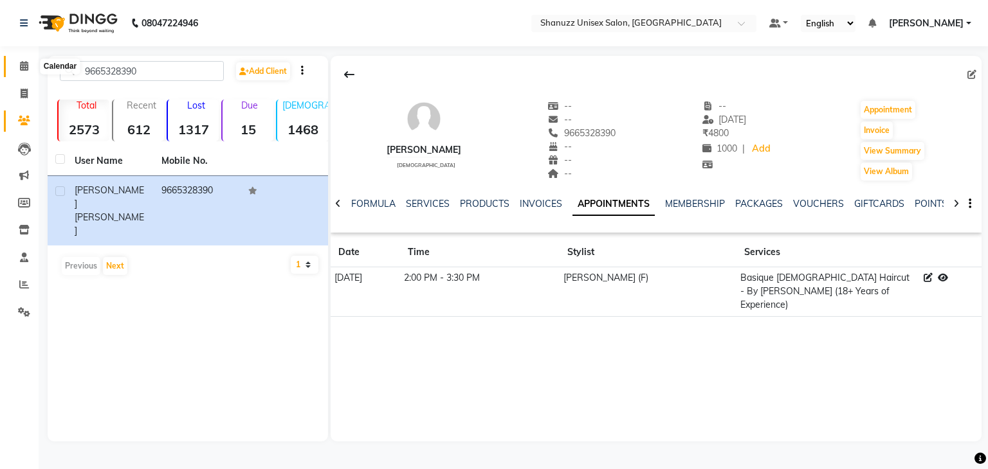
click at [21, 65] on icon at bounding box center [24, 66] width 8 height 10
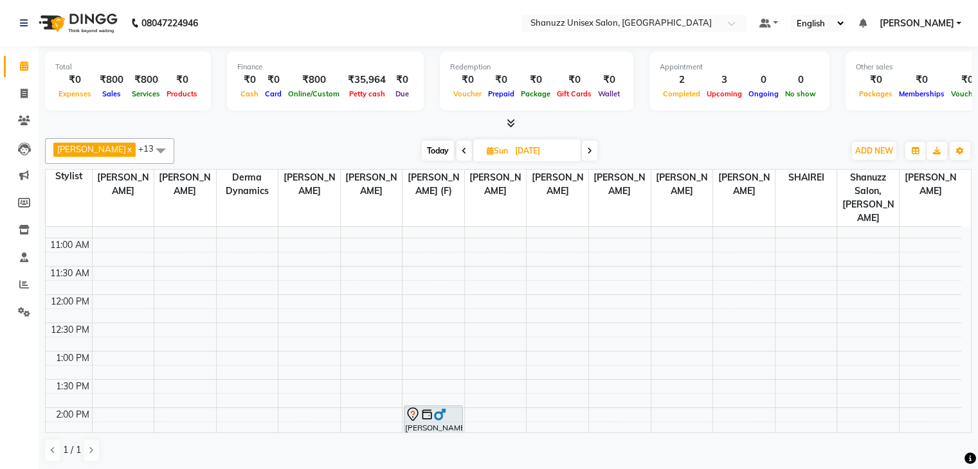
scroll to position [89, 0]
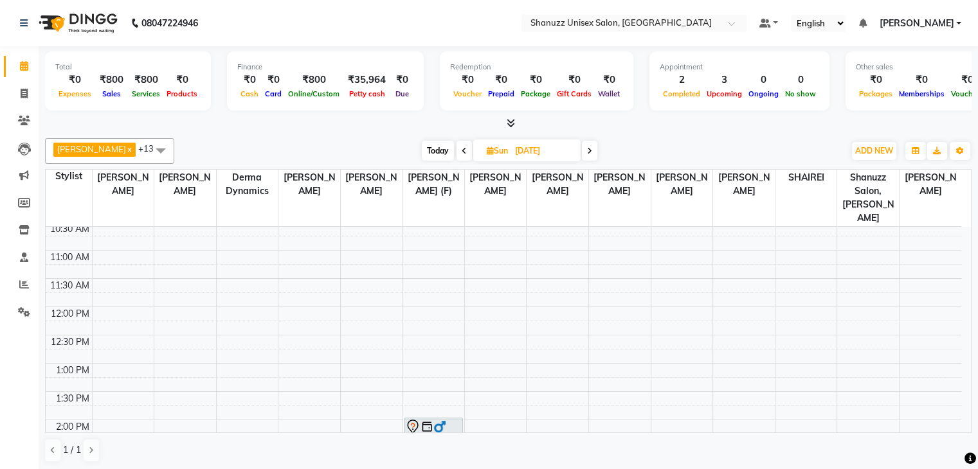
click at [429, 143] on span "Today" at bounding box center [438, 151] width 32 height 20
type input "[DATE]"
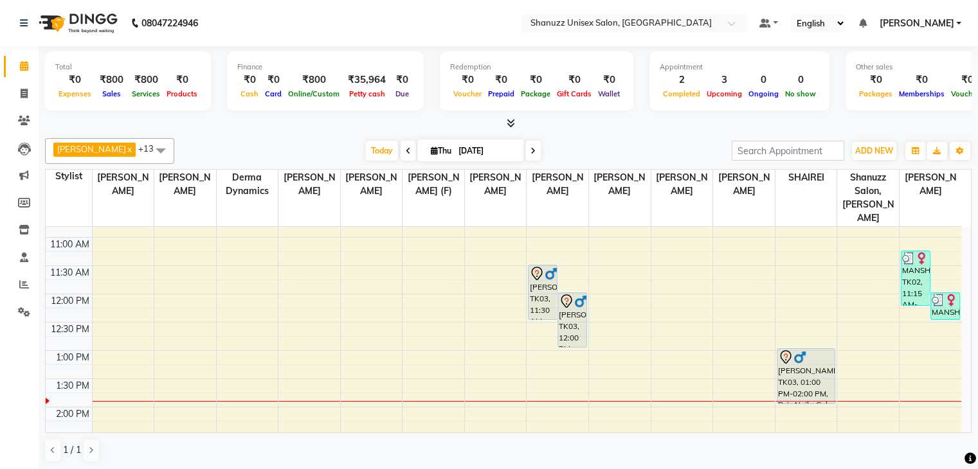
scroll to position [102, 0]
click at [24, 132] on li "Clients" at bounding box center [19, 121] width 39 height 28
click at [18, 123] on icon at bounding box center [24, 121] width 12 height 10
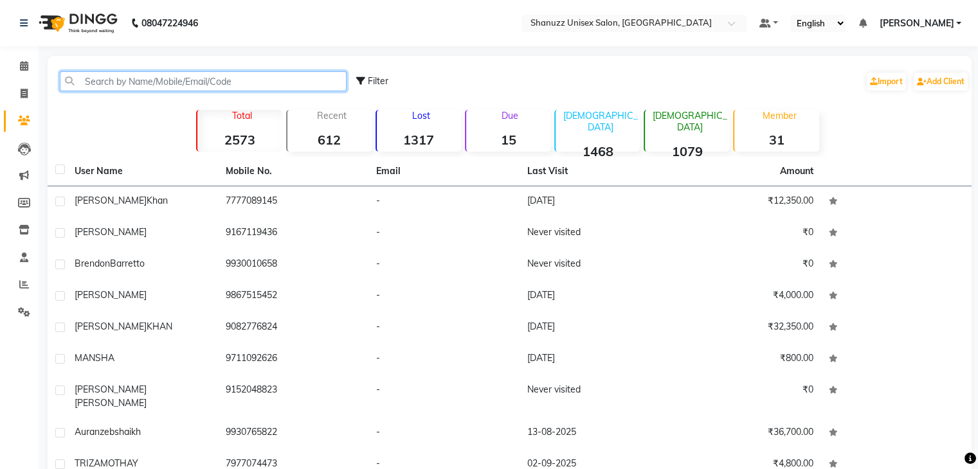
click at [101, 80] on input "text" at bounding box center [203, 81] width 287 height 20
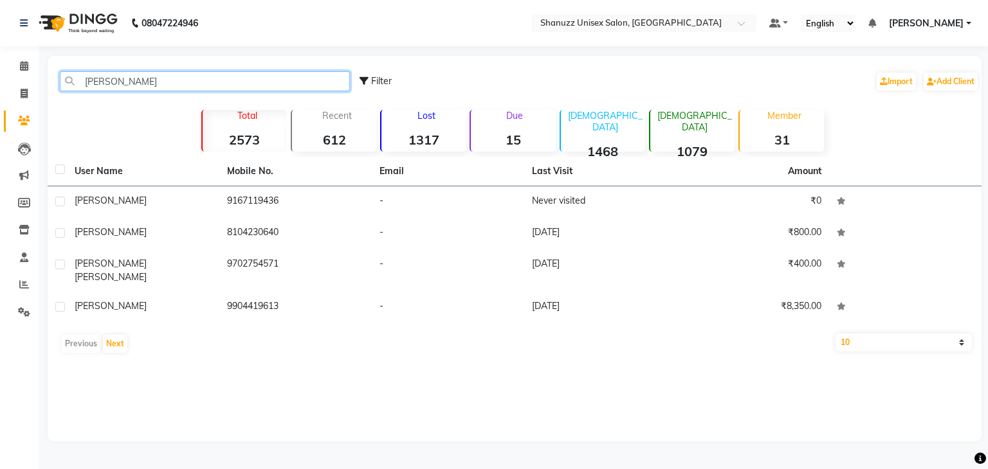
click at [121, 78] on input "[PERSON_NAME]" at bounding box center [205, 81] width 290 height 20
type input "H"
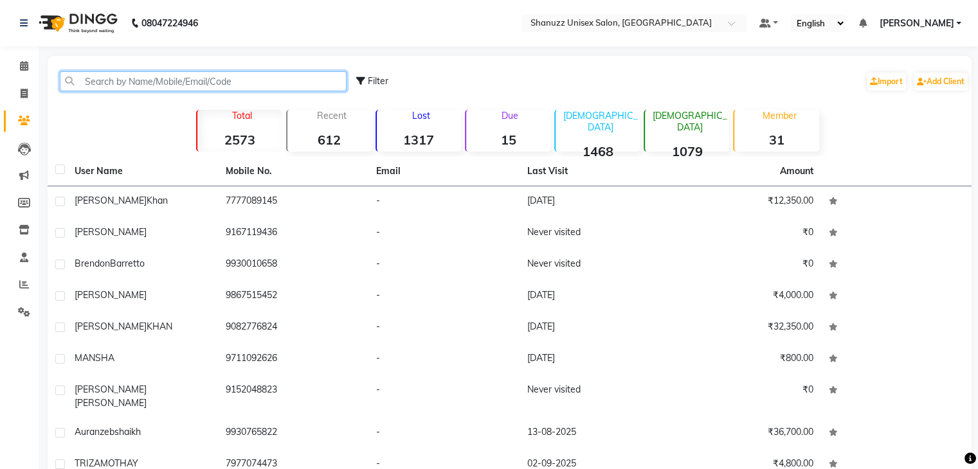
paste input "9167119436"
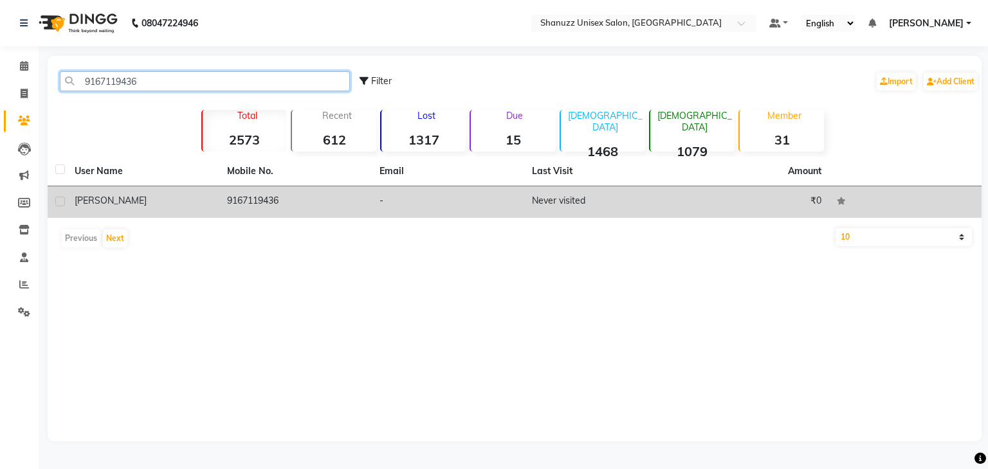
type input "9167119436"
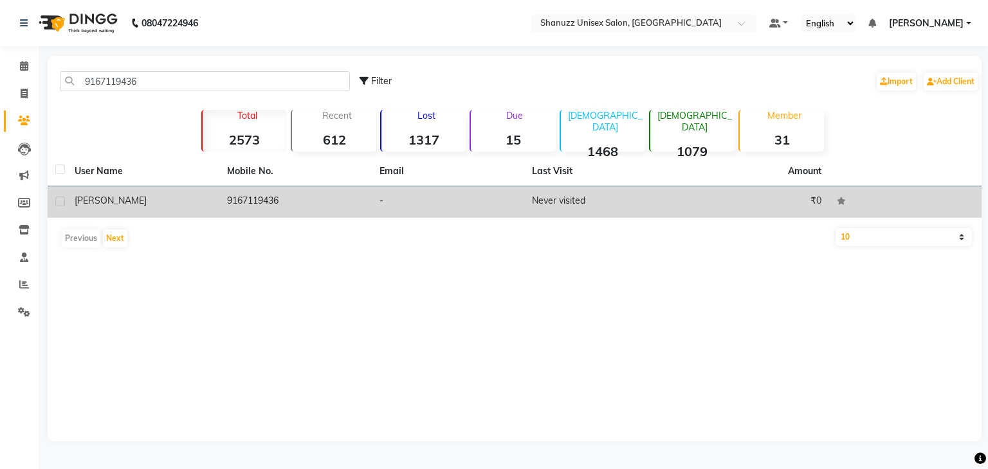
click at [277, 194] on td "9167119436" at bounding box center [295, 203] width 152 height 32
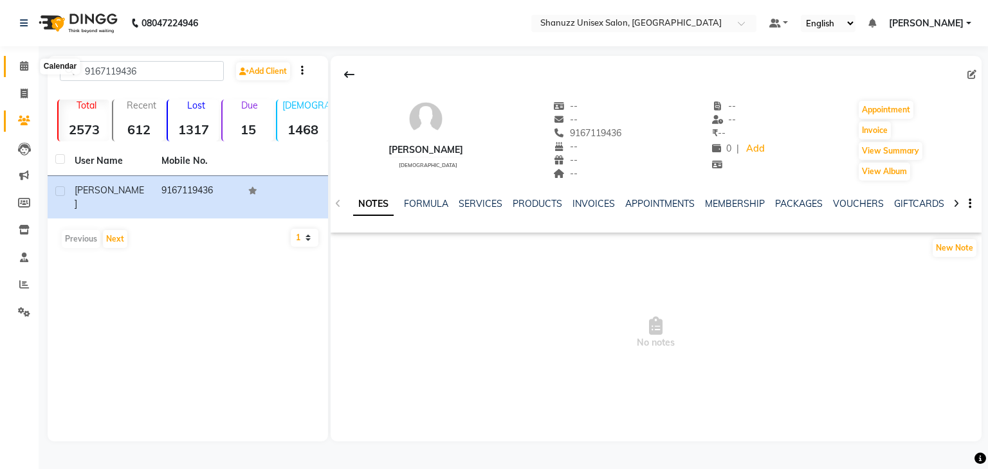
click at [20, 60] on span at bounding box center [24, 66] width 23 height 15
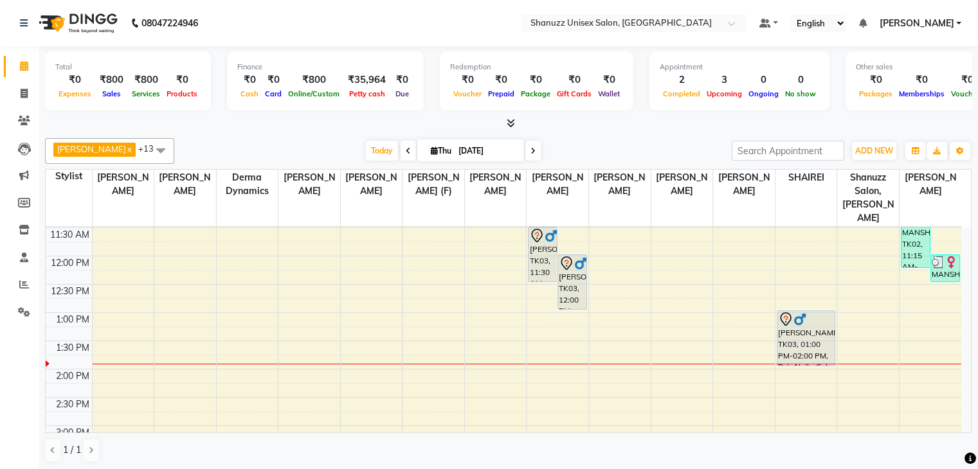
scroll to position [141, 0]
click at [906, 291] on div "9:00 AM 9:30 AM 10:00 AM 10:30 AM 11:00 AM 11:30 AM 12:00 PM 12:30 PM 1:00 PM 1…" at bounding box center [504, 425] width 916 height 678
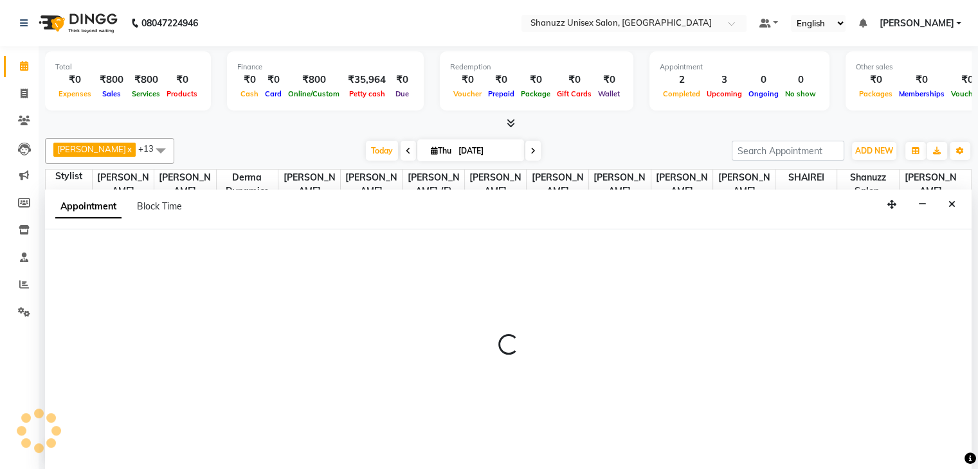
scroll to position [1, 0]
select select "84401"
select select "tentative"
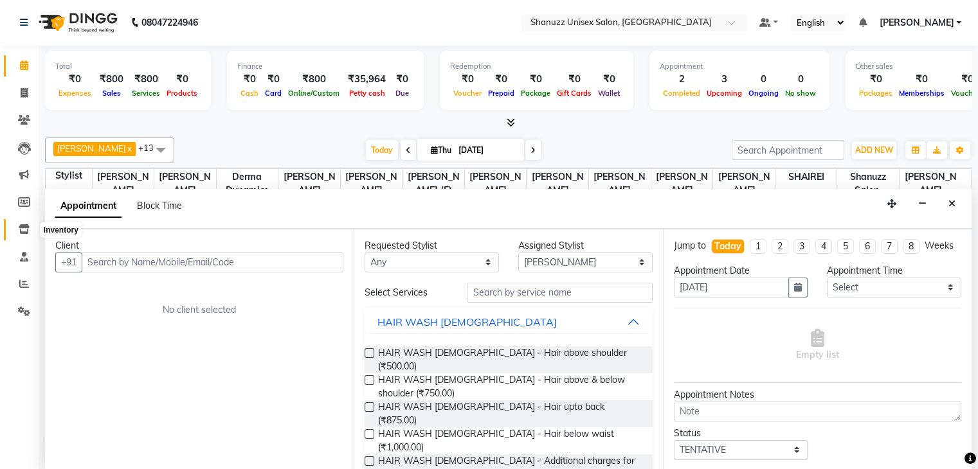
click at [29, 235] on span at bounding box center [24, 230] width 23 height 15
select select
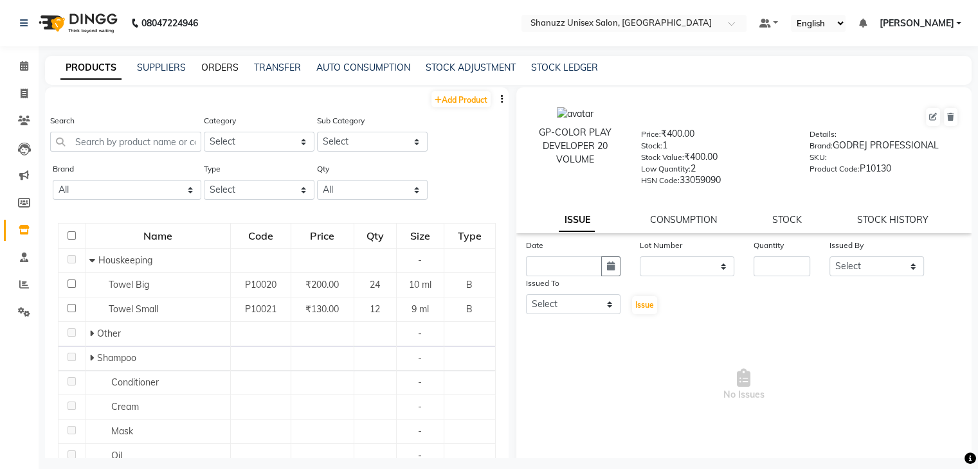
click at [221, 69] on link "ORDERS" at bounding box center [219, 68] width 37 height 12
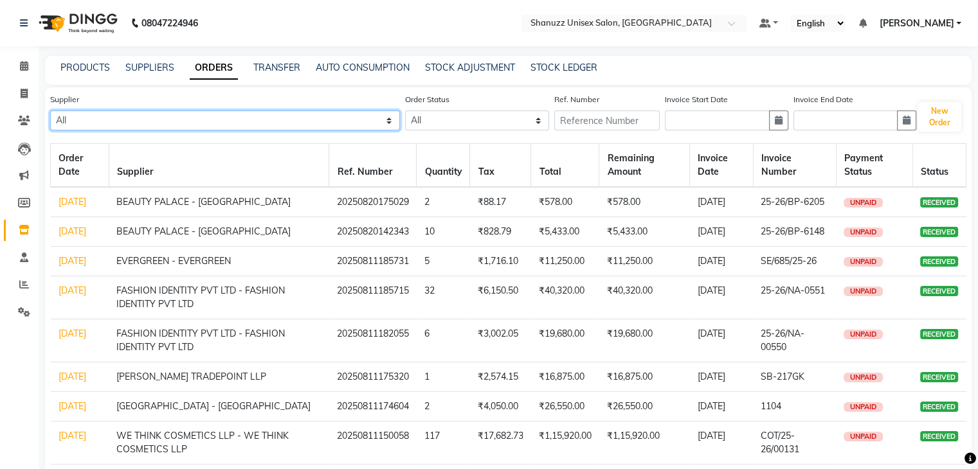
click at [134, 124] on select "All Evibloom Private Limited - EVIBLOOM PRIVATE LIMITED NAKODA TRADEPOINT LLP B…" at bounding box center [225, 121] width 350 height 20
select select "5152"
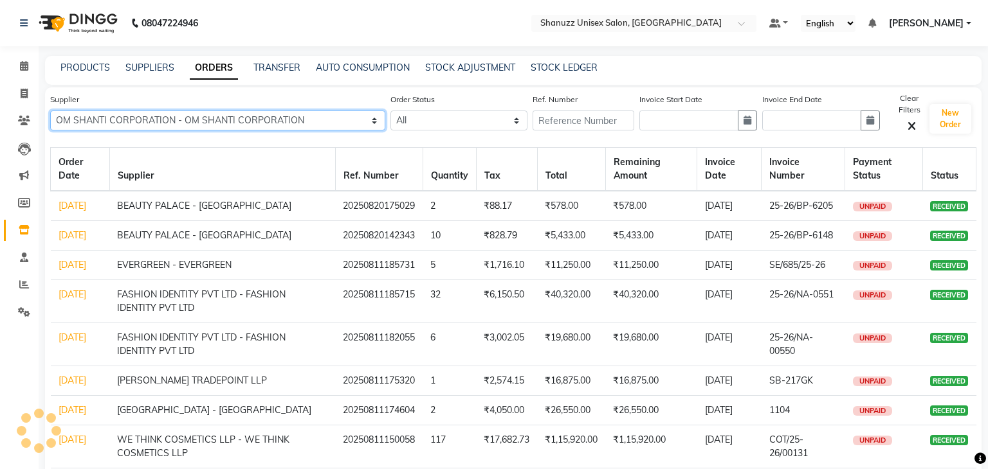
click at [134, 123] on select "All Evibloom Private Limited - EVIBLOOM PRIVATE LIMITED NAKODA TRADEPOINT LLP B…" at bounding box center [217, 121] width 335 height 20
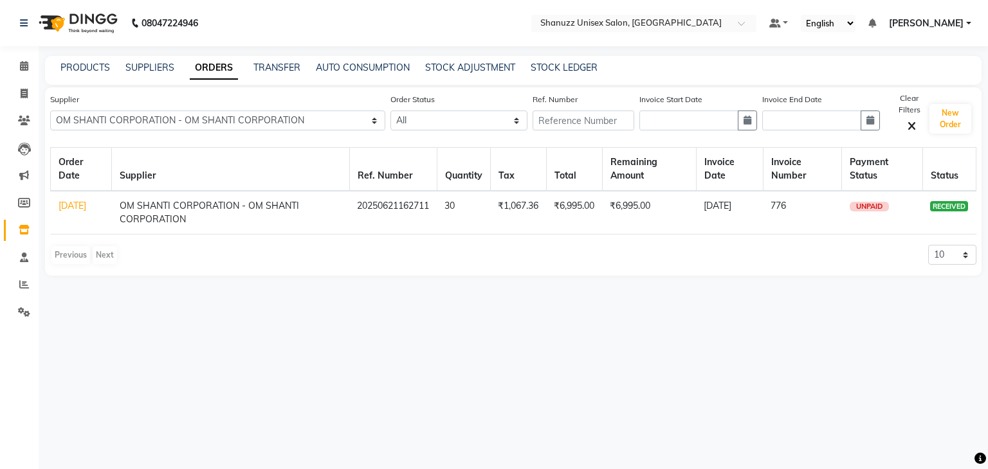
click at [232, 217] on td "OM SHANTI CORPORATION - OM SHANTI CORPORATION" at bounding box center [231, 213] width 238 height 44
click at [206, 208] on td "OM SHANTI CORPORATION - OM SHANTI CORPORATION" at bounding box center [231, 213] width 238 height 44
click at [59, 207] on link "19-06-2025" at bounding box center [73, 206] width 28 height 12
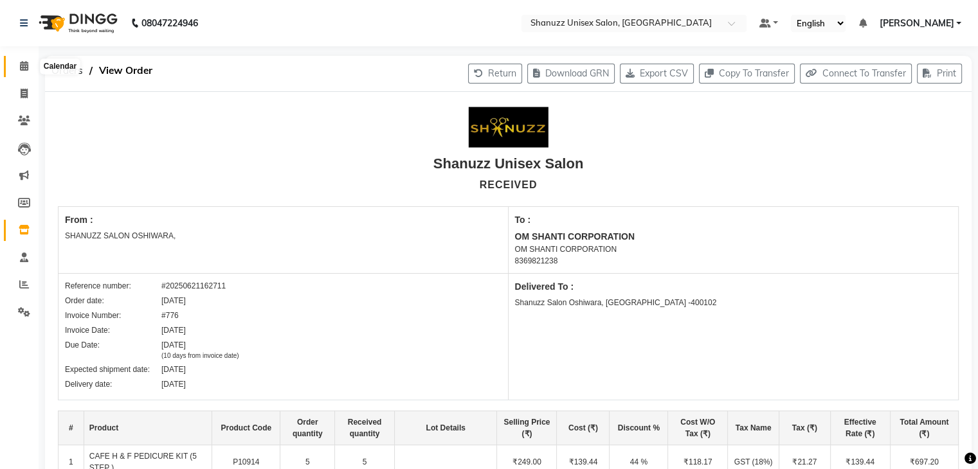
click at [21, 73] on span at bounding box center [24, 66] width 23 height 15
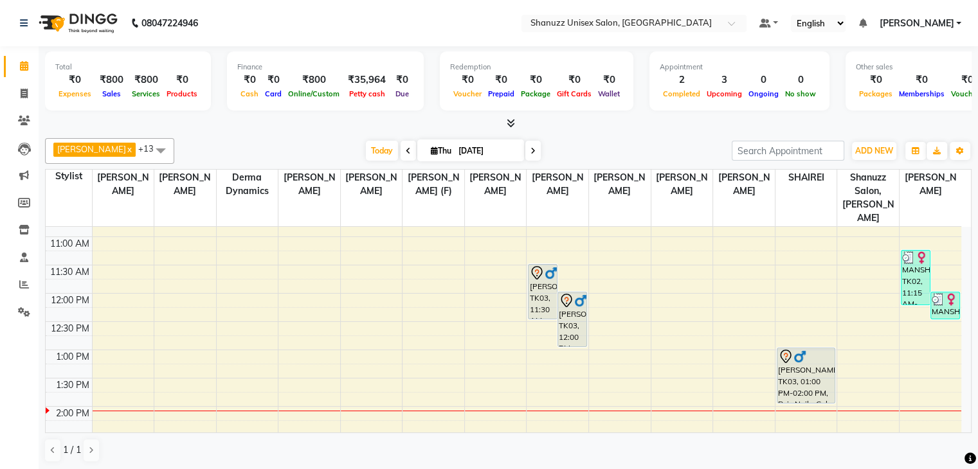
scroll to position [100, 0]
click at [901, 341] on div "9:00 AM 9:30 AM 10:00 AM 10:30 AM 11:00 AM 11:30 AM 12:00 PM 12:30 PM 1:00 PM 1…" at bounding box center [504, 466] width 916 height 678
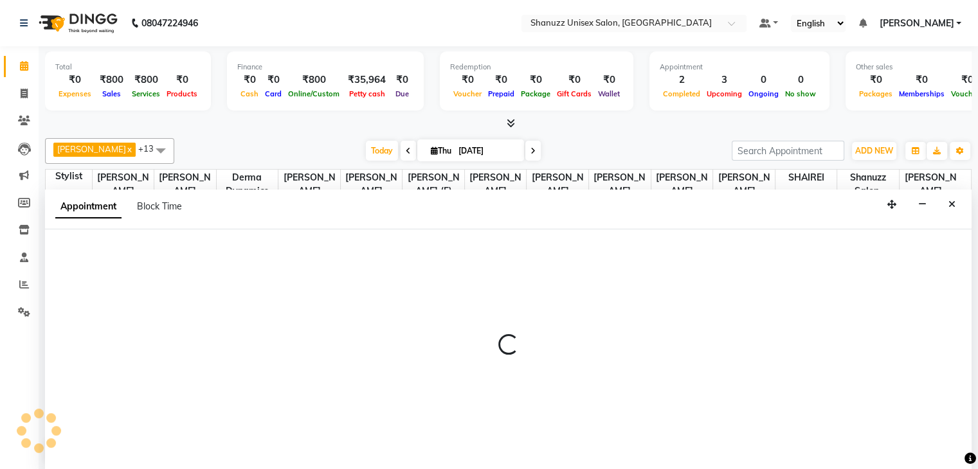
scroll to position [1, 0]
select select "84401"
select select "780"
select select "tentative"
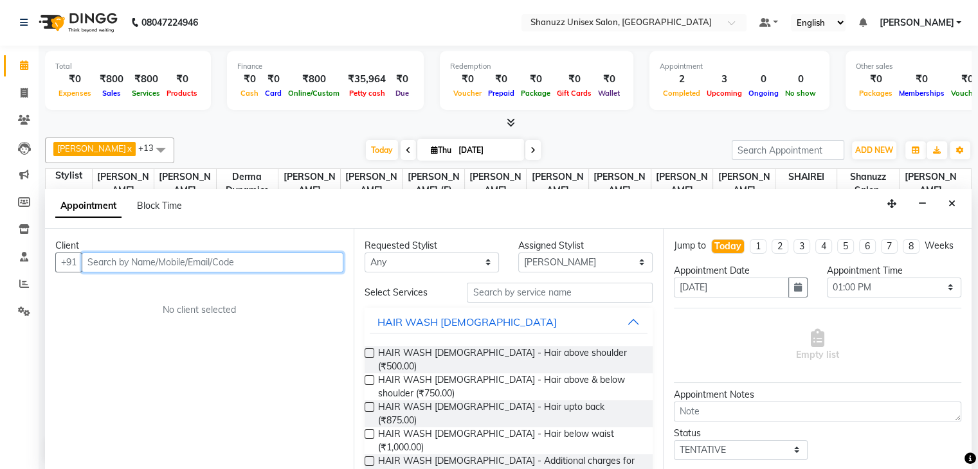
click at [195, 267] on input "text" at bounding box center [213, 263] width 262 height 20
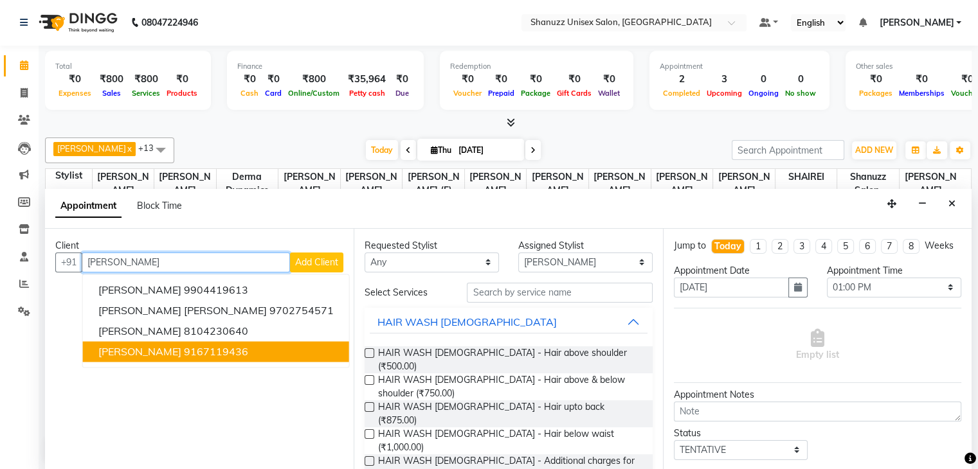
click at [184, 345] on ngb-highlight "9167119436" at bounding box center [216, 351] width 64 height 13
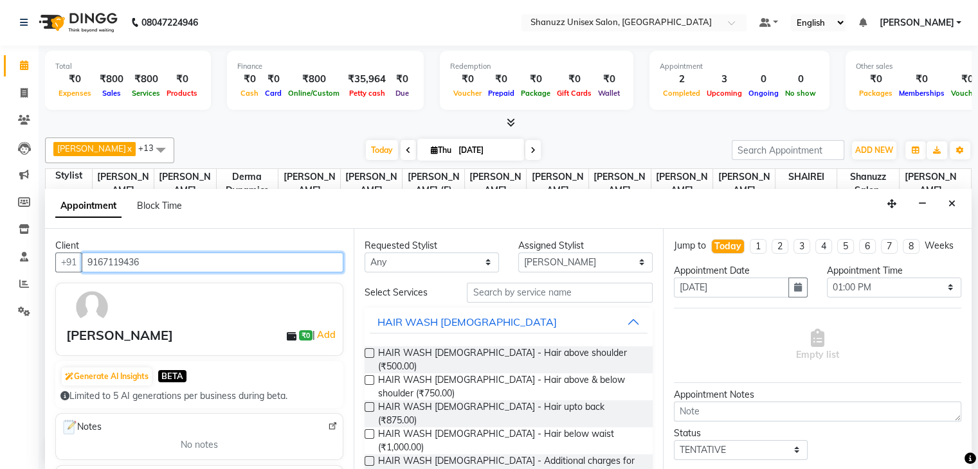
type input "9167119436"
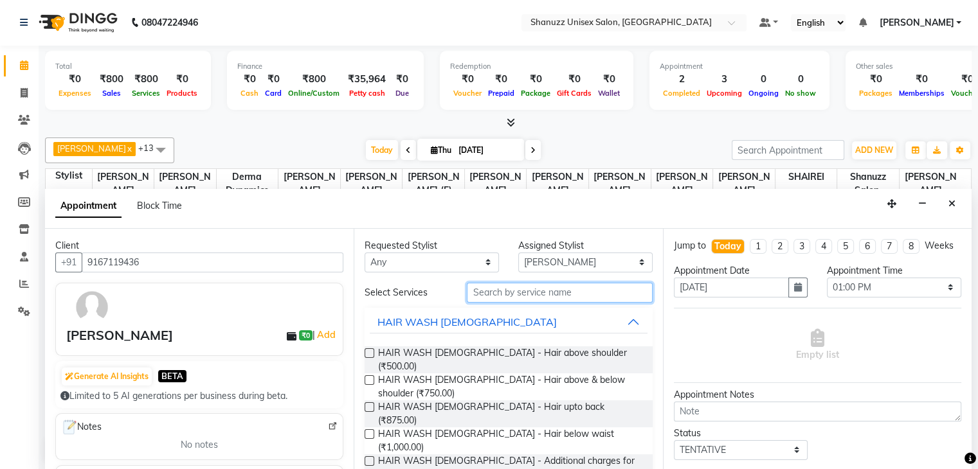
click at [483, 300] on input "text" at bounding box center [559, 293] width 185 height 20
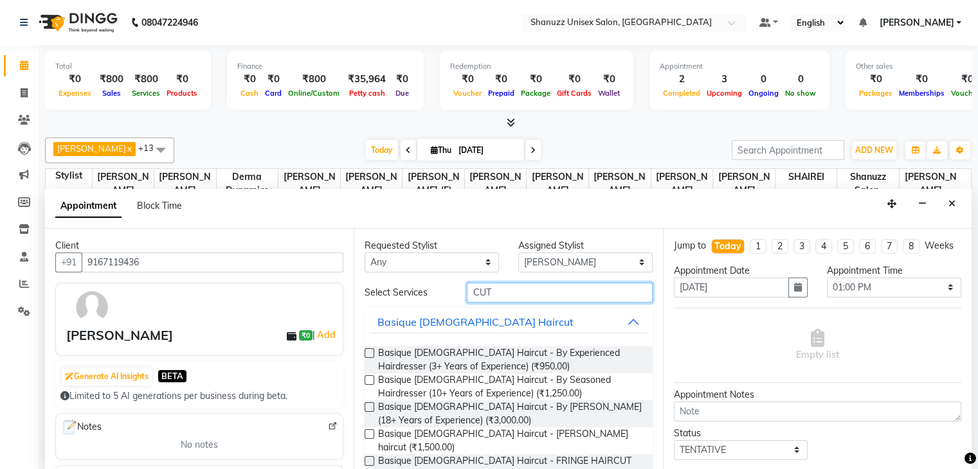
scroll to position [82, 0]
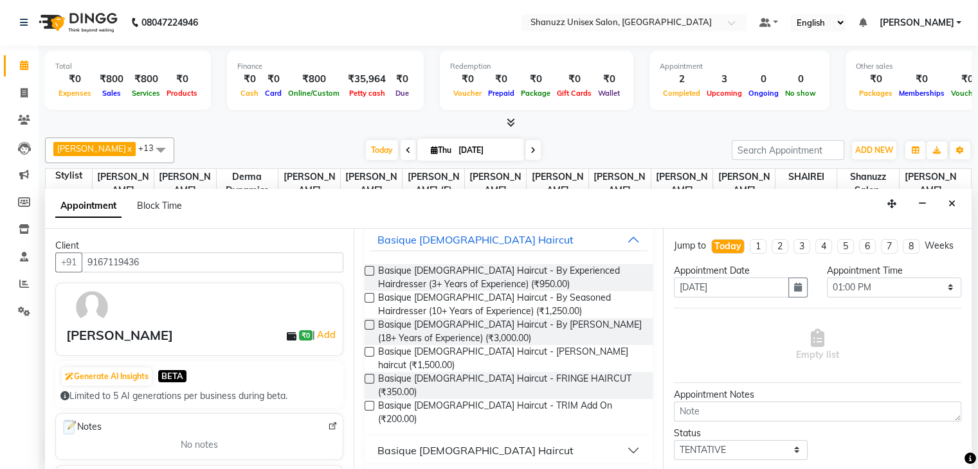
type input "CUT"
click at [423, 443] on div "Basique [DEMOGRAPHIC_DATA] Haircut" at bounding box center [476, 450] width 196 height 15
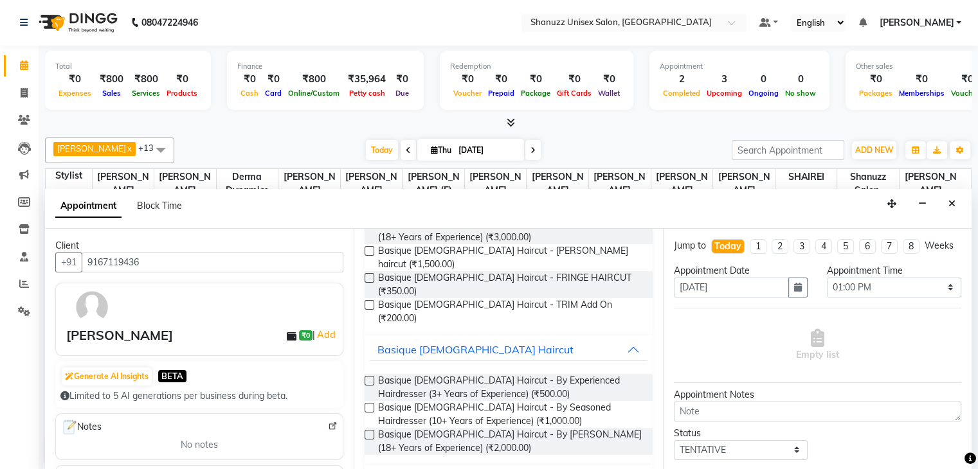
click at [366, 376] on label at bounding box center [370, 381] width 10 height 10
click at [366, 378] on input "checkbox" at bounding box center [369, 382] width 8 height 8
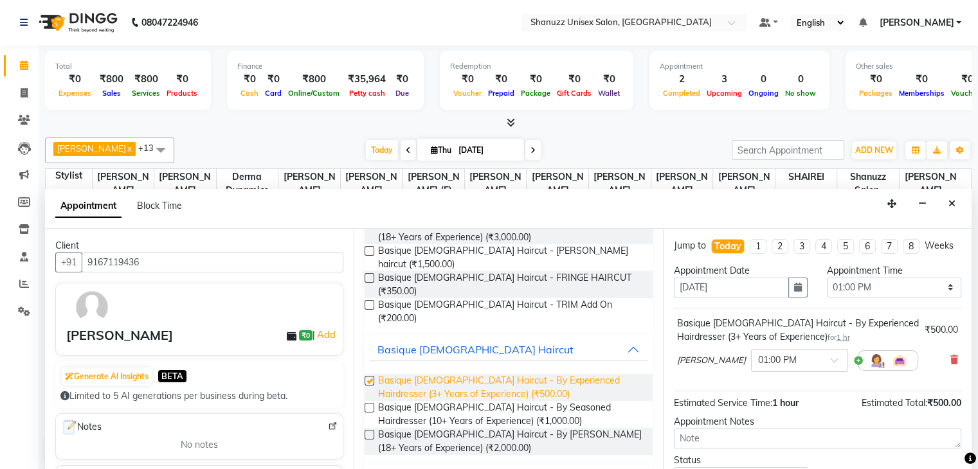
checkbox input "false"
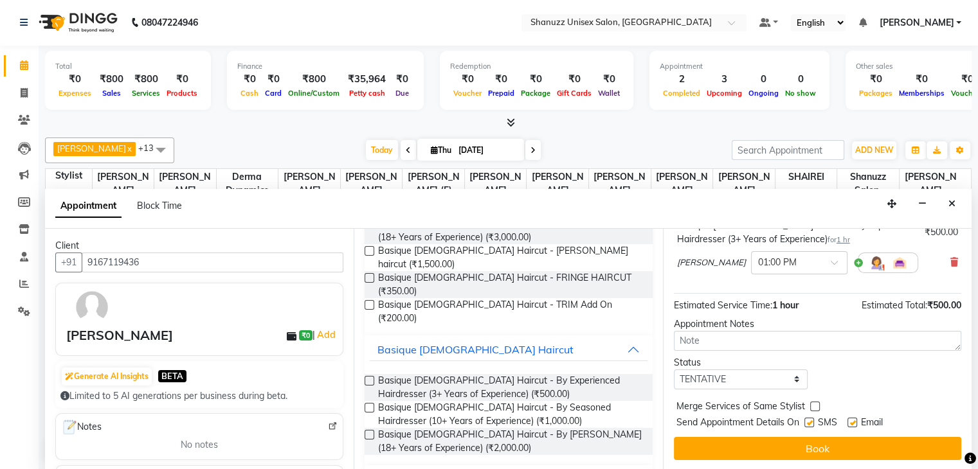
click at [807, 418] on label at bounding box center [810, 423] width 10 height 10
click at [807, 420] on input "checkbox" at bounding box center [809, 424] width 8 height 8
checkbox input "false"
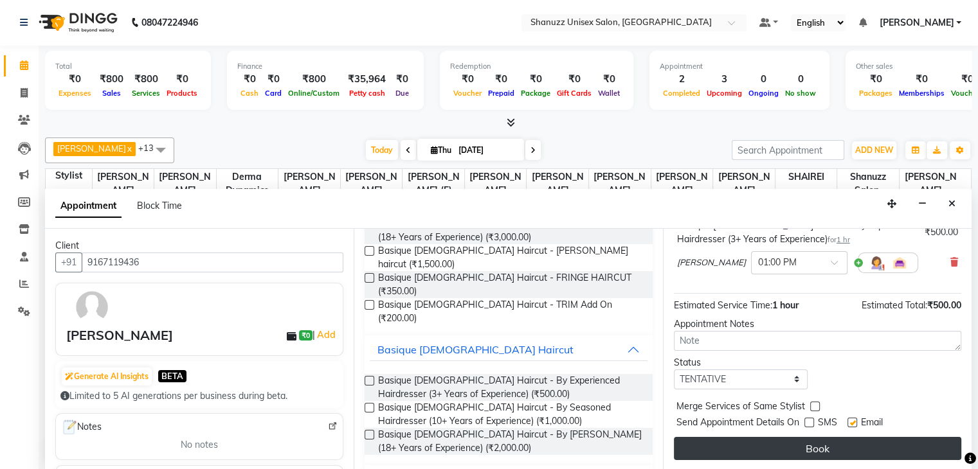
click at [787, 448] on button "Book" at bounding box center [817, 448] width 287 height 23
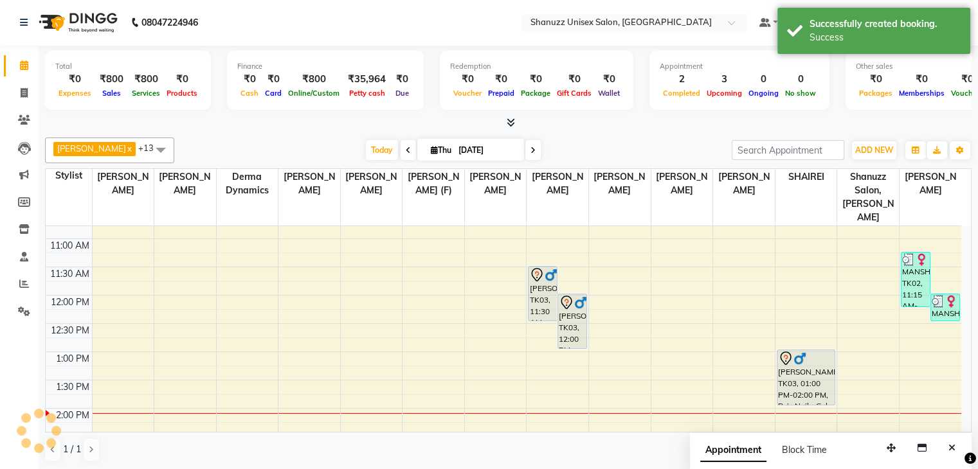
scroll to position [0, 0]
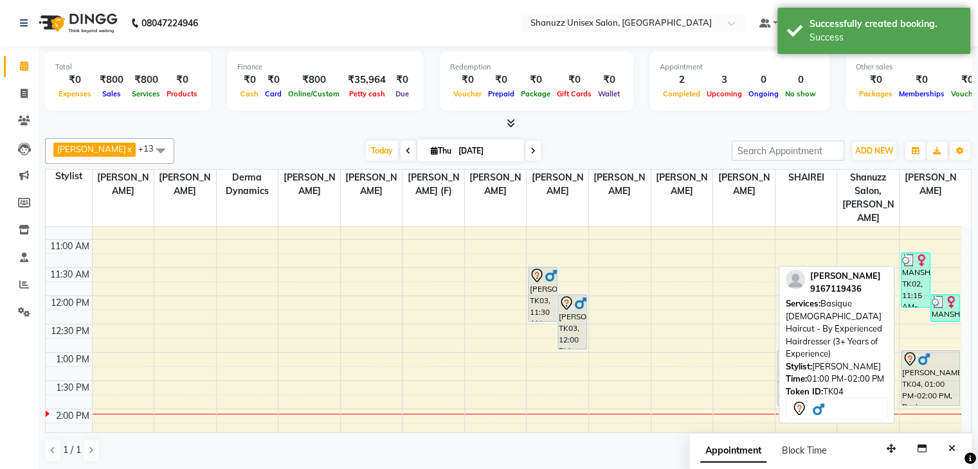
click at [913, 358] on div "HASAN, TK04, 01:00 PM-02:00 PM, Basique MALE Haircut - By Experienced Hairdress…" at bounding box center [931, 378] width 58 height 55
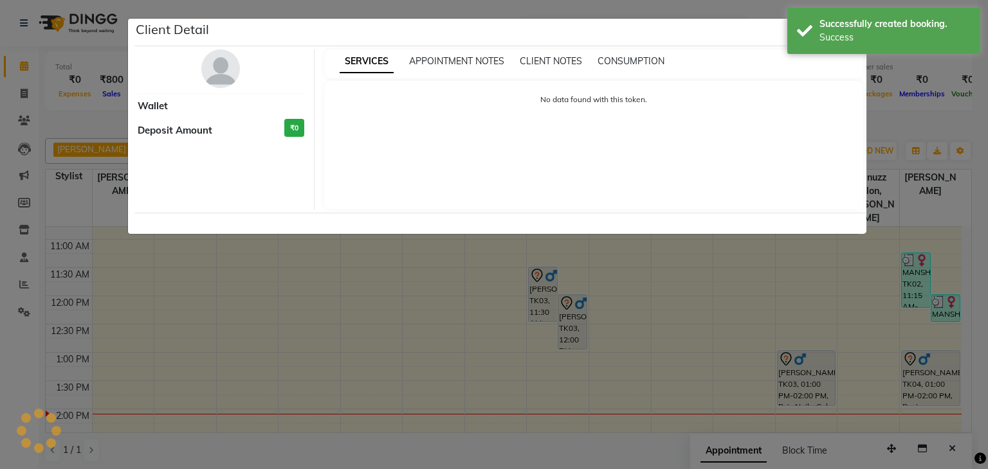
select select "7"
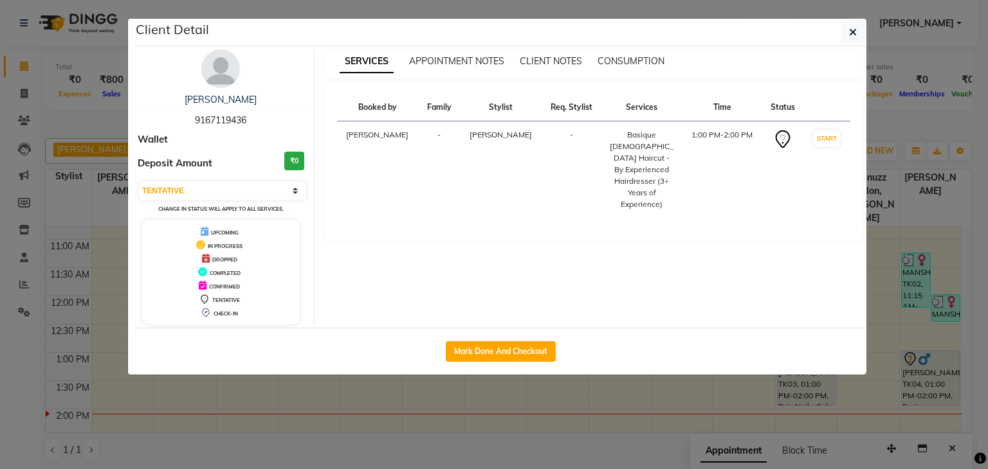
click at [507, 361] on div "Mark Done And Checkout" at bounding box center [500, 351] width 732 height 47
click at [500, 352] on button "Mark Done And Checkout" at bounding box center [501, 351] width 110 height 21
select select "service"
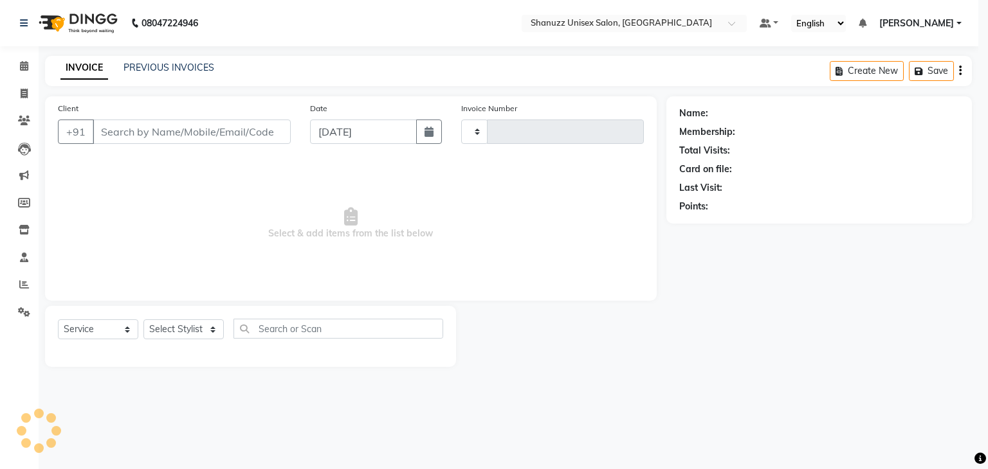
type input "1481"
select select "7102"
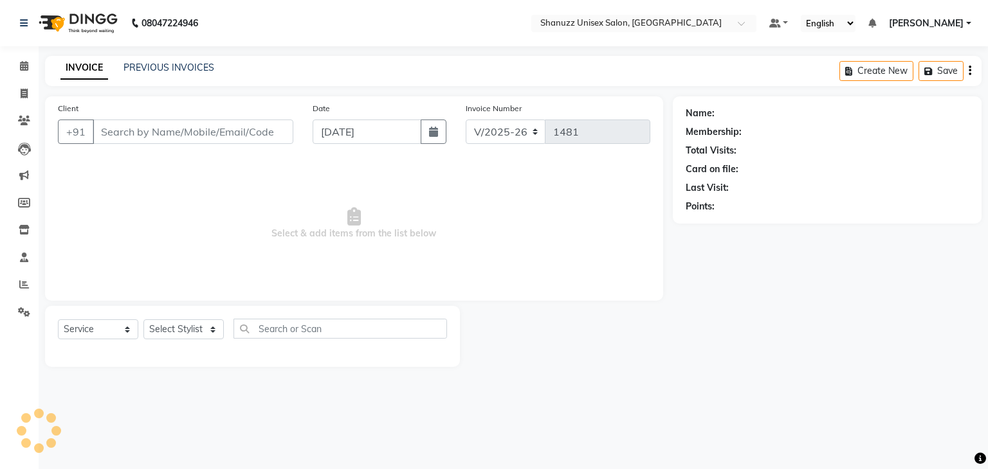
type input "9167119436"
select select "84401"
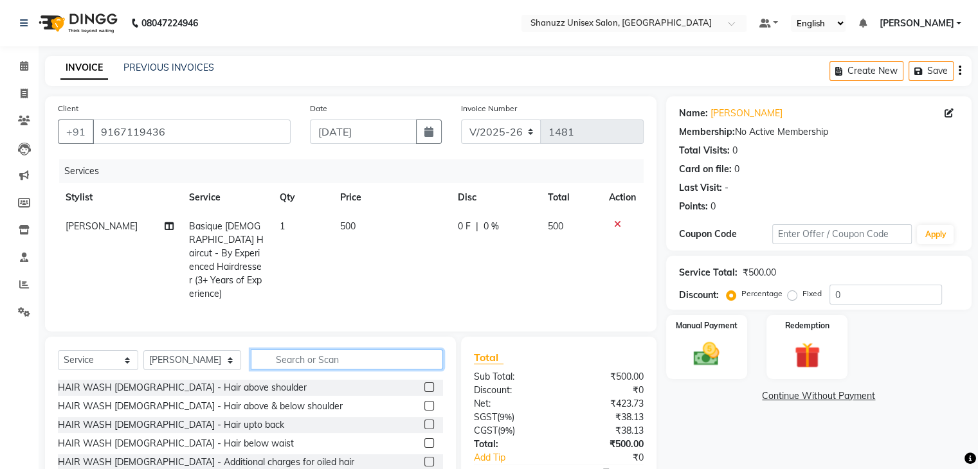
click at [338, 350] on input "text" at bounding box center [347, 360] width 192 height 20
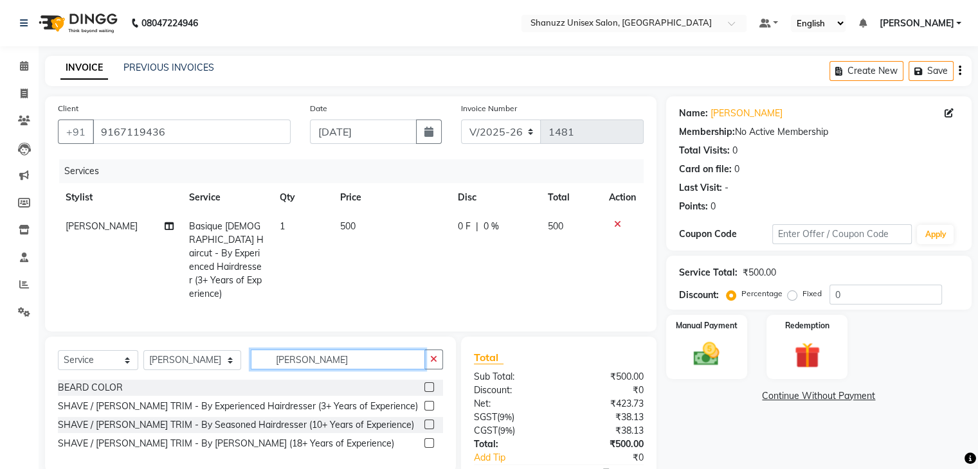
type input "[PERSON_NAME]"
click at [426, 401] on label at bounding box center [429, 406] width 10 height 10
click at [426, 403] on input "checkbox" at bounding box center [428, 407] width 8 height 8
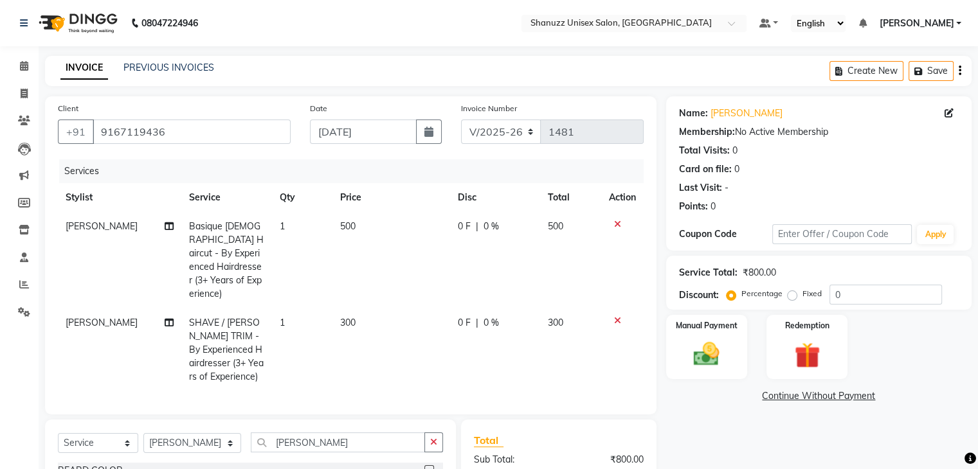
checkbox input "false"
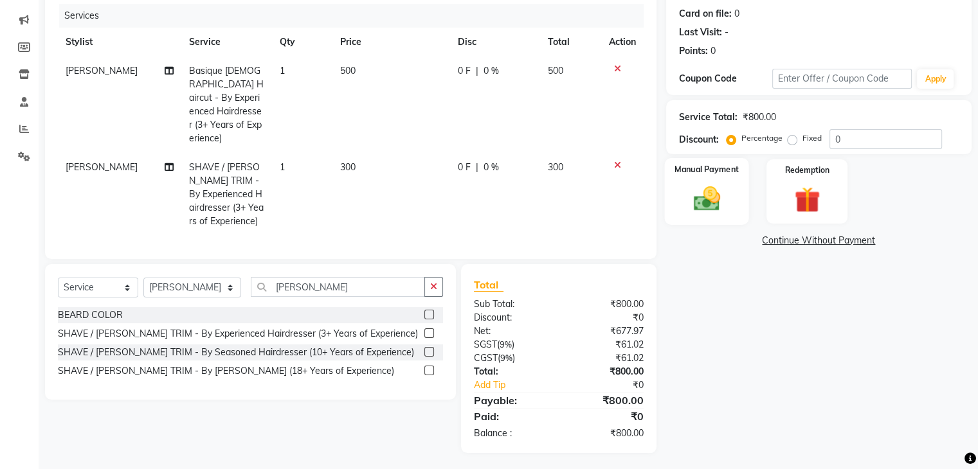
click at [702, 212] on img at bounding box center [706, 199] width 43 height 31
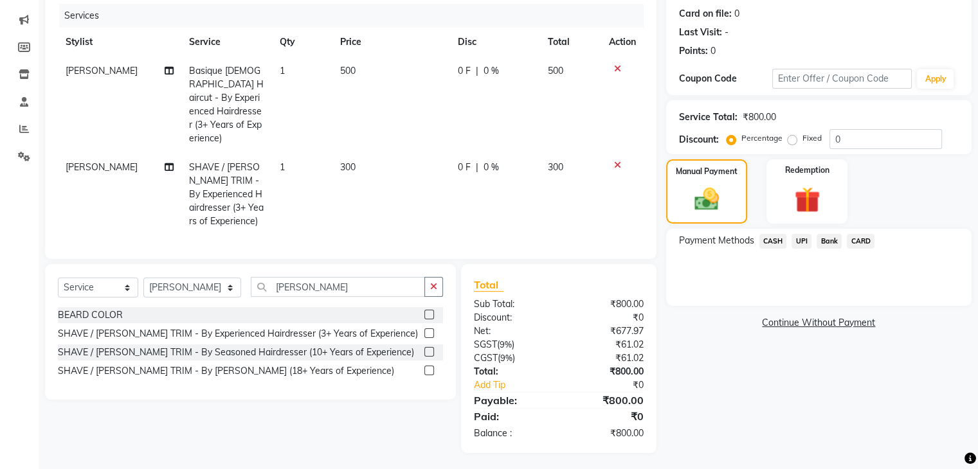
click at [797, 242] on span "UPI" at bounding box center [802, 241] width 20 height 15
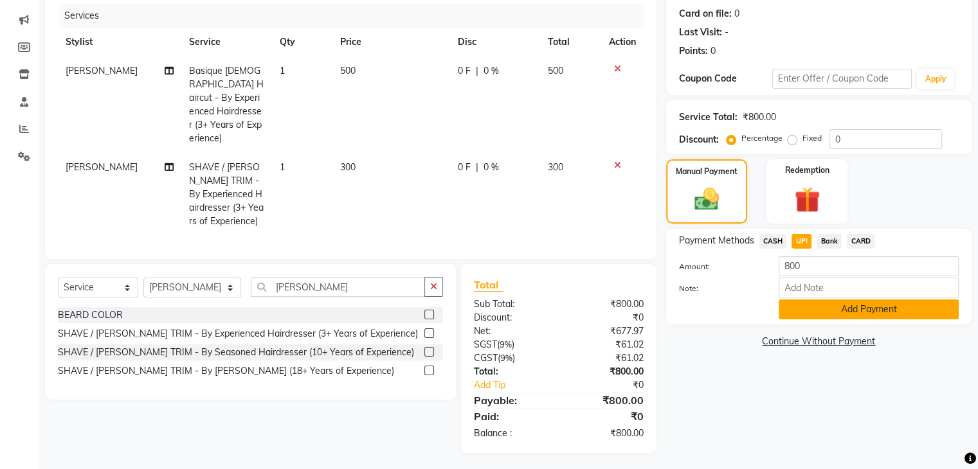
click at [801, 304] on button "Add Payment" at bounding box center [869, 310] width 180 height 20
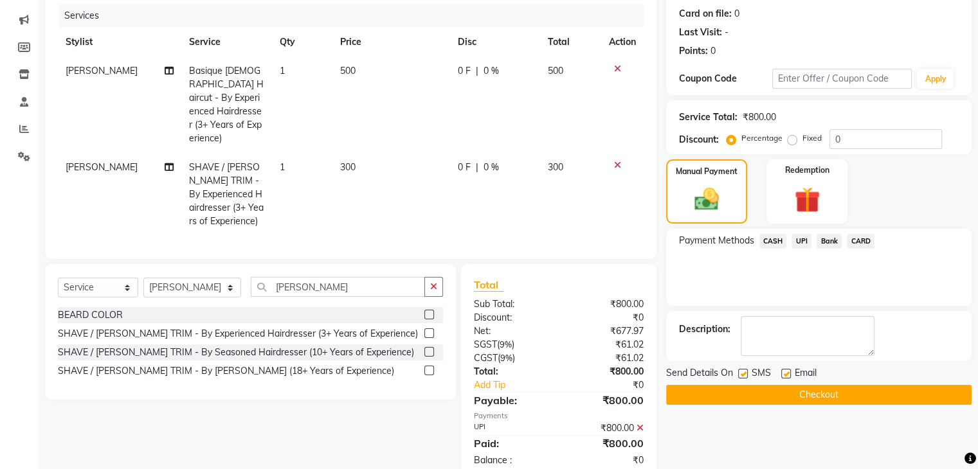
click at [741, 372] on label at bounding box center [743, 374] width 10 height 10
click at [741, 372] on input "checkbox" at bounding box center [742, 374] width 8 height 8
checkbox input "false"
click at [735, 388] on button "Checkout" at bounding box center [818, 395] width 305 height 20
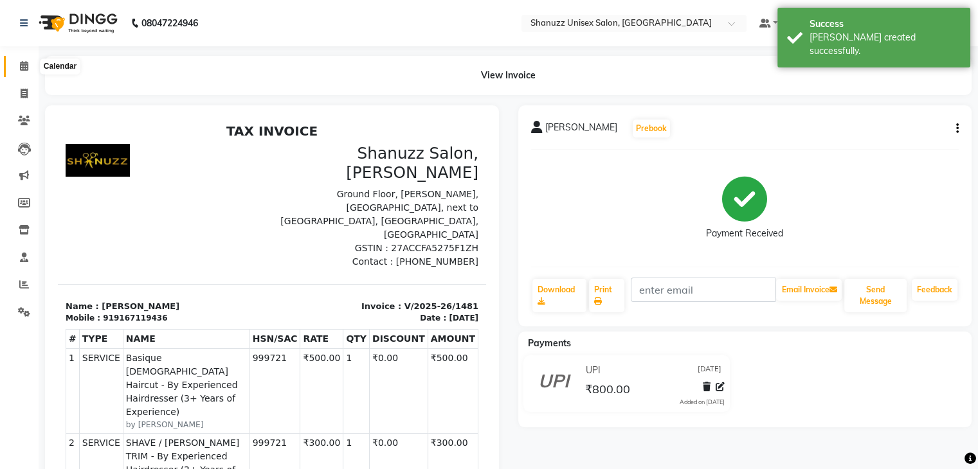
click at [24, 62] on icon at bounding box center [24, 66] width 8 height 10
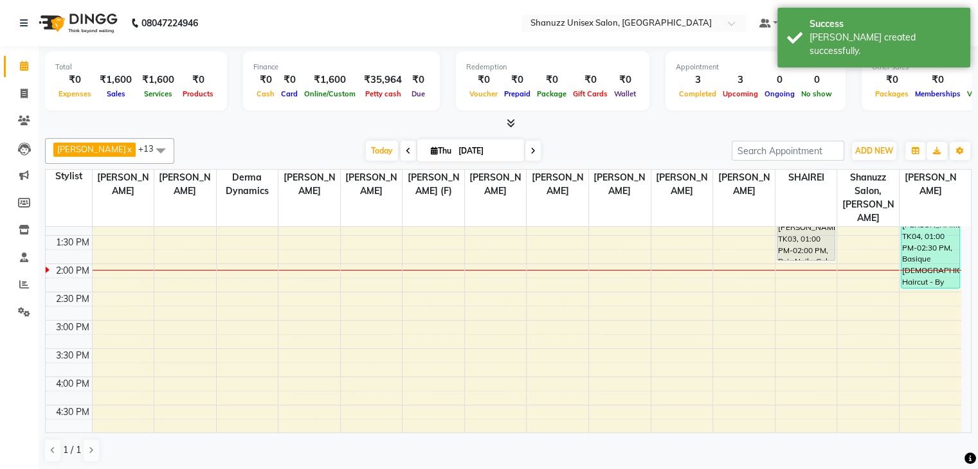
scroll to position [249, 0]
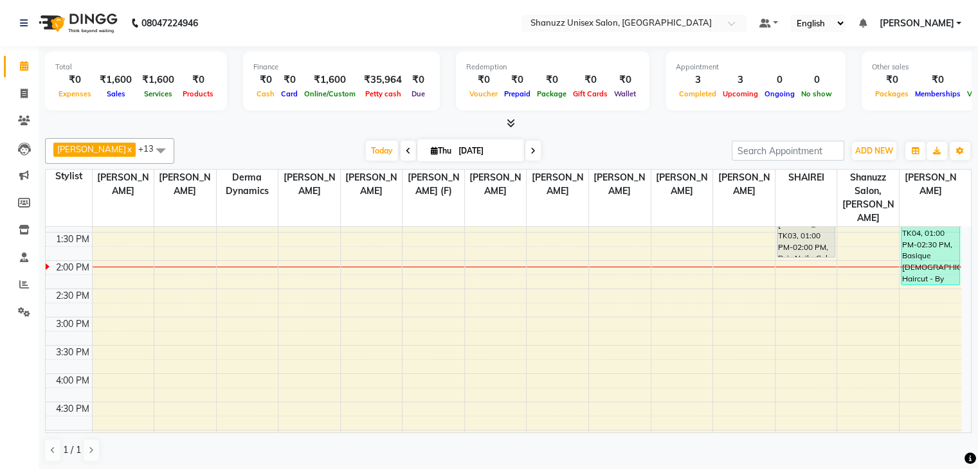
click at [323, 415] on div "9:00 AM 9:30 AM 10:00 AM 10:30 AM 11:00 AM 11:30 AM 12:00 PM 12:30 PM 1:00 PM 1…" at bounding box center [504, 317] width 916 height 678
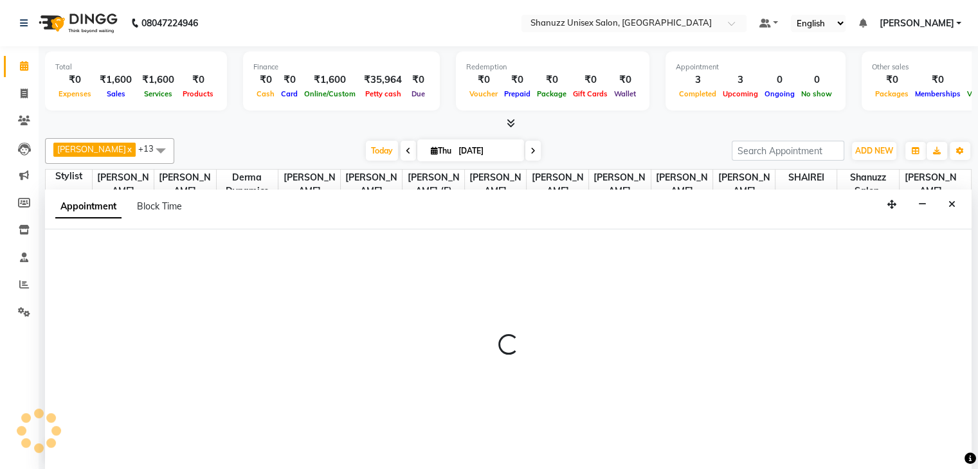
scroll to position [1, 0]
select select "59235"
select select "900"
select select "tentative"
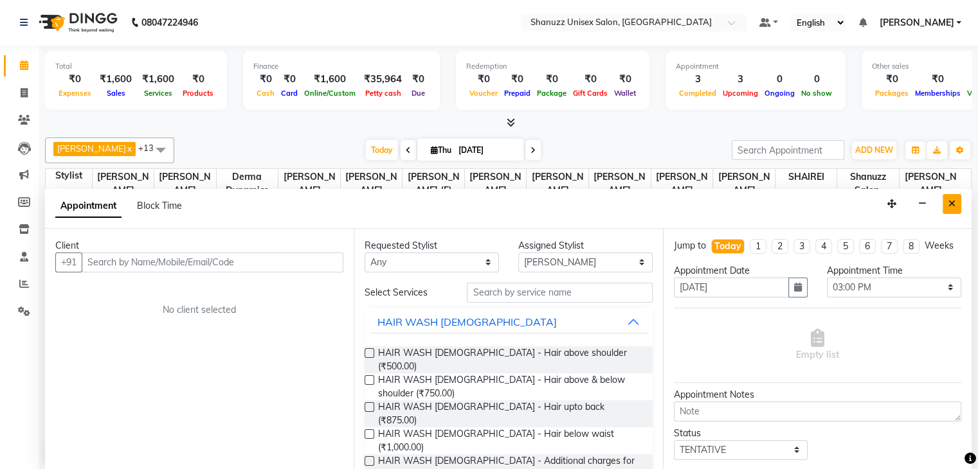
click at [951, 199] on icon "Close" at bounding box center [952, 203] width 7 height 9
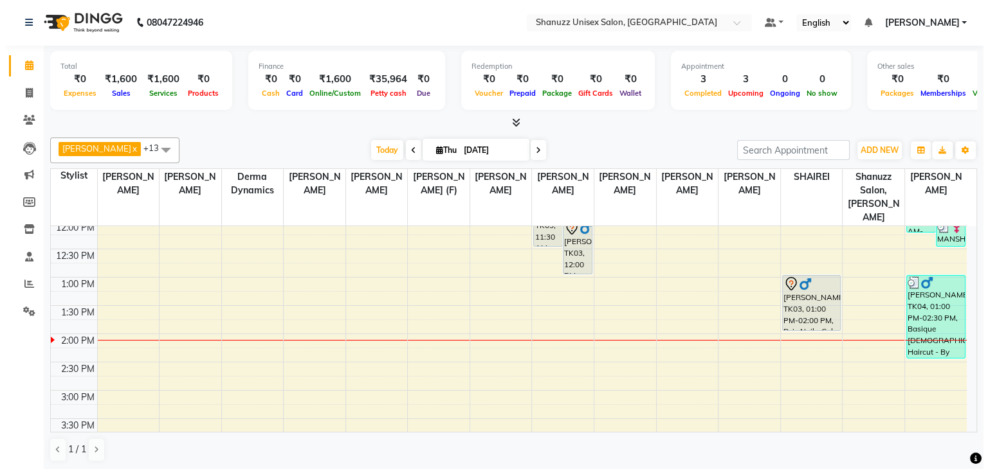
scroll to position [174, 0]
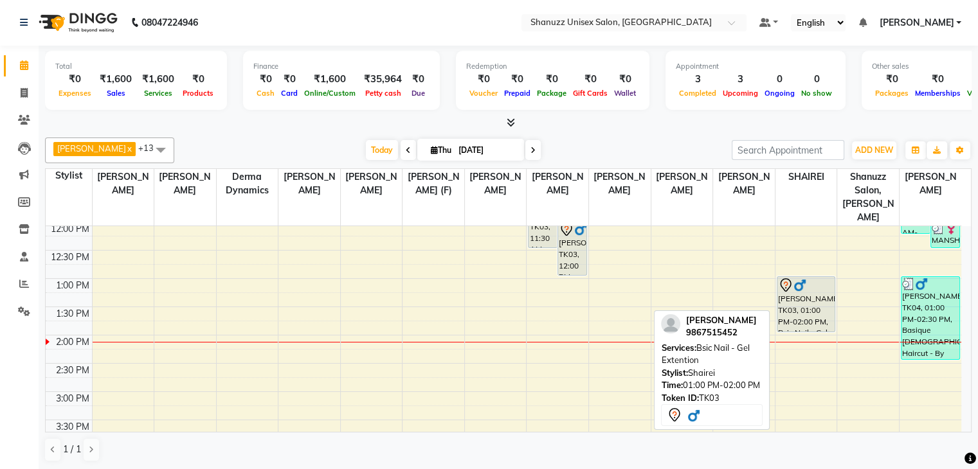
click at [808, 286] on div "[PERSON_NAME], TK03, 01:00 PM-02:00 PM, Bsic Nail - Gel Extention" at bounding box center [806, 304] width 57 height 55
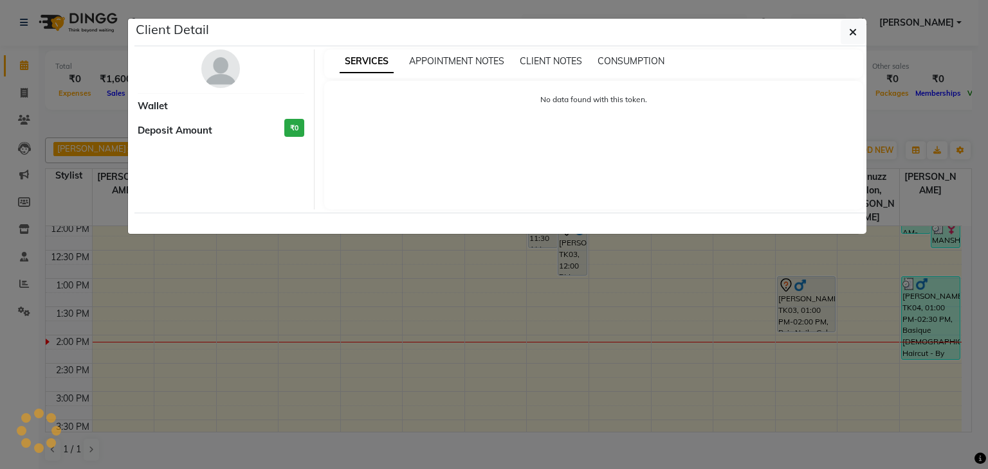
select select "7"
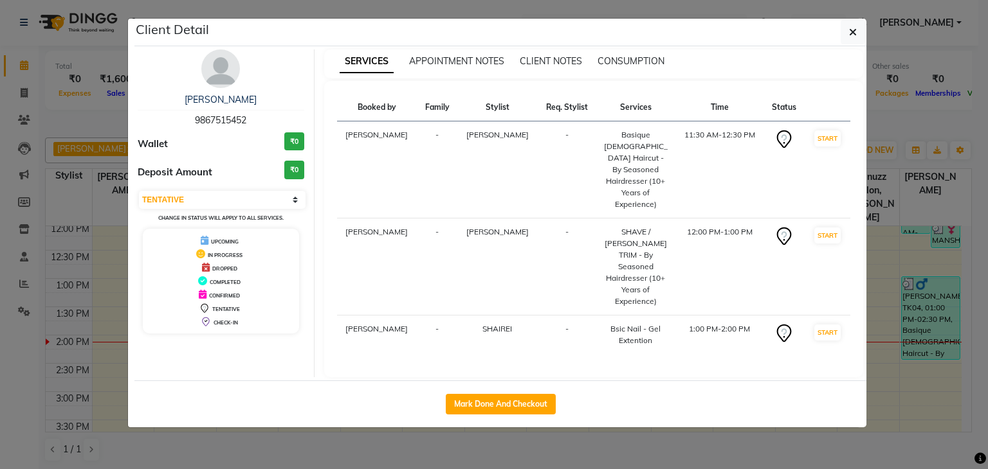
click at [328, 448] on ngb-modal-window "Client Detail MOHAMMAD 9867515452 Wallet ₹0 Deposit Amount ₹0 Select IN SERVICE…" at bounding box center [494, 234] width 988 height 469
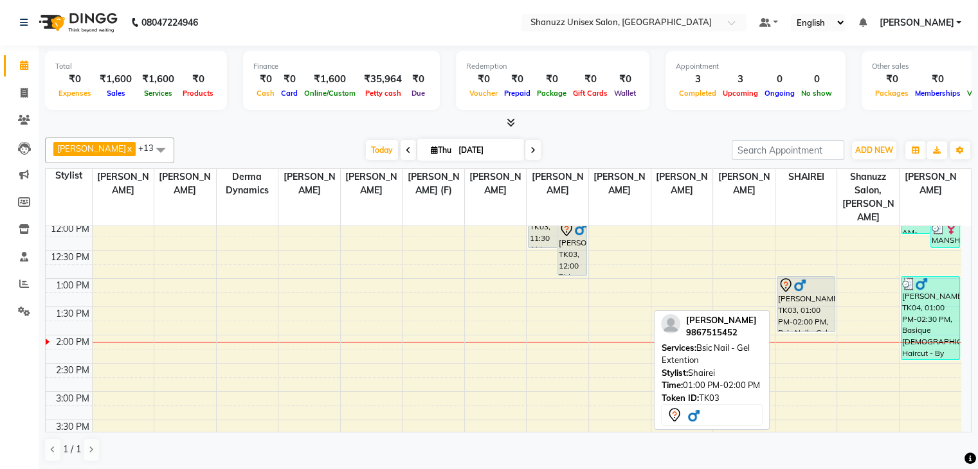
click at [796, 287] on div "[PERSON_NAME], TK03, 01:00 PM-02:00 PM, Bsic Nail - Gel Extention" at bounding box center [806, 304] width 57 height 55
select select "7"
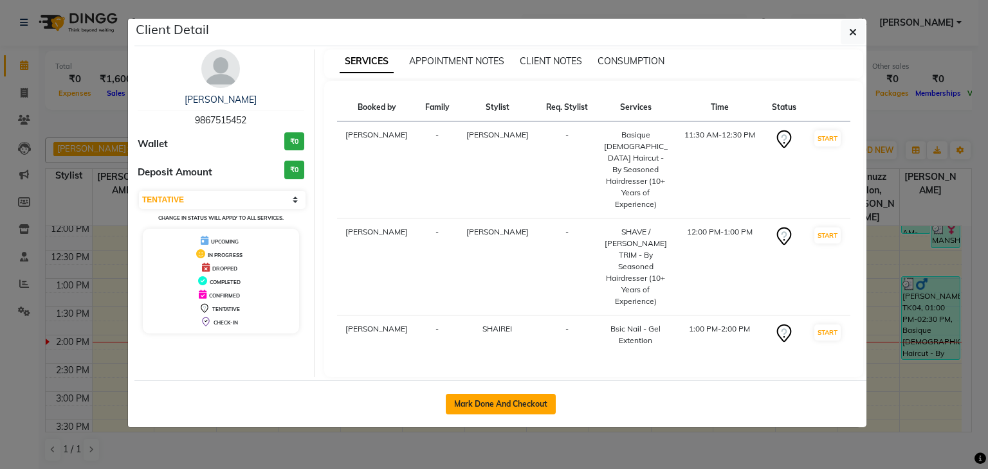
click at [468, 394] on button "Mark Done And Checkout" at bounding box center [501, 404] width 110 height 21
select select "7102"
select select "service"
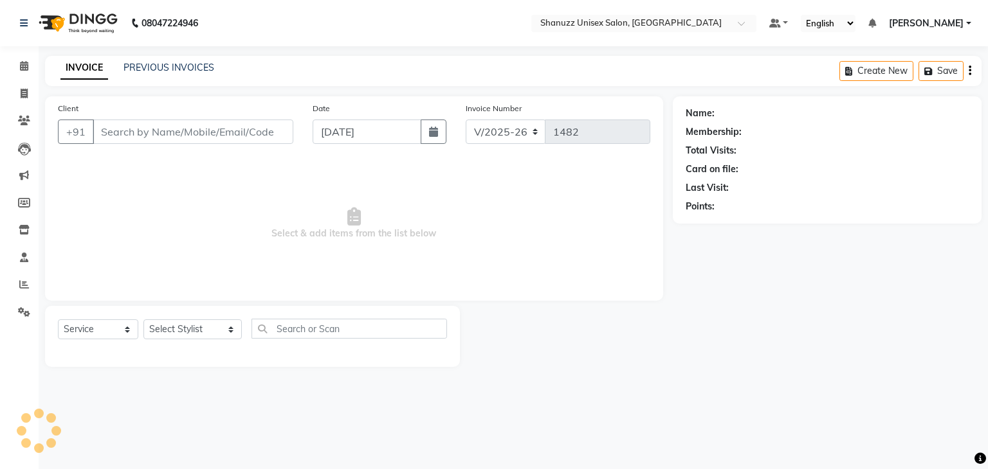
type input "9867515452"
select select "85364"
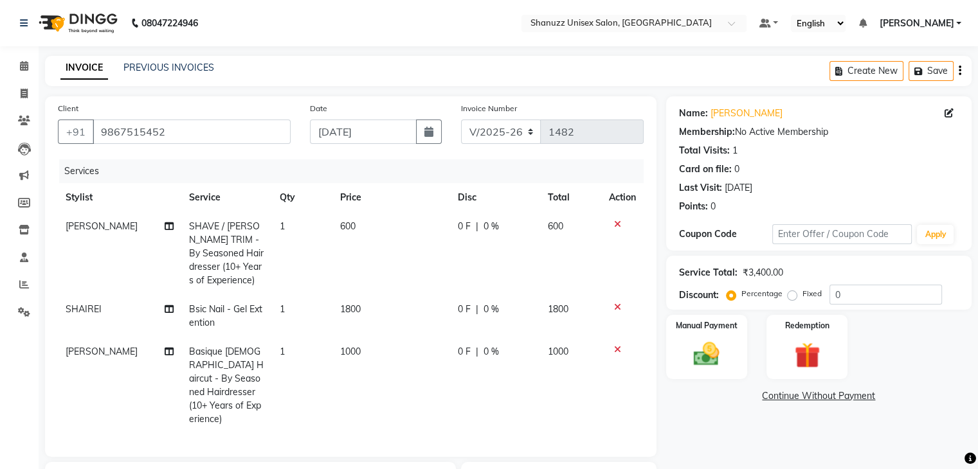
scroll to position [90, 0]
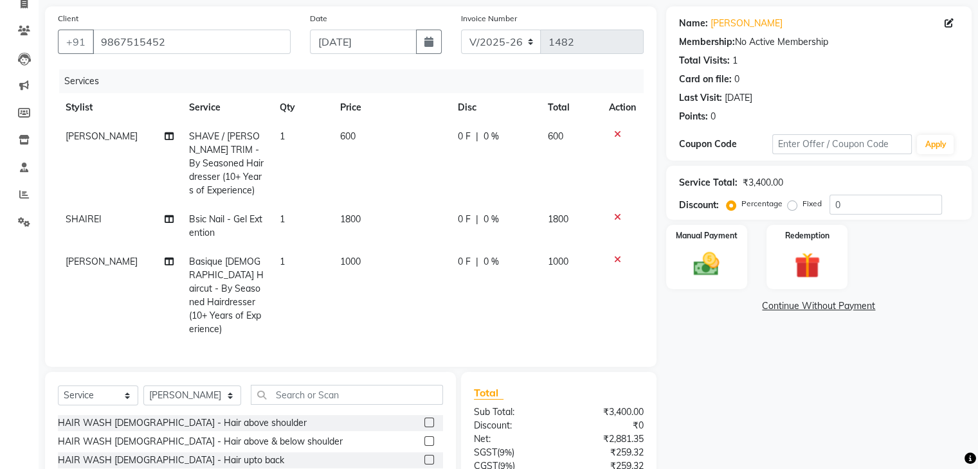
click at [351, 217] on span "1800" at bounding box center [350, 220] width 21 height 12
select select "80487"
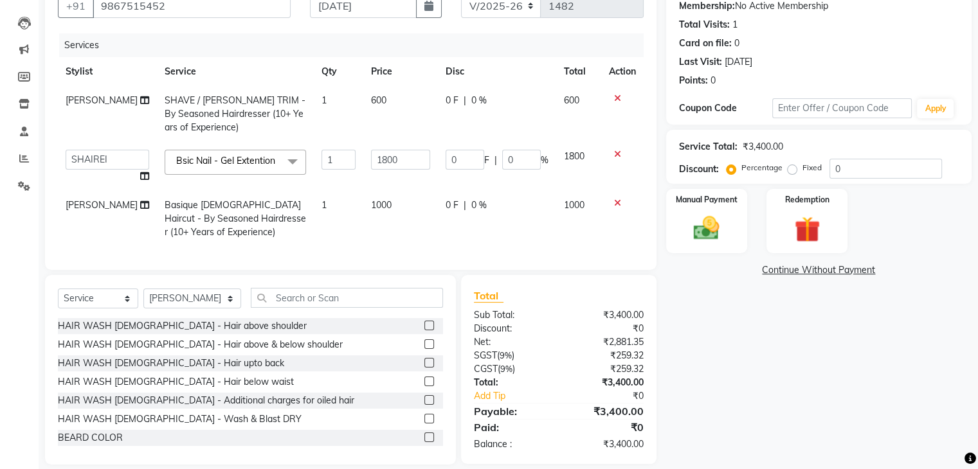
scroll to position [157, 0]
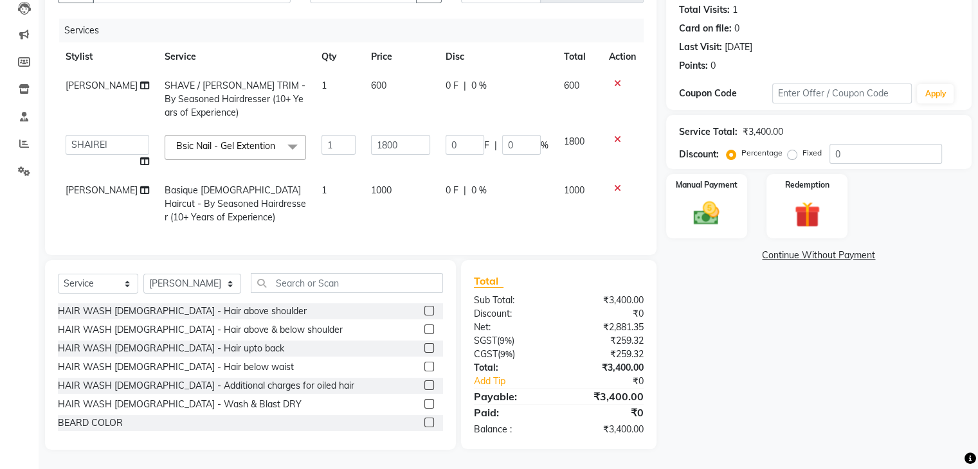
click at [280, 135] on span at bounding box center [293, 147] width 26 height 24
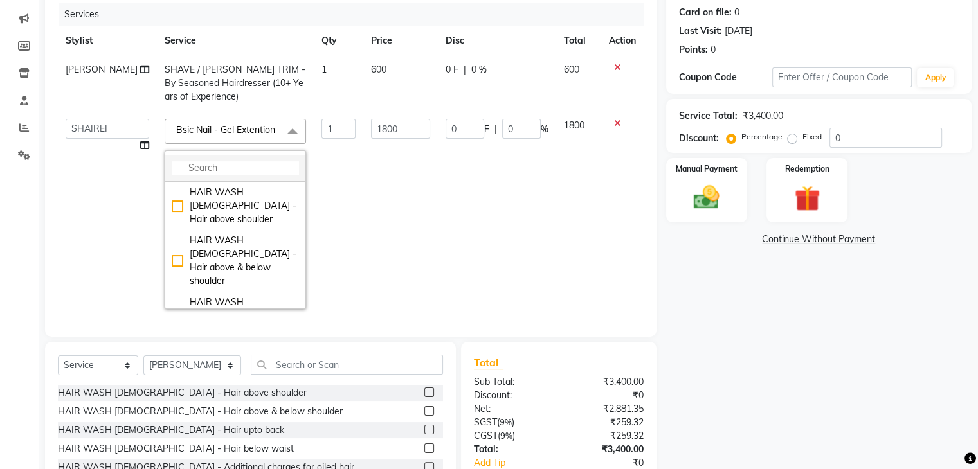
click at [201, 169] on li at bounding box center [235, 168] width 140 height 27
click at [206, 175] on input "multiselect-search" at bounding box center [235, 168] width 127 height 14
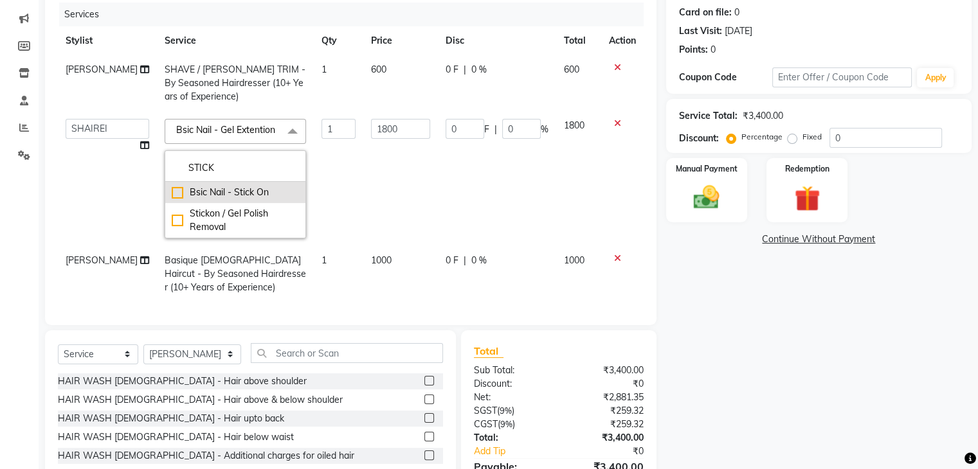
type input "STICK"
click at [172, 199] on div "Bsic Nail - Stick On" at bounding box center [235, 193] width 127 height 14
checkbox input "true"
click at [363, 179] on td "1000" at bounding box center [400, 178] width 75 height 135
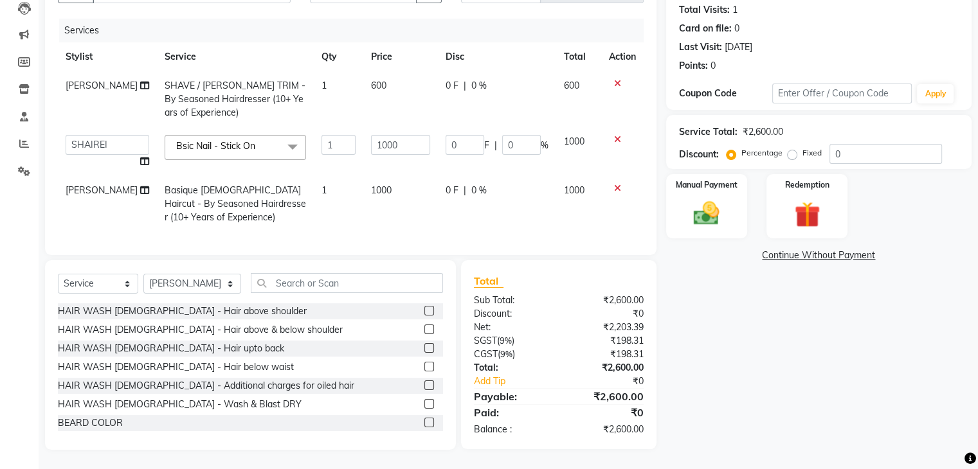
scroll to position [151, 0]
click at [373, 135] on input "1000" at bounding box center [400, 145] width 59 height 20
type input "1500"
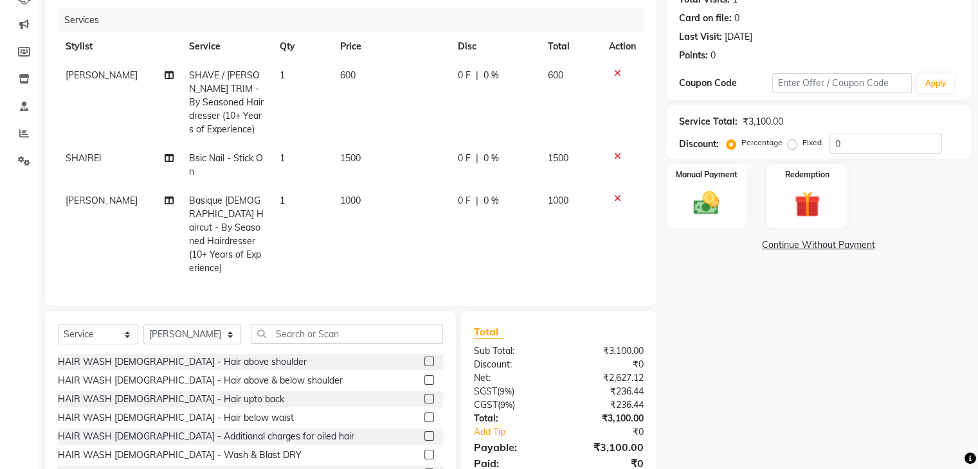
click at [379, 150] on td "1500" at bounding box center [391, 165] width 118 height 42
select select "80487"
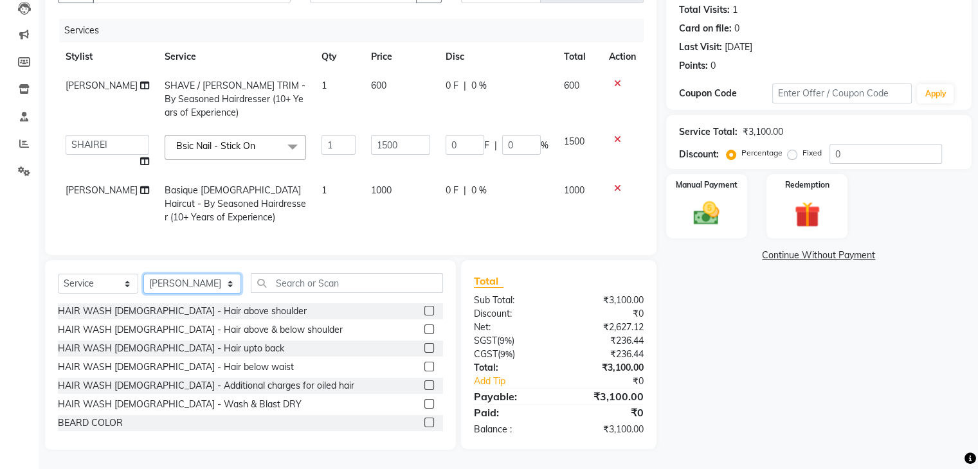
click at [215, 284] on select "Select Stylist [PERSON_NAME] AFZAN [PERSON_NAME] [PERSON_NAME] [PERSON_NAME] De…" at bounding box center [192, 284] width 98 height 20
select select "71126"
click at [143, 274] on select "Select Stylist [PERSON_NAME] AFZAN [PERSON_NAME] [PERSON_NAME] [PERSON_NAME] De…" at bounding box center [192, 284] width 98 height 20
click at [268, 289] on input "text" at bounding box center [347, 283] width 192 height 20
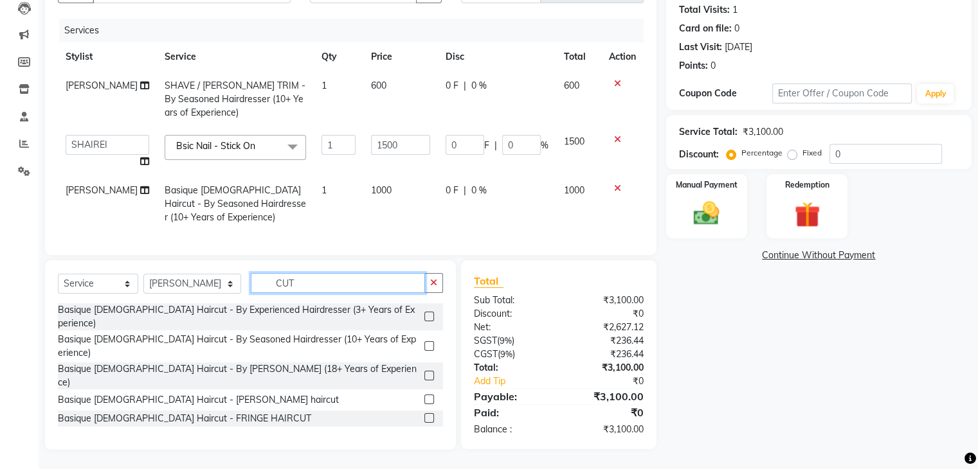
type input "CUT"
click at [424, 312] on label at bounding box center [429, 317] width 10 height 10
click at [424, 313] on input "checkbox" at bounding box center [428, 317] width 8 height 8
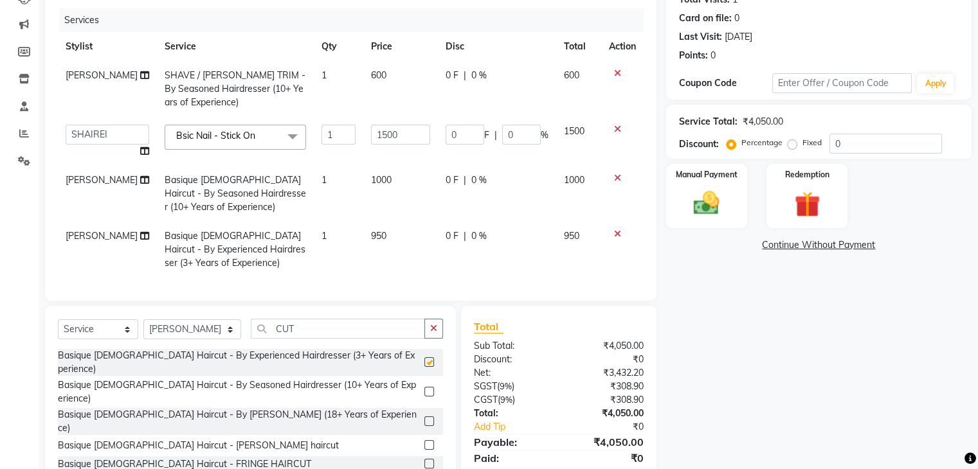
checkbox input "false"
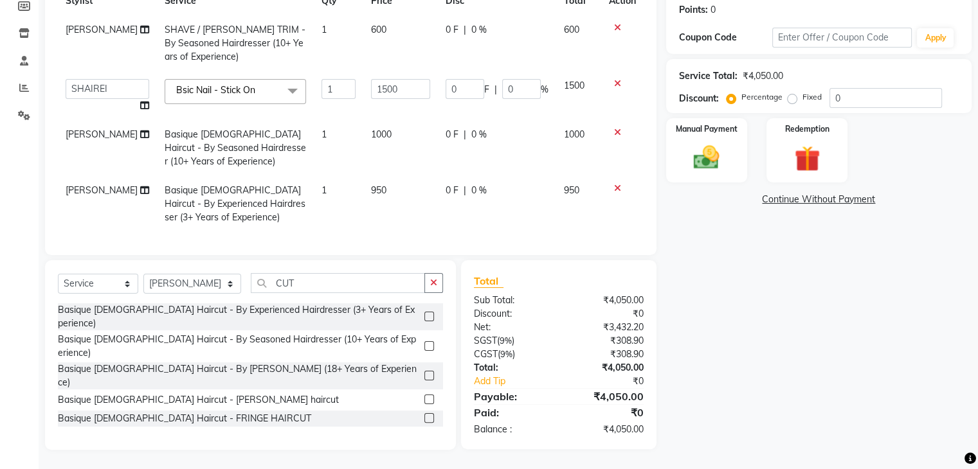
scroll to position [147, 0]
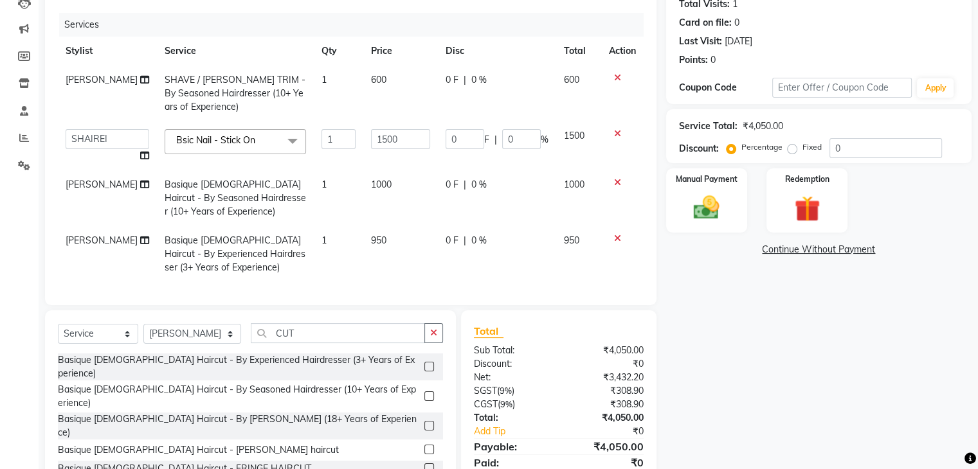
click at [446, 79] on span "0 F" at bounding box center [452, 80] width 13 height 14
select select "85364"
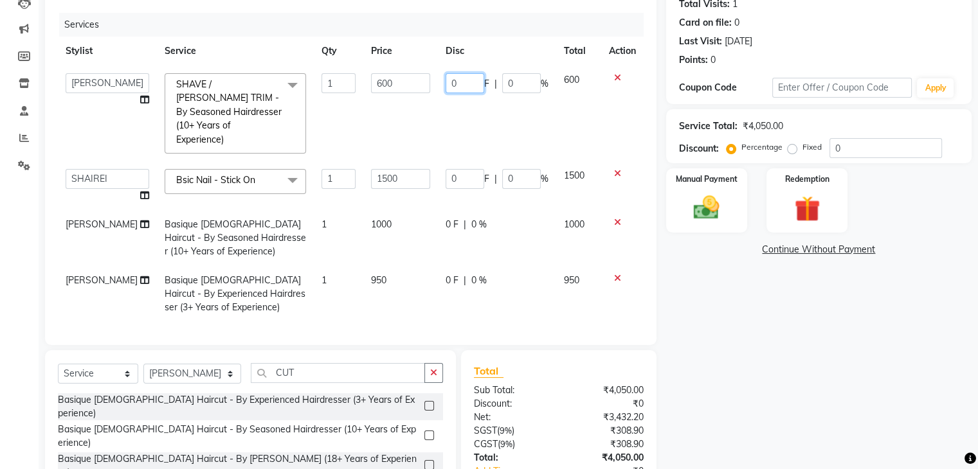
click at [458, 87] on input "0" at bounding box center [465, 83] width 39 height 20
type input "100"
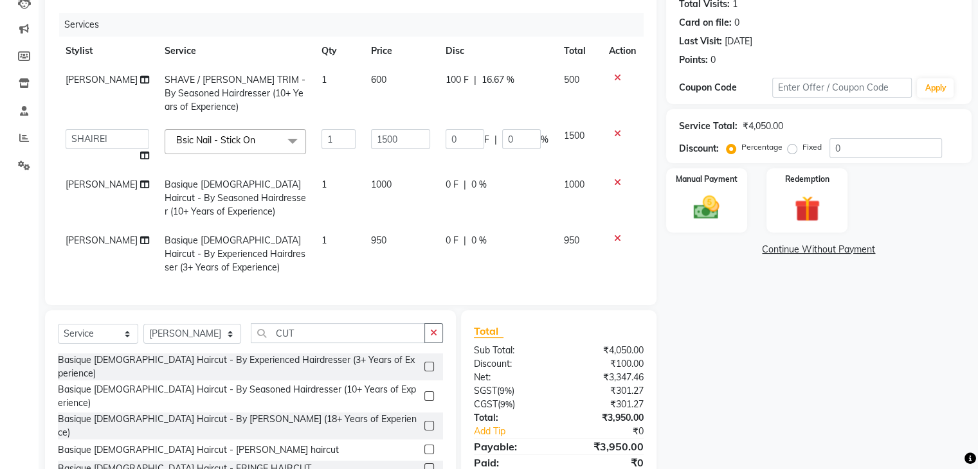
click at [463, 112] on td "100 F | 16.67 %" at bounding box center [497, 94] width 118 height 56
select select "85364"
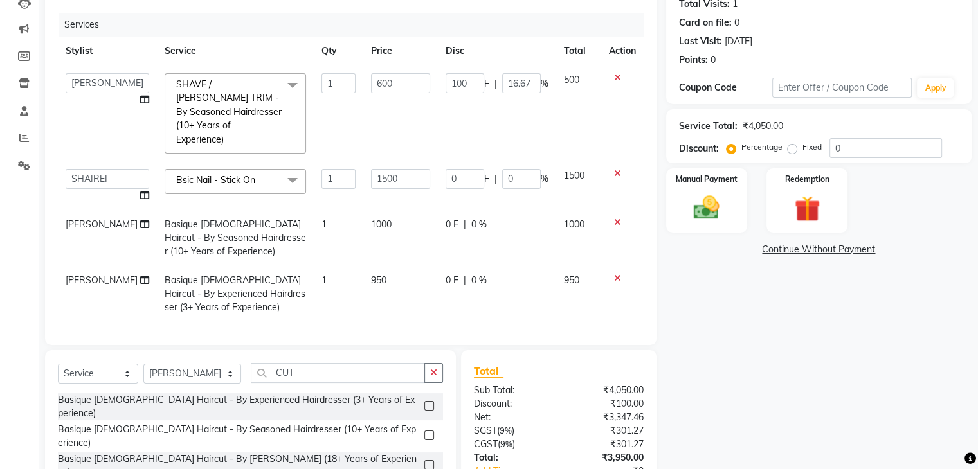
scroll to position [233, 0]
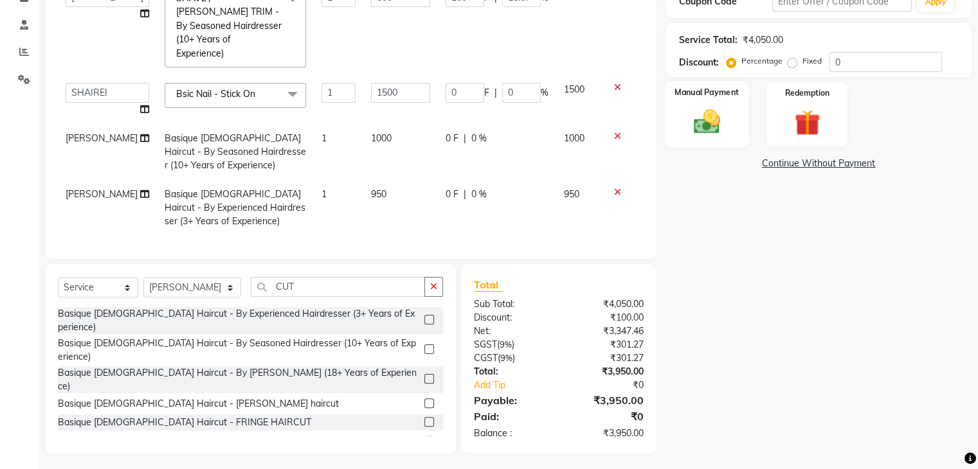
click at [715, 105] on div "Manual Payment" at bounding box center [706, 114] width 84 height 66
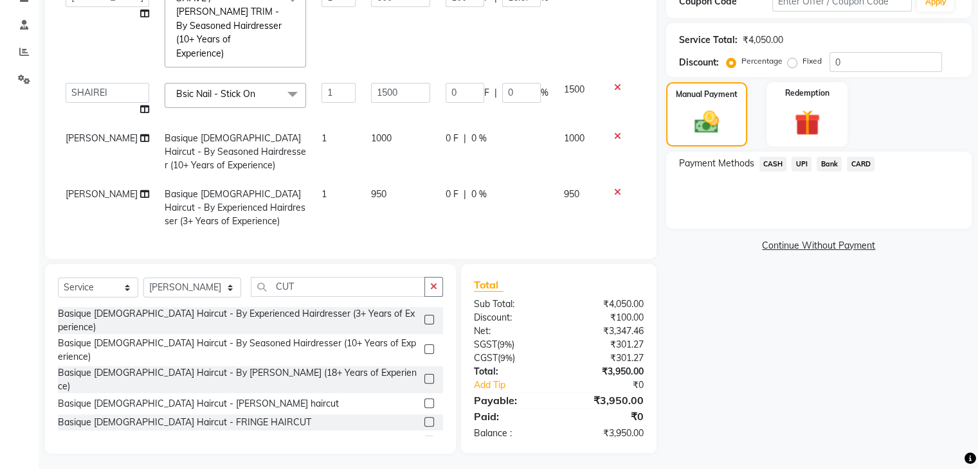
click at [803, 163] on span "UPI" at bounding box center [802, 164] width 20 height 15
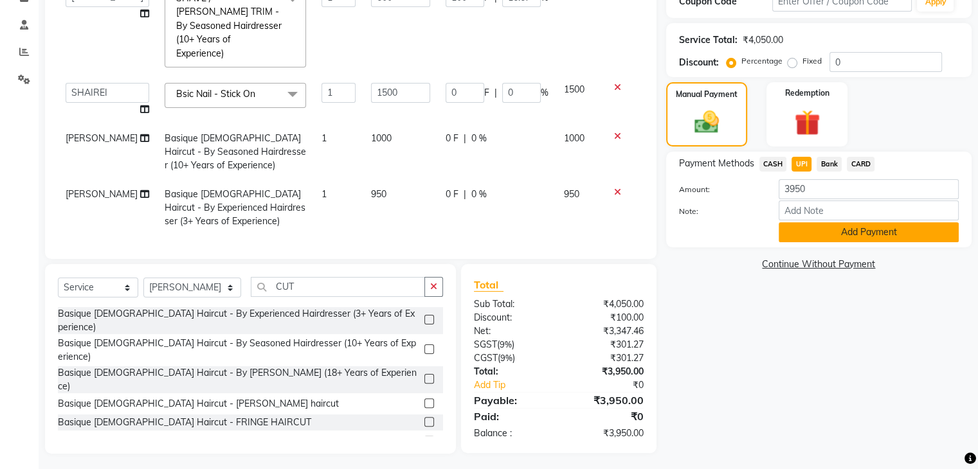
click at [805, 237] on button "Add Payment" at bounding box center [869, 233] width 180 height 20
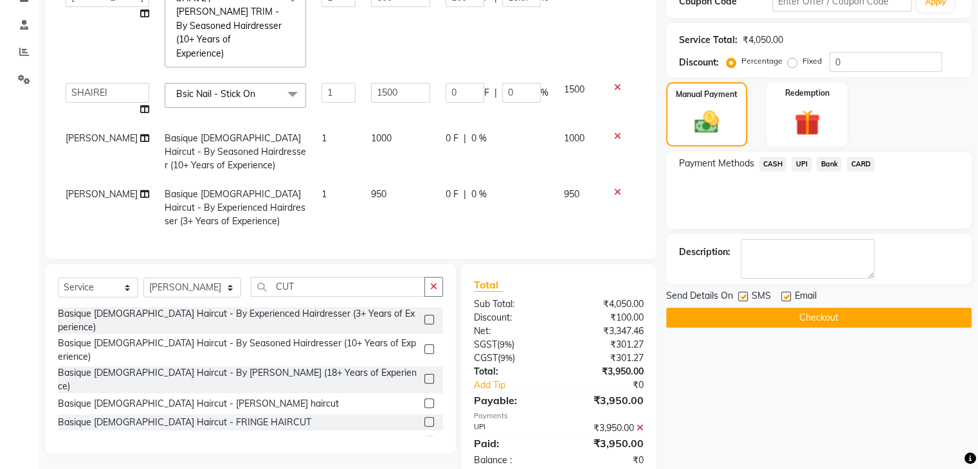
scroll to position [259, 0]
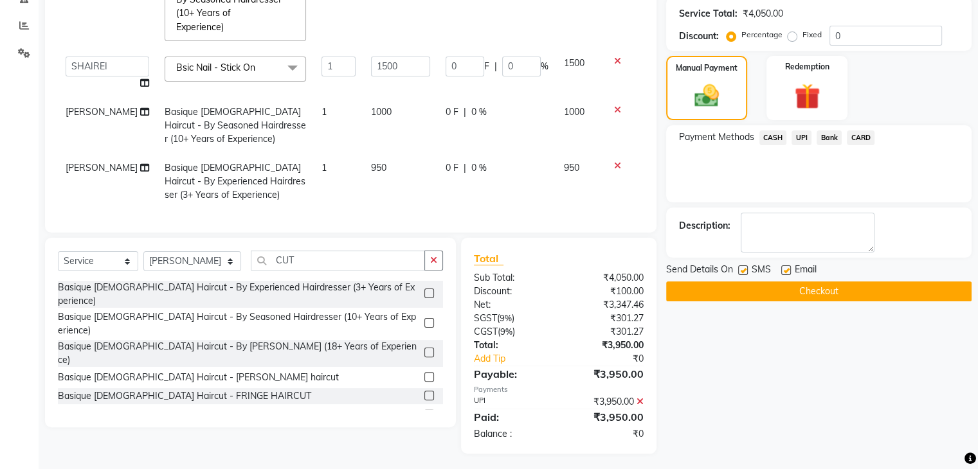
click at [740, 272] on label at bounding box center [743, 271] width 10 height 10
click at [740, 272] on input "checkbox" at bounding box center [742, 271] width 8 height 8
checkbox input "false"
click at [790, 294] on button "Checkout" at bounding box center [818, 292] width 305 height 20
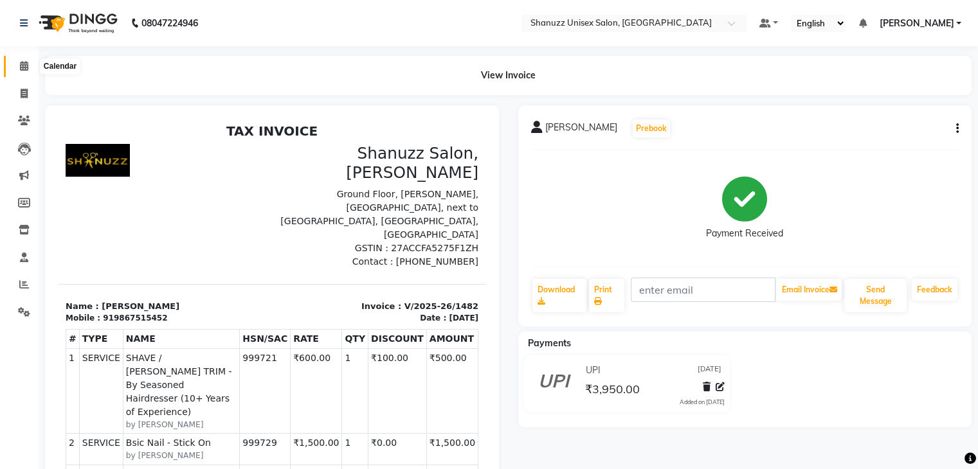
click at [22, 69] on icon at bounding box center [24, 66] width 8 height 10
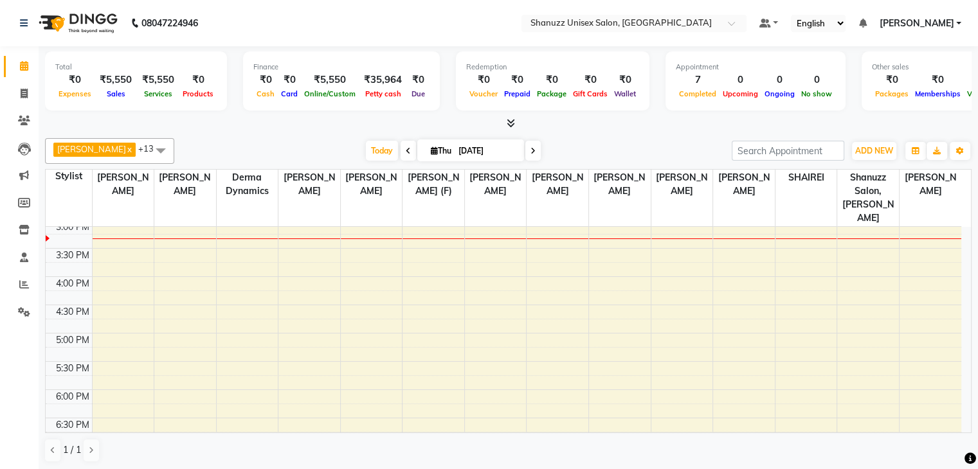
scroll to position [347, 0]
click at [440, 147] on span "Thu" at bounding box center [441, 151] width 27 height 10
select select "9"
select select "2025"
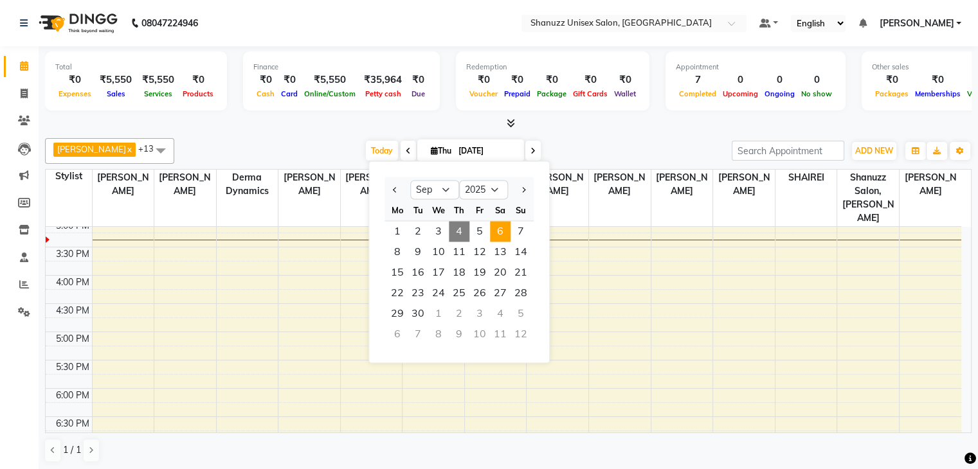
click at [498, 224] on span "6" at bounding box center [500, 231] width 21 height 21
type input "[DATE]"
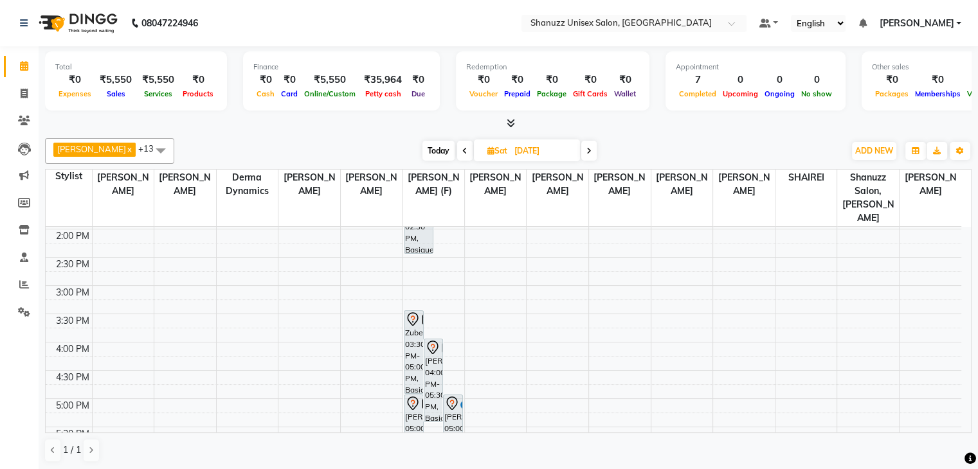
scroll to position [268, 0]
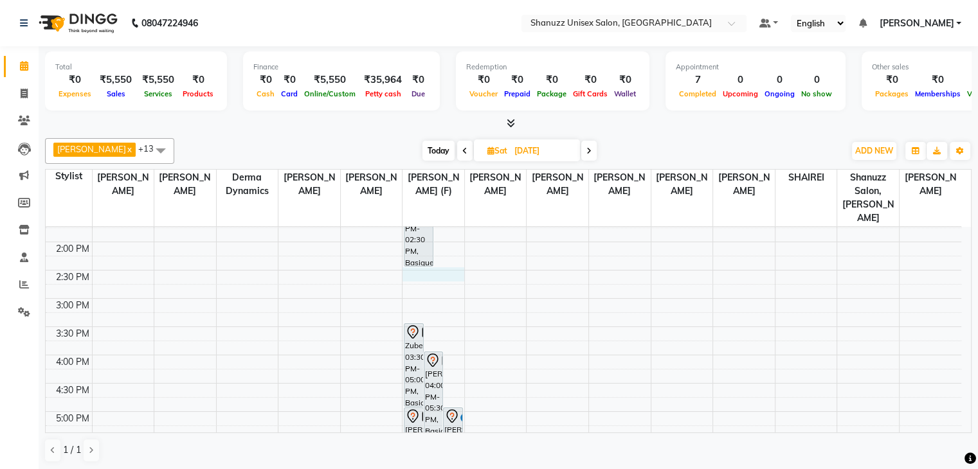
click at [418, 259] on div "9:00 AM 9:30 AM 10:00 AM 10:30 AM 11:00 AM 11:30 AM 12:00 PM 12:30 PM 1:00 PM 1…" at bounding box center [504, 298] width 916 height 678
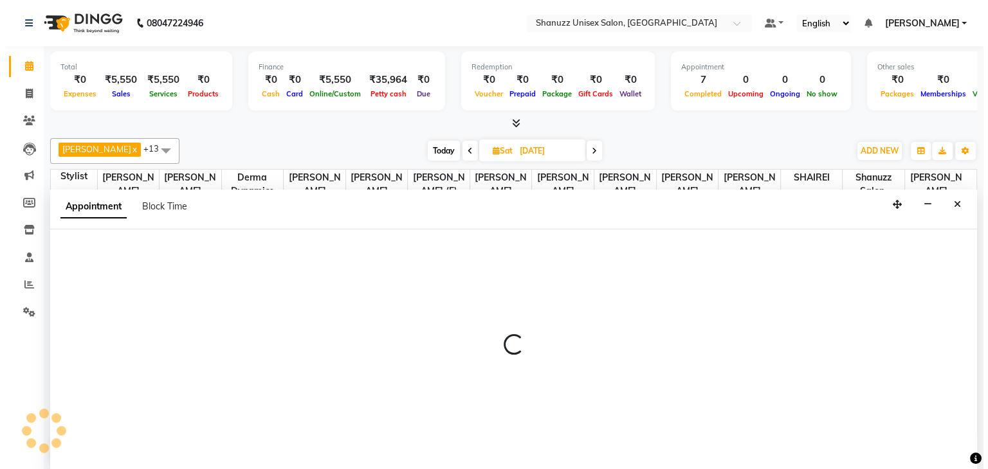
scroll to position [1, 0]
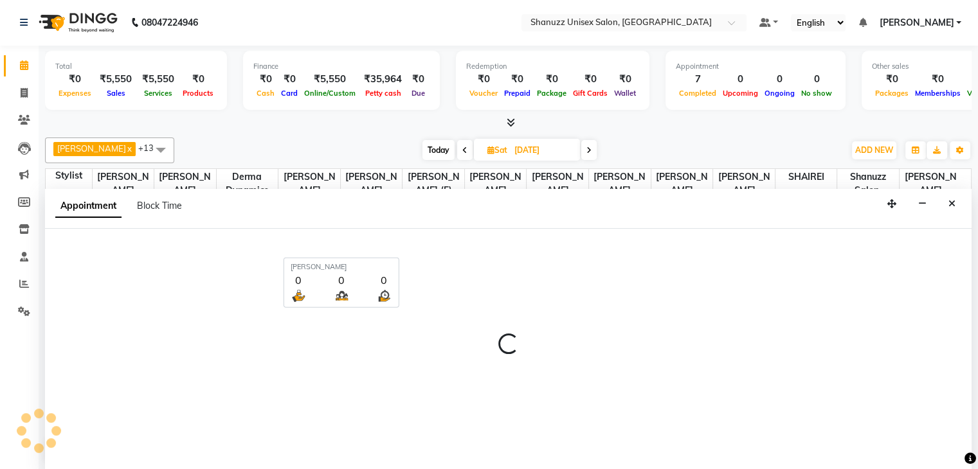
select select "59304"
select select "tentative"
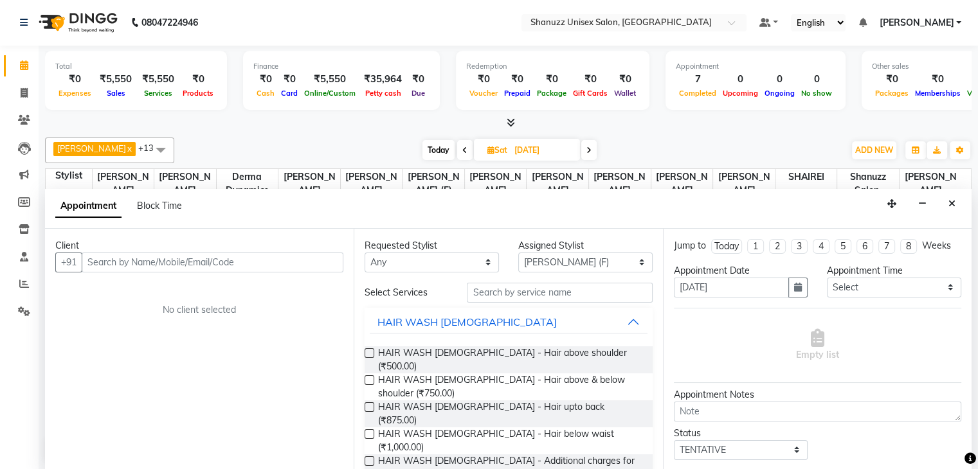
click at [168, 255] on input "text" at bounding box center [213, 263] width 262 height 20
type input "8591696926"
click at [306, 257] on span "Add Client" at bounding box center [316, 263] width 43 height 12
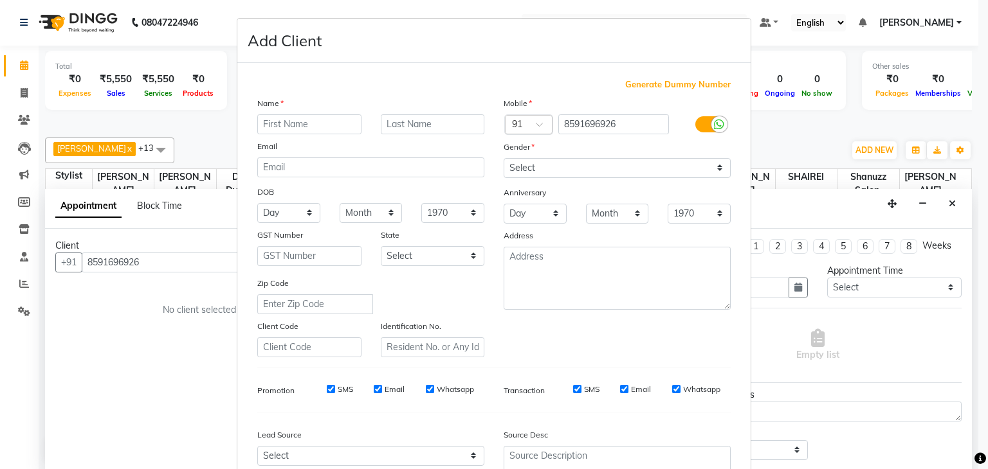
click at [324, 132] on input "text" at bounding box center [309, 124] width 104 height 20
type input "RAJ"
click at [381, 125] on input "text" at bounding box center [433, 124] width 104 height 20
type input "BHATT"
click at [603, 172] on select "Select [DEMOGRAPHIC_DATA] [DEMOGRAPHIC_DATA] Other Prefer Not To Say" at bounding box center [617, 168] width 227 height 20
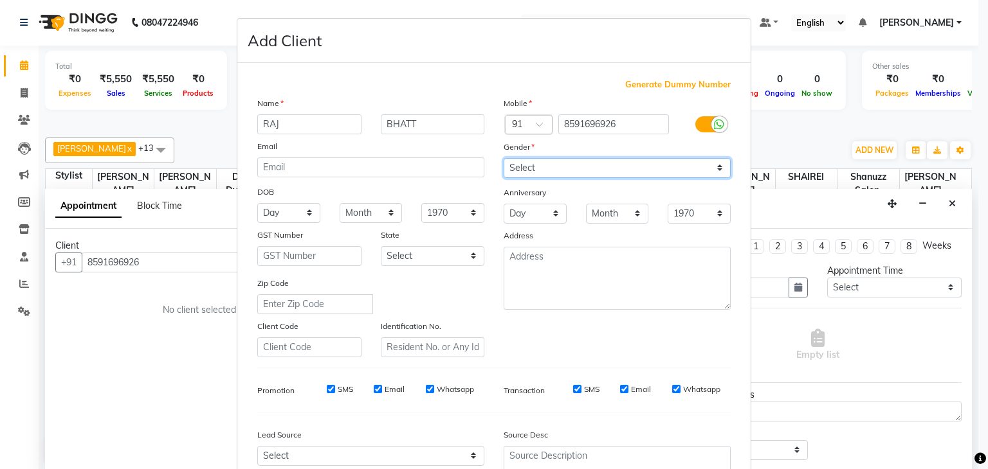
select select "[DEMOGRAPHIC_DATA]"
click at [504, 159] on select "Select [DEMOGRAPHIC_DATA] [DEMOGRAPHIC_DATA] Other Prefer Not To Say" at bounding box center [617, 168] width 227 height 20
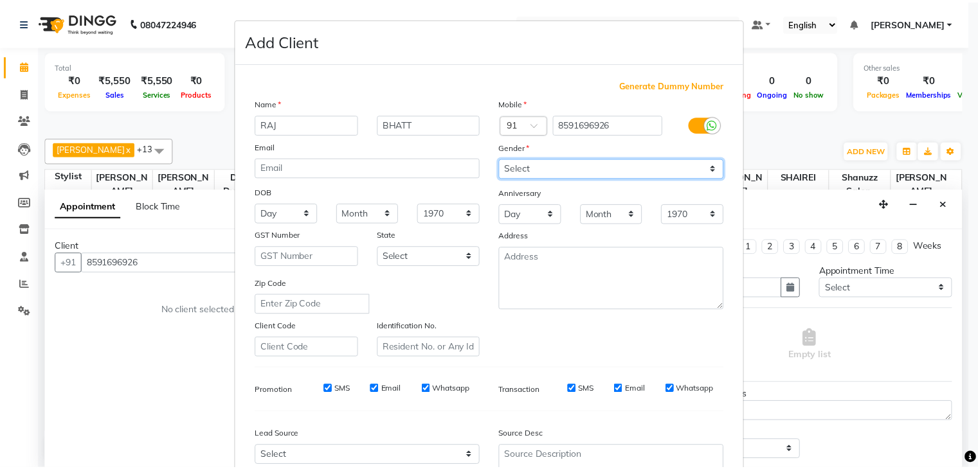
scroll to position [131, 0]
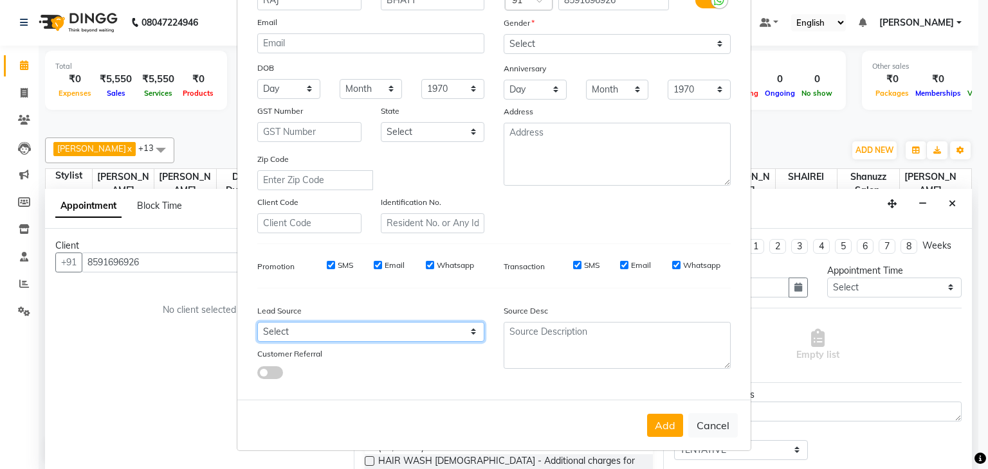
click at [403, 338] on select "Select Walk-in Referral Internet Friend Word of Mouth Advertisement Facebook Ju…" at bounding box center [370, 332] width 227 height 20
select select "49174"
click at [257, 322] on select "Select Walk-in Referral Internet Friend Word of Mouth Advertisement Facebook Ju…" at bounding box center [370, 332] width 227 height 20
click at [669, 418] on button "Add" at bounding box center [665, 425] width 36 height 23
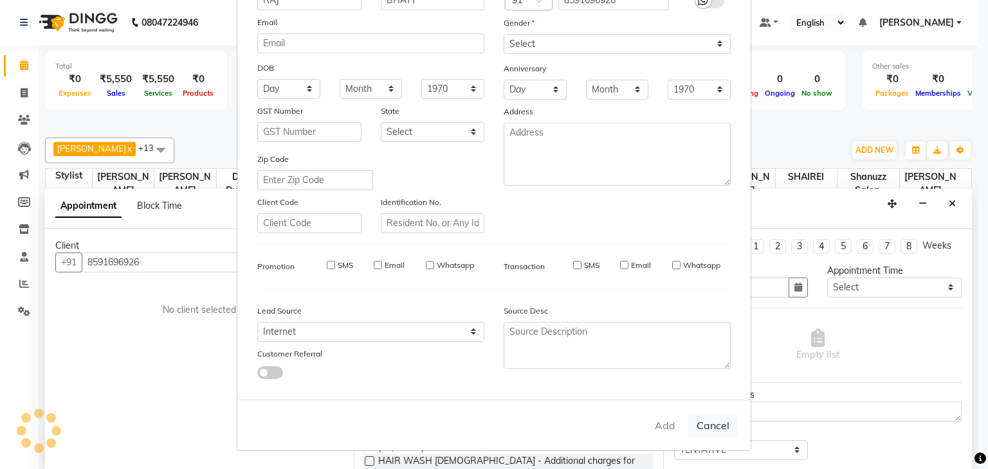
select select
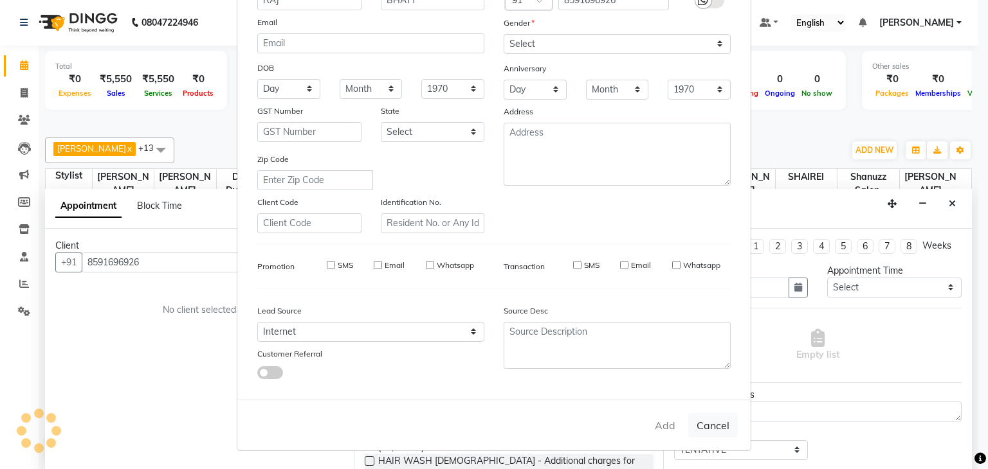
select select
checkbox input "false"
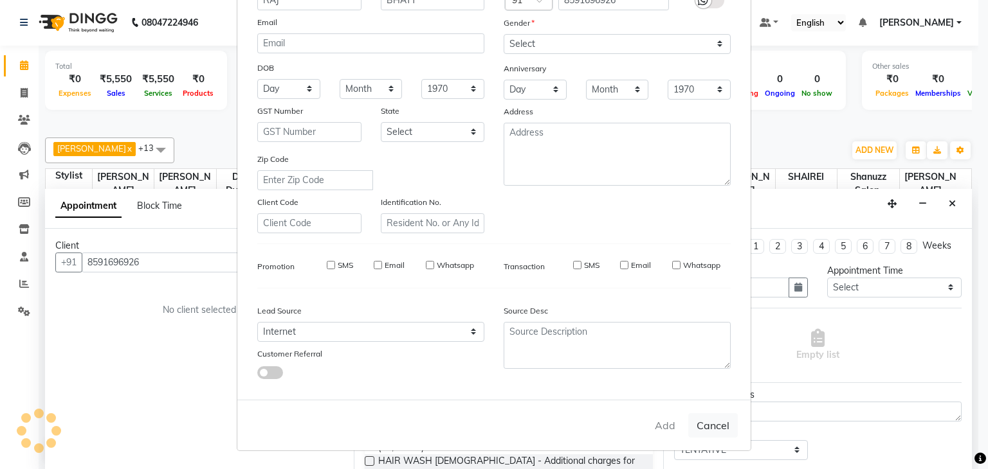
checkbox input "false"
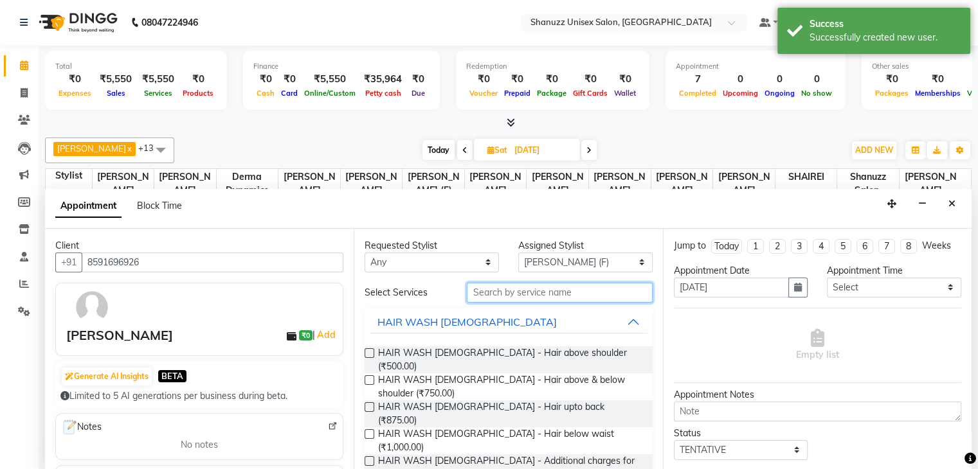
click at [509, 283] on input "text" at bounding box center [559, 293] width 185 height 20
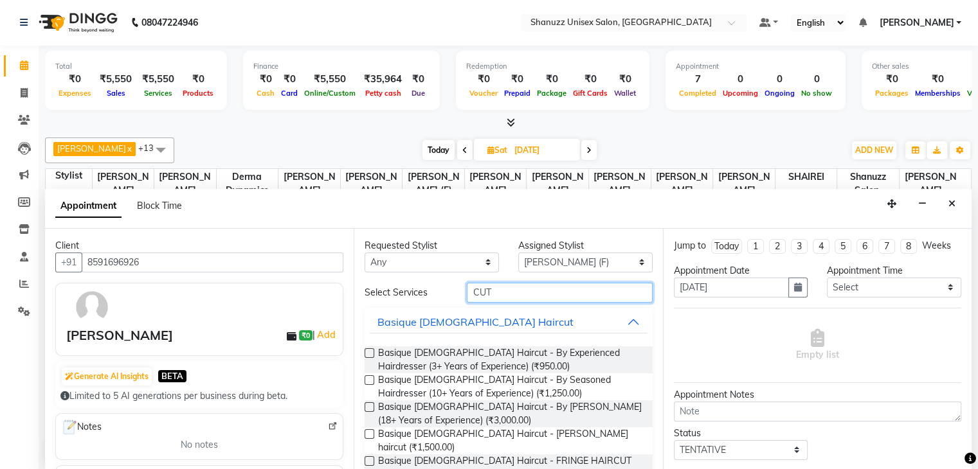
scroll to position [82, 0]
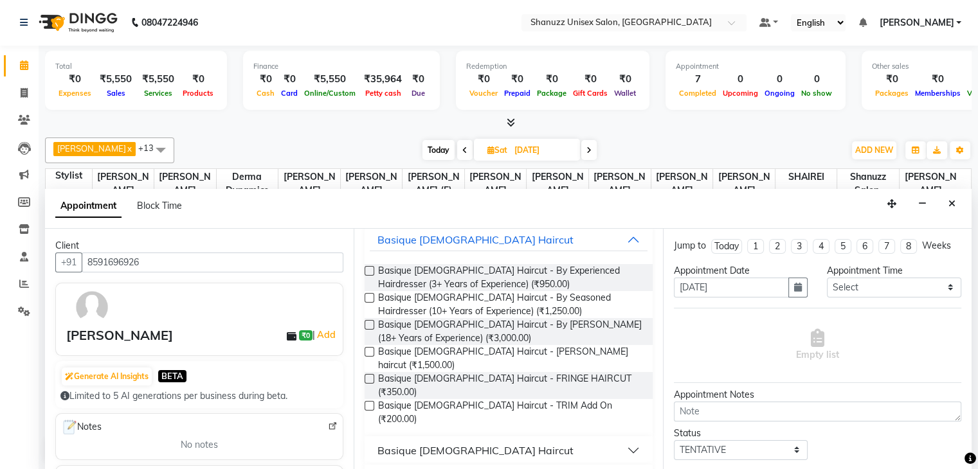
type input "CUT"
click at [455, 443] on div "Basique [DEMOGRAPHIC_DATA] Haircut" at bounding box center [476, 450] width 196 height 15
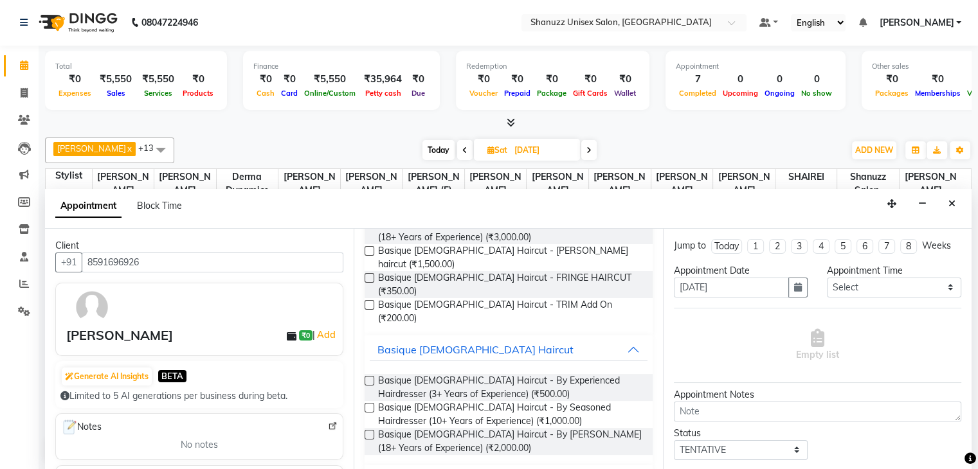
click at [372, 430] on label at bounding box center [370, 435] width 10 height 10
click at [372, 432] on input "checkbox" at bounding box center [369, 436] width 8 height 8
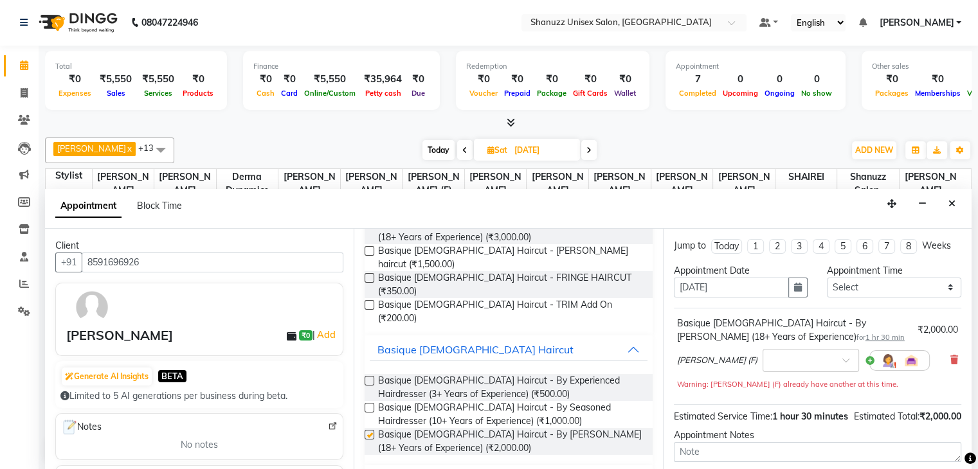
checkbox input "false"
click at [320, 330] on link "Add" at bounding box center [326, 334] width 23 height 15
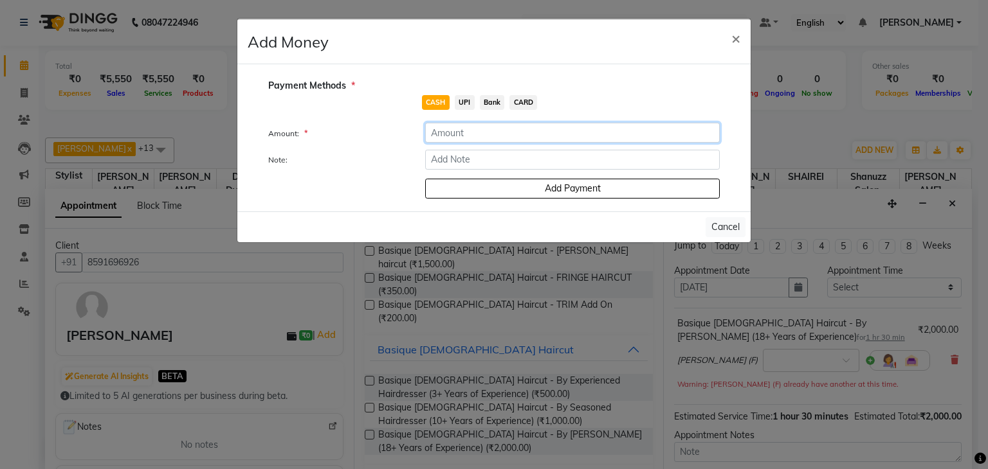
click at [506, 131] on input "number" at bounding box center [572, 133] width 295 height 20
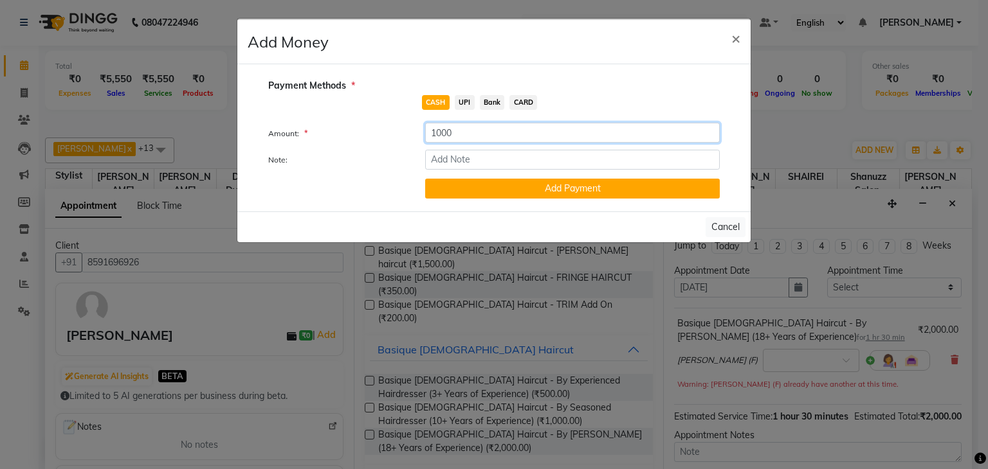
type input "1000"
click at [458, 104] on span "UPI" at bounding box center [465, 102] width 20 height 15
click at [463, 181] on button "Add Payment" at bounding box center [572, 189] width 295 height 20
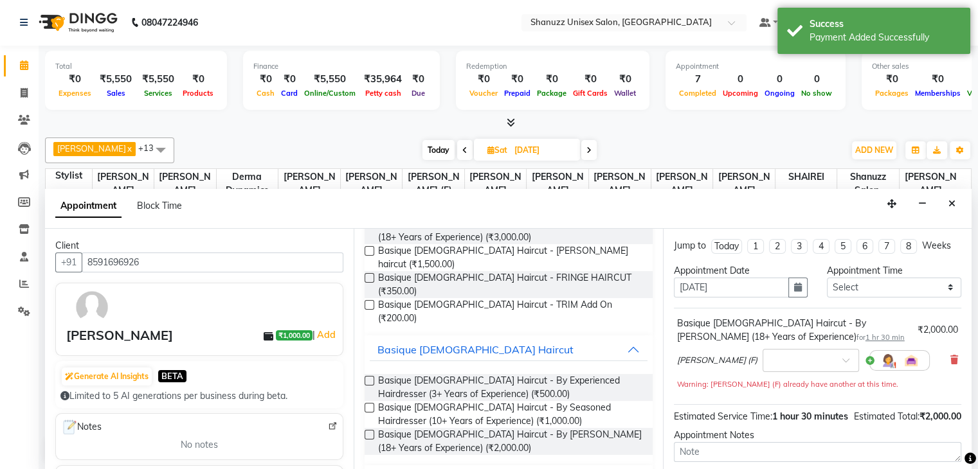
scroll to position [123, 0]
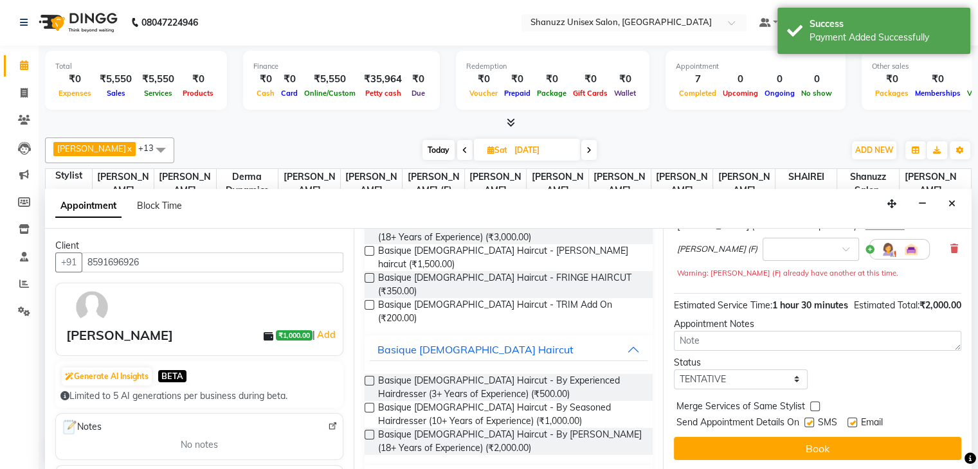
click at [805, 419] on label at bounding box center [810, 423] width 10 height 10
click at [805, 420] on input "checkbox" at bounding box center [809, 424] width 8 height 8
checkbox input "false"
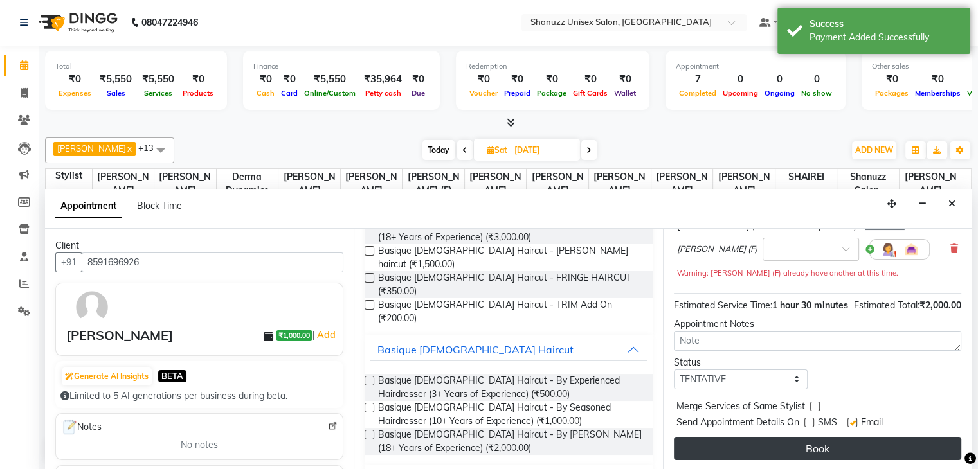
click at [796, 445] on button "Book" at bounding box center [817, 448] width 287 height 23
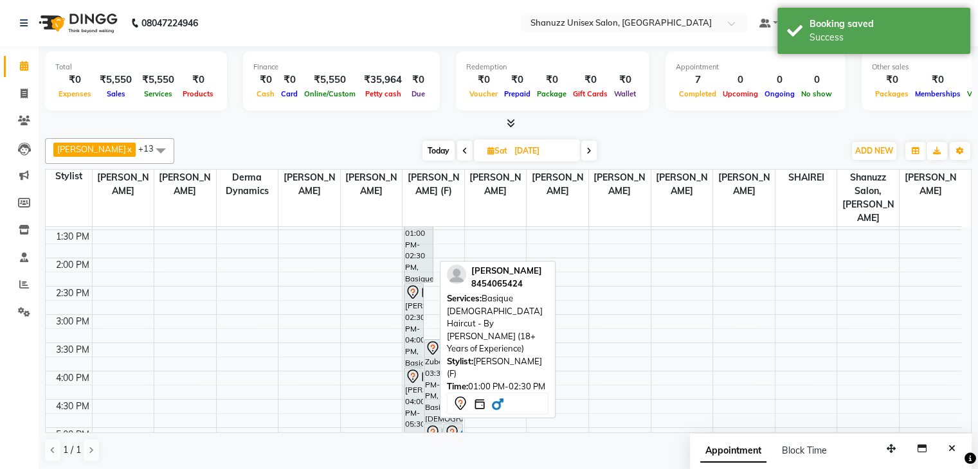
scroll to position [177, 0]
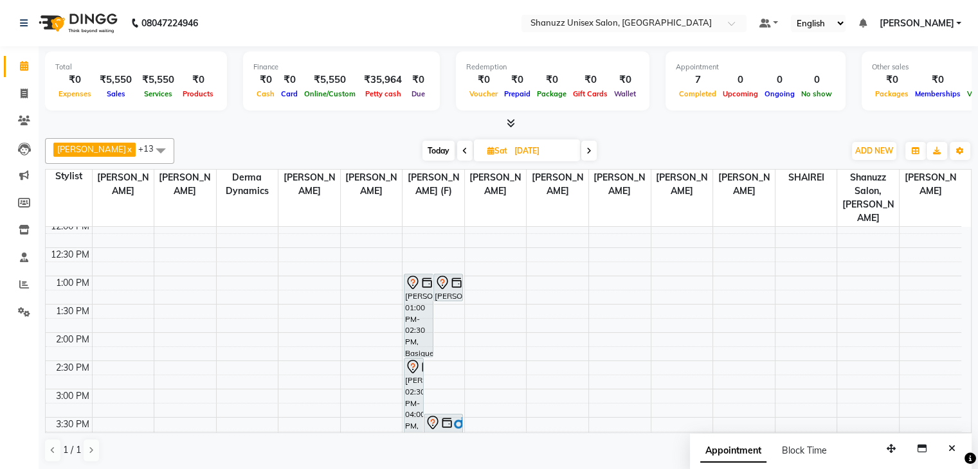
click at [511, 142] on input "[DATE]" at bounding box center [543, 150] width 64 height 19
select select "9"
select select "2025"
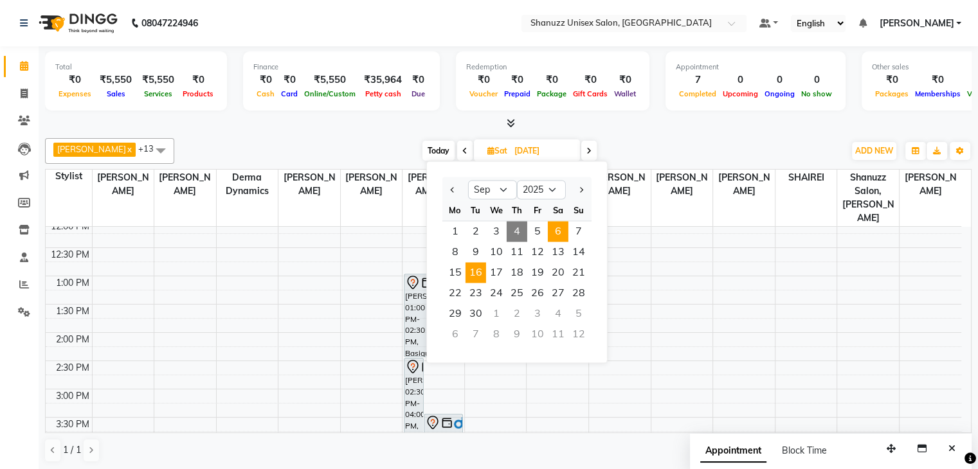
click at [472, 275] on span "16" at bounding box center [476, 272] width 21 height 21
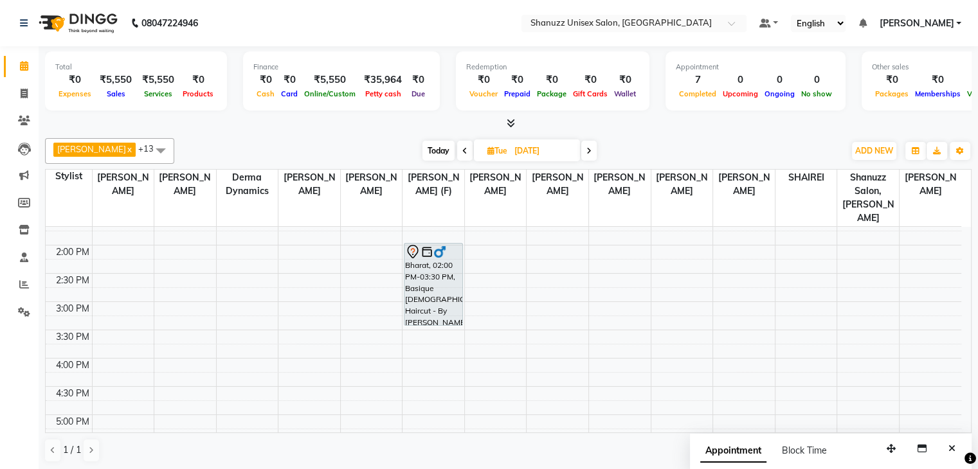
scroll to position [265, 0]
click at [423, 141] on span "Today" at bounding box center [439, 151] width 32 height 20
type input "[DATE]"
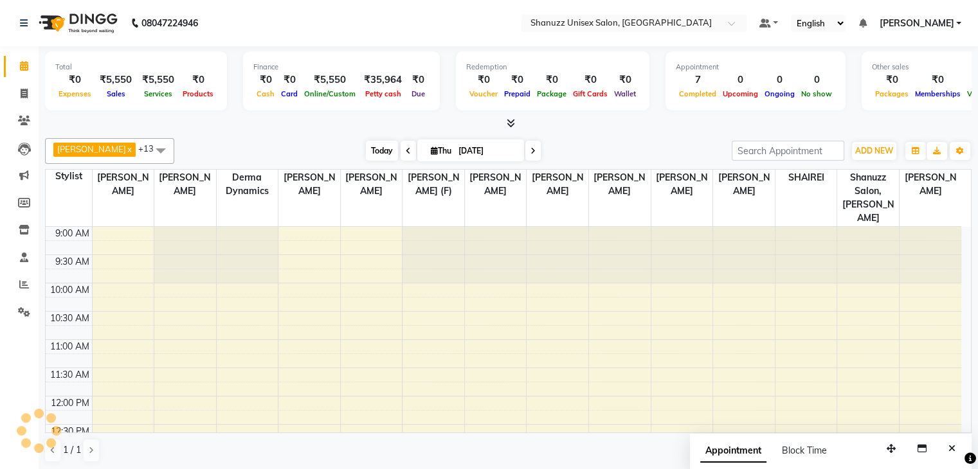
scroll to position [337, 0]
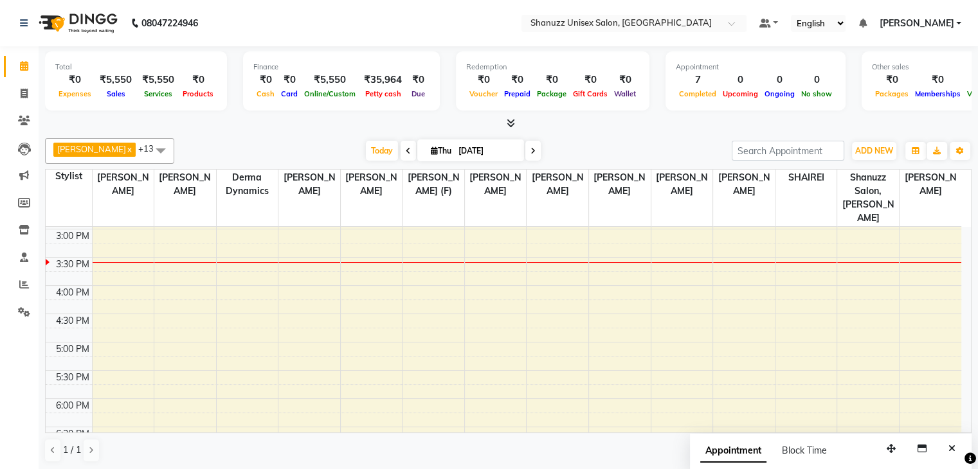
click at [455, 150] on input "[DATE]" at bounding box center [487, 150] width 64 height 19
select select "9"
select select "2025"
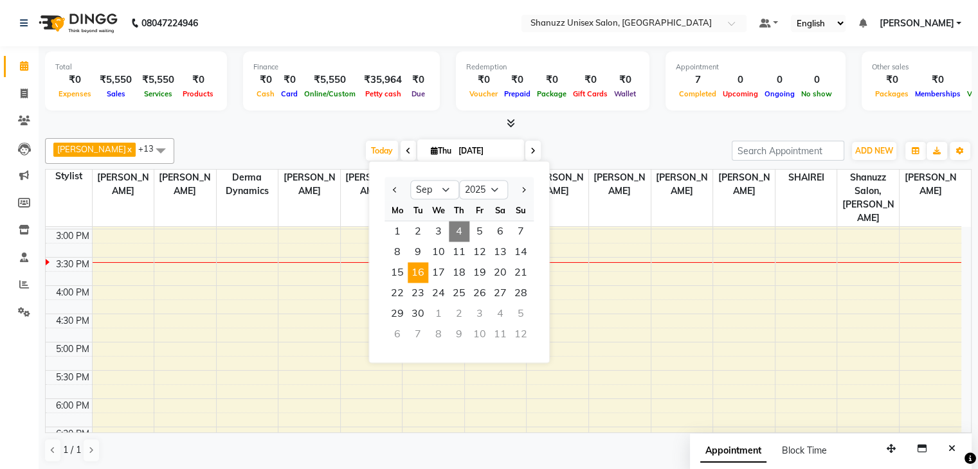
click at [419, 275] on span "16" at bounding box center [418, 272] width 21 height 21
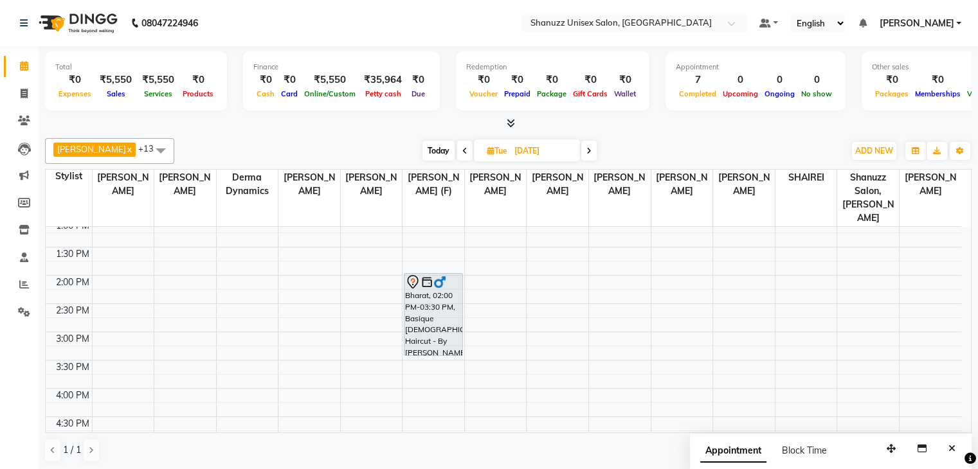
scroll to position [237, 0]
click at [423, 143] on span "Today" at bounding box center [439, 151] width 32 height 20
type input "[DATE]"
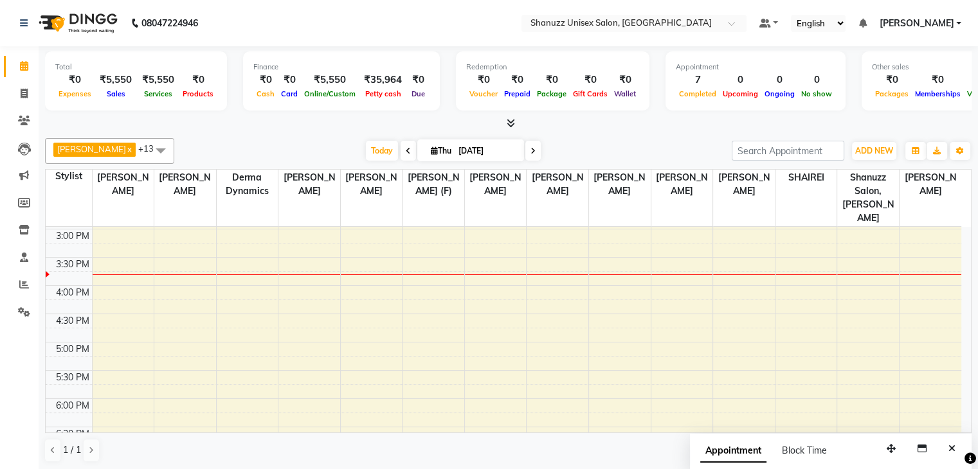
click at [908, 28] on span "[PERSON_NAME]" at bounding box center [916, 24] width 75 height 14
click at [907, 28] on span "[PERSON_NAME]" at bounding box center [916, 23] width 75 height 14
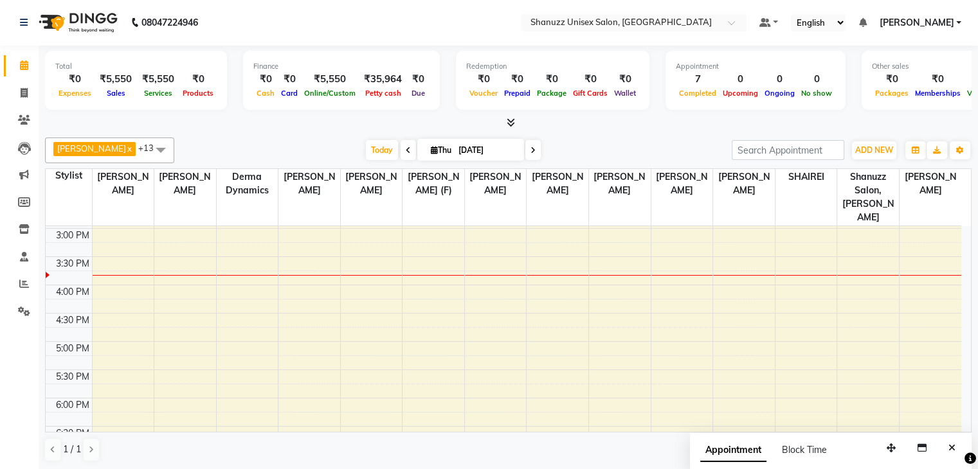
click at [898, 52] on div "Other sales ₹0 Packages ₹0 Memberships ₹0 Vouchers ₹0 Prepaids ₹0 Gift Cards" at bounding box center [976, 80] width 229 height 59
click at [897, 52] on div "Other sales ₹0 Packages ₹0 Memberships ₹0 Vouchers ₹0 Prepaids ₹0 Gift Cards" at bounding box center [976, 80] width 229 height 59
click at [895, 32] on nav "08047224946 Select Location × Shanuzz Unisex Salon, Oshiwara Default Panel My P…" at bounding box center [489, 22] width 978 height 46
click at [882, 14] on ul "Default Panel My Panel English ENGLISH Español العربية मराठी हिंदी ગુજરાતી தமிழ…" at bounding box center [860, 22] width 215 height 17
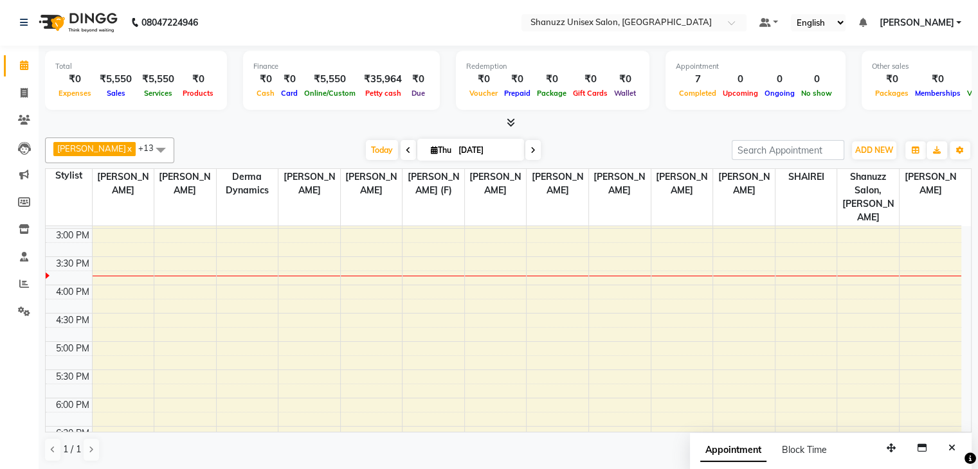
click at [882, 14] on ul "Default Panel My Panel English ENGLISH Español العربية मराठी हिंदी ગુજરાતી தமிழ…" at bounding box center [860, 22] width 215 height 17
drag, startPoint x: 875, startPoint y: 14, endPoint x: 829, endPoint y: -56, distance: 83.1
click at [829, 0] on html "08047224946 Select Location × Shanuzz Unisex Salon, Oshiwara Default Panel My P…" at bounding box center [489, 234] width 978 height 469
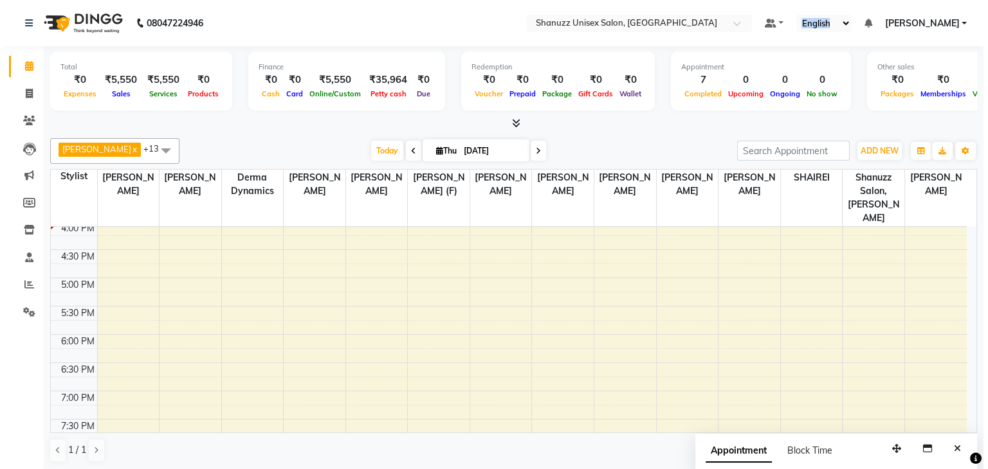
scroll to position [401, 0]
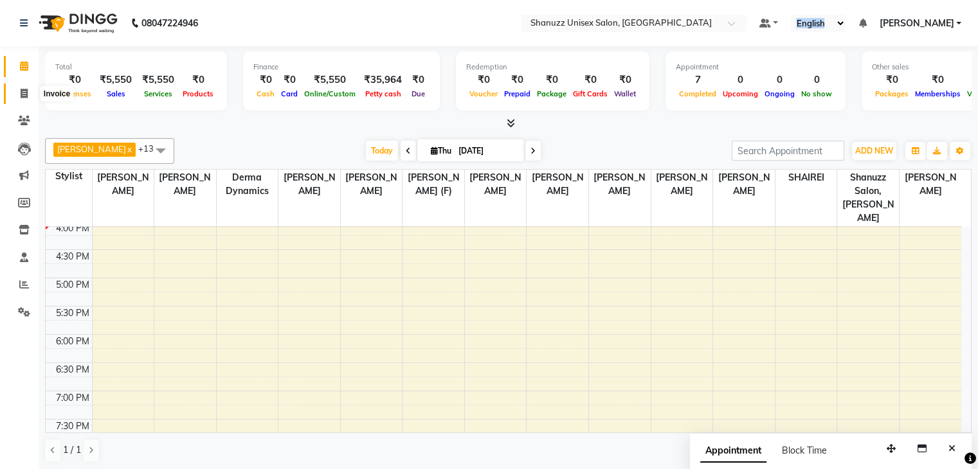
click at [29, 96] on span at bounding box center [24, 94] width 23 height 15
select select "service"
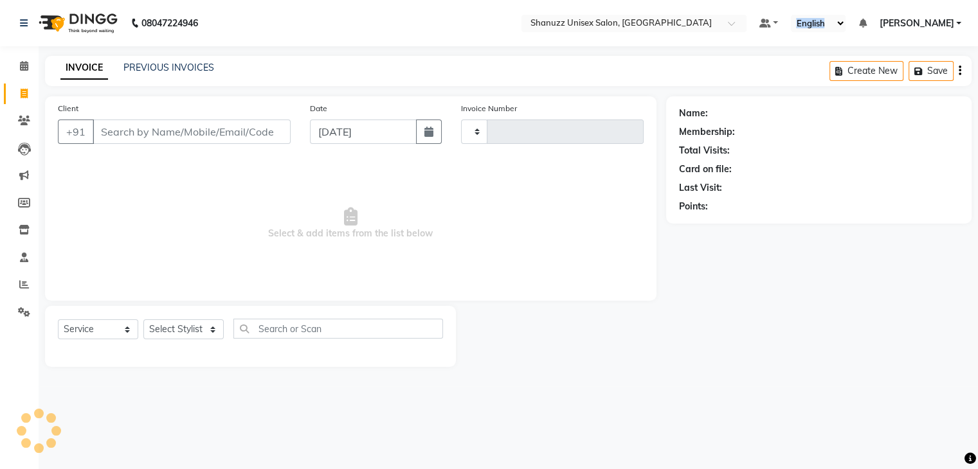
type input "1483"
select select "7102"
click at [142, 65] on link "PREVIOUS INVOICES" at bounding box center [168, 68] width 91 height 12
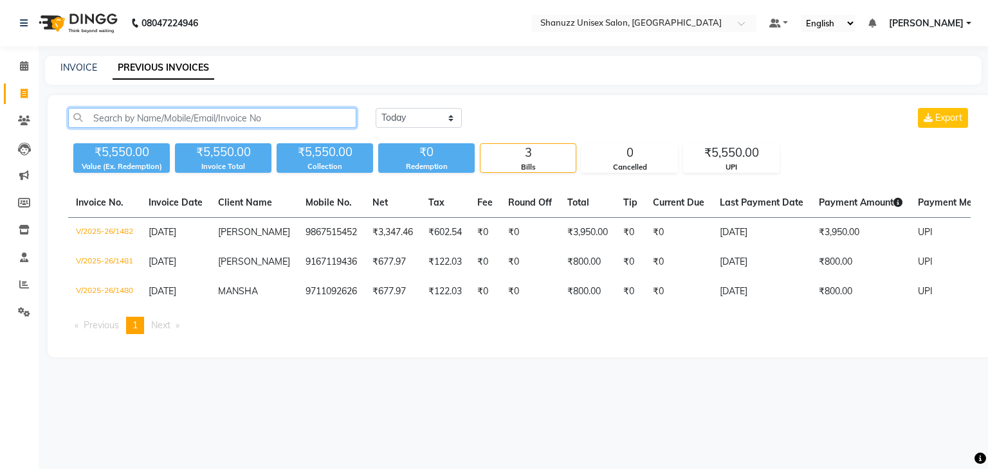
click at [132, 119] on input "text" at bounding box center [212, 118] width 288 height 20
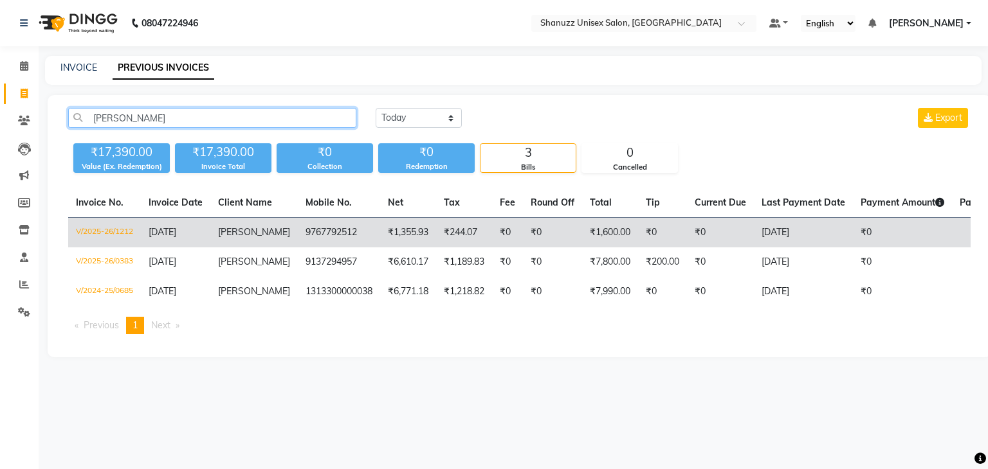
type input "[PERSON_NAME]"
click at [257, 229] on td "[PERSON_NAME]" at bounding box center [253, 233] width 87 height 30
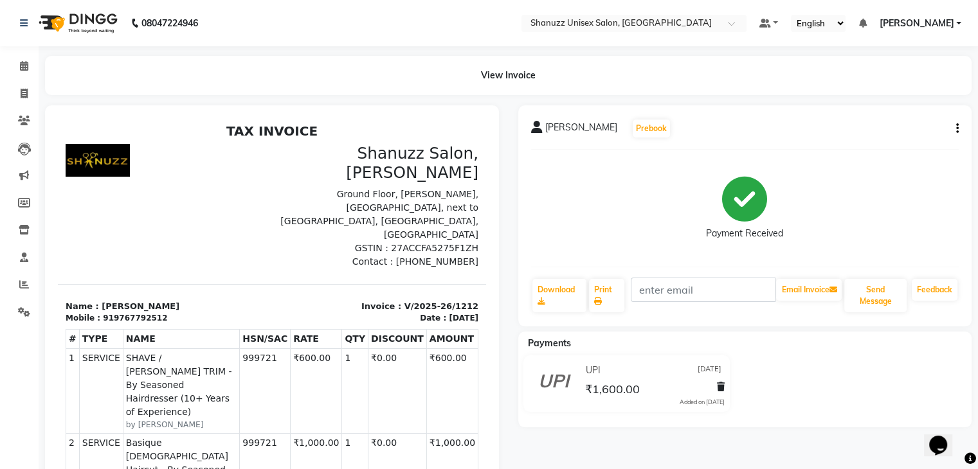
scroll to position [10, 0]
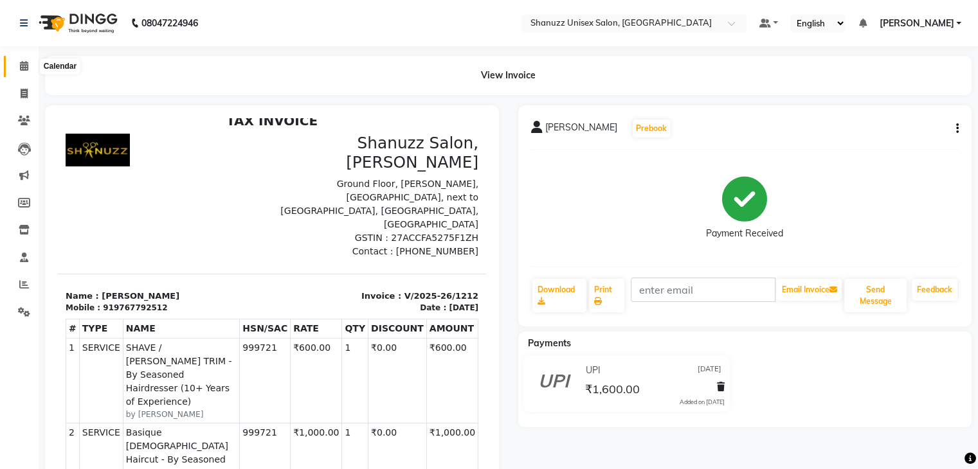
click at [22, 70] on icon at bounding box center [24, 66] width 8 height 10
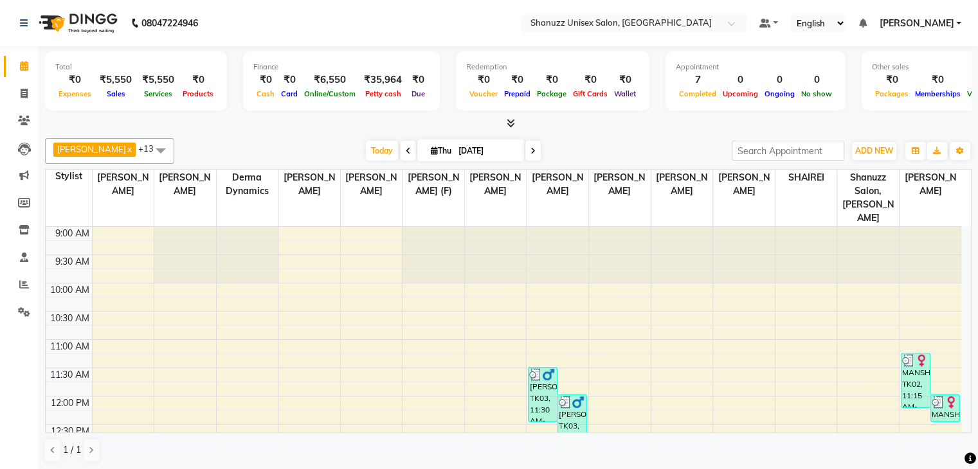
click at [22, 70] on icon at bounding box center [24, 66] width 8 height 10
click at [491, 152] on input "[DATE]" at bounding box center [487, 150] width 64 height 19
select select "9"
select select "2025"
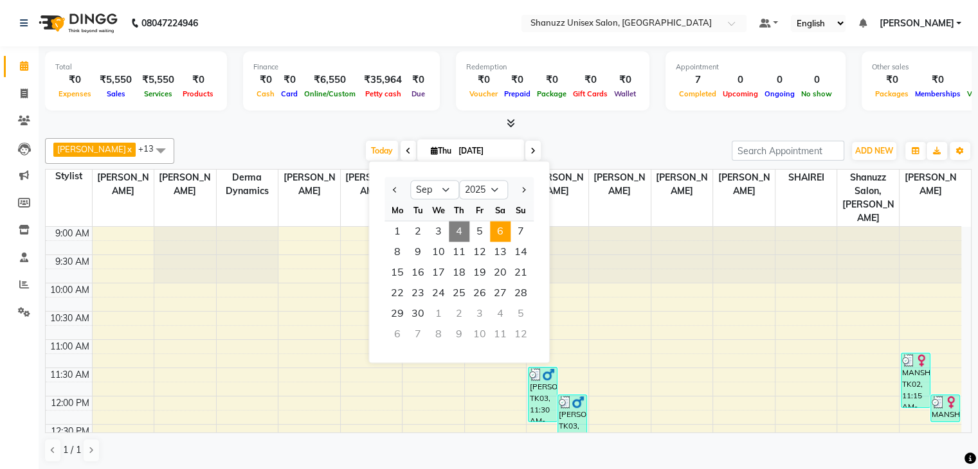
click at [499, 233] on span "6" at bounding box center [500, 231] width 21 height 21
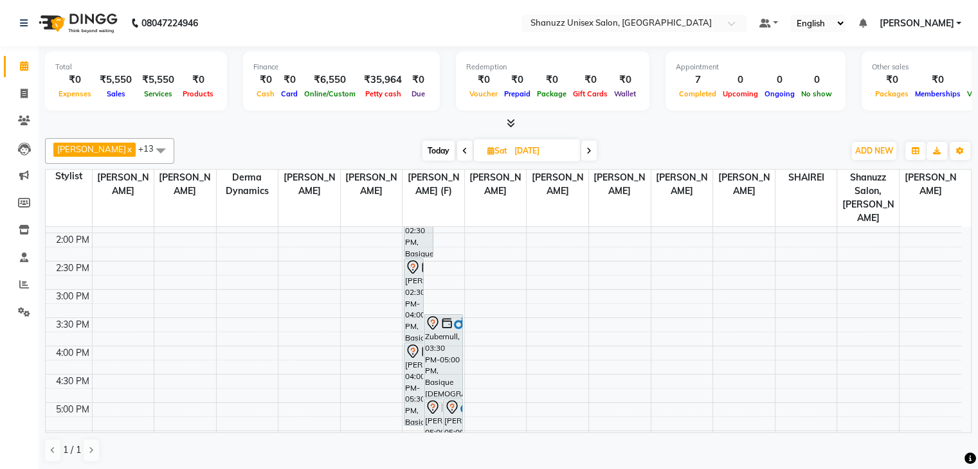
scroll to position [275, 0]
click at [592, 156] on span at bounding box center [588, 151] width 15 height 20
type input "[DATE]"
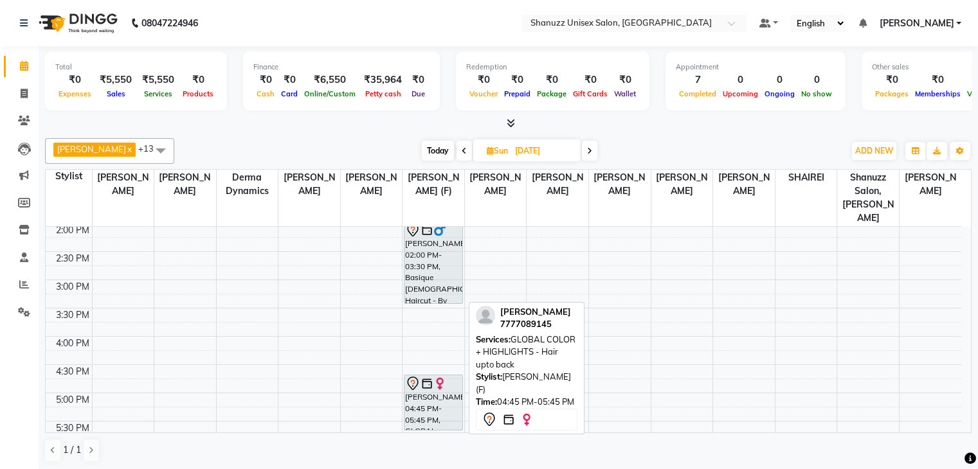
scroll to position [286, 0]
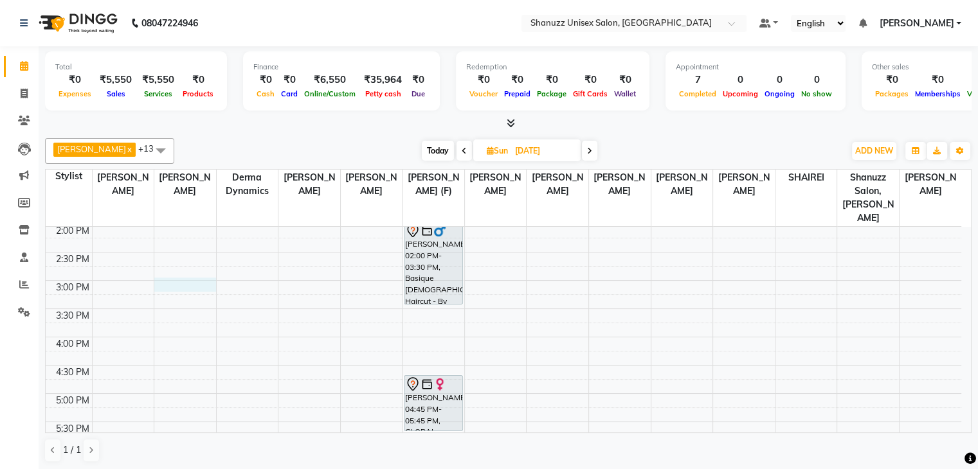
click at [178, 270] on div "9:00 AM 9:30 AM 10:00 AM 10:30 AM 11:00 AM 11:30 AM 12:00 PM 12:30 PM 1:00 PM 1…" at bounding box center [504, 280] width 916 height 678
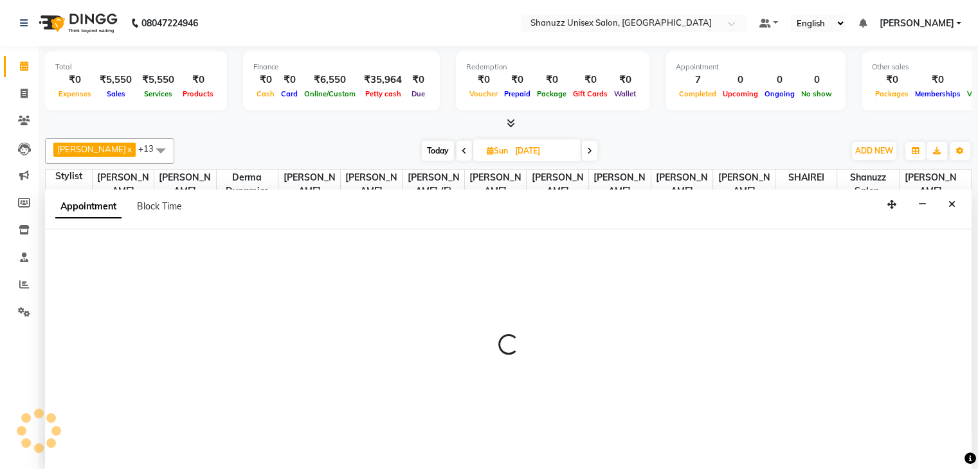
scroll to position [1, 0]
select select "59594"
select select "900"
select select "tentative"
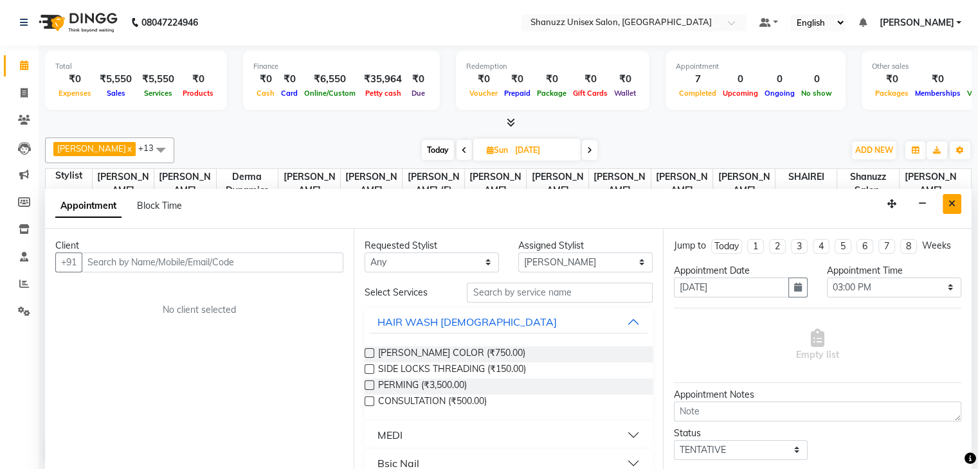
click at [952, 196] on button "Close" at bounding box center [952, 204] width 19 height 20
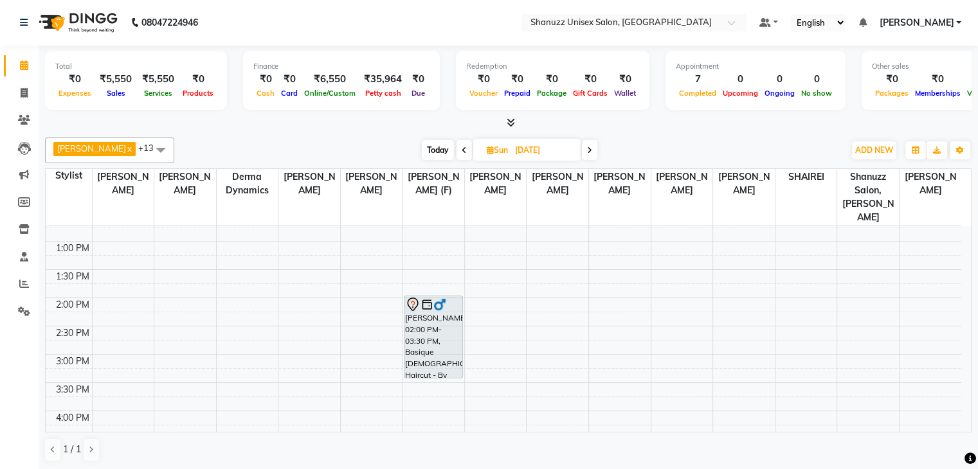
scroll to position [215, 0]
click at [428, 145] on span "Today" at bounding box center [438, 150] width 32 height 20
type input "[DATE]"
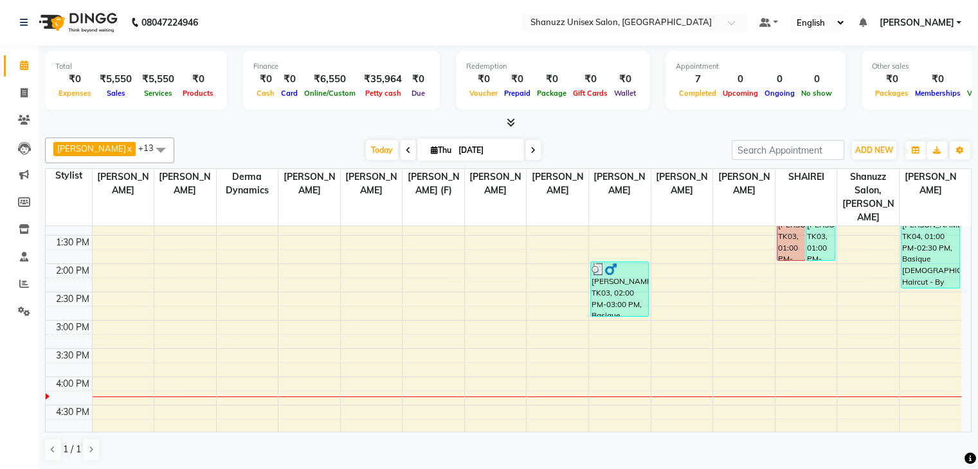
scroll to position [247, 0]
click at [22, 227] on icon at bounding box center [24, 229] width 11 height 10
select select
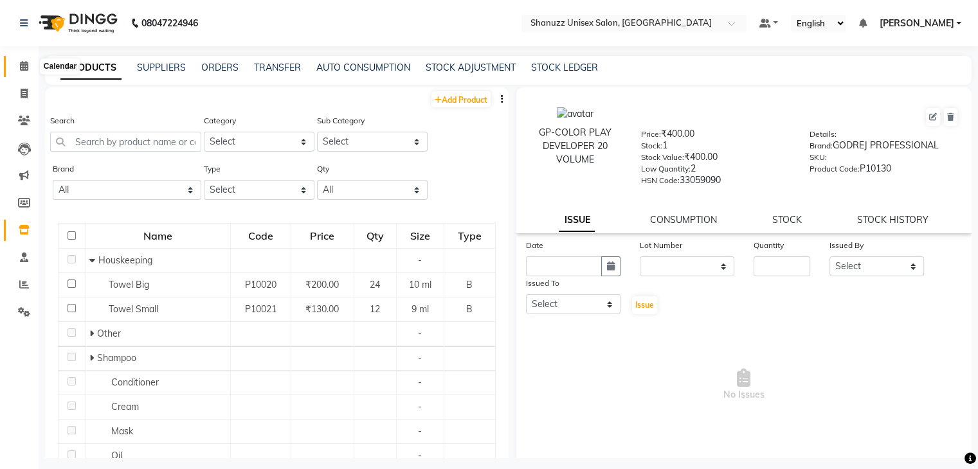
click at [22, 68] on icon at bounding box center [24, 66] width 8 height 10
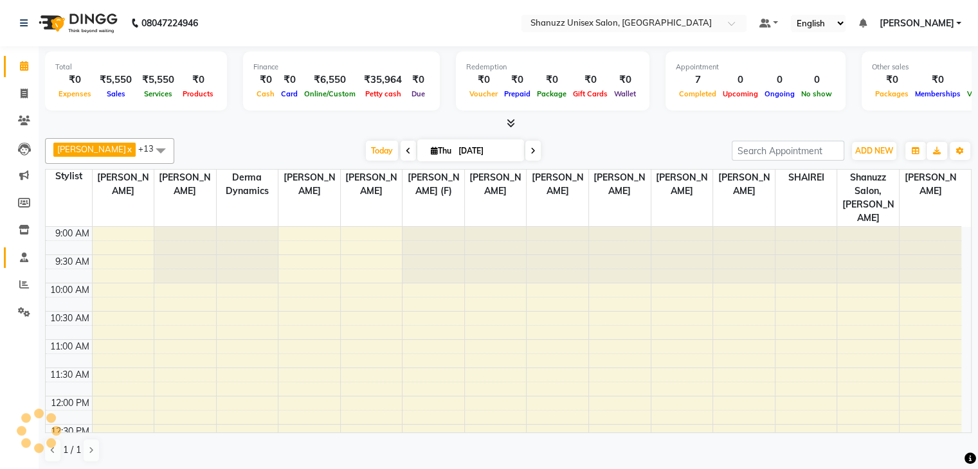
scroll to position [394, 0]
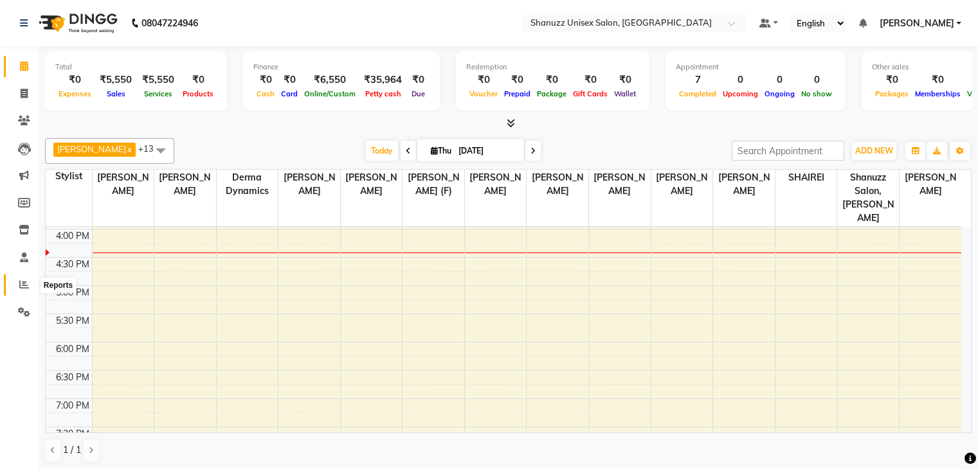
click at [21, 283] on icon at bounding box center [24, 285] width 10 height 10
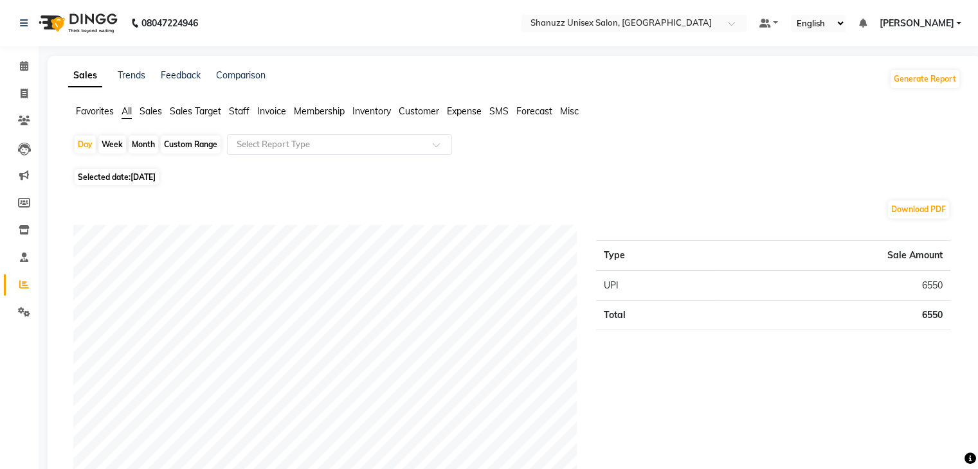
click at [376, 107] on span "Inventory" at bounding box center [371, 111] width 39 height 12
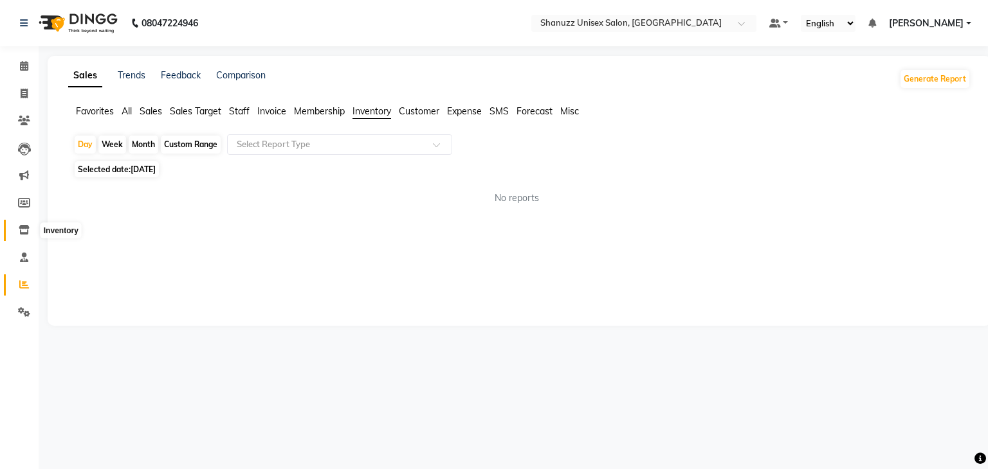
click at [24, 230] on icon at bounding box center [24, 230] width 11 height 10
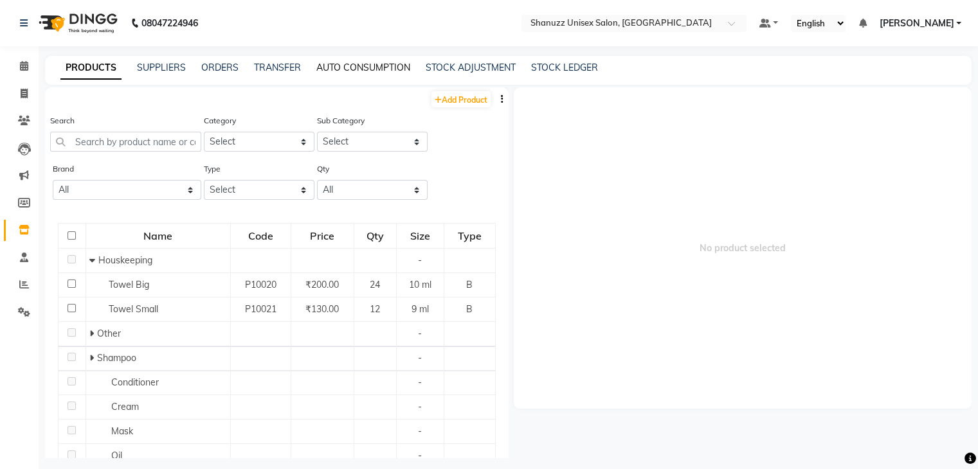
click at [367, 64] on link "AUTO CONSUMPTION" at bounding box center [363, 68] width 94 height 12
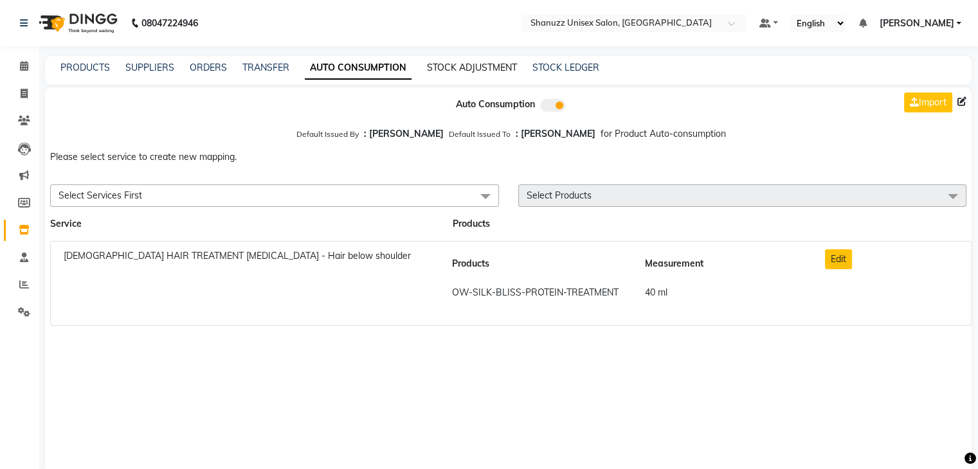
click at [467, 66] on link "STOCK ADJUSTMENT" at bounding box center [472, 68] width 90 height 12
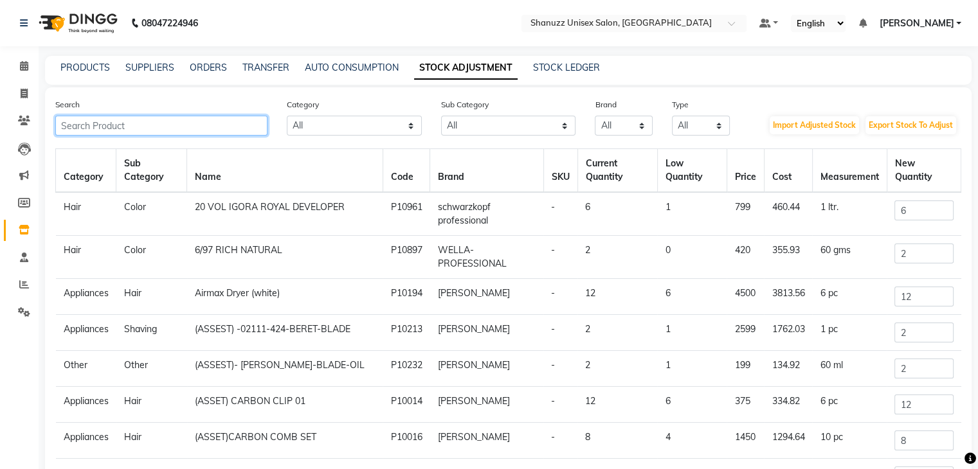
click at [154, 122] on input "text" at bounding box center [161, 126] width 212 height 20
click at [154, 122] on input "M" at bounding box center [161, 126] width 212 height 20
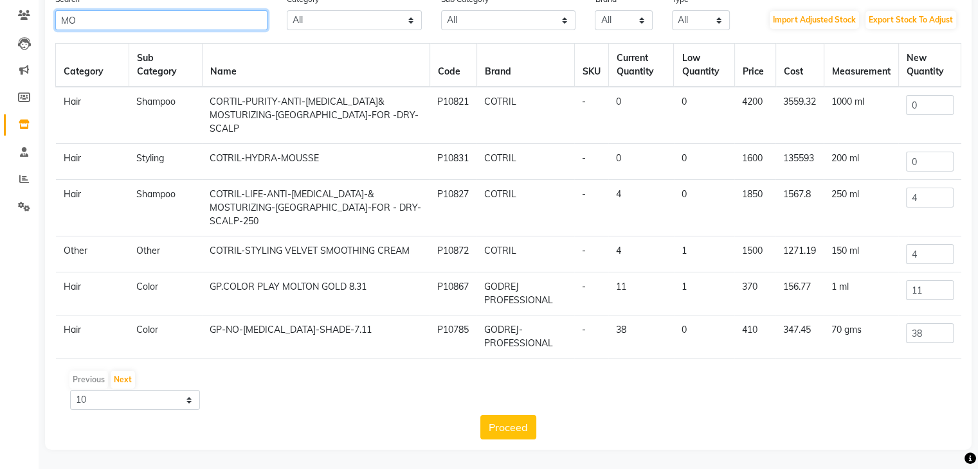
type input "M"
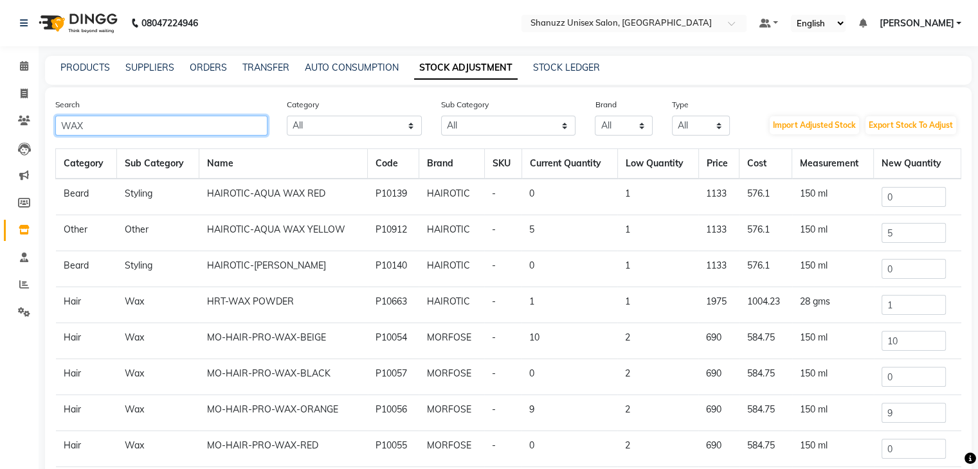
scroll to position [106, 0]
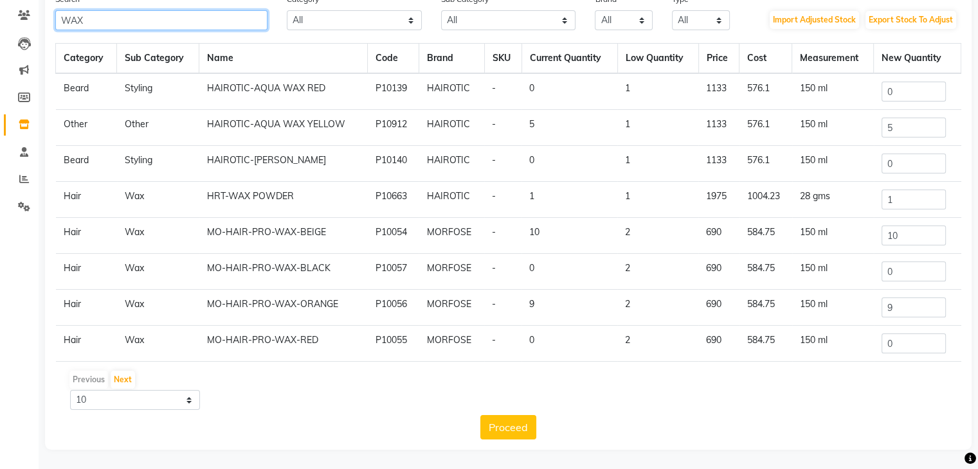
type input "WAX"
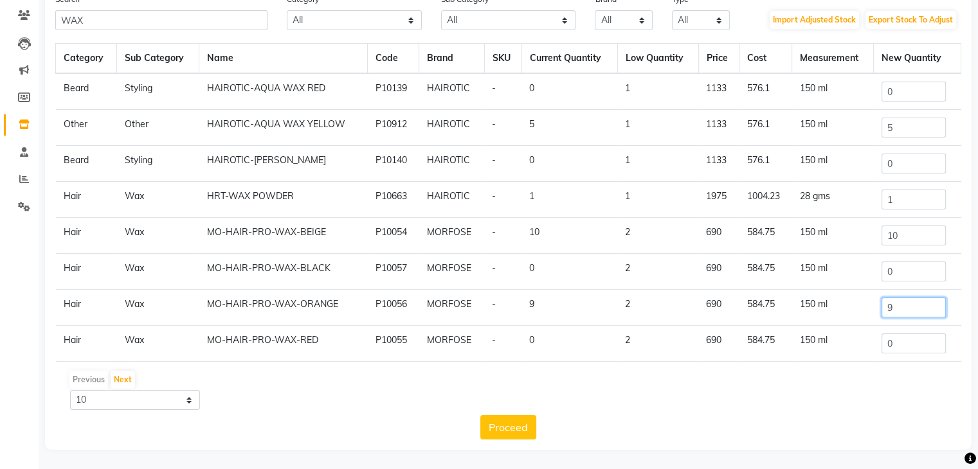
click at [897, 300] on input "9" at bounding box center [914, 308] width 64 height 20
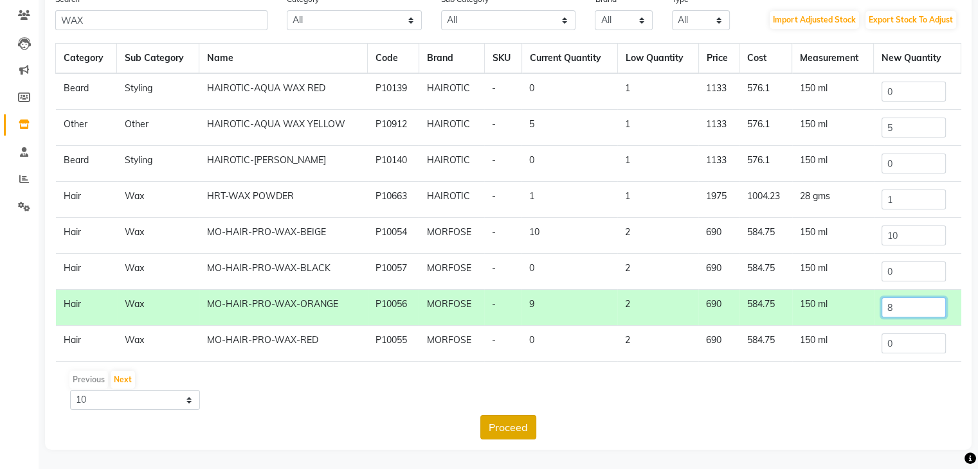
type input "8"
click at [502, 438] on button "Proceed" at bounding box center [508, 427] width 56 height 24
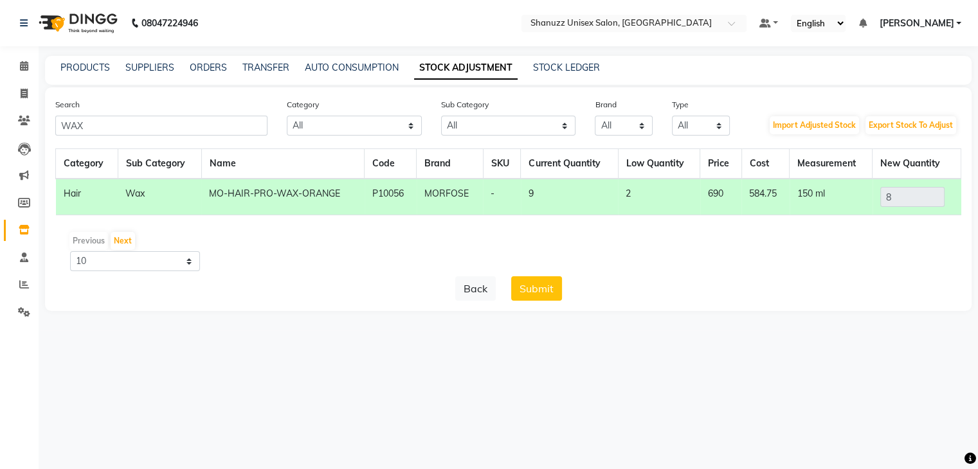
scroll to position [0, 0]
click at [548, 284] on button "Submit" at bounding box center [541, 289] width 51 height 24
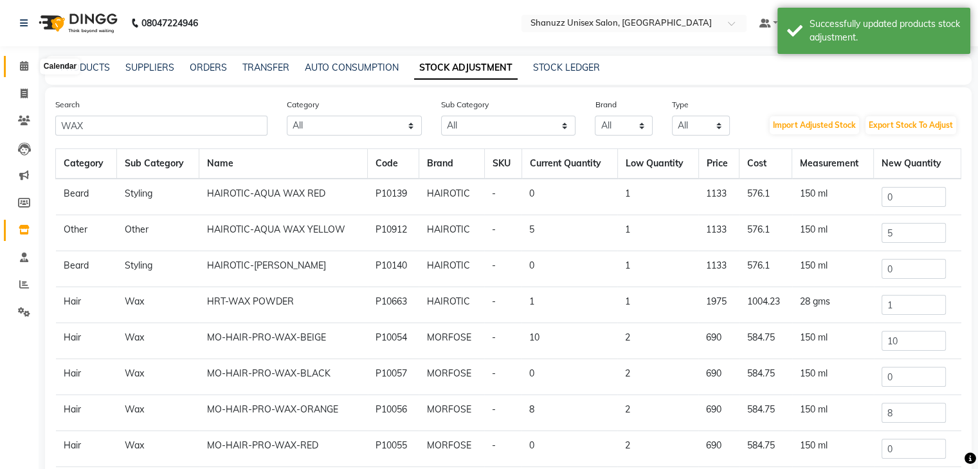
click at [23, 65] on icon at bounding box center [24, 66] width 8 height 10
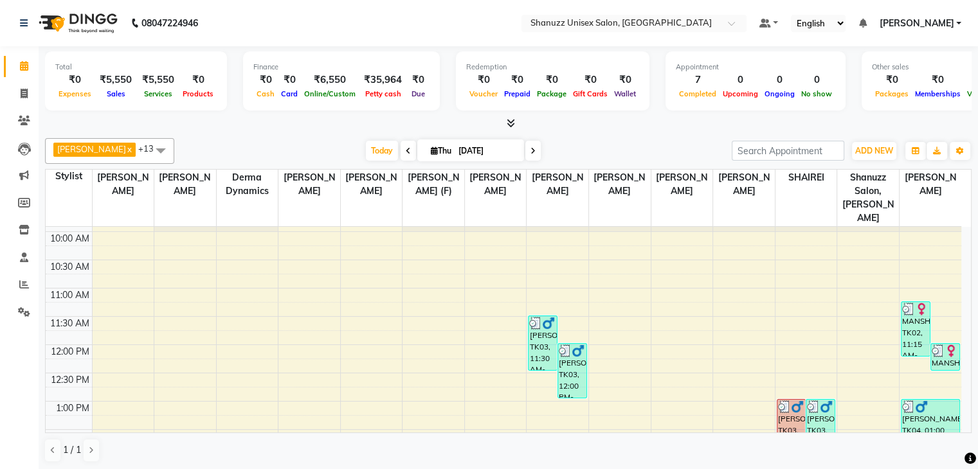
scroll to position [49, 0]
click at [372, 150] on span "Today" at bounding box center [382, 151] width 32 height 20
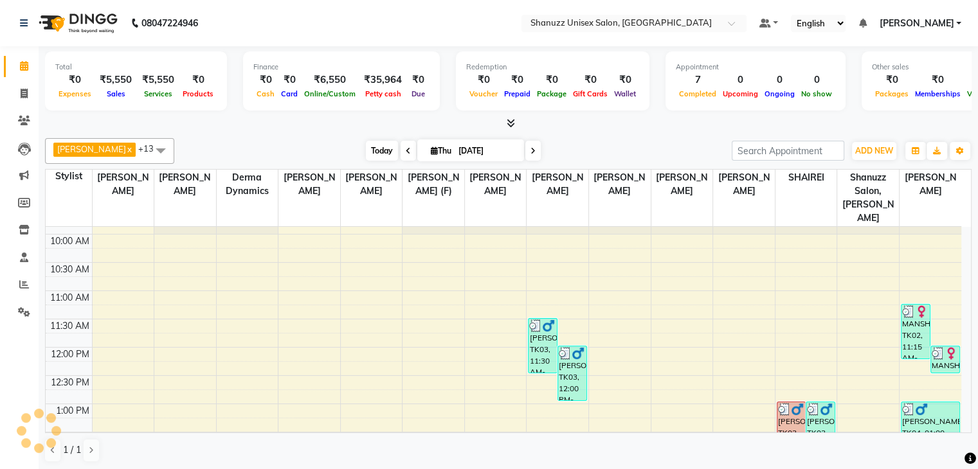
scroll to position [394, 0]
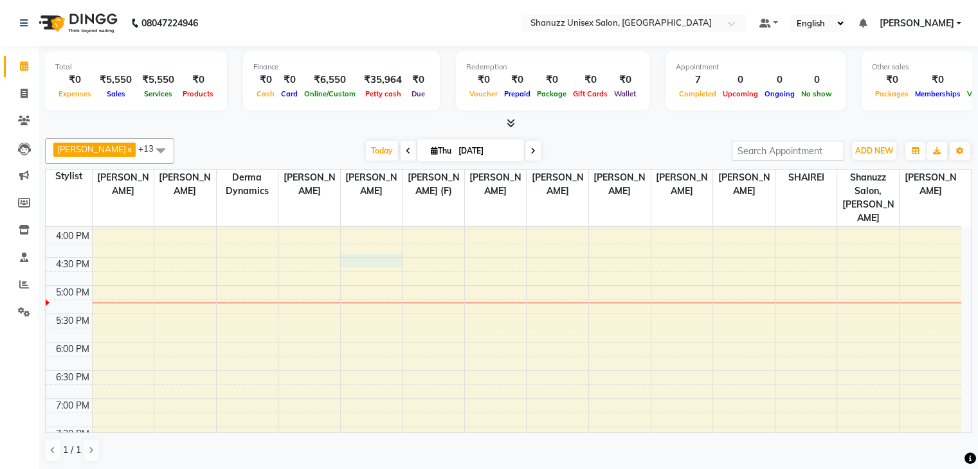
click at [342, 245] on div "9:00 AM 9:30 AM 10:00 AM 10:30 AM 11:00 AM 11:30 AM 12:00 PM 12:30 PM 1:00 PM 1…" at bounding box center [504, 172] width 916 height 678
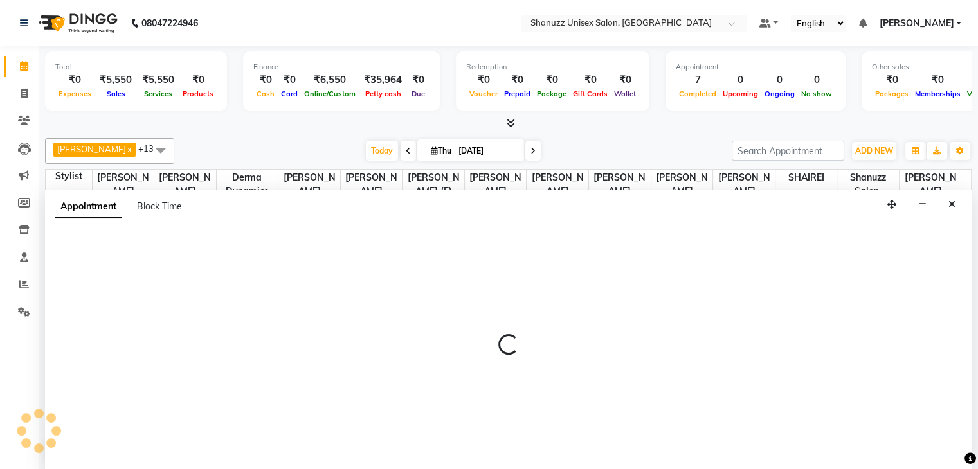
scroll to position [1, 0]
select select "59231"
select select "tentative"
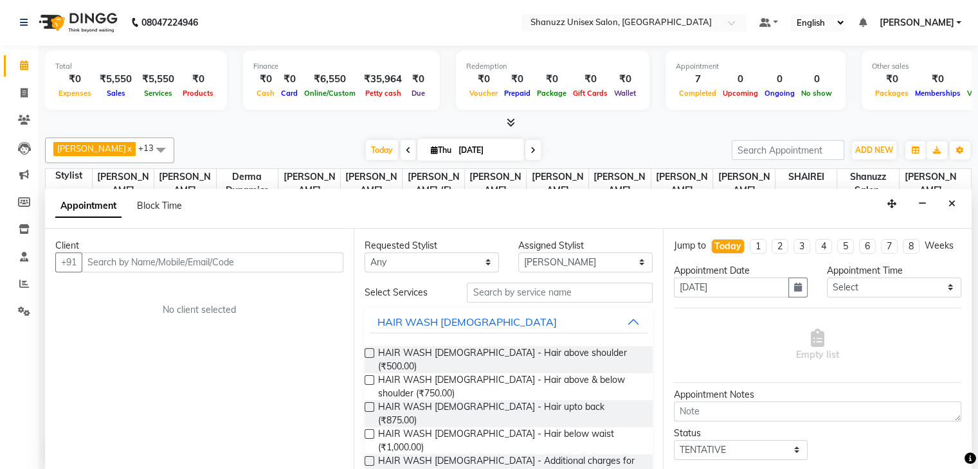
click at [180, 271] on input "text" at bounding box center [213, 263] width 262 height 20
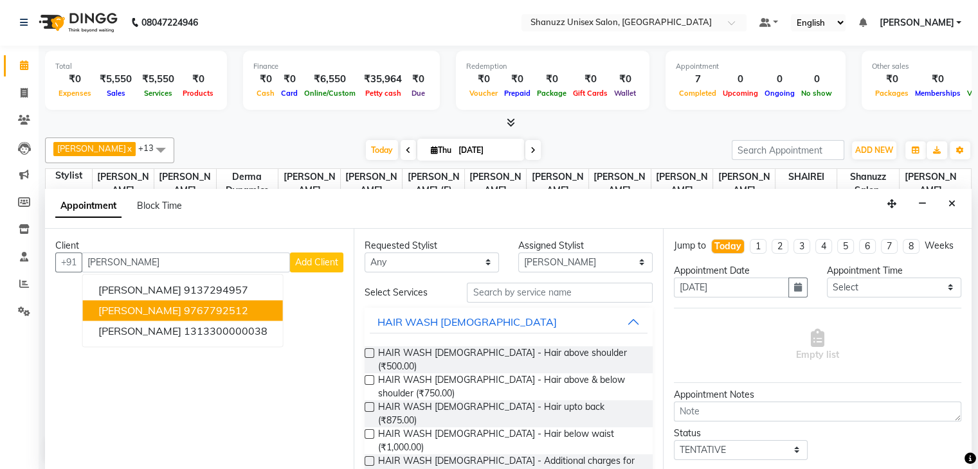
click at [184, 310] on ngb-highlight "9767792512" at bounding box center [216, 310] width 64 height 13
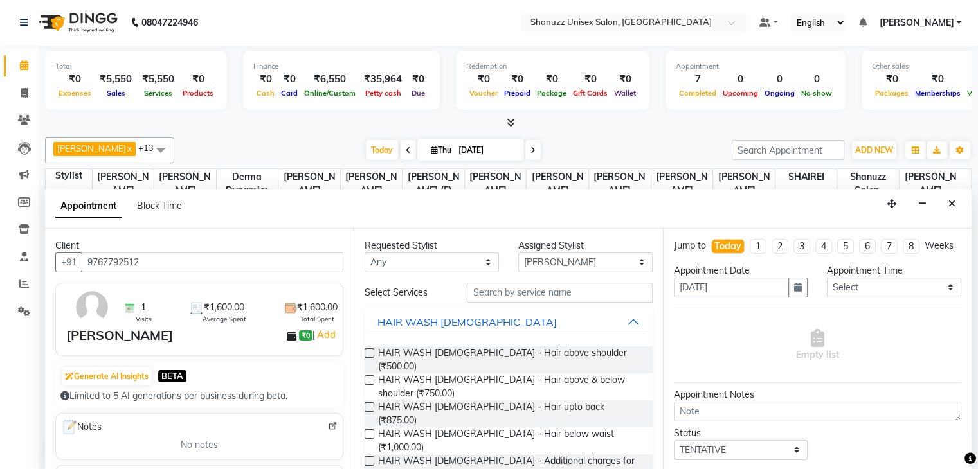
type input "9767792512"
click at [502, 295] on input "text" at bounding box center [559, 293] width 185 height 20
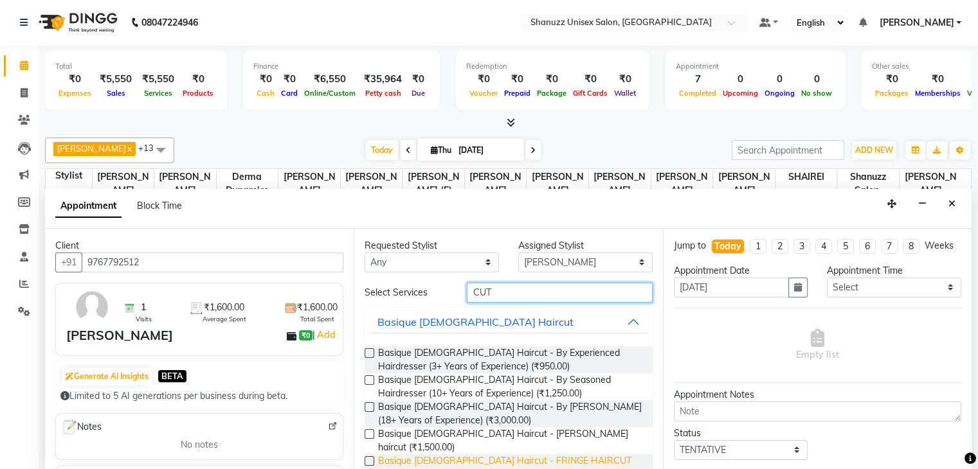
scroll to position [82, 0]
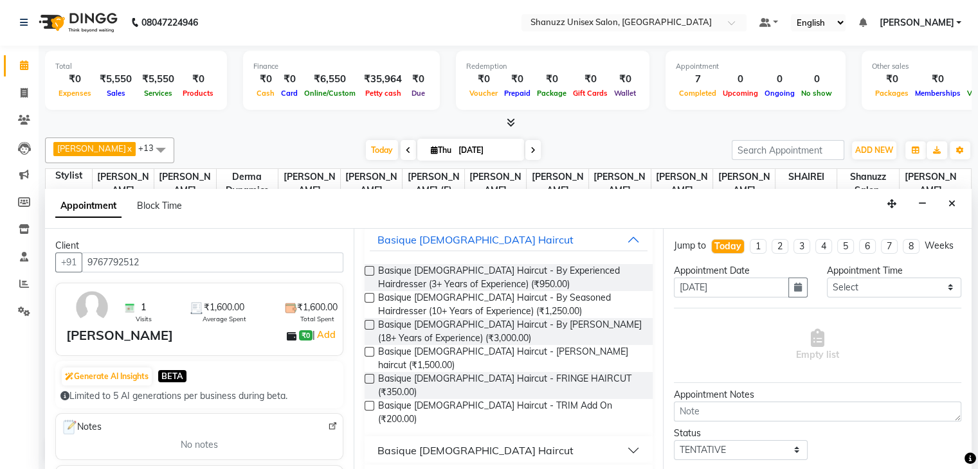
type input "CUT"
click at [421, 443] on div "Basique [DEMOGRAPHIC_DATA] Haircut" at bounding box center [476, 450] width 196 height 15
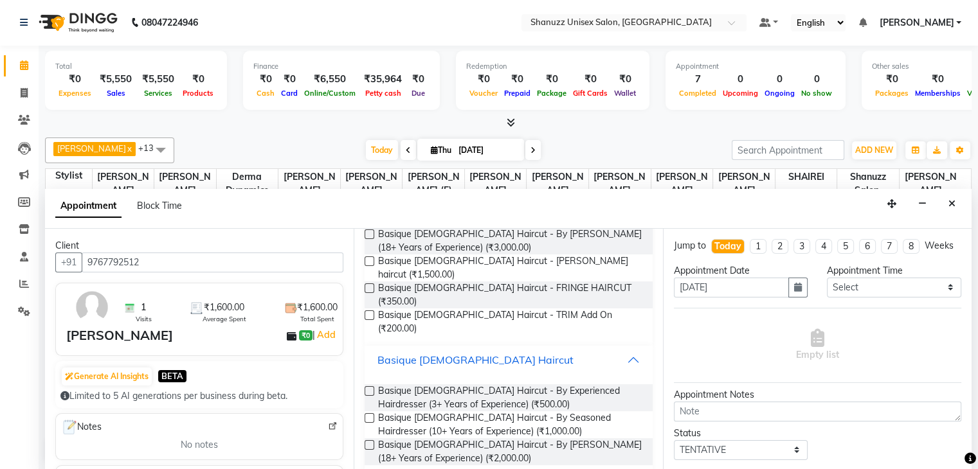
scroll to position [183, 0]
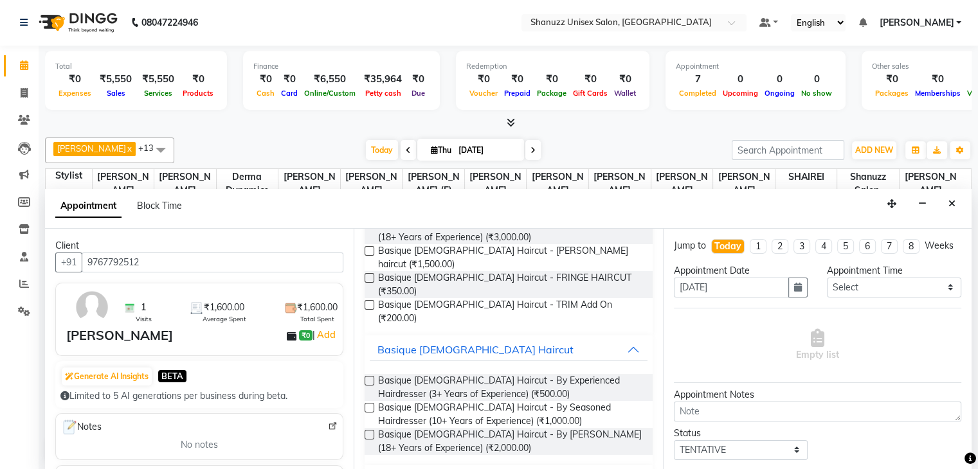
click at [370, 403] on label at bounding box center [370, 408] width 10 height 10
click at [370, 405] on input "checkbox" at bounding box center [369, 409] width 8 height 8
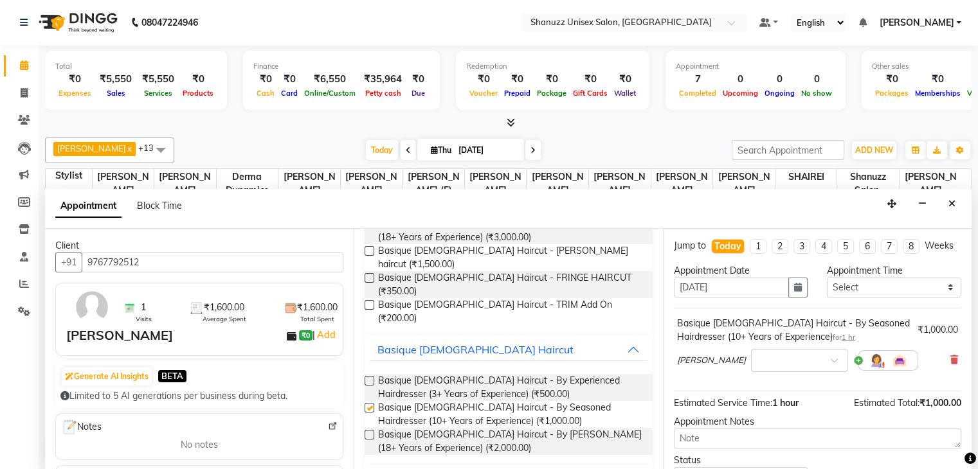
checkbox input "false"
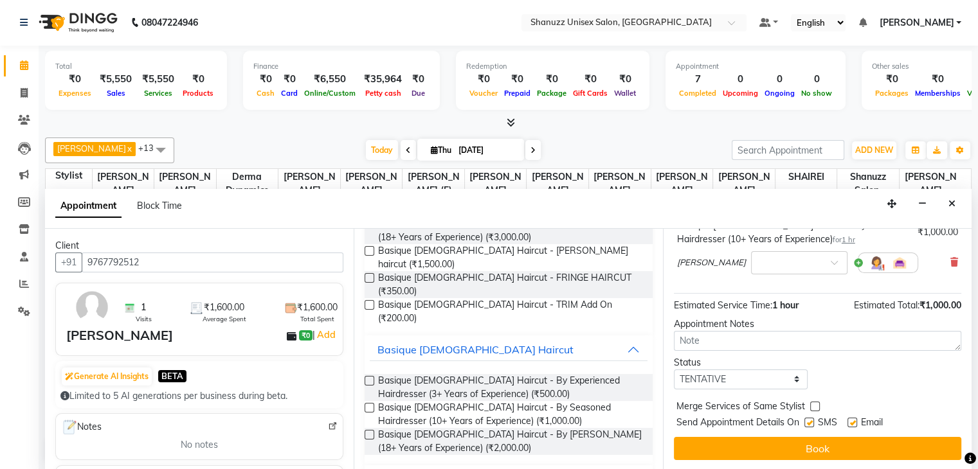
click at [809, 418] on label at bounding box center [810, 423] width 10 height 10
click at [809, 420] on input "checkbox" at bounding box center [809, 424] width 8 height 8
checkbox input "false"
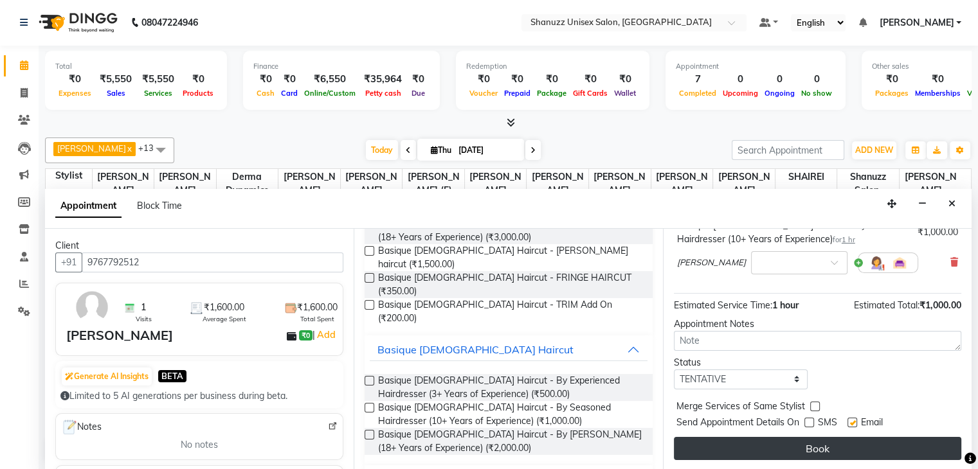
click at [796, 451] on button "Book" at bounding box center [817, 448] width 287 height 23
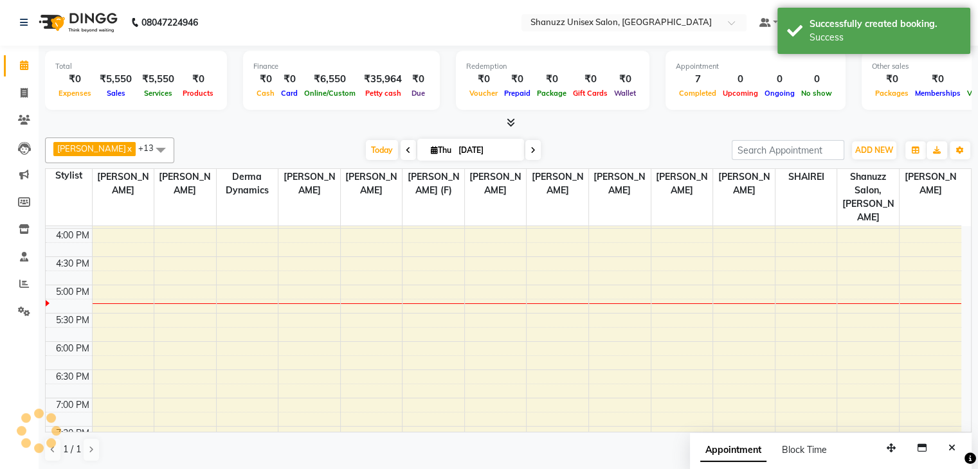
scroll to position [0, 0]
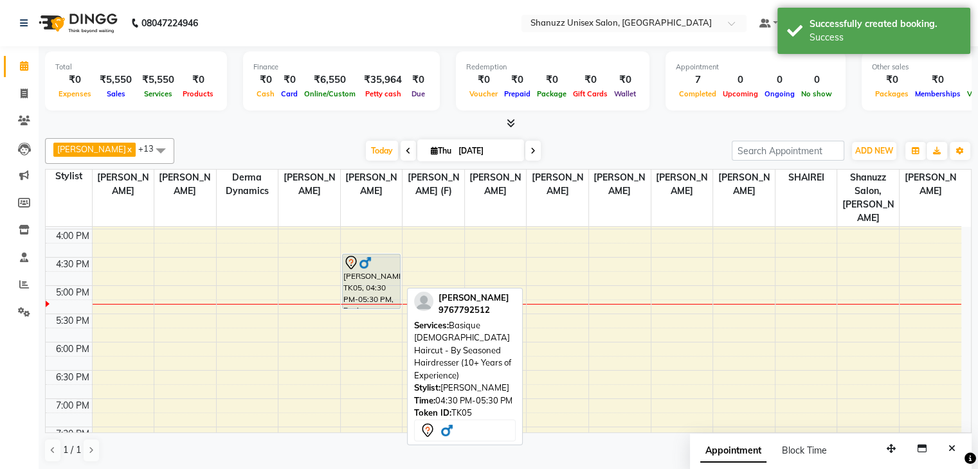
click at [353, 255] on icon at bounding box center [350, 262] width 15 height 15
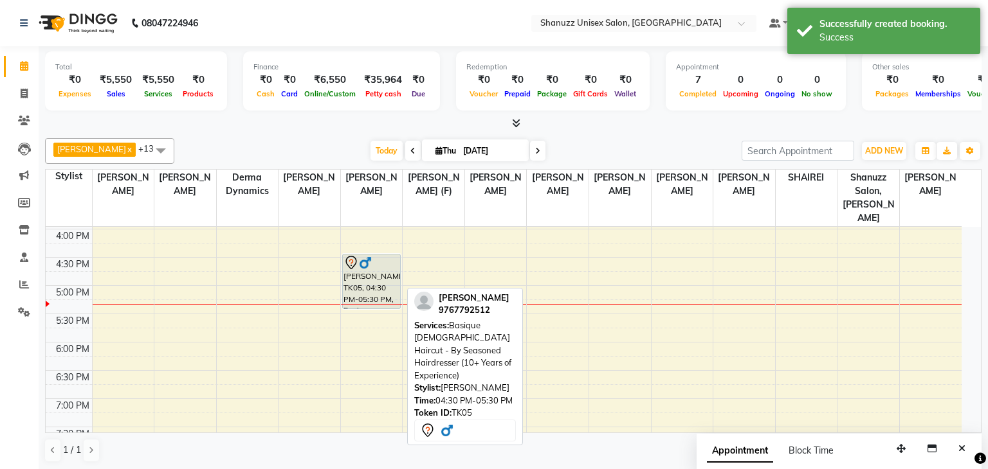
select select "7"
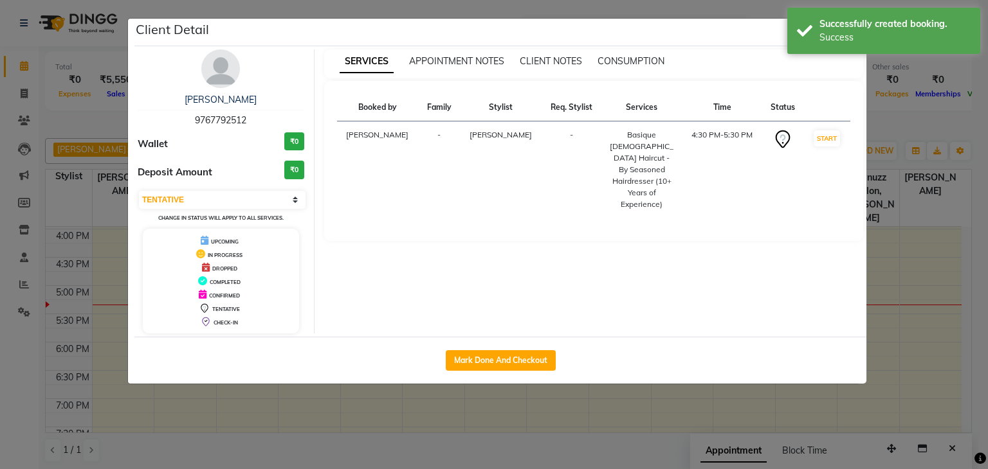
click at [453, 349] on div "Mark Done And Checkout" at bounding box center [500, 360] width 732 height 47
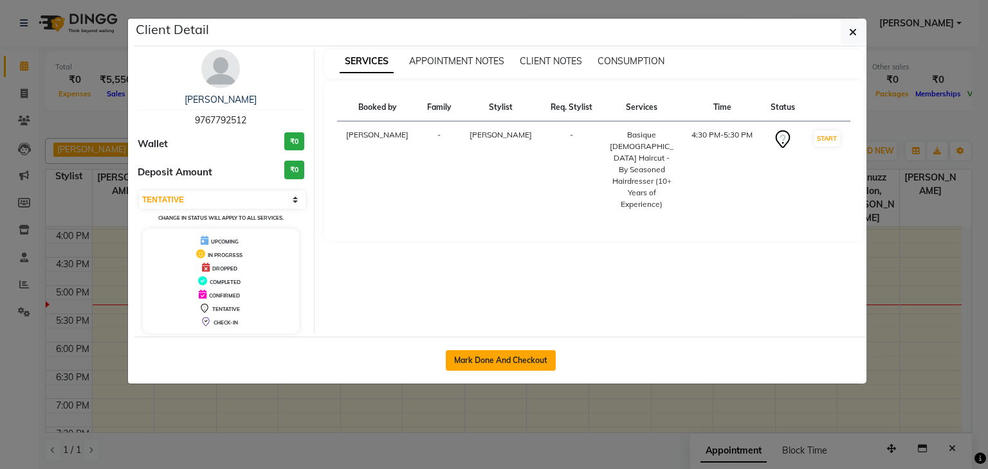
click at [455, 354] on button "Mark Done And Checkout" at bounding box center [501, 361] width 110 height 21
select select "service"
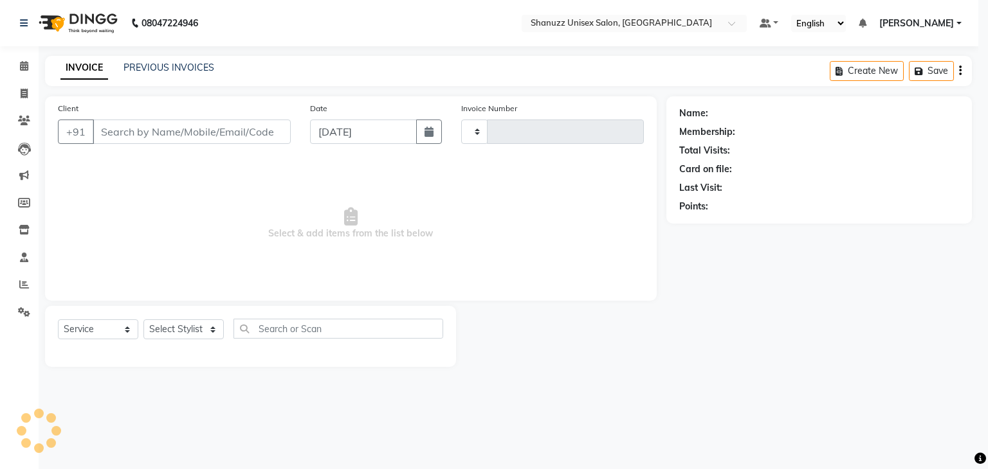
type input "1483"
select select "3"
select select "7102"
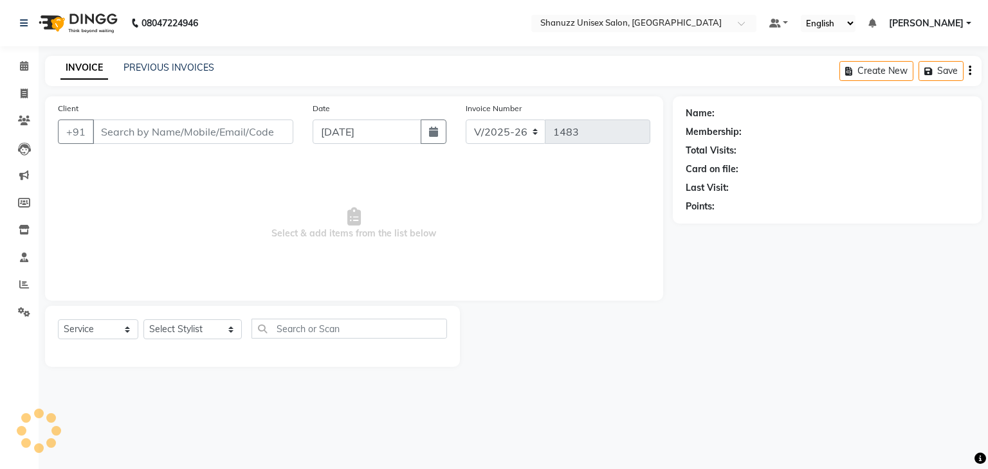
type input "9767792512"
select select "59231"
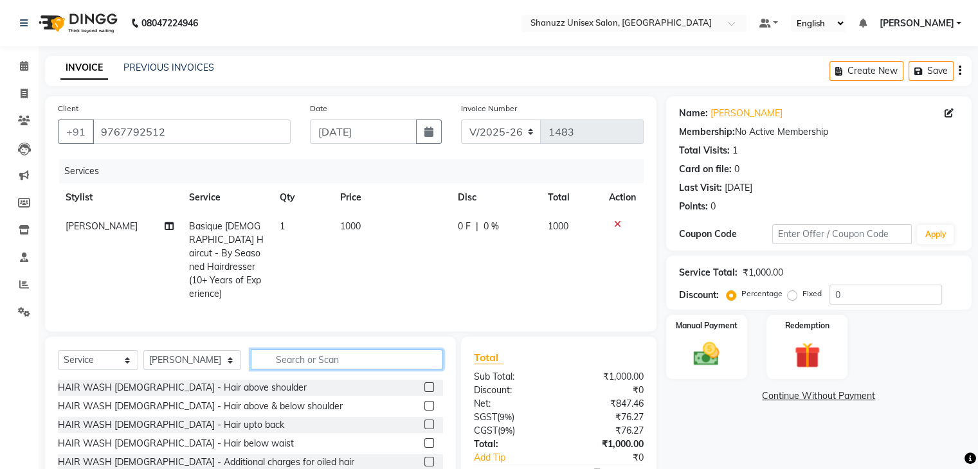
click at [251, 362] on input "text" at bounding box center [347, 360] width 192 height 20
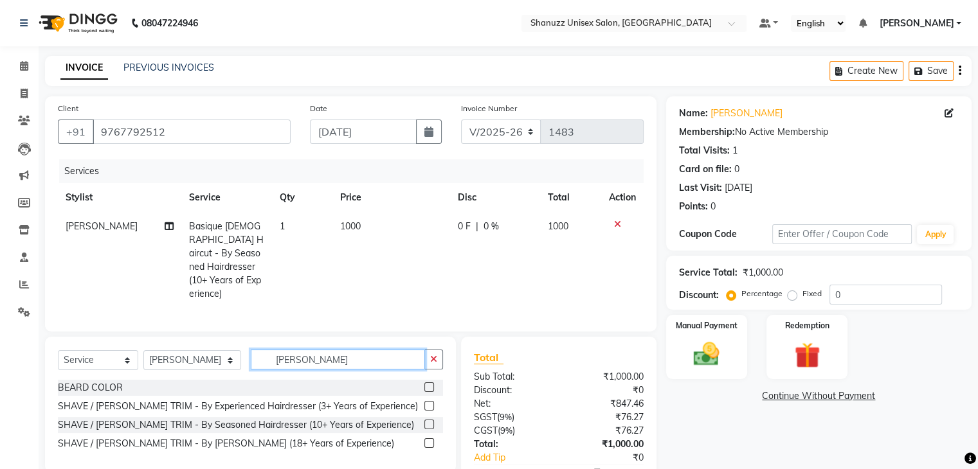
type input "[PERSON_NAME]"
click at [426, 420] on label at bounding box center [429, 425] width 10 height 10
click at [426, 421] on input "checkbox" at bounding box center [428, 425] width 8 height 8
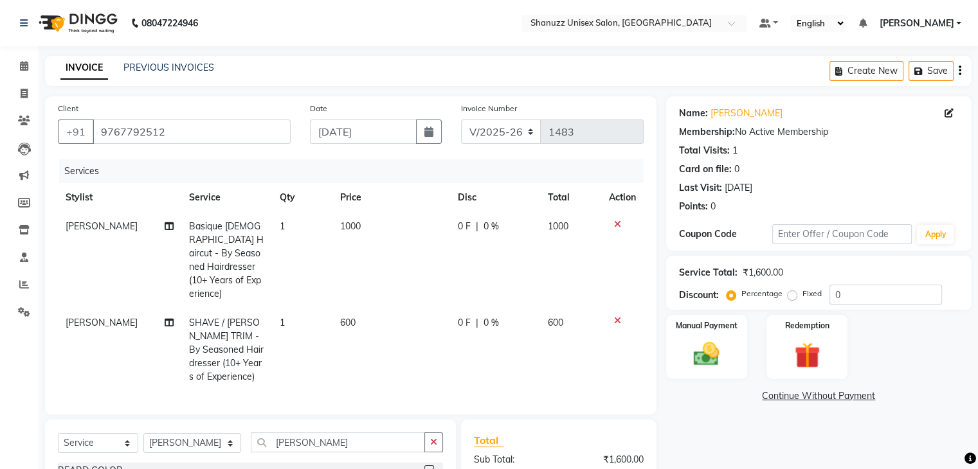
checkbox input "false"
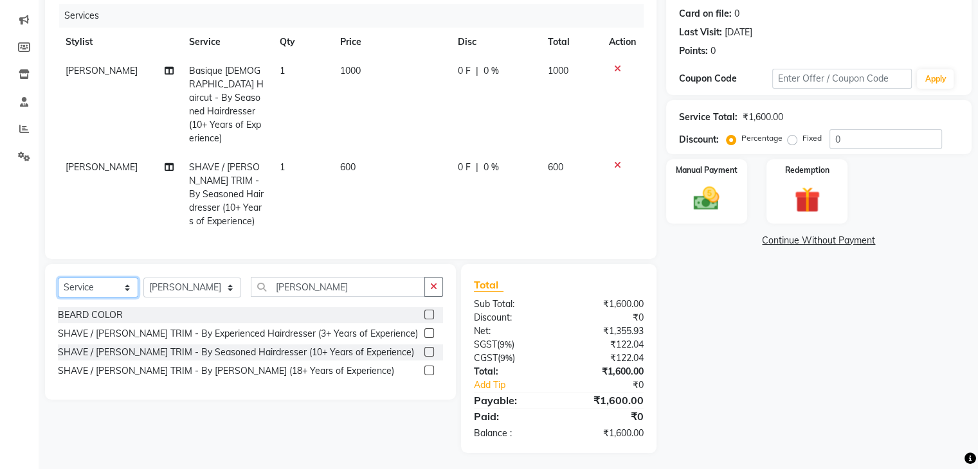
click at [123, 278] on select "Select Service Product Membership Package Voucher Prepaid Gift Card" at bounding box center [98, 288] width 80 height 20
select select "product"
click at [58, 278] on select "Select Service Product Membership Package Voucher Prepaid Gift Card" at bounding box center [98, 288] width 80 height 20
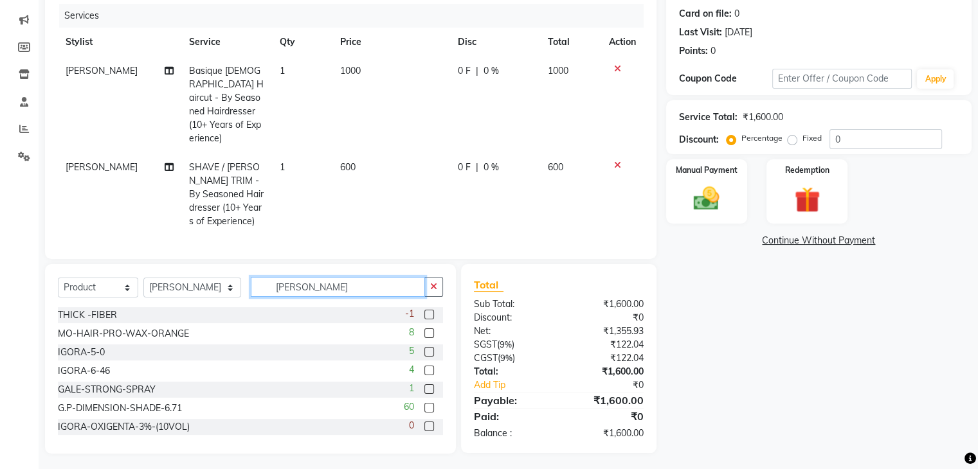
click at [316, 286] on input "[PERSON_NAME]" at bounding box center [338, 287] width 174 height 20
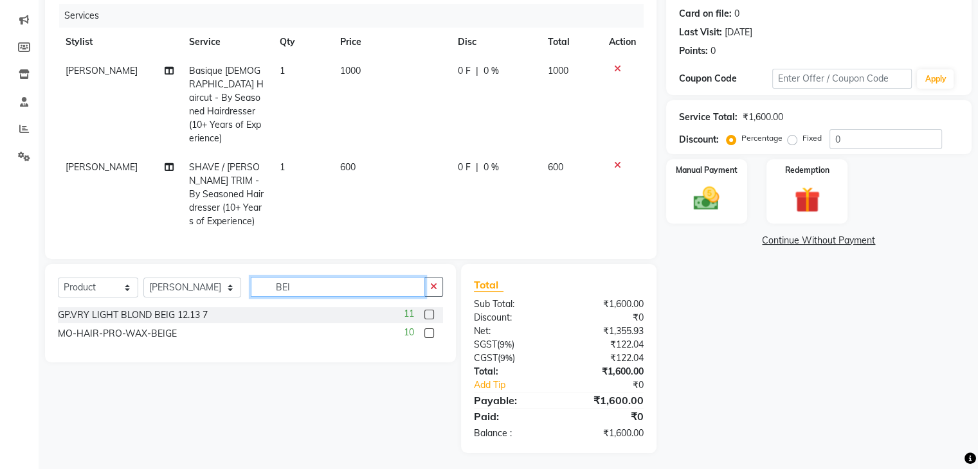
type input "BEI"
click at [428, 329] on label at bounding box center [429, 334] width 10 height 10
click at [428, 330] on input "checkbox" at bounding box center [428, 334] width 8 height 8
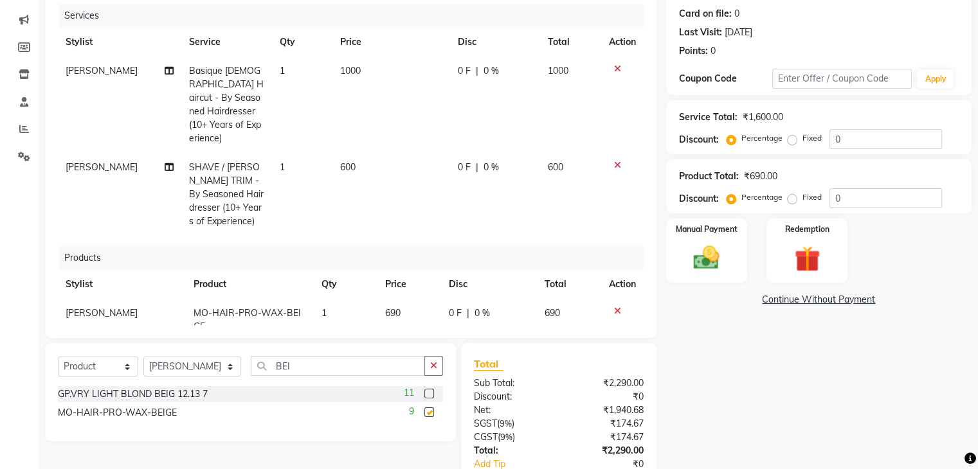
checkbox input "false"
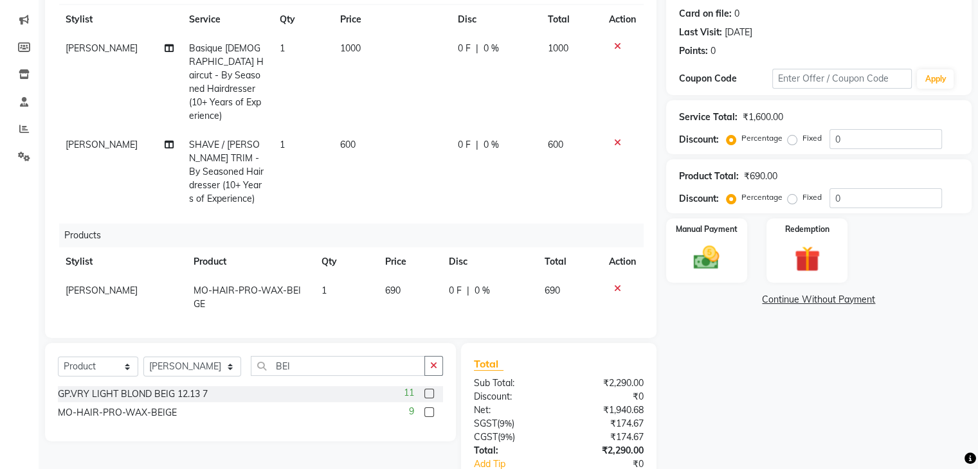
scroll to position [239, 0]
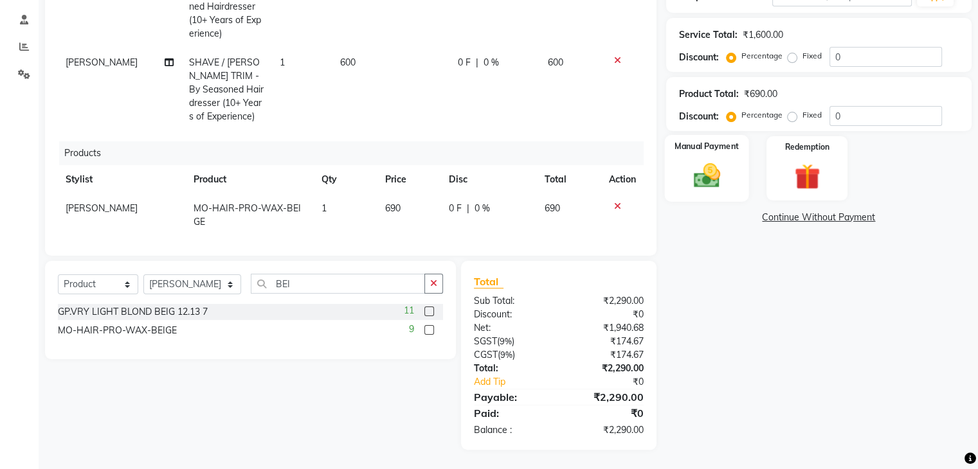
click at [696, 156] on div "Manual Payment" at bounding box center [706, 168] width 84 height 66
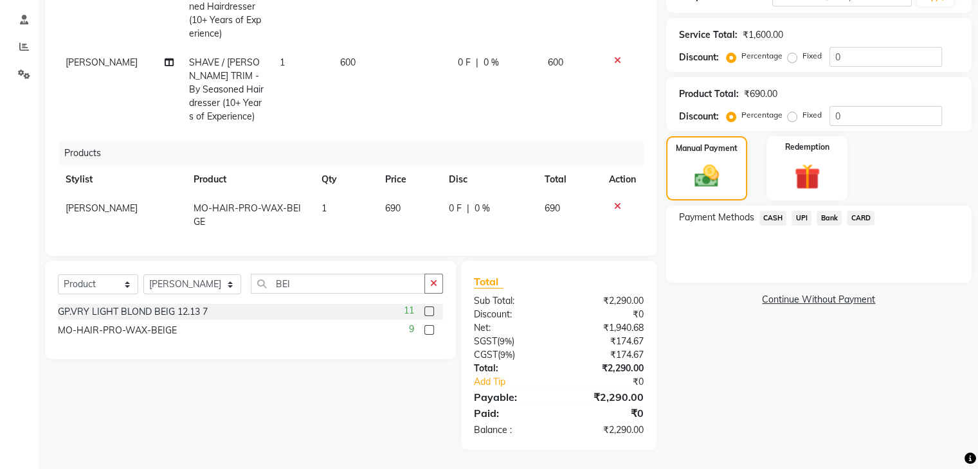
click at [797, 219] on span "UPI" at bounding box center [802, 218] width 20 height 15
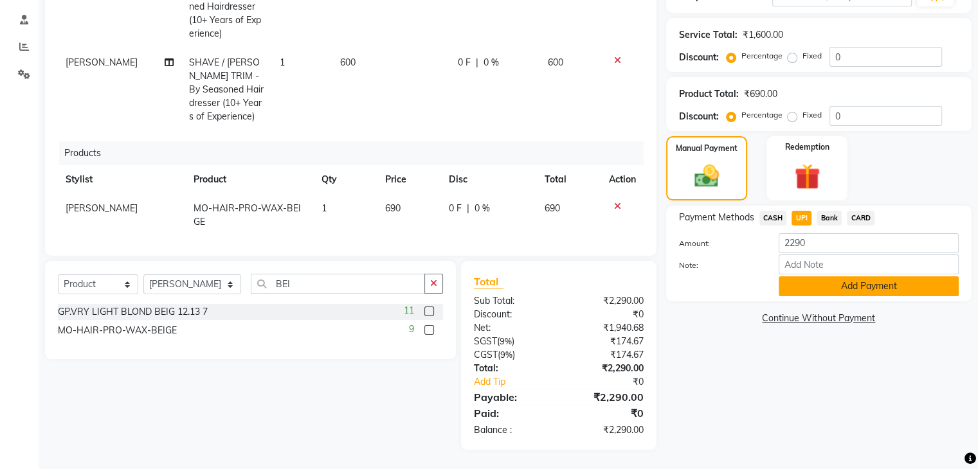
click at [800, 282] on button "Add Payment" at bounding box center [869, 287] width 180 height 20
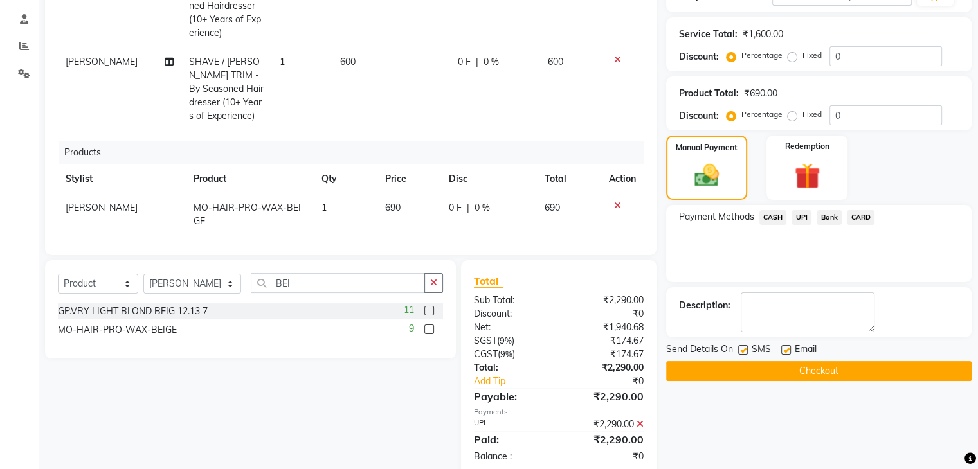
scroll to position [265, 0]
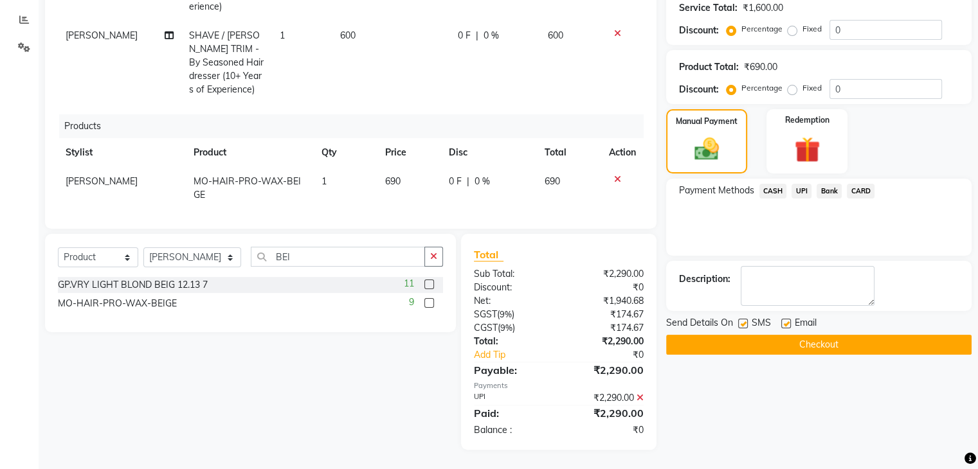
click at [738, 323] on label at bounding box center [743, 324] width 10 height 10
click at [738, 323] on input "checkbox" at bounding box center [742, 324] width 8 height 8
checkbox input "false"
click at [736, 336] on button "Checkout" at bounding box center [818, 345] width 305 height 20
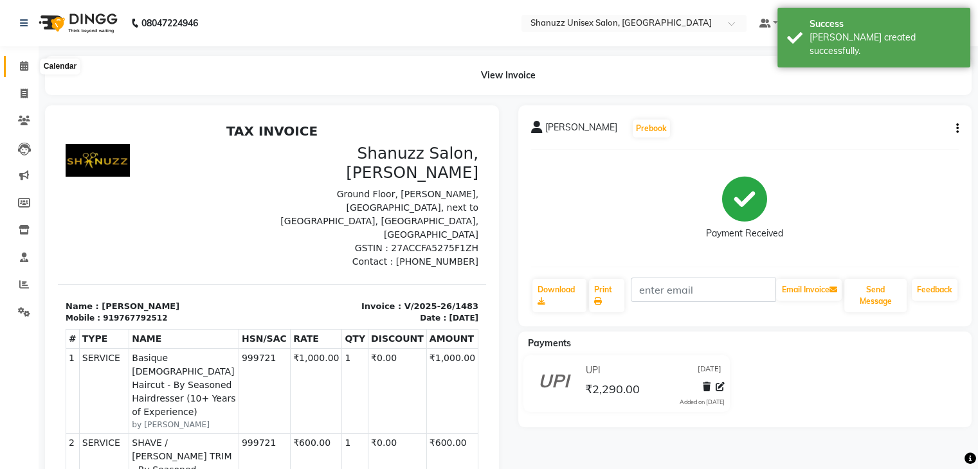
click at [23, 65] on icon at bounding box center [24, 66] width 8 height 10
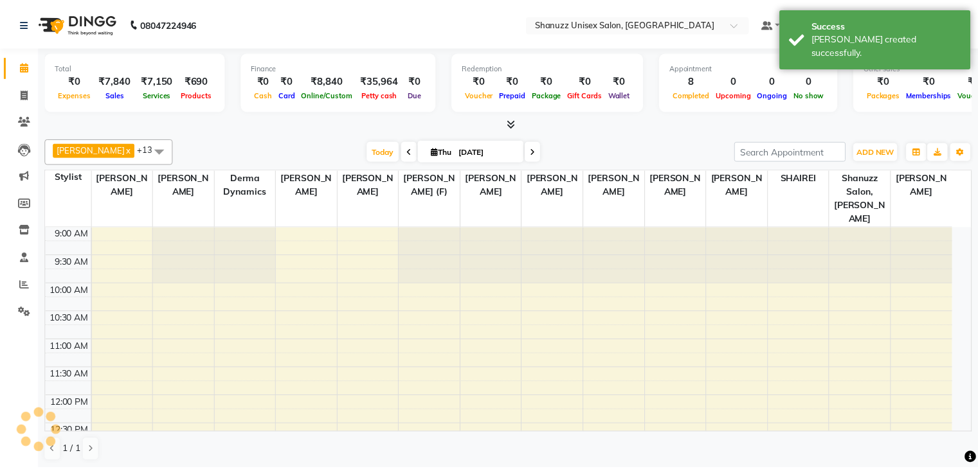
scroll to position [429, 0]
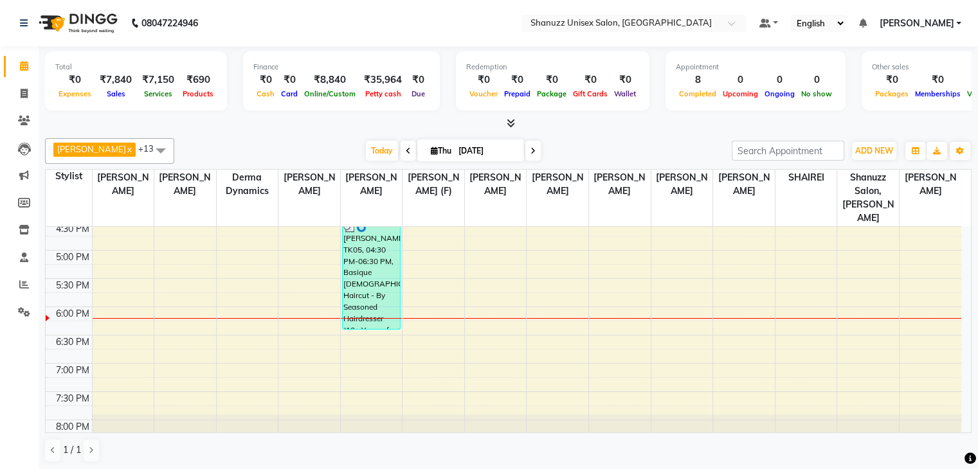
click at [427, 144] on span "[DATE]" at bounding box center [470, 151] width 107 height 22
click at [428, 146] on span "Thu" at bounding box center [441, 151] width 27 height 10
select select "9"
select select "2025"
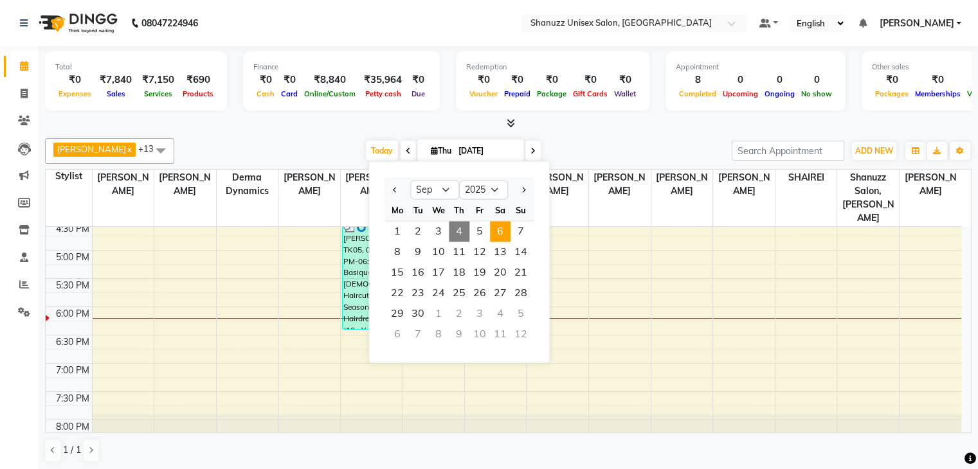
click at [499, 227] on span "6" at bounding box center [500, 231] width 21 height 21
type input "[DATE]"
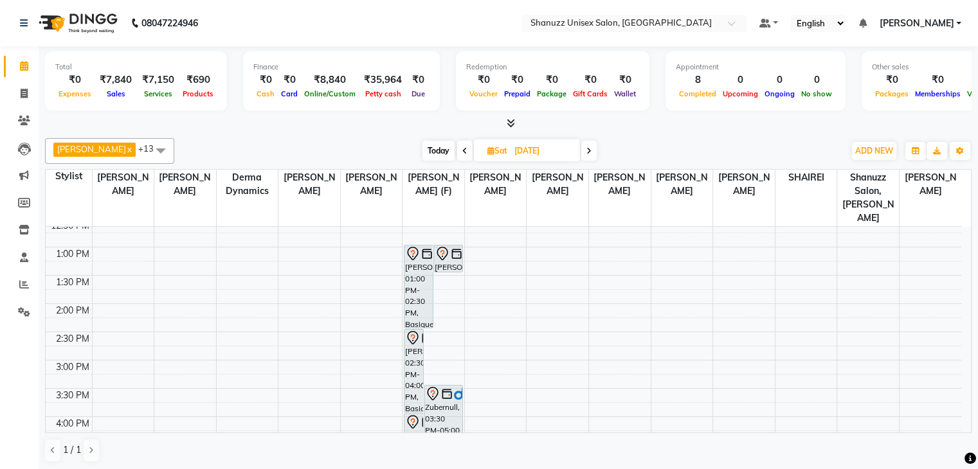
scroll to position [208, 0]
click at [435, 342] on div "9:00 AM 9:30 AM 10:00 AM 10:30 AM 11:00 AM 11:30 AM 12:00 PM 12:30 PM 1:00 PM 1…" at bounding box center [504, 358] width 916 height 678
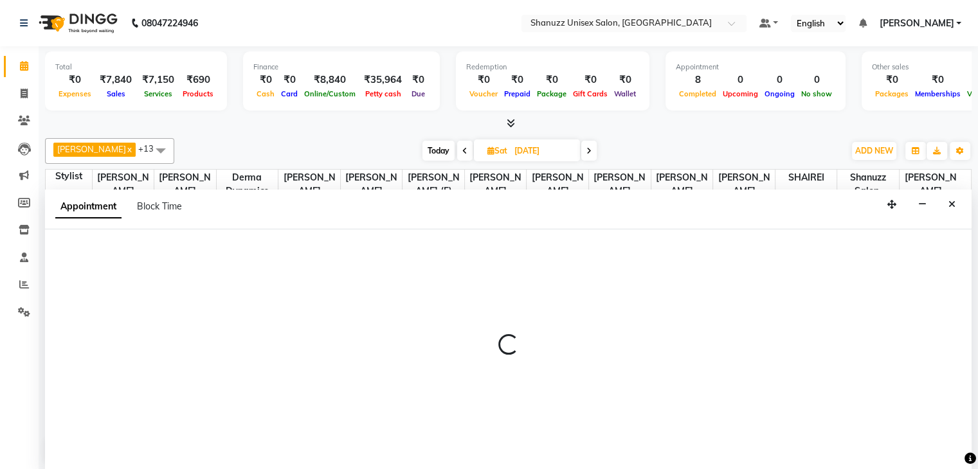
scroll to position [1, 0]
select select "59304"
select select "900"
select select "tentative"
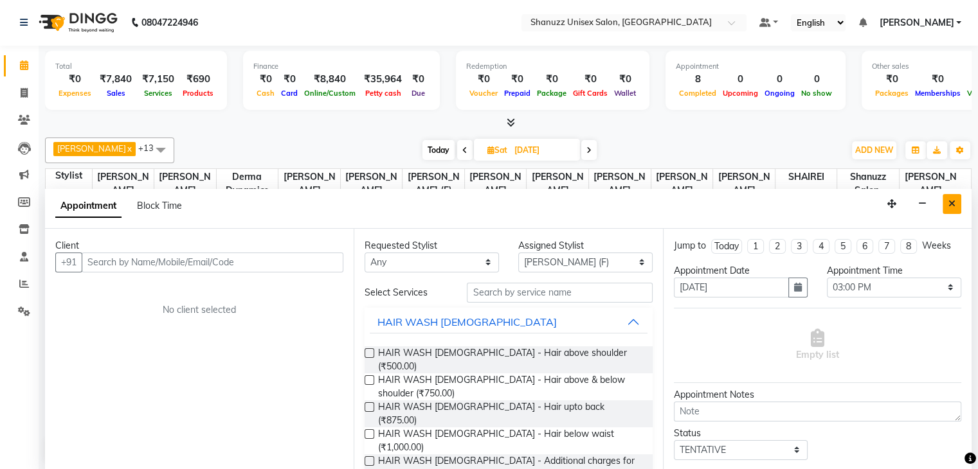
click at [949, 204] on icon "Close" at bounding box center [952, 203] width 7 height 9
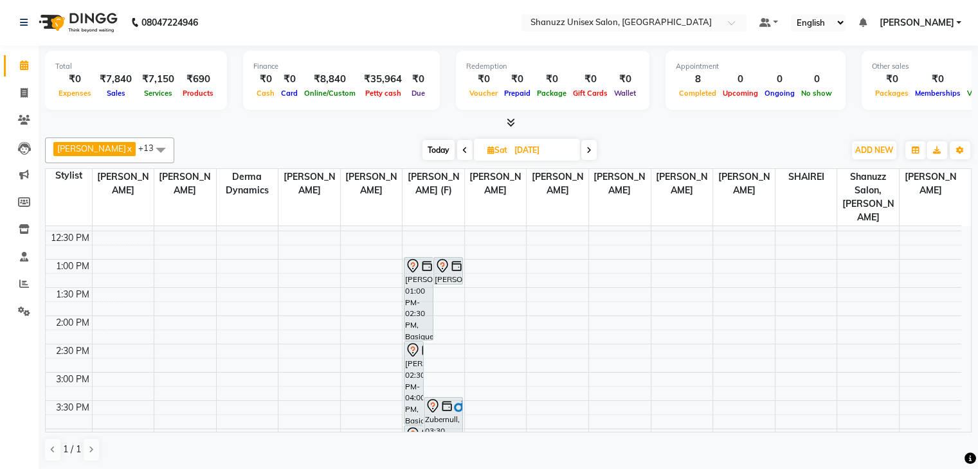
scroll to position [209, 0]
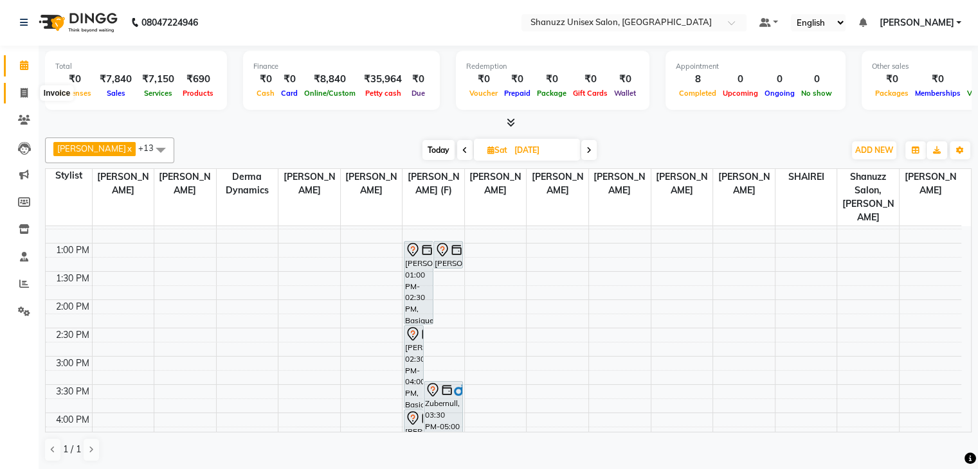
click at [28, 88] on span at bounding box center [24, 93] width 23 height 15
select select "service"
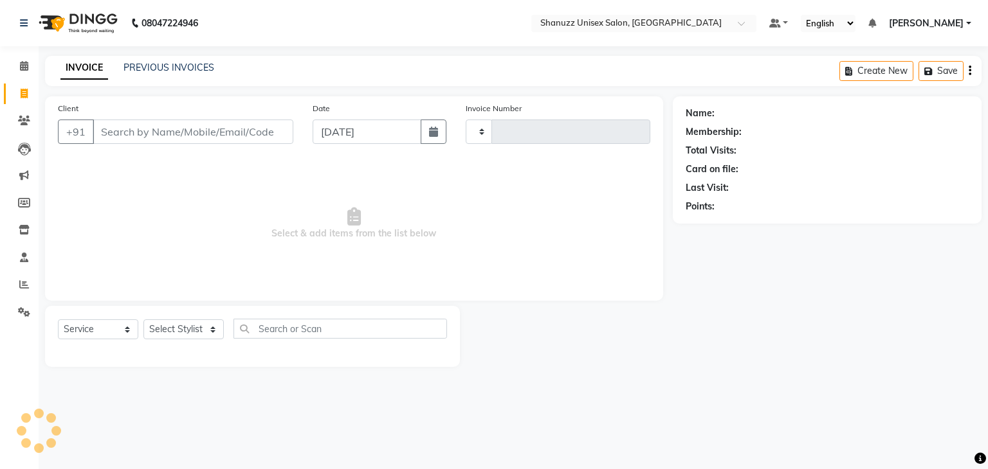
type input "1484"
select select "7102"
click at [147, 73] on div "PREVIOUS INVOICES" at bounding box center [168, 68] width 91 height 14
click at [139, 70] on link "PREVIOUS INVOICES" at bounding box center [168, 68] width 91 height 12
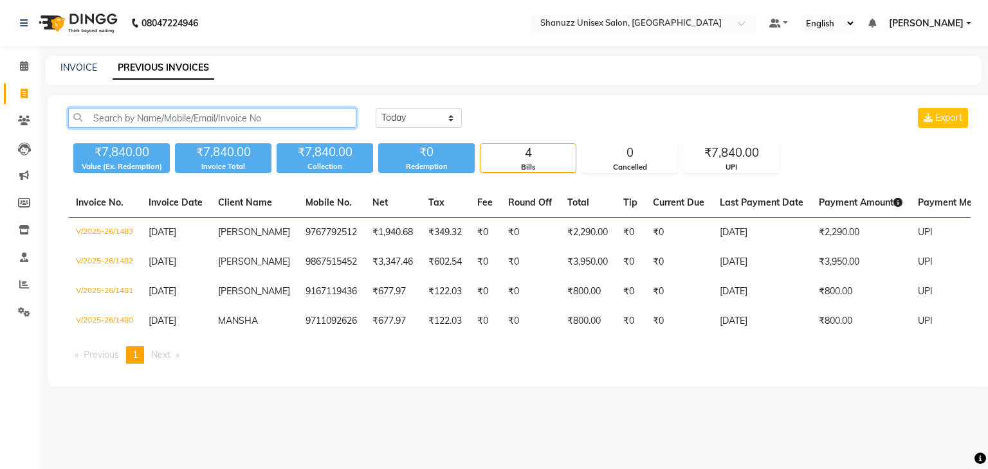
click at [142, 116] on input "text" at bounding box center [212, 118] width 288 height 20
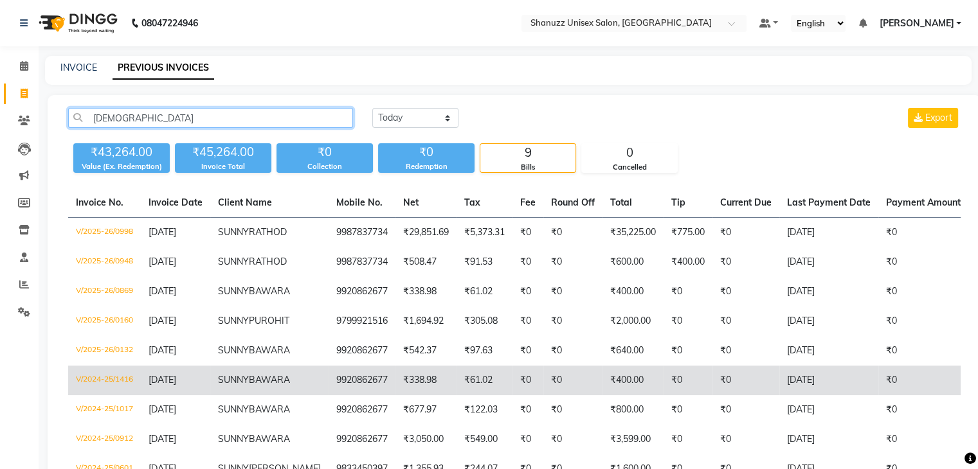
type input "[DEMOGRAPHIC_DATA]"
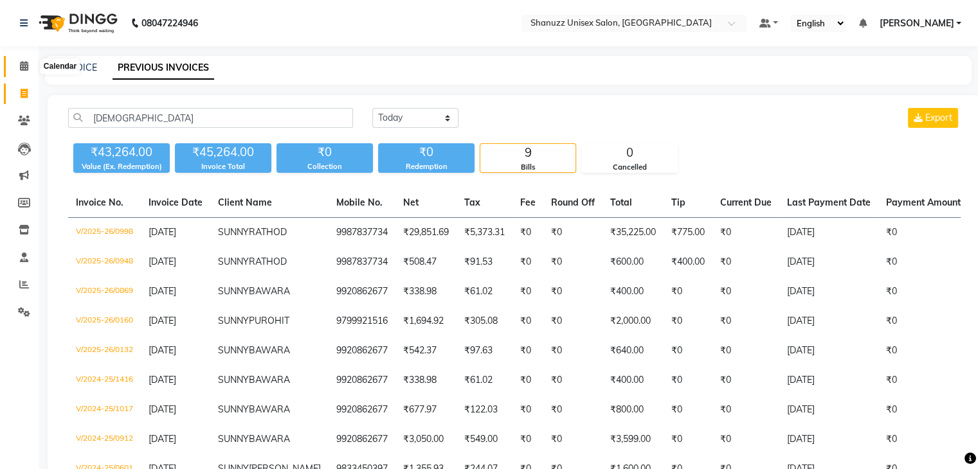
click at [24, 73] on span at bounding box center [24, 66] width 23 height 15
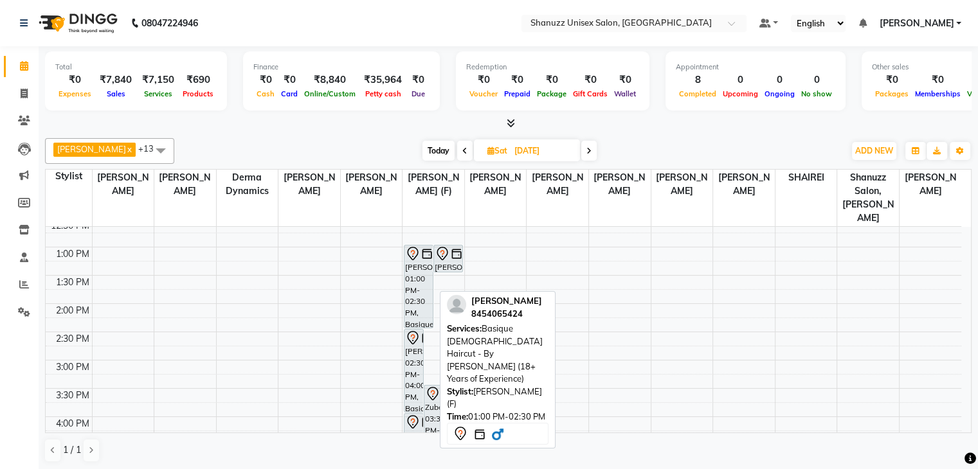
scroll to position [208, 0]
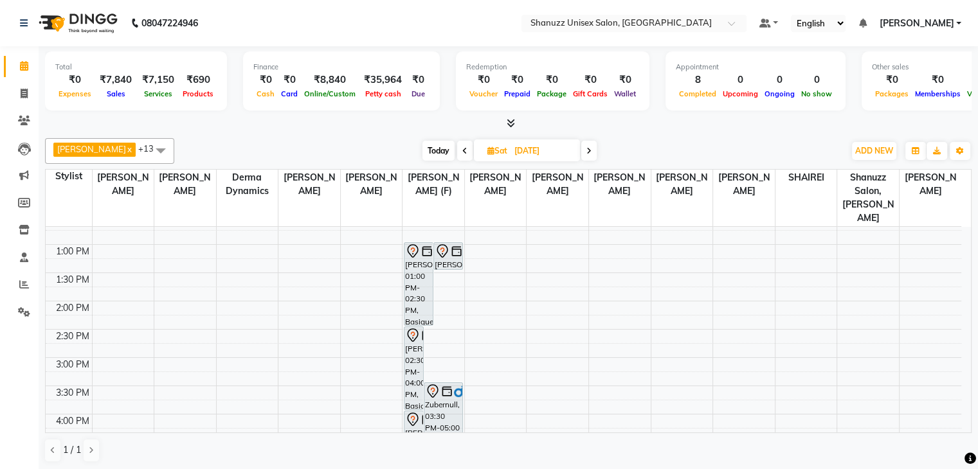
click at [435, 155] on span "Today" at bounding box center [439, 151] width 32 height 20
type input "[DATE]"
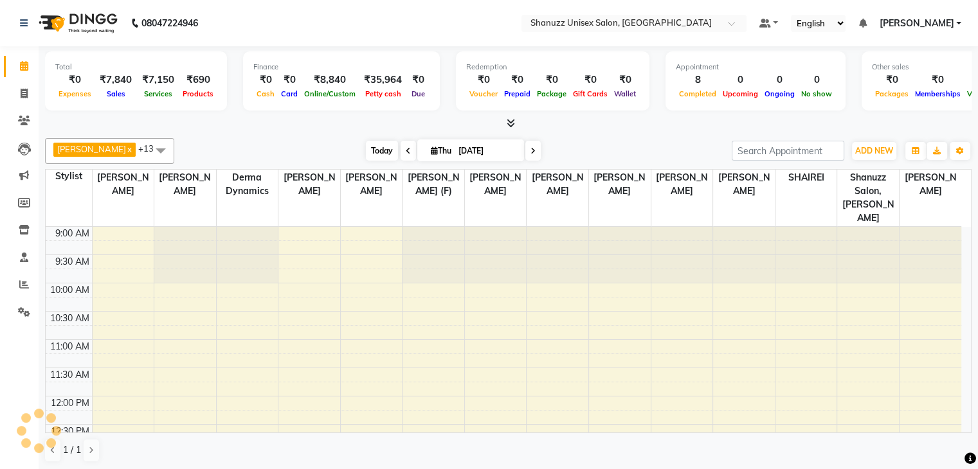
scroll to position [453, 0]
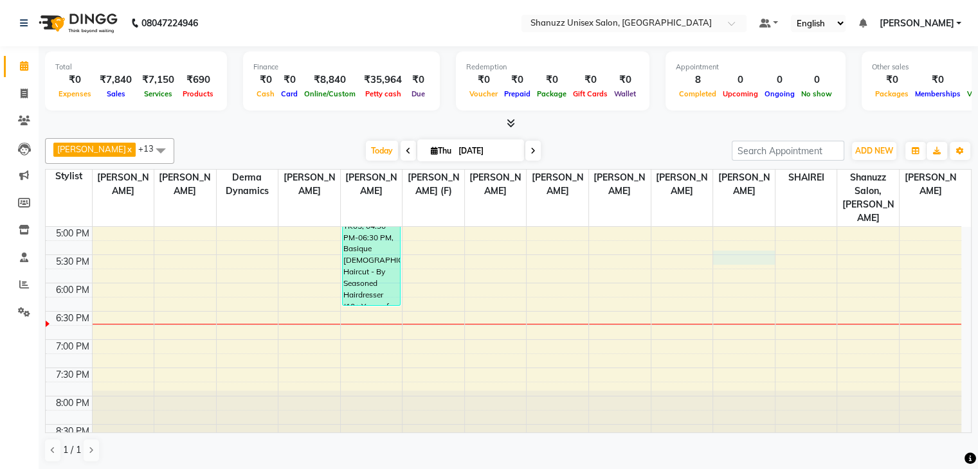
click at [730, 237] on div "9:00 AM 9:30 AM 10:00 AM 10:30 AM 11:00 AM 11:30 AM 12:00 PM 12:30 PM 1:00 PM 1…" at bounding box center [504, 113] width 916 height 678
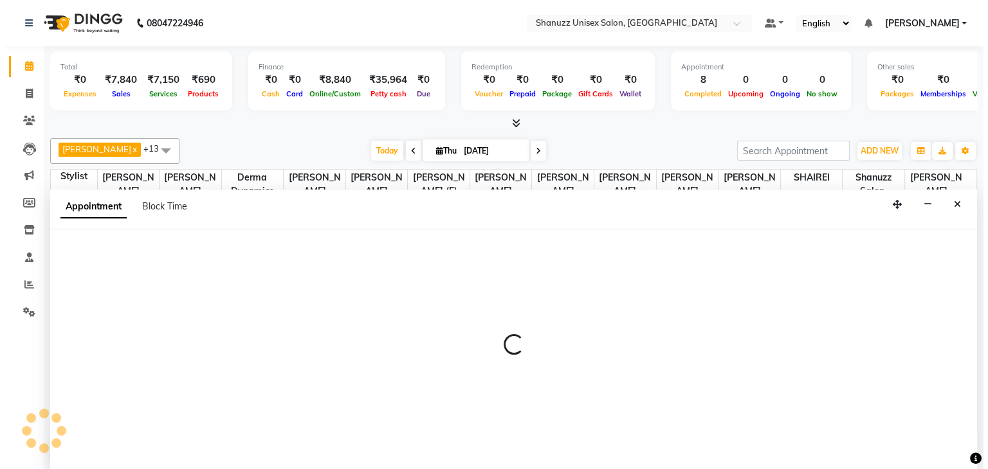
scroll to position [1, 0]
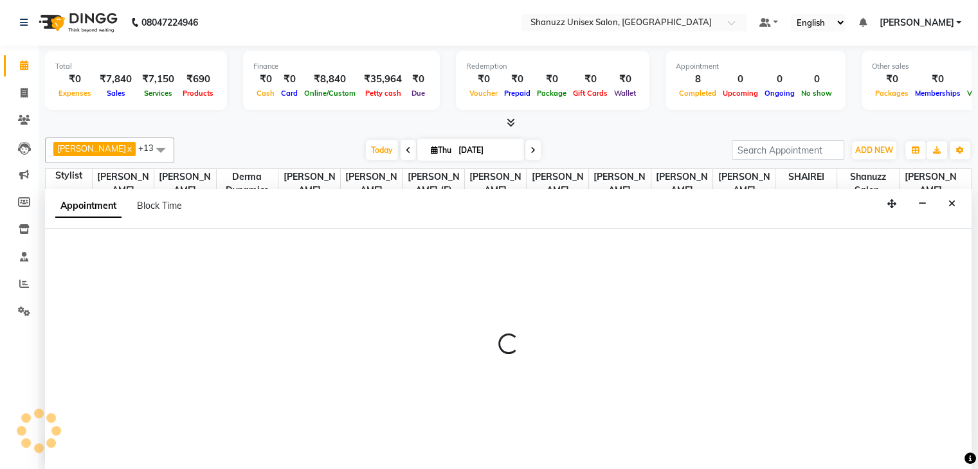
select select "78152"
select select "tentative"
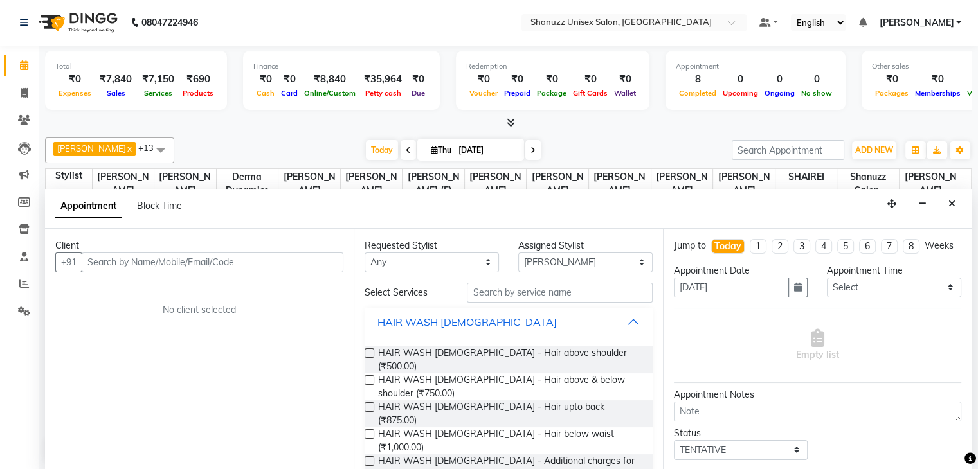
click at [156, 255] on input "text" at bounding box center [213, 263] width 262 height 20
click at [119, 262] on input "text" at bounding box center [213, 263] width 262 height 20
type input "9702341603"
click at [297, 260] on span "Add Client" at bounding box center [316, 263] width 43 height 12
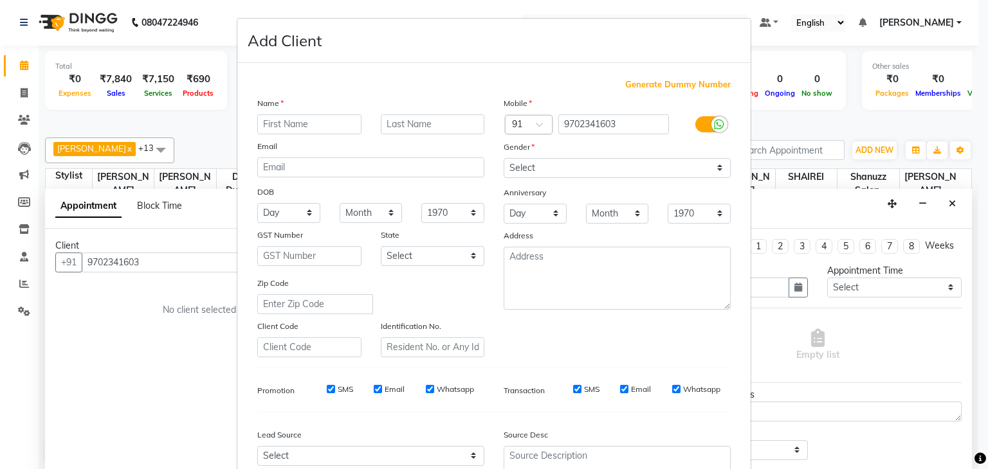
click at [278, 131] on input "text" at bounding box center [309, 124] width 104 height 20
type input "[PERSON_NAME]"
click at [545, 168] on select "Select [DEMOGRAPHIC_DATA] [DEMOGRAPHIC_DATA] Other Prefer Not To Say" at bounding box center [617, 168] width 227 height 20
select select "[DEMOGRAPHIC_DATA]"
click at [504, 159] on select "Select [DEMOGRAPHIC_DATA] [DEMOGRAPHIC_DATA] Other Prefer Not To Say" at bounding box center [617, 168] width 227 height 20
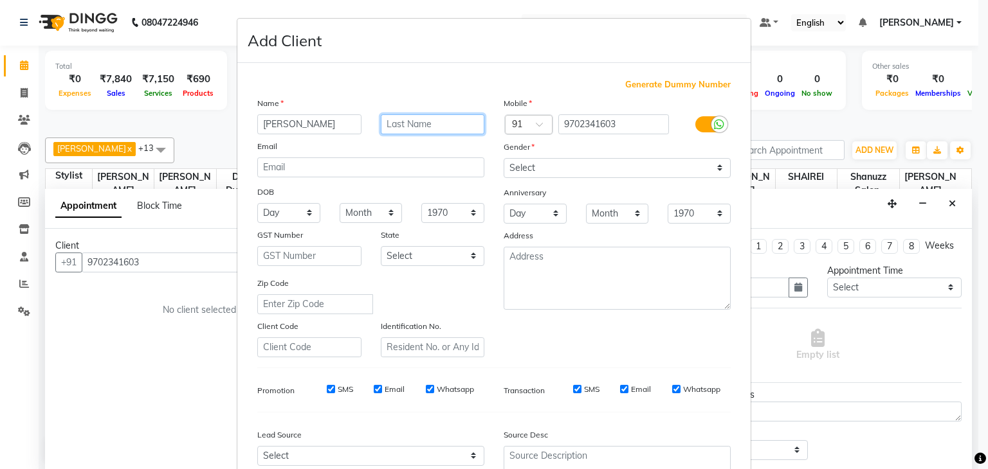
click at [444, 116] on input "text" at bounding box center [433, 124] width 104 height 20
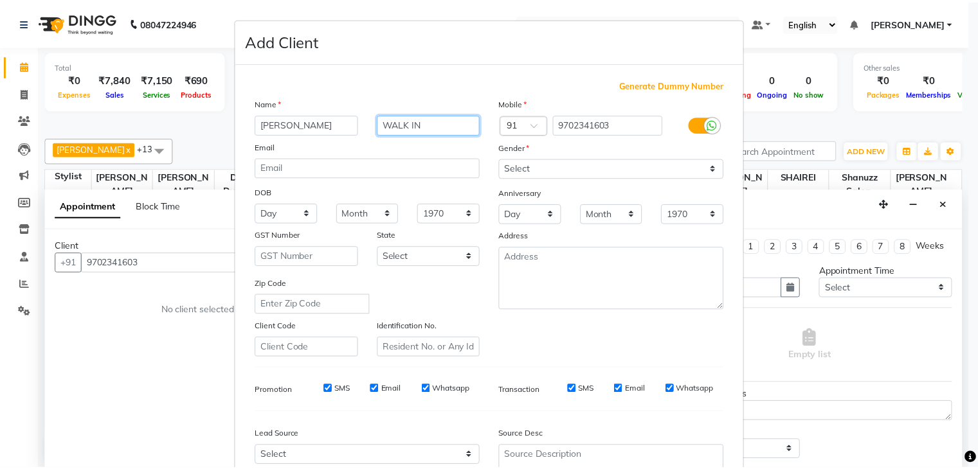
scroll to position [131, 0]
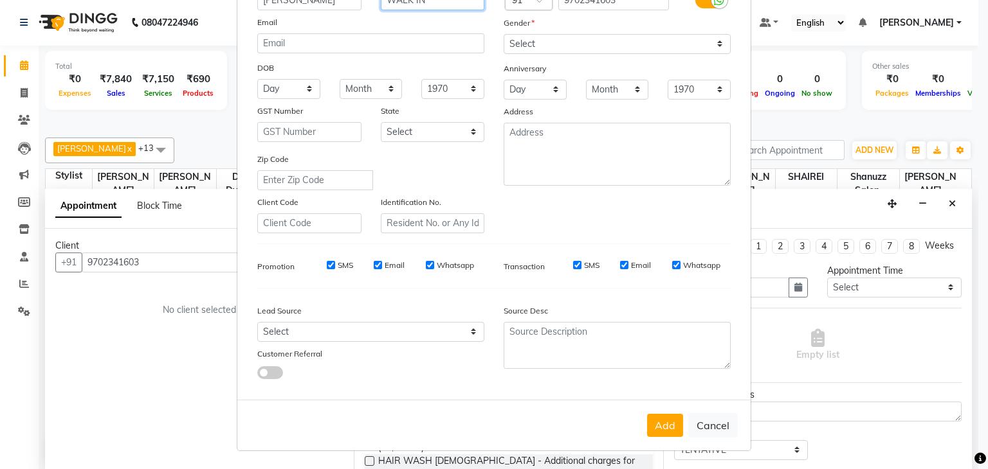
type input "WALK IN"
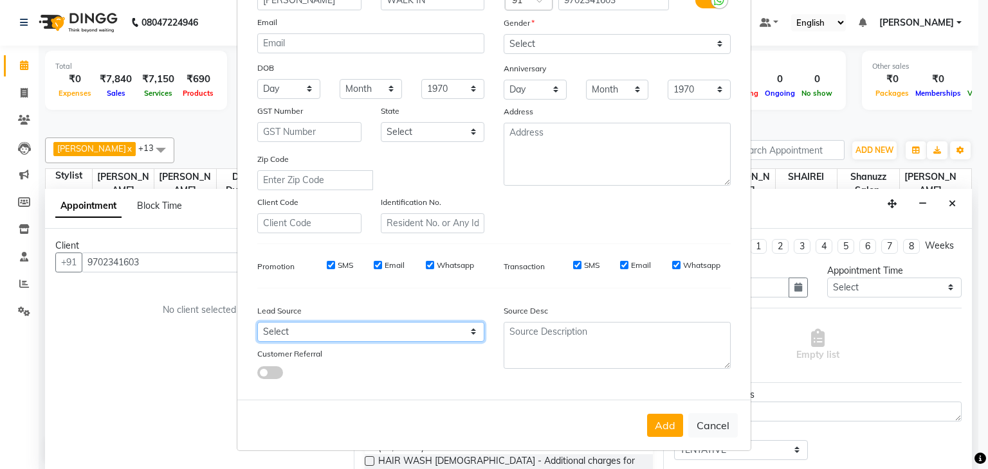
click at [442, 338] on select "Select Walk-in Referral Internet Friend Word of Mouth Advertisement Facebook Ju…" at bounding box center [370, 332] width 227 height 20
click at [369, 332] on select "Select Walk-in Referral Internet Friend Word of Mouth Advertisement Facebook Ju…" at bounding box center [370, 332] width 227 height 20
select select "49172"
click at [257, 322] on select "Select Walk-in Referral Internet Friend Word of Mouth Advertisement Facebook Ju…" at bounding box center [370, 332] width 227 height 20
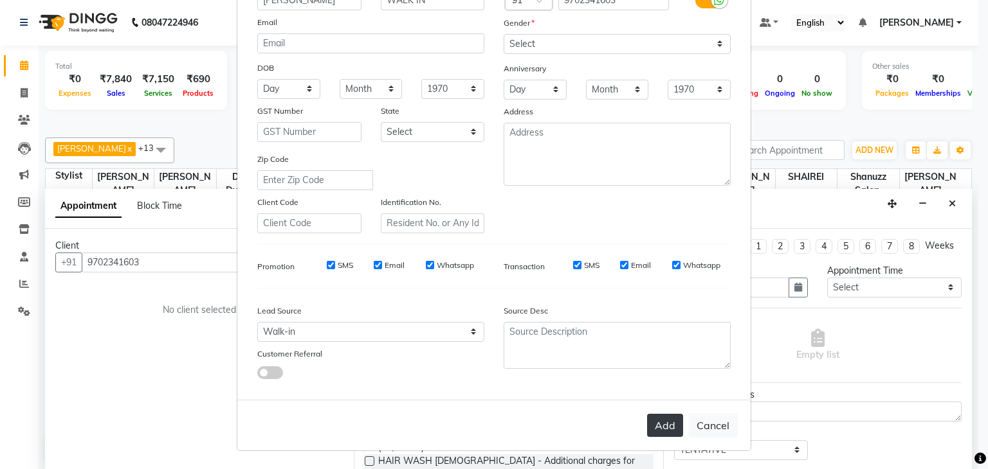
click at [658, 428] on button "Add" at bounding box center [665, 425] width 36 height 23
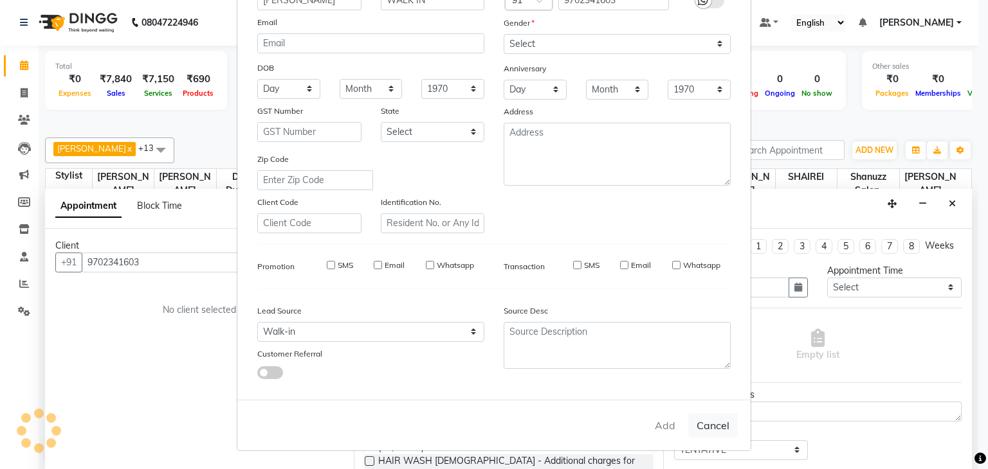
select select
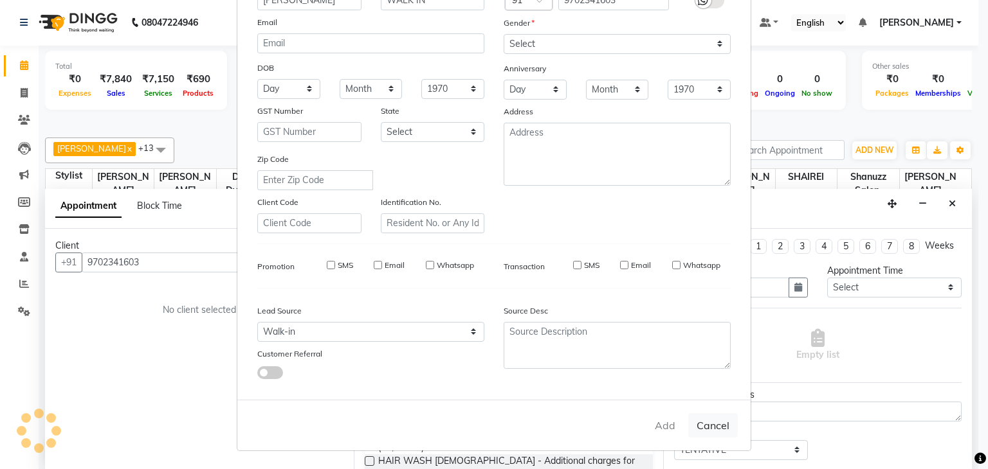
select select
checkbox input "false"
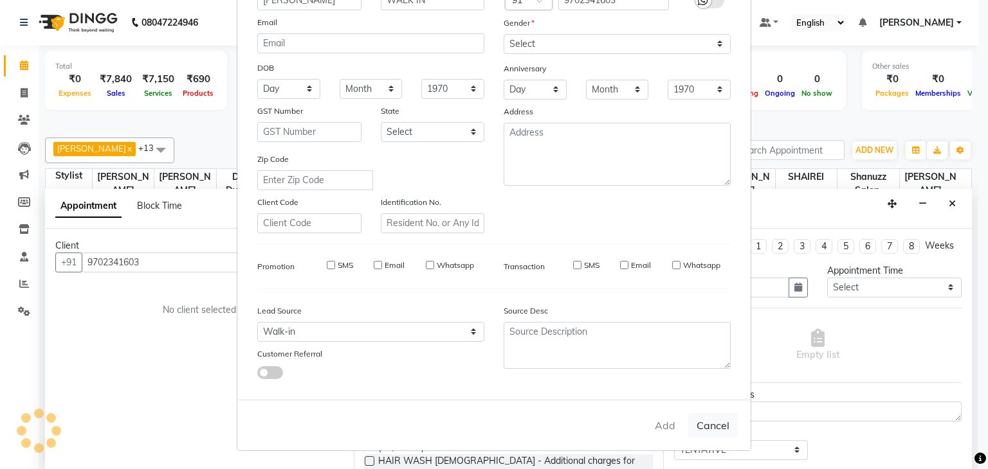
checkbox input "false"
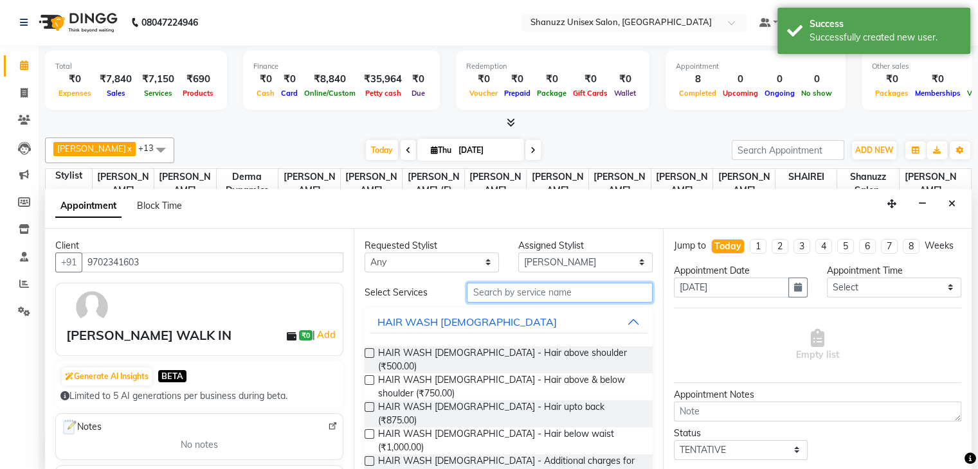
click at [554, 289] on input "text" at bounding box center [559, 293] width 185 height 20
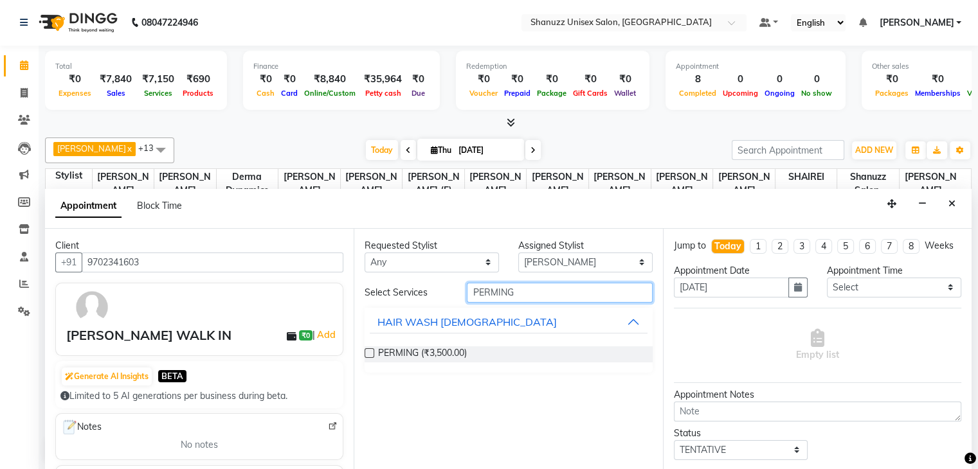
type input "PERMING"
click at [368, 352] on label at bounding box center [370, 354] width 10 height 10
click at [368, 352] on input "checkbox" at bounding box center [369, 355] width 8 height 8
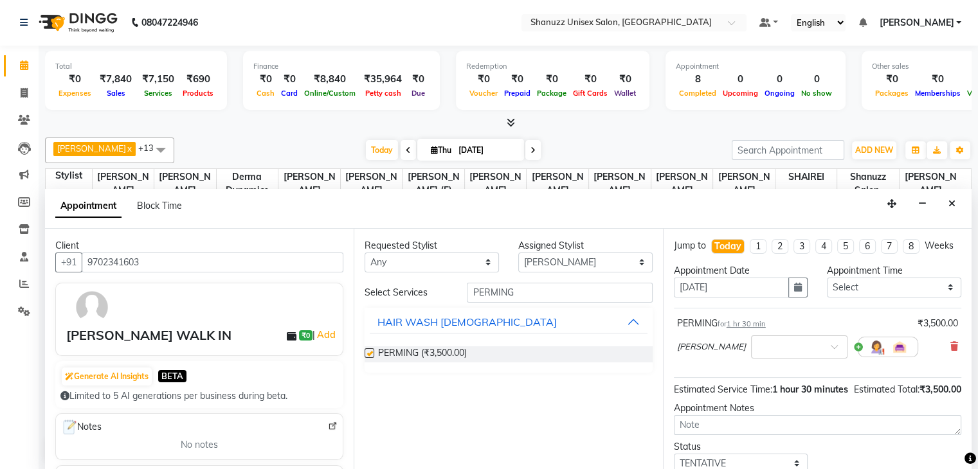
checkbox input "false"
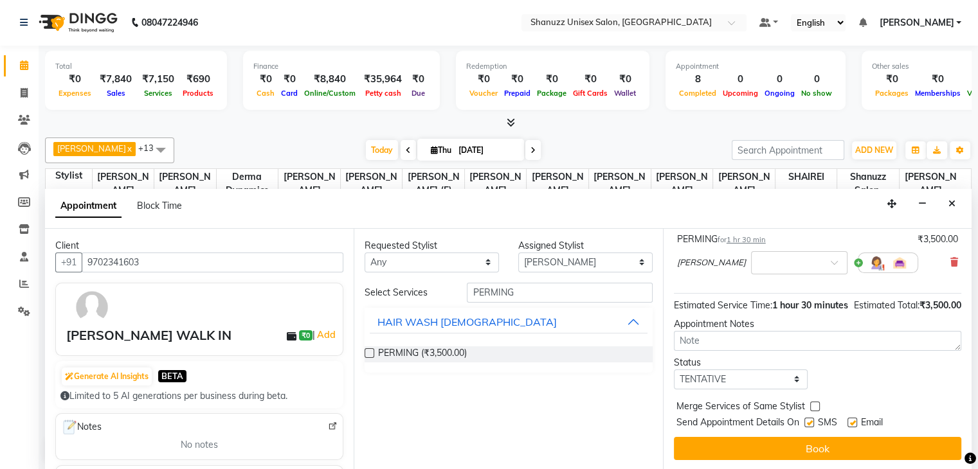
click at [805, 423] on label at bounding box center [810, 423] width 10 height 10
click at [805, 423] on input "checkbox" at bounding box center [809, 424] width 8 height 8
checkbox input "false"
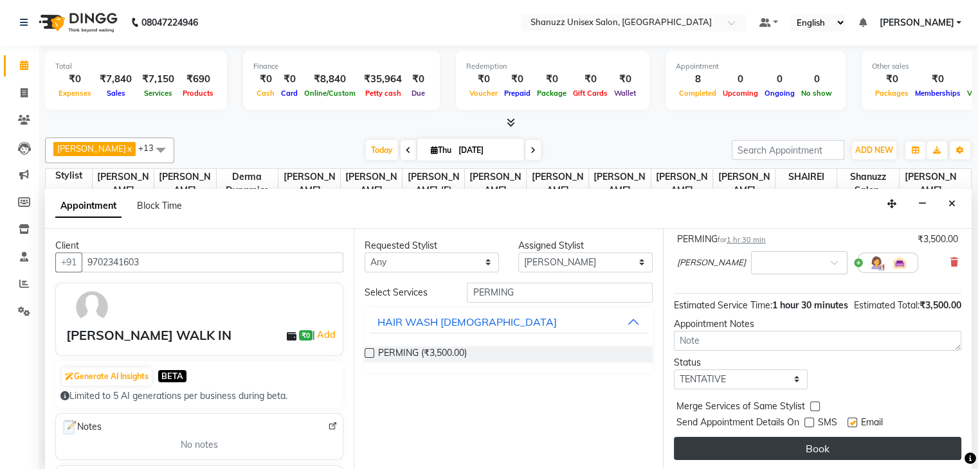
click at [803, 446] on button "Book" at bounding box center [817, 448] width 287 height 23
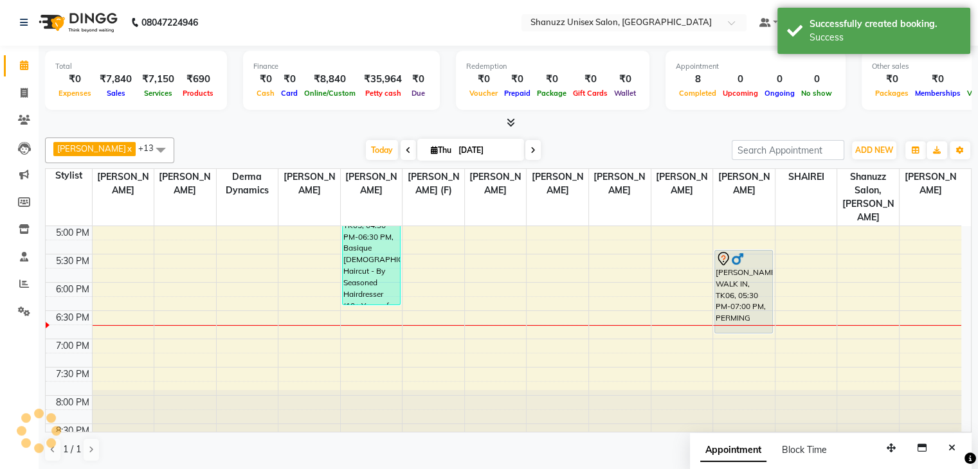
scroll to position [0, 0]
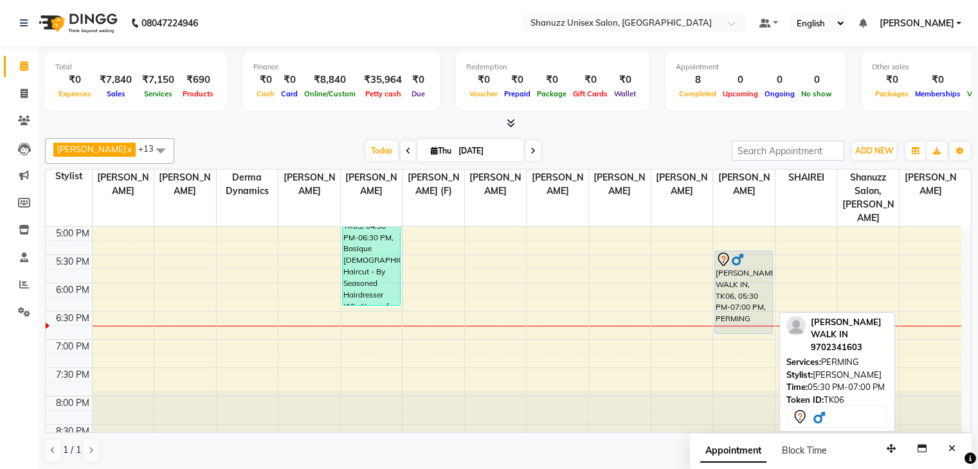
click at [765, 284] on div "[PERSON_NAME] WALK IN, TK06, 05:30 PM-07:00 PM, PERMING" at bounding box center [743, 292] width 57 height 82
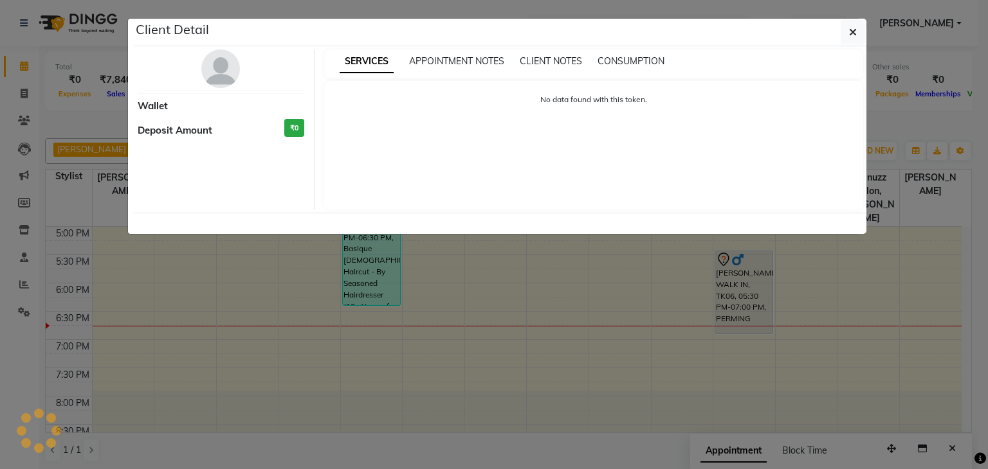
select select "7"
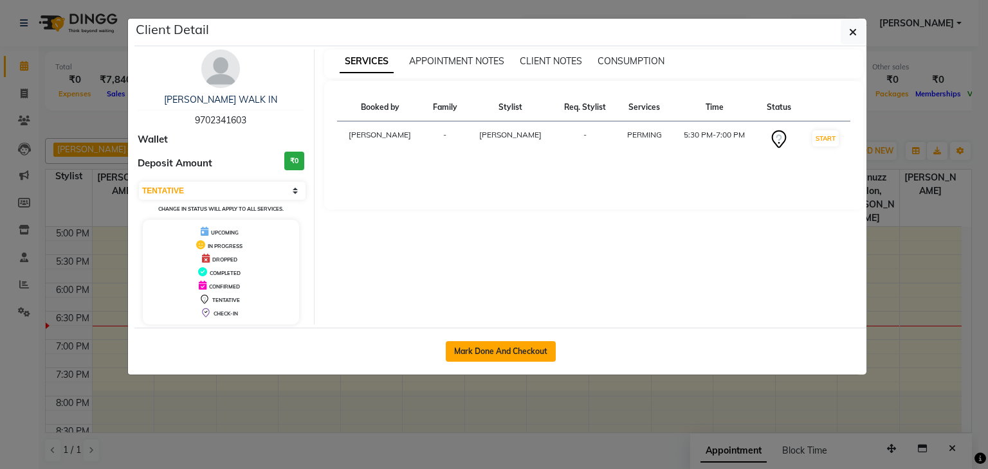
click at [477, 349] on button "Mark Done And Checkout" at bounding box center [501, 351] width 110 height 21
select select "7102"
select select "service"
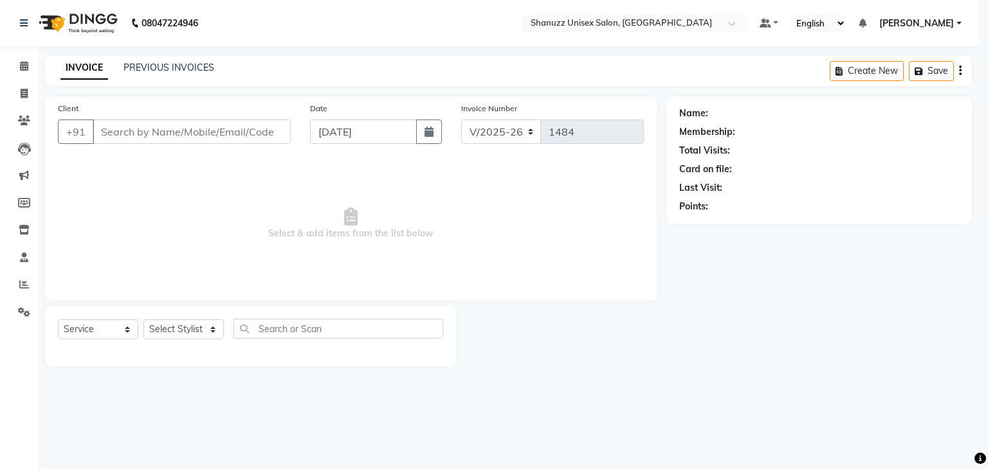
select select "3"
type input "9702341603"
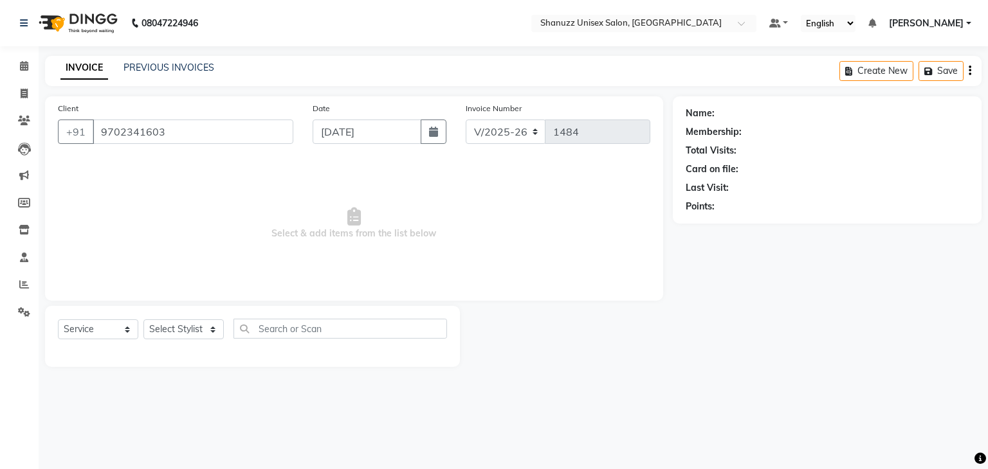
select select "78152"
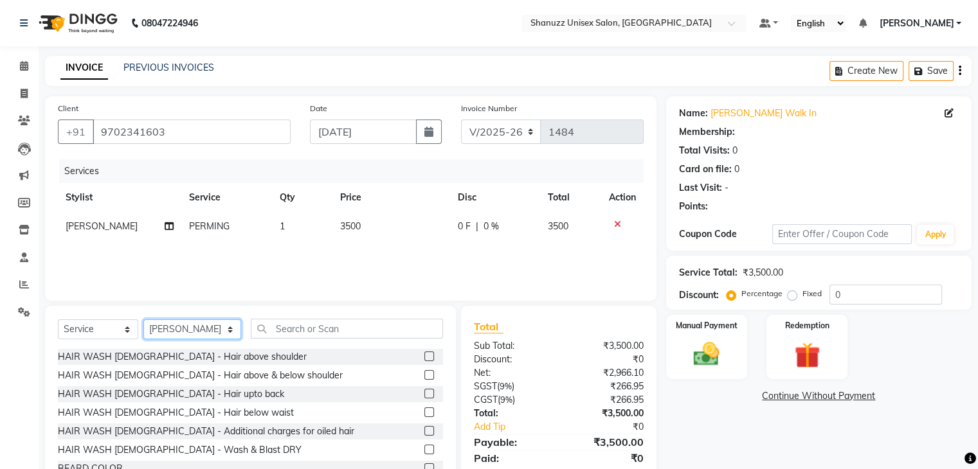
click at [173, 338] on select "Select Stylist [PERSON_NAME] AFZAN [PERSON_NAME] [PERSON_NAME] [PERSON_NAME] De…" at bounding box center [192, 330] width 98 height 20
click at [169, 338] on select "Select Stylist [PERSON_NAME] AFZAN [PERSON_NAME] [PERSON_NAME] [PERSON_NAME] De…" at bounding box center [192, 330] width 98 height 20
click at [102, 327] on select "Select Service Product Membership Package Voucher Prepaid Gift Card" at bounding box center [98, 330] width 80 height 20
select select "product"
click at [58, 320] on select "Select Service Product Membership Package Voucher Prepaid Gift Card" at bounding box center [98, 330] width 80 height 20
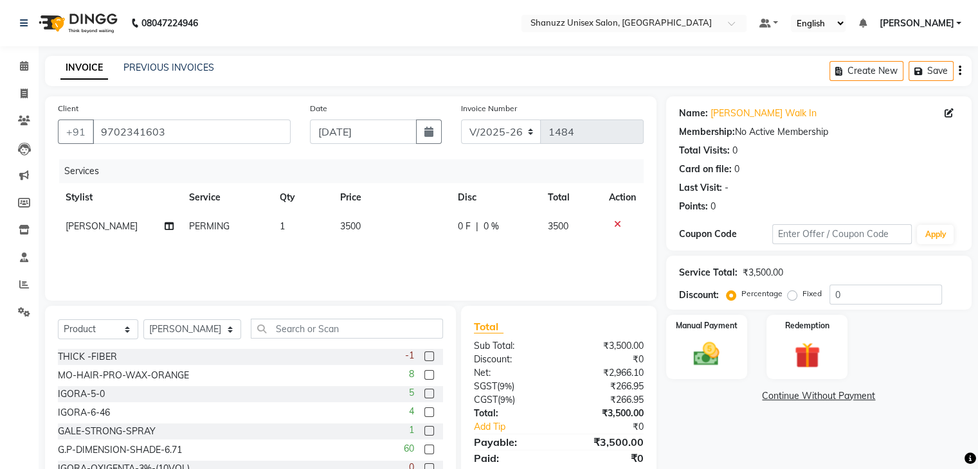
click at [275, 317] on div "Select Service Product Membership Package Voucher Prepaid Gift Card Select Styl…" at bounding box center [250, 401] width 411 height 190
click at [270, 327] on input "text" at bounding box center [347, 329] width 192 height 20
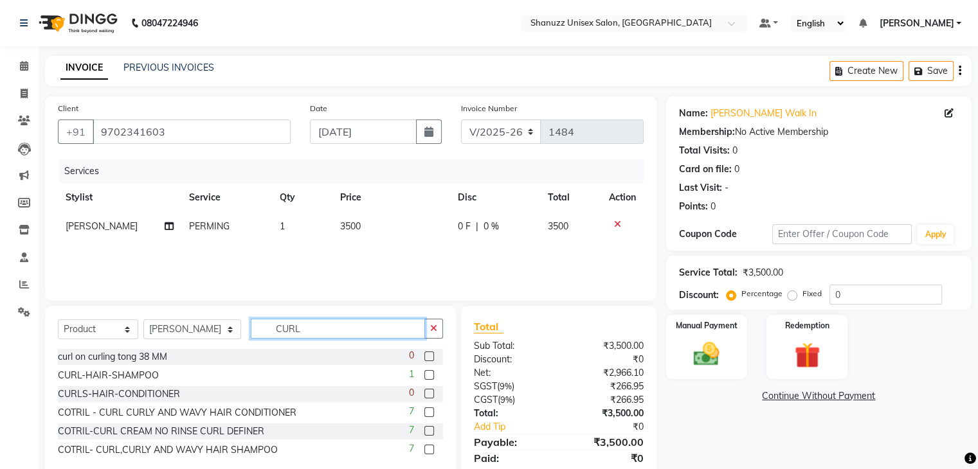
scroll to position [46, 0]
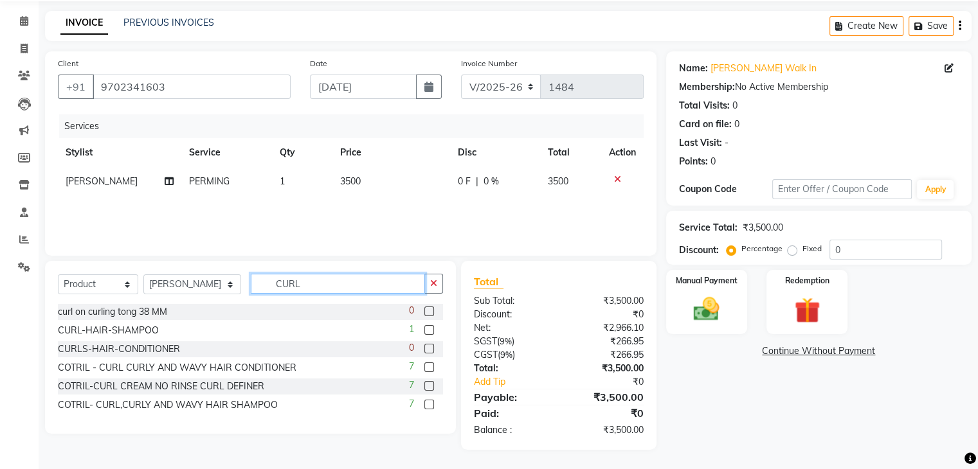
type input "CURL"
click at [428, 363] on label at bounding box center [429, 368] width 10 height 10
click at [428, 364] on input "checkbox" at bounding box center [428, 368] width 8 height 8
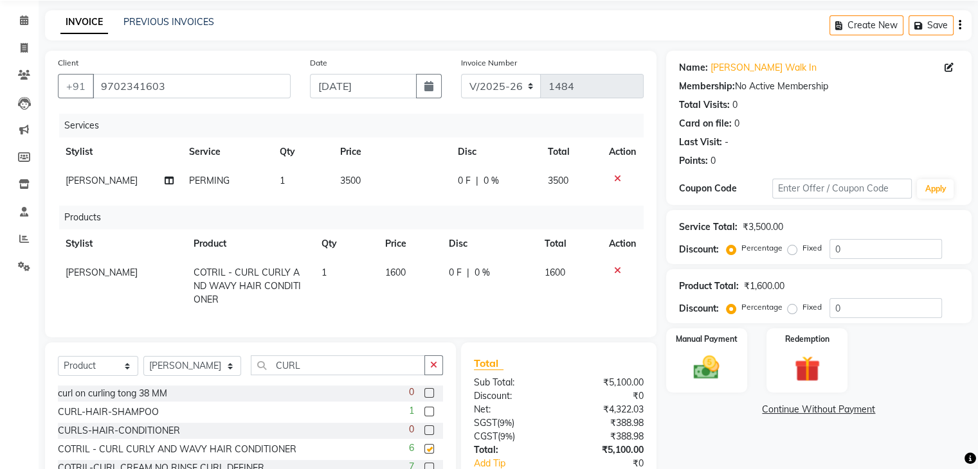
checkbox input "false"
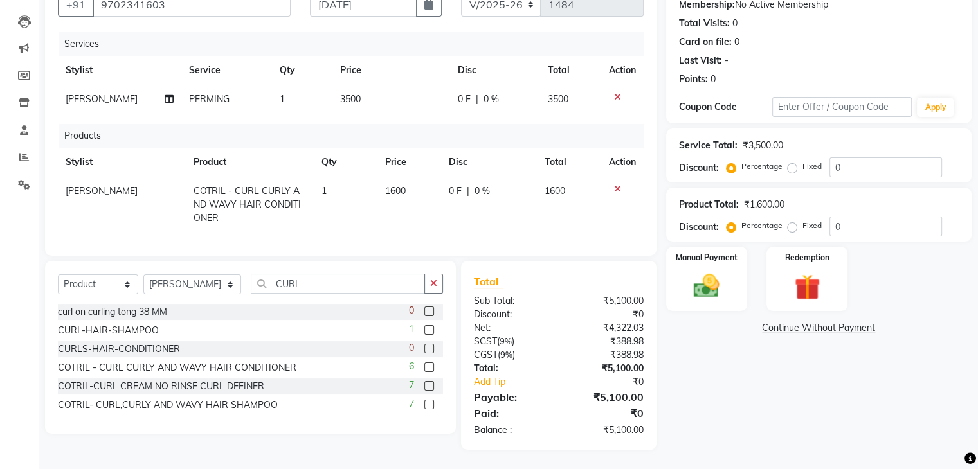
click at [430, 383] on label at bounding box center [429, 386] width 10 height 10
click at [430, 383] on input "checkbox" at bounding box center [428, 387] width 8 height 8
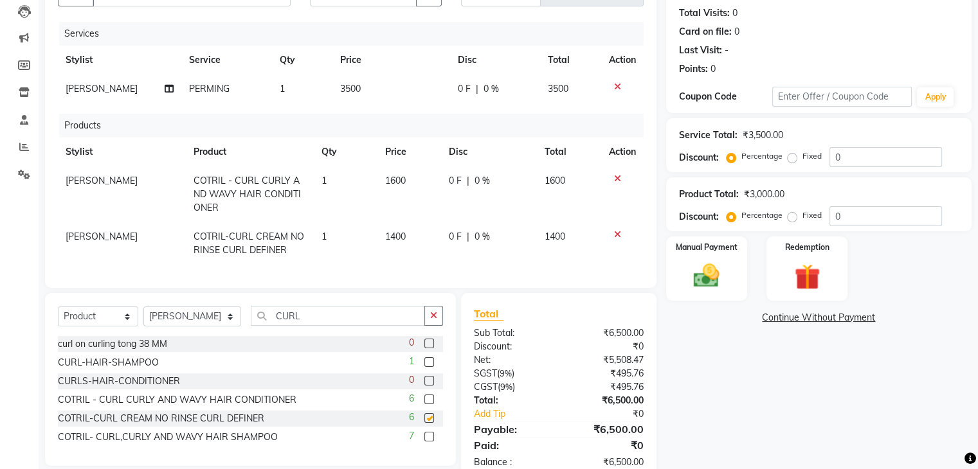
checkbox input "false"
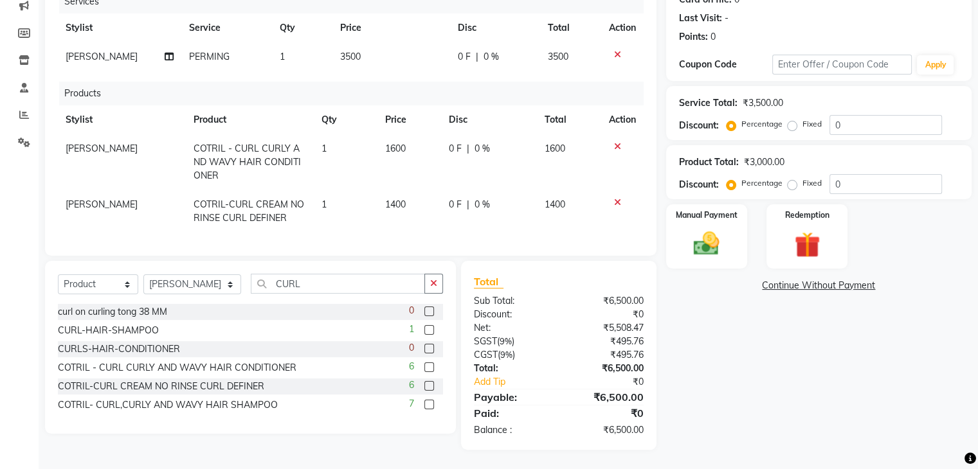
click at [427, 405] on label at bounding box center [429, 405] width 10 height 10
click at [427, 405] on input "checkbox" at bounding box center [428, 405] width 8 height 8
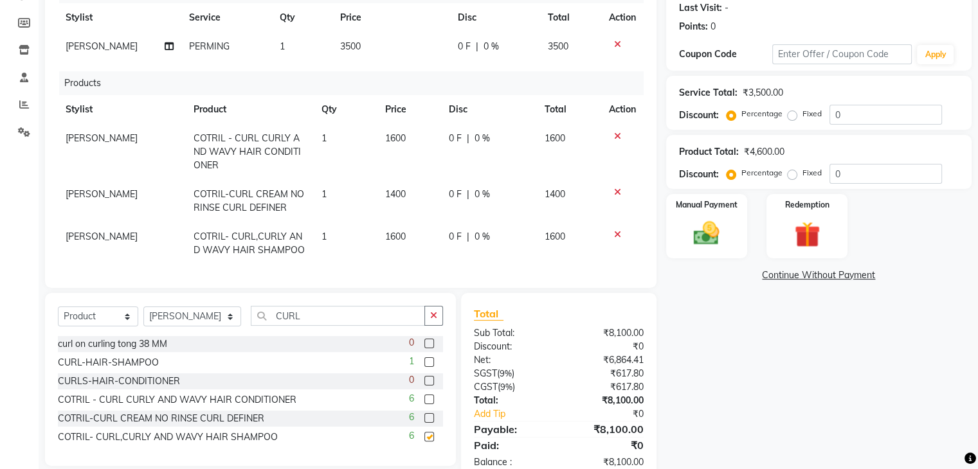
checkbox input "false"
click at [168, 48] on icon at bounding box center [169, 46] width 9 height 9
select select "78152"
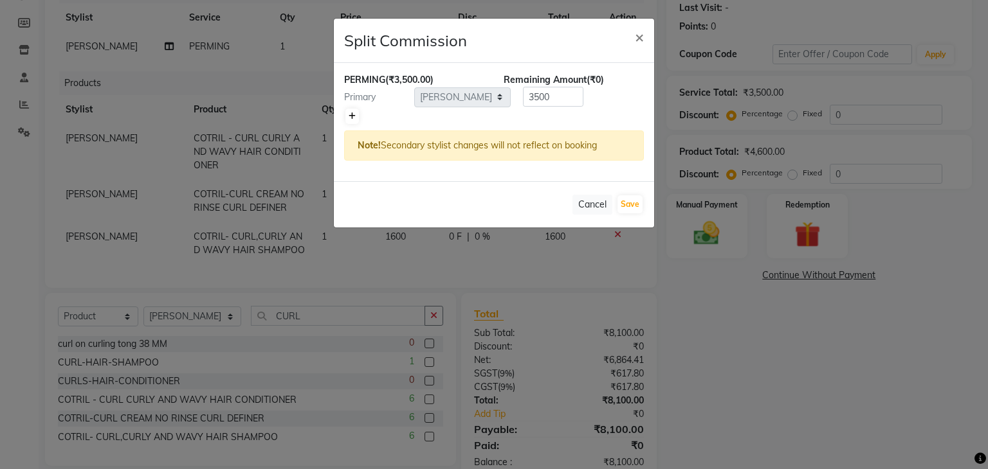
click at [353, 113] on icon at bounding box center [352, 117] width 7 height 8
type input "1750"
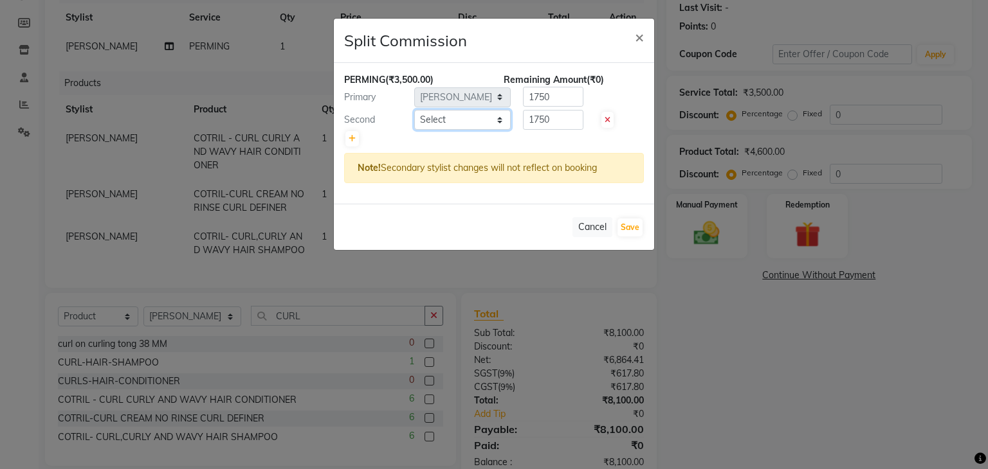
click at [457, 114] on select "Select [PERSON_NAME] AFZAN [PERSON_NAME] [PERSON_NAME] [PERSON_NAME] Derma Dyna…" at bounding box center [462, 120] width 96 height 20
select select "71126"
click at [414, 110] on select "Select [PERSON_NAME] AFZAN [PERSON_NAME] [PERSON_NAME] [PERSON_NAME] Derma Dyna…" at bounding box center [462, 120] width 96 height 20
click at [555, 124] on input "1750" at bounding box center [553, 120] width 60 height 20
type input "1"
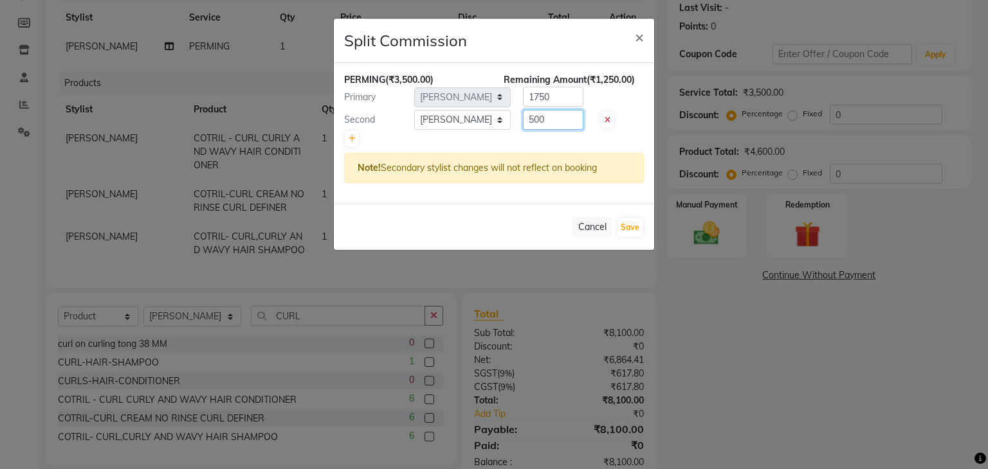
type input "500"
click at [552, 103] on input "1750" at bounding box center [553, 97] width 60 height 20
type input "1"
type input "3000"
click at [625, 223] on button "Save" at bounding box center [629, 228] width 25 height 18
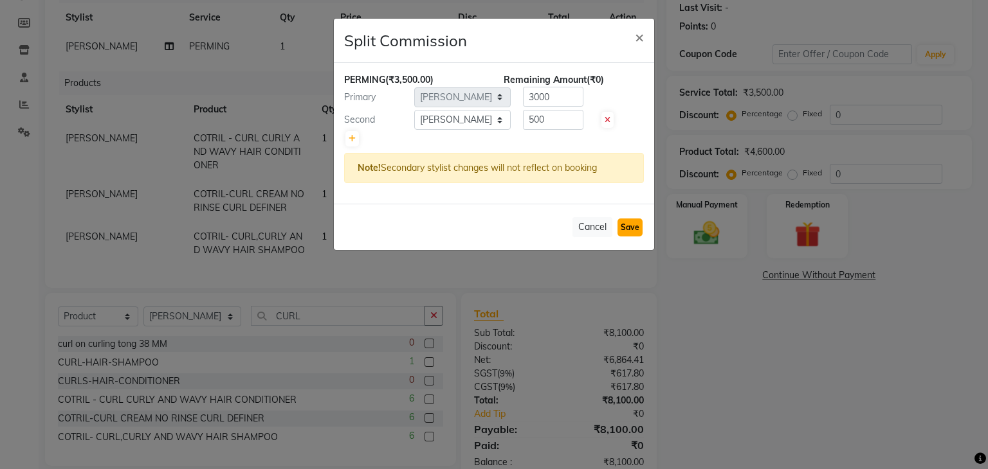
select select "Select"
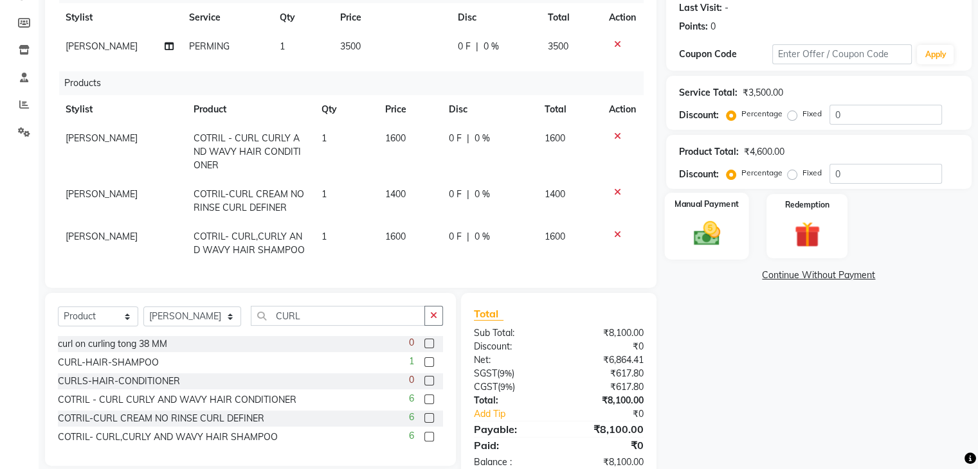
click at [700, 239] on img at bounding box center [706, 234] width 43 height 31
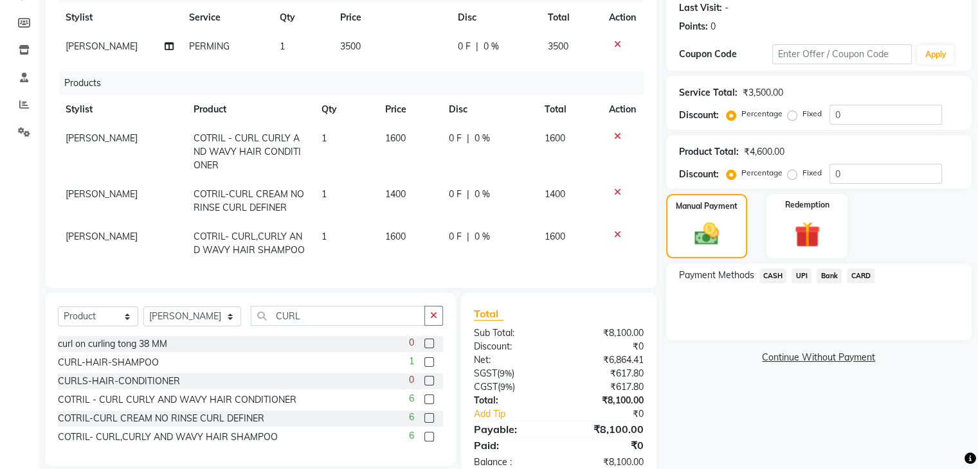
click at [800, 273] on span "UPI" at bounding box center [802, 276] width 20 height 15
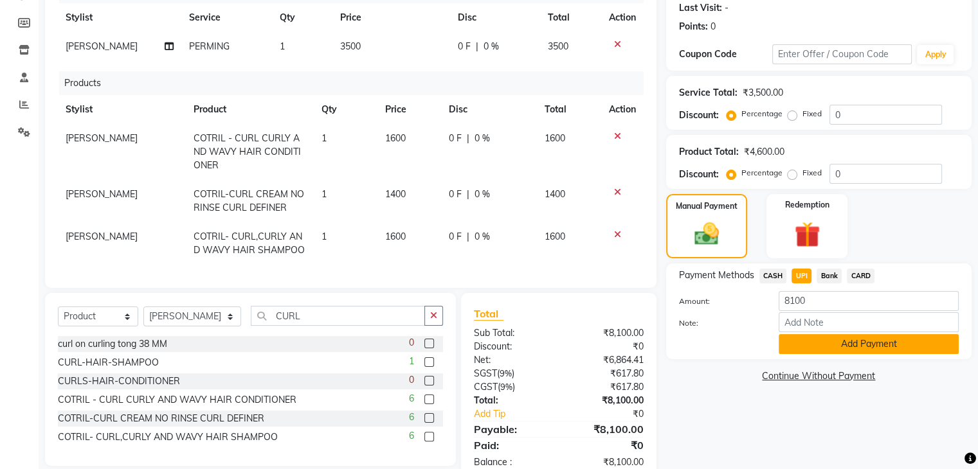
click at [806, 343] on button "Add Payment" at bounding box center [869, 344] width 180 height 20
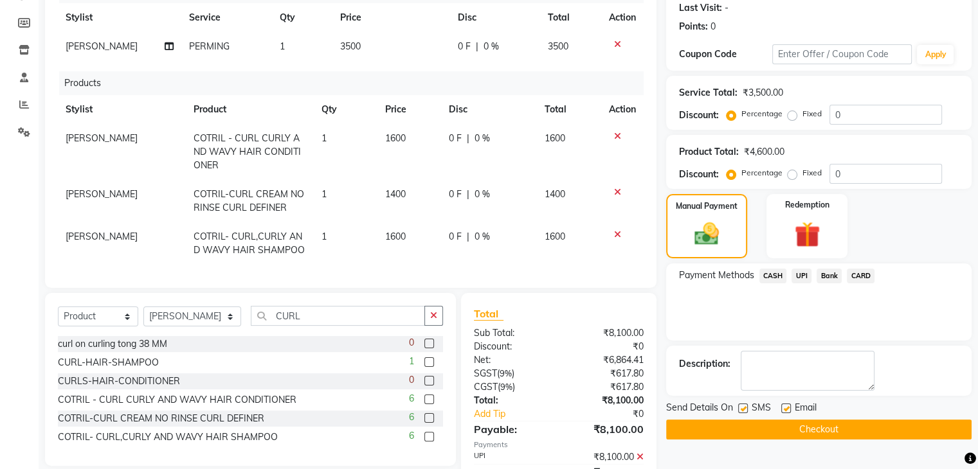
click at [740, 410] on label at bounding box center [743, 409] width 10 height 10
click at [740, 410] on input "checkbox" at bounding box center [742, 409] width 8 height 8
checkbox input "false"
click at [733, 426] on button "Checkout" at bounding box center [818, 430] width 305 height 20
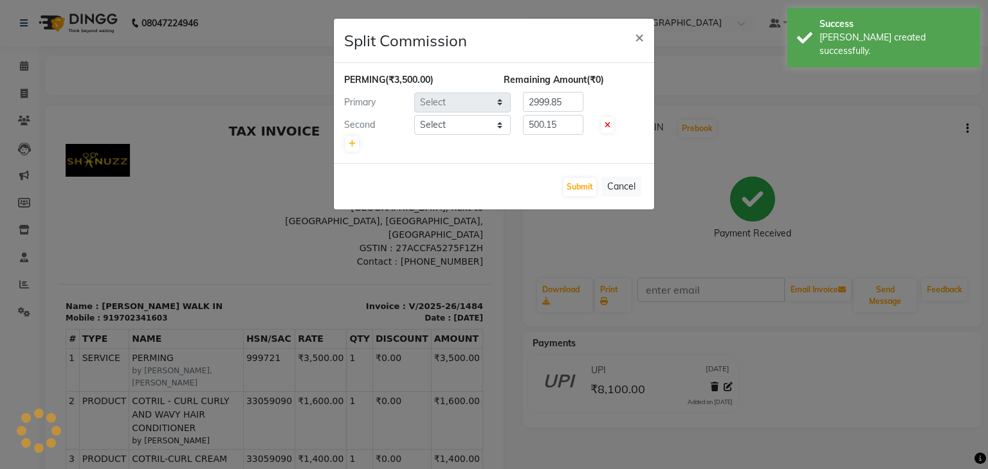
select select "78152"
select select "71126"
click at [570, 180] on button "Submit" at bounding box center [579, 187] width 33 height 18
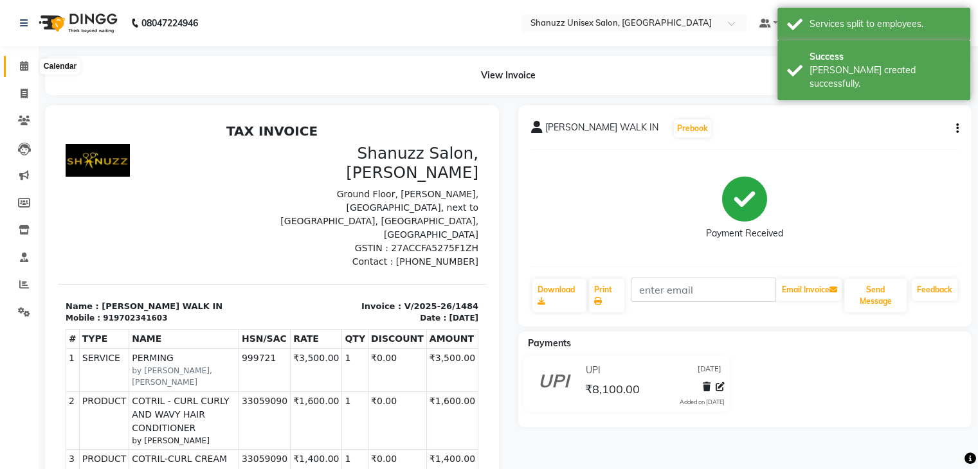
click at [26, 64] on icon at bounding box center [24, 66] width 8 height 10
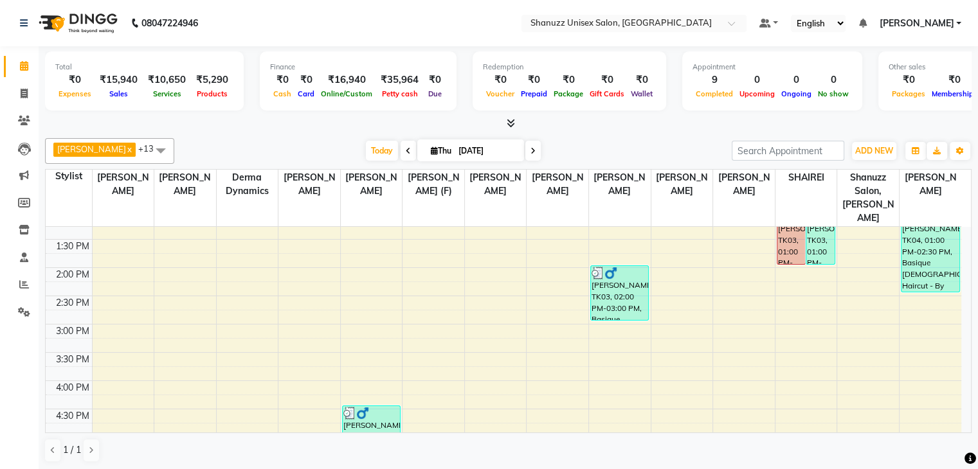
scroll to position [239, 0]
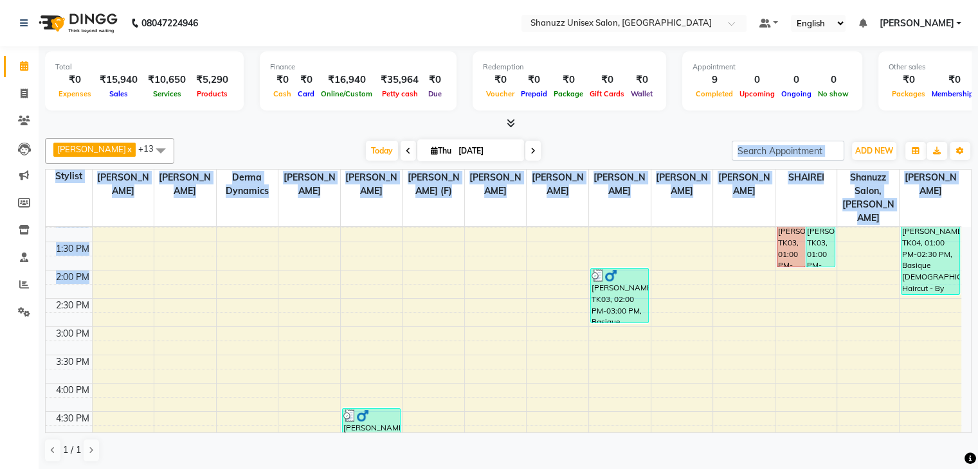
drag, startPoint x: 486, startPoint y: 243, endPoint x: 433, endPoint y: 282, distance: 65.2
click at [469, 262] on div "[PERSON_NAME] x [PERSON_NAME] x [PERSON_NAME] x [PERSON_NAME] x [PERSON_NAME] (…" at bounding box center [508, 300] width 927 height 335
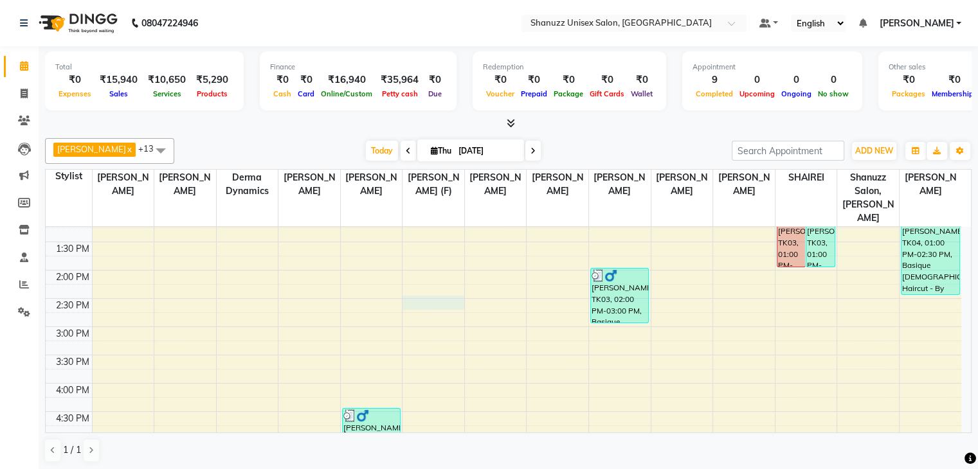
click at [405, 286] on div "9:00 AM 9:30 AM 10:00 AM 10:30 AM 11:00 AM 11:30 AM 12:00 PM 12:30 PM 1:00 PM 1…" at bounding box center [504, 327] width 916 height 678
select select "59304"
select select "tentative"
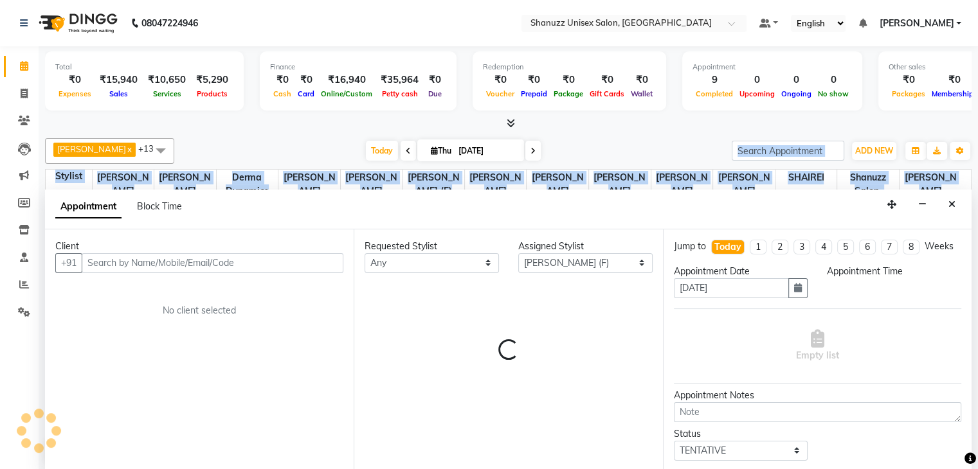
scroll to position [1, 0]
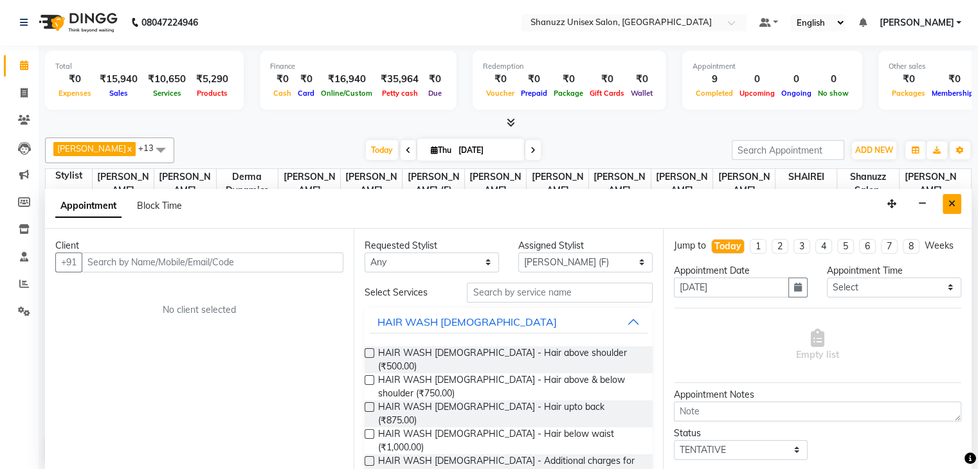
click at [949, 205] on icon "Close" at bounding box center [952, 203] width 7 height 9
